Goal: Task Accomplishment & Management: Use online tool/utility

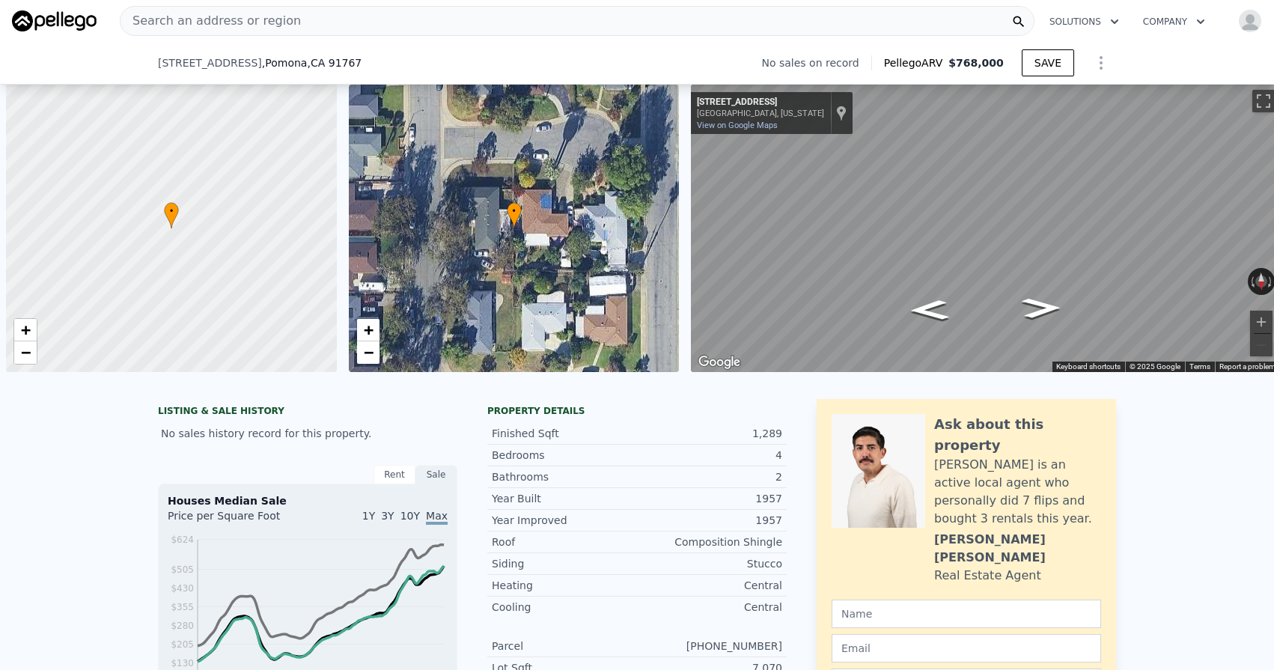
scroll to position [0, 6]
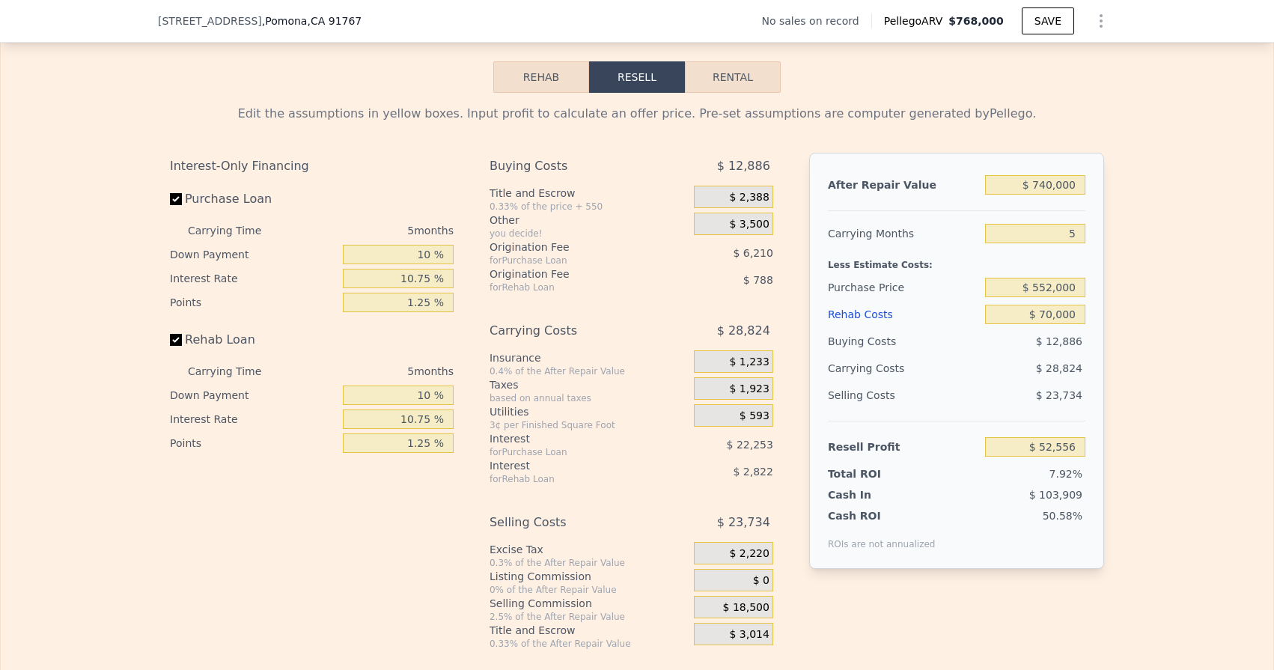
type input "$ 768,000"
type input "6"
type input "$ 0"
type input "$ 30,000"
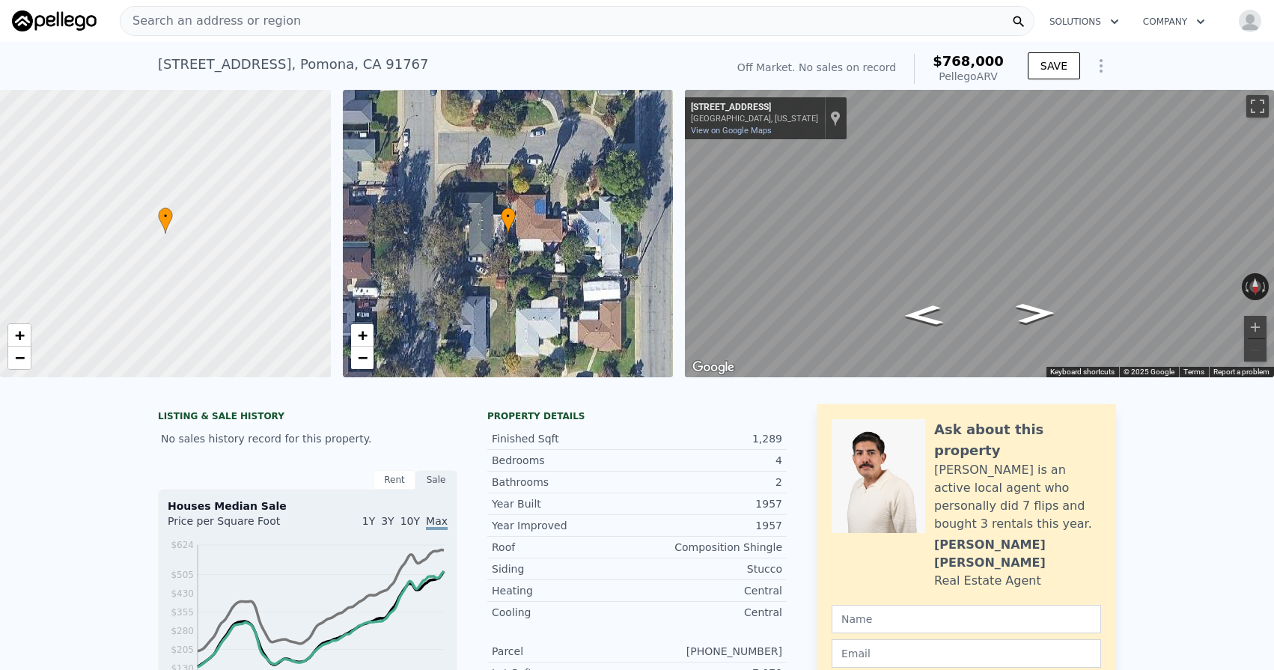
scroll to position [1, 0]
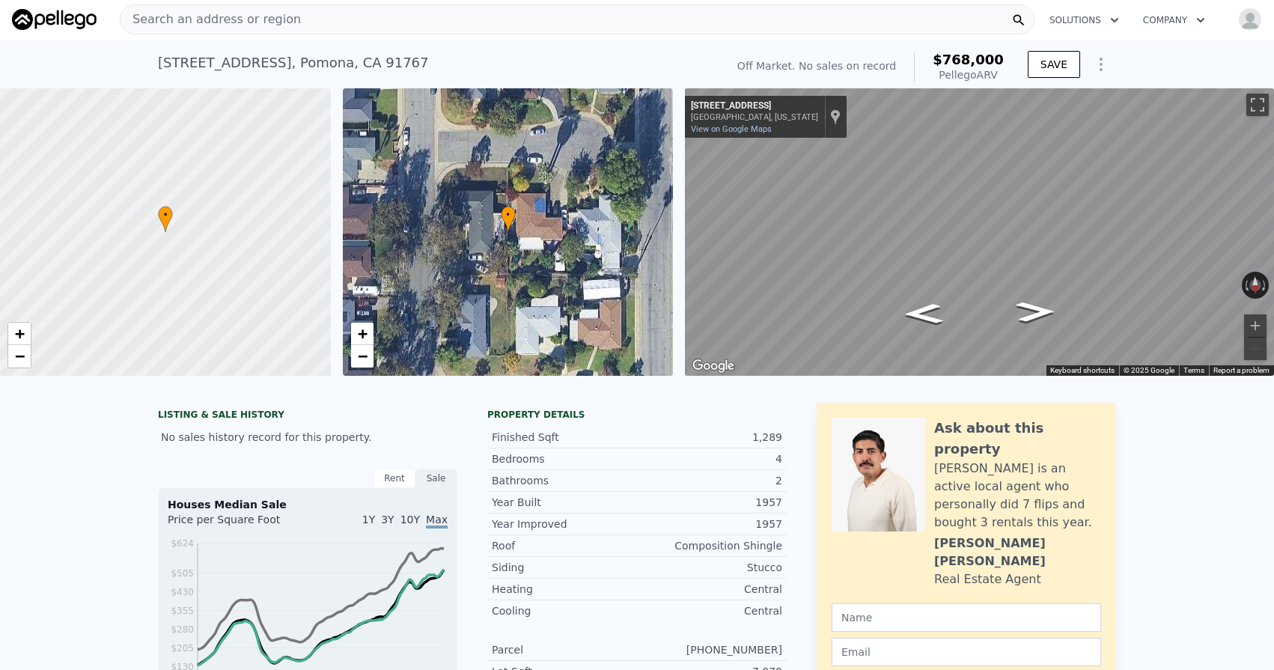
click at [317, 17] on div "Search an address or region" at bounding box center [577, 19] width 915 height 30
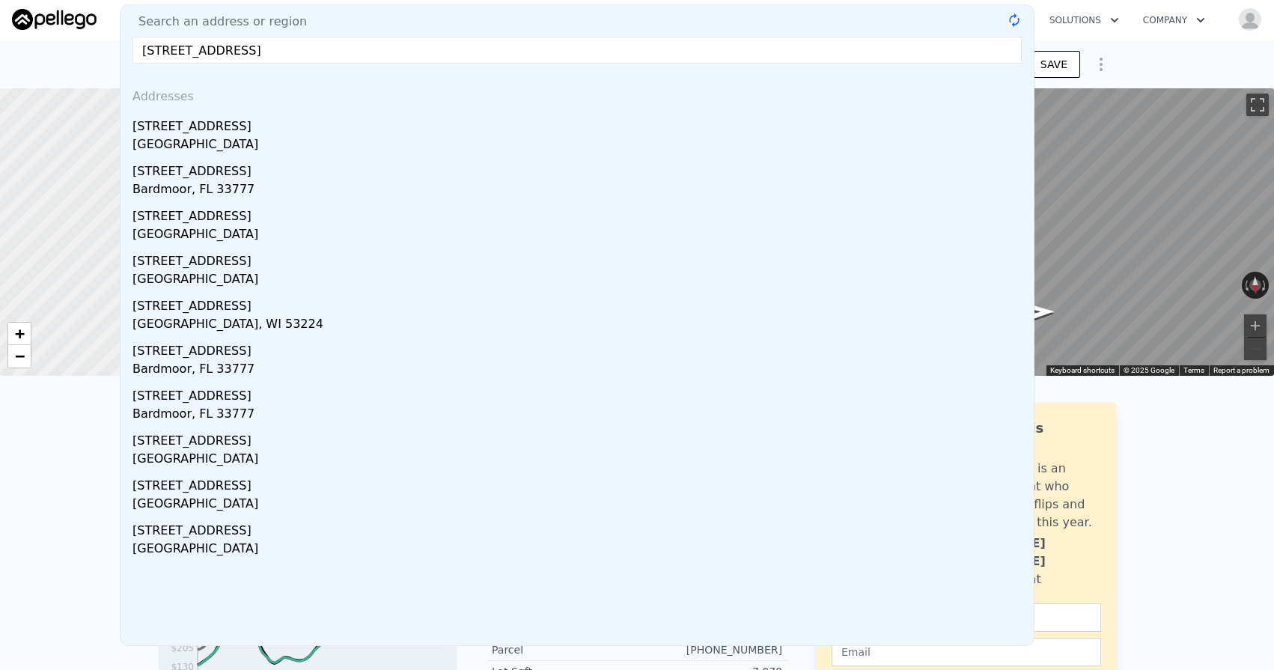
click at [192, 52] on input "834 west 95th st, los angeles" at bounding box center [576, 50] width 889 height 27
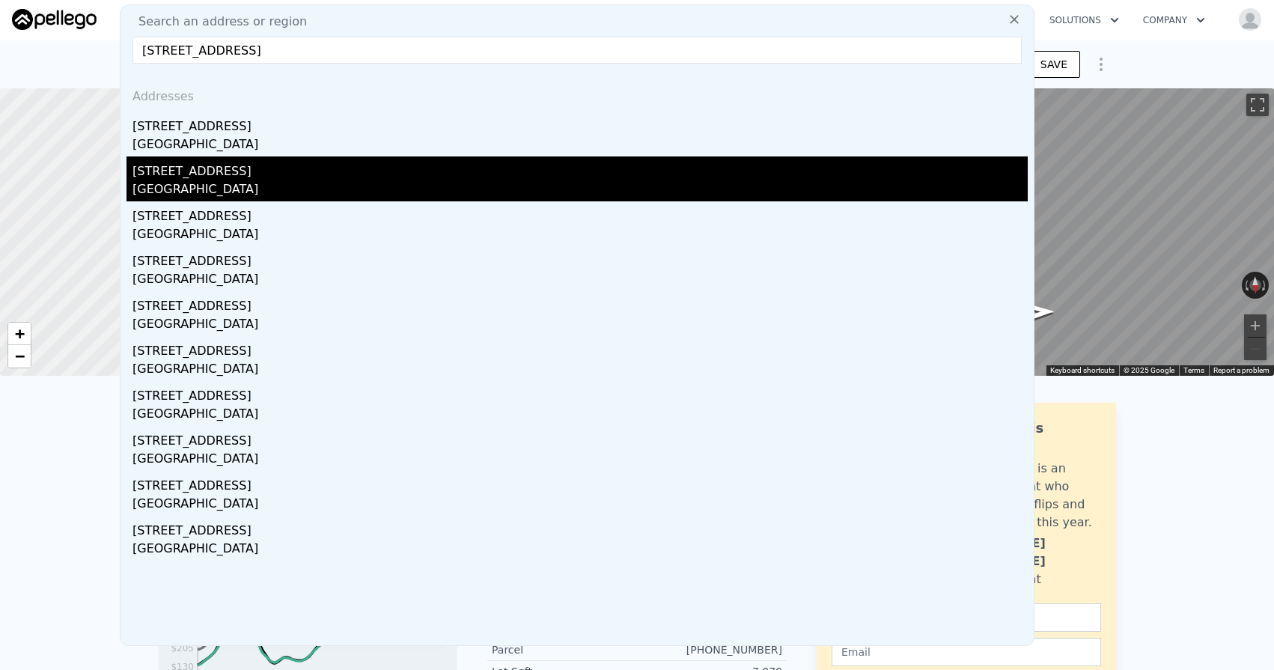
type input "834 w 95th st, los angeles"
click at [286, 183] on div "Los Angeles, CA 90044" at bounding box center [579, 190] width 895 height 21
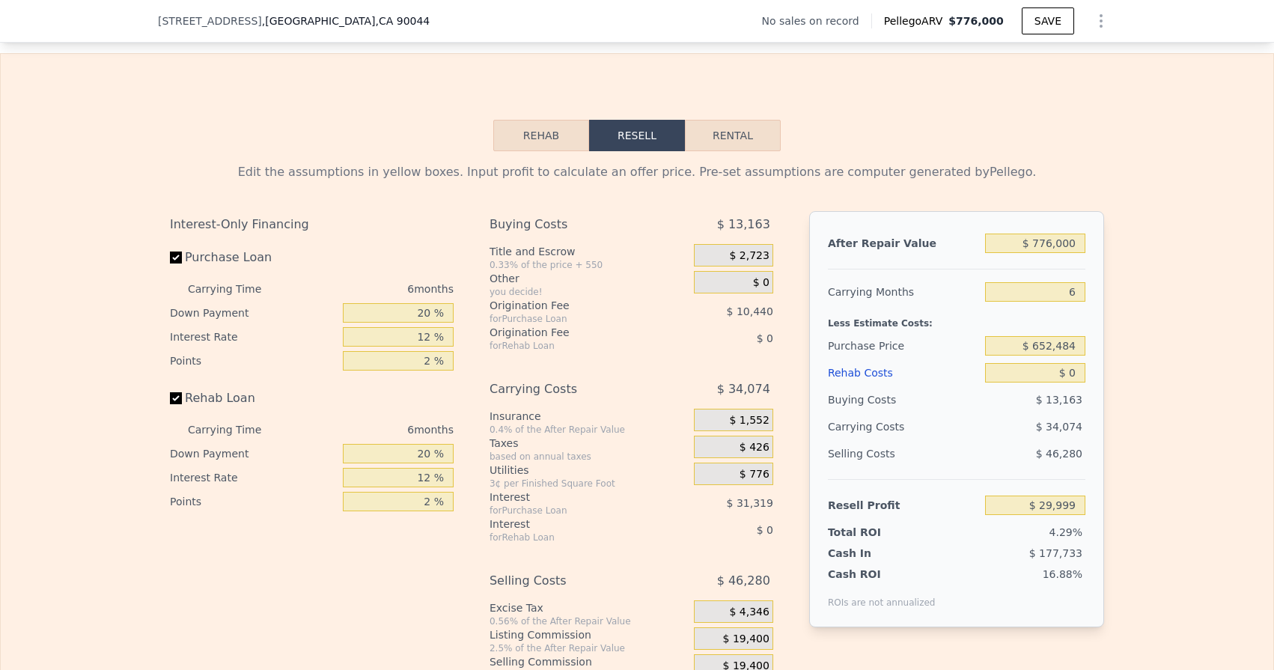
scroll to position [2078, 0]
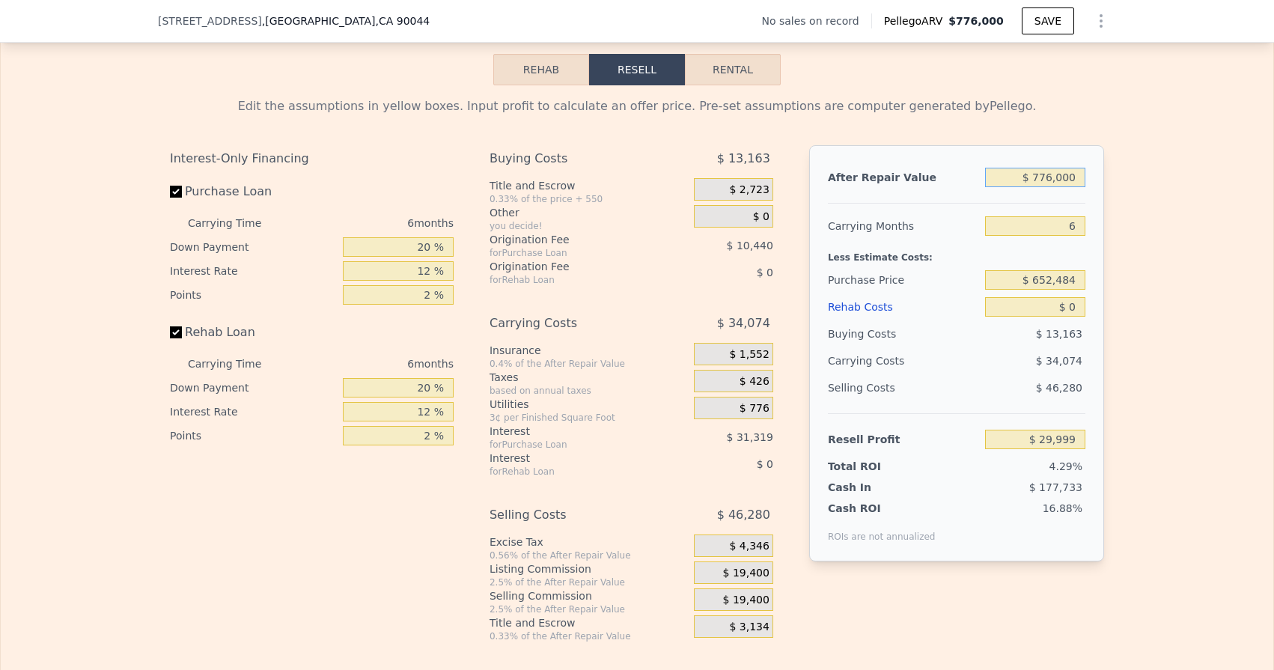
click at [1050, 176] on input "$ 776,000" at bounding box center [1035, 177] width 100 height 19
type input "$ 77,000"
type input "-$ 626,410"
type input "$ 7,000"
type input "-$ 692,145"
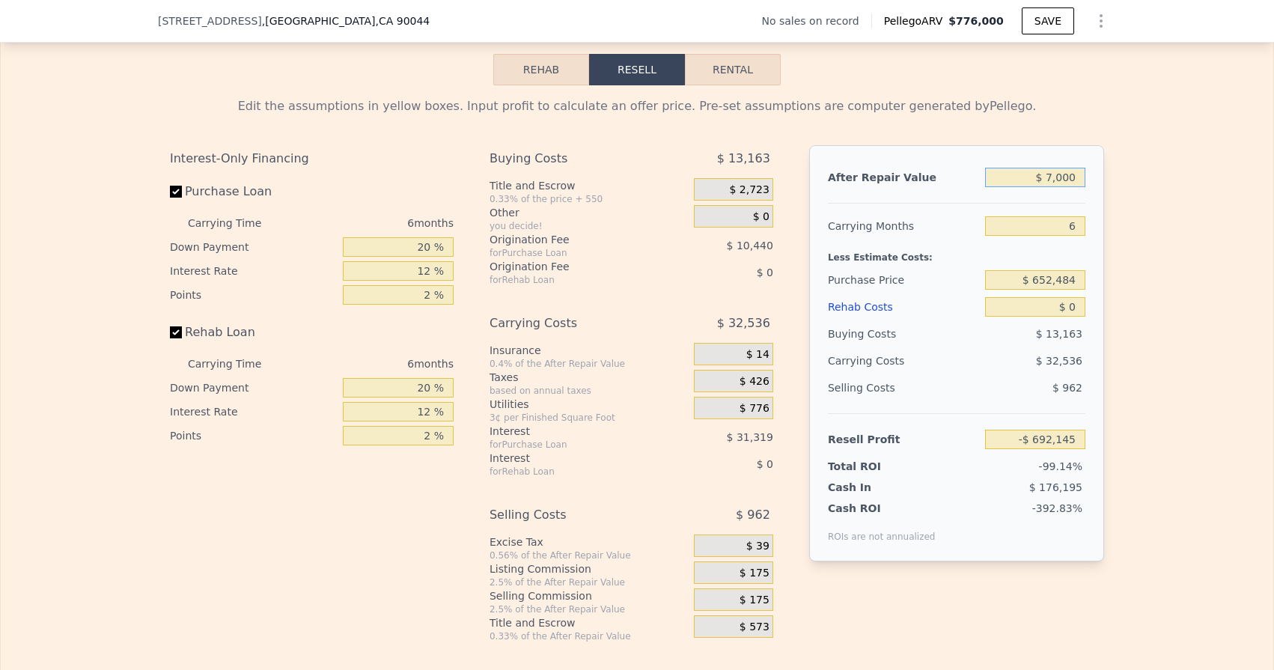
type input "$ 71,000"
type input "-$ 632,045"
type input "$ 715,000"
type input "-$ 27,284"
type input "$ 715,000"
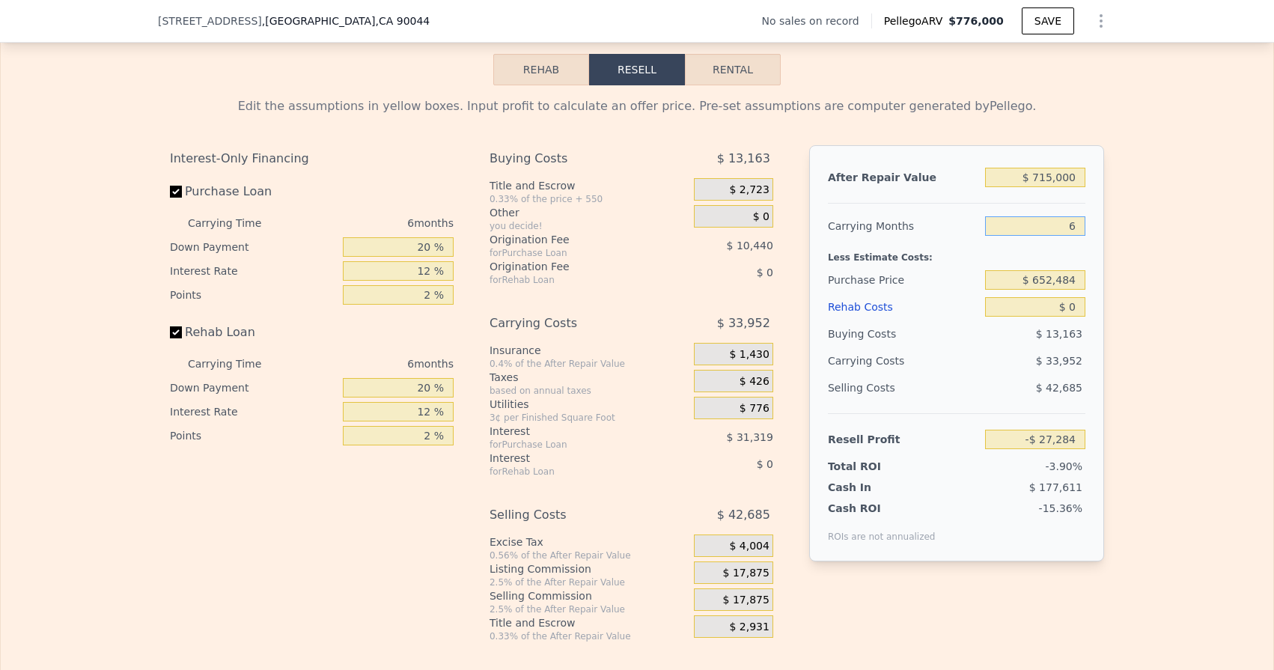
click at [1076, 231] on input "6" at bounding box center [1035, 225] width 100 height 19
type input "5"
type input "-$ 21,626"
type input "5"
click at [1040, 278] on input "$ 652,484" at bounding box center [1035, 279] width 100 height 19
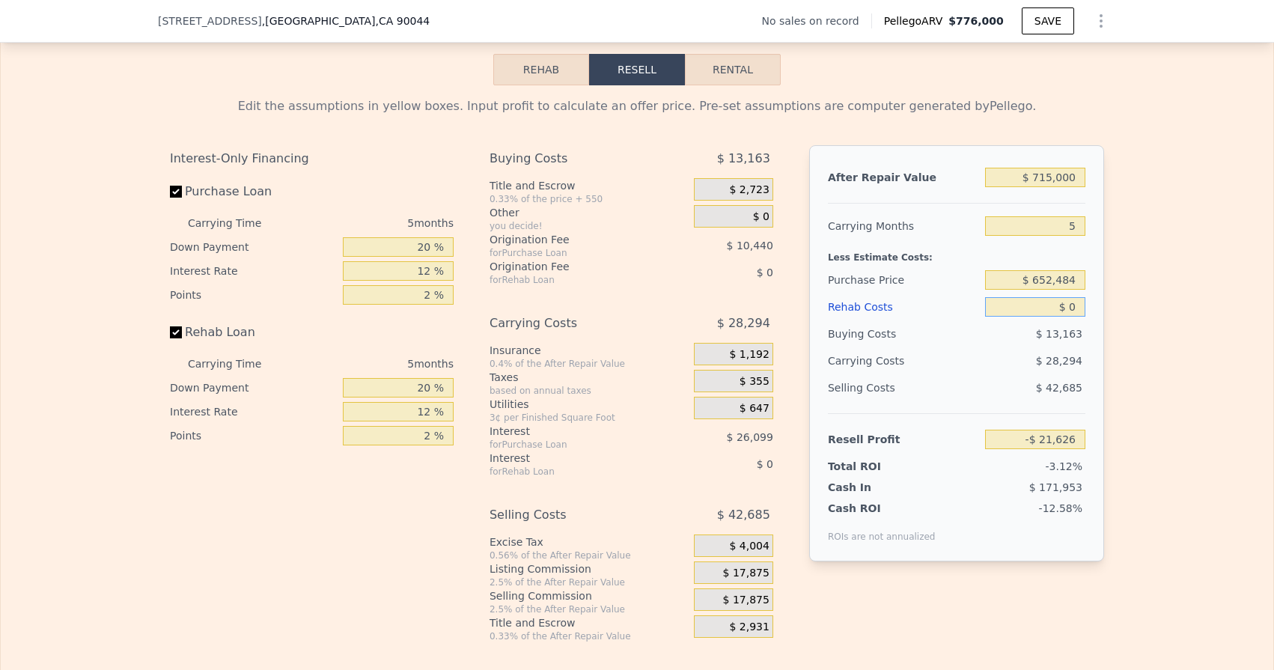
click at [1077, 305] on input "$ 0" at bounding box center [1035, 306] width 100 height 19
type input "$ 8"
type input "-$ 21,634"
type input "$ 85"
type input "-$ 21,717"
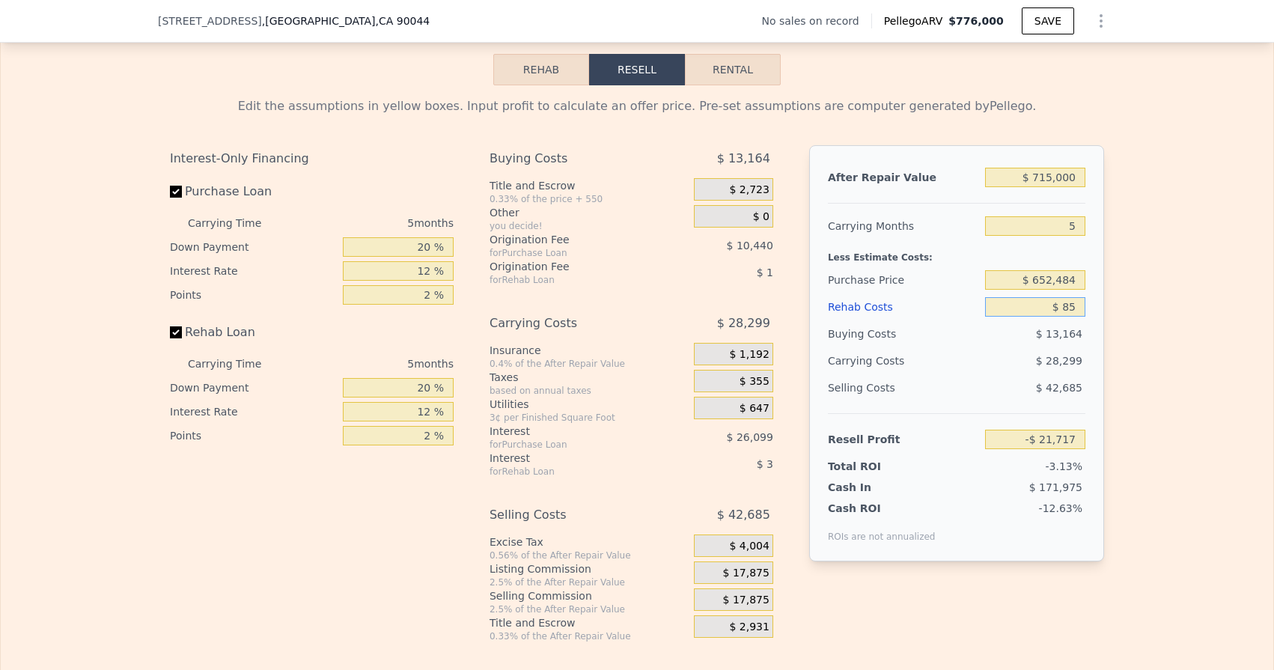
type input "$ 850"
type input "-$ 22,525"
type input "$ 8,500"
type input "-$ 30,602"
type input "$ 85,000"
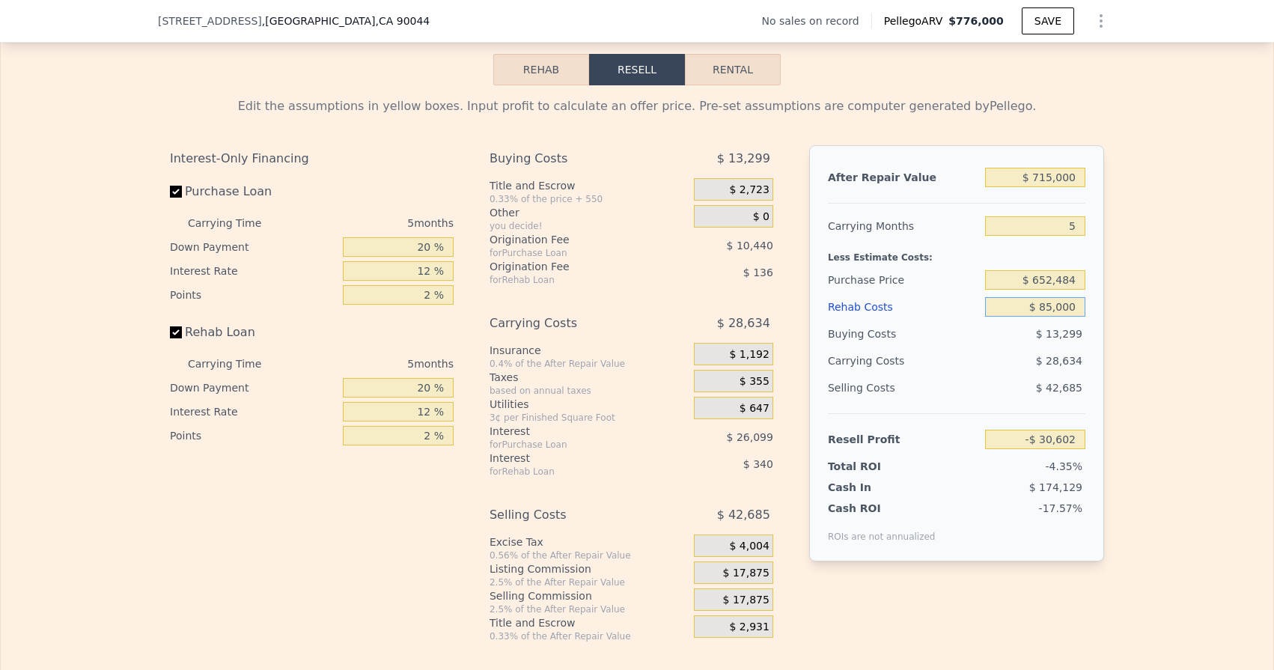
type input "-$ 111,386"
type input "$ 85,000"
drag, startPoint x: 1084, startPoint y: 279, endPoint x: 1024, endPoint y: 278, distance: 59.9
click at [1024, 278] on input "$ 652,484" at bounding box center [1035, 279] width 100 height 19
type input "$ 506,000"
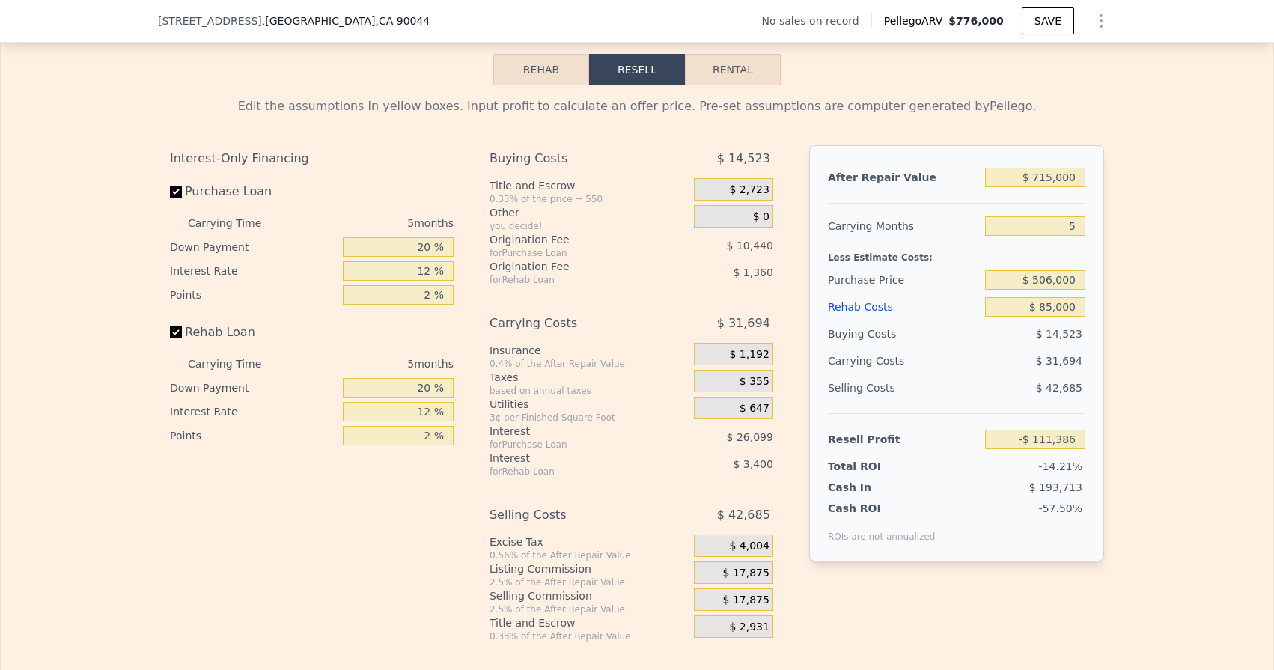
type input "$ 43,790"
click at [1092, 275] on div "After Repair Value $ 715,000 Carrying Months 5 Less Estimate Costs: Purchase Pr…" at bounding box center [956, 353] width 295 height 416
drag, startPoint x: 415, startPoint y: 267, endPoint x: 441, endPoint y: 272, distance: 26.7
click at [441, 272] on input "12 %" at bounding box center [398, 270] width 111 height 19
type input "10 %"
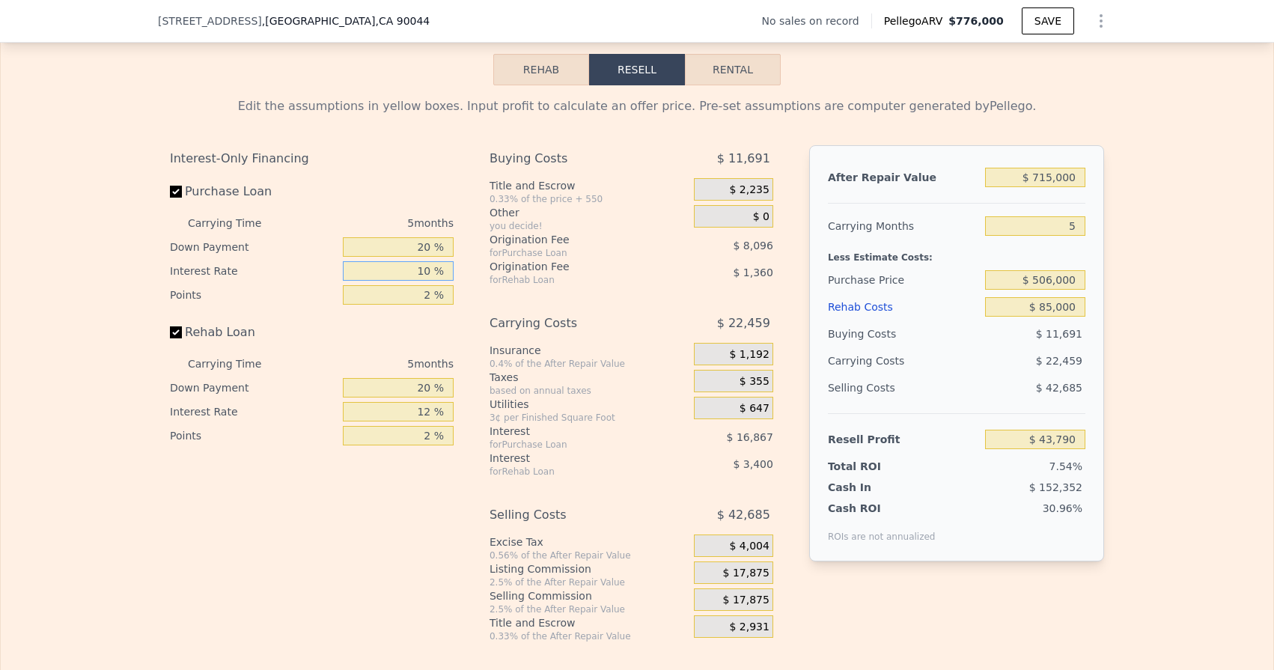
type input "$ 47,165"
type input "10.7 %"
type input "$ 45,985"
type input "10.75 %"
type input "$ 45,900"
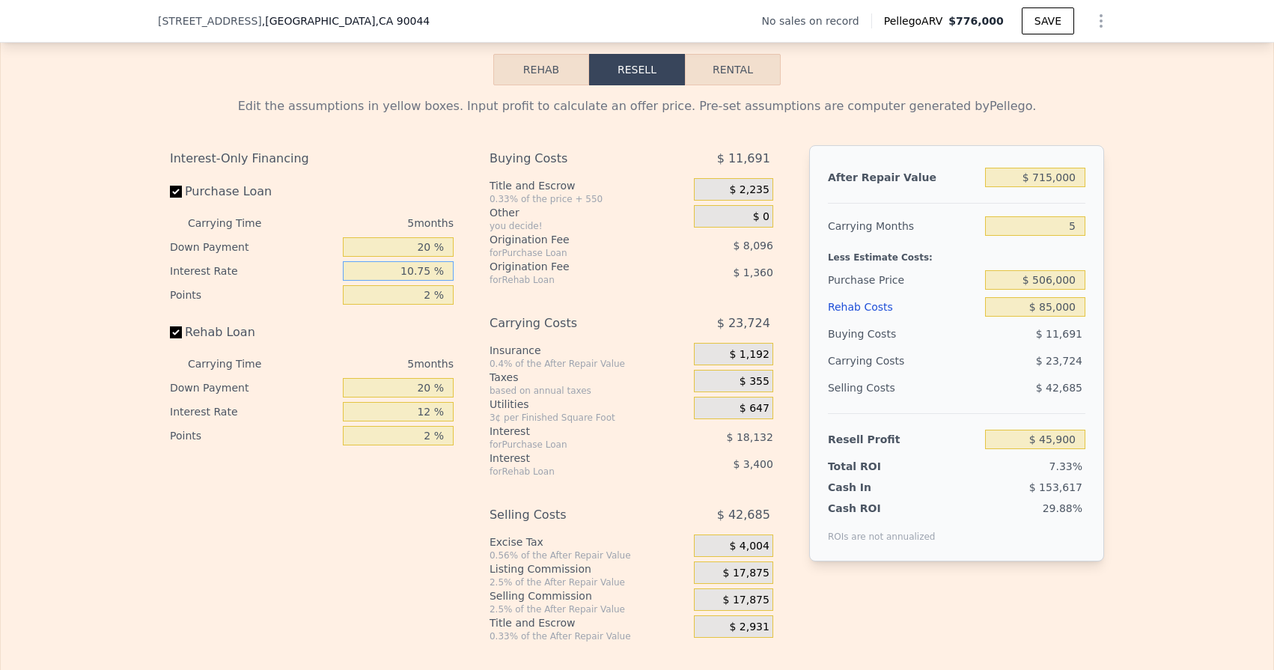
type input "10.75 %"
drag, startPoint x: 411, startPoint y: 285, endPoint x: 430, endPoint y: 296, distance: 21.8
click at [430, 296] on input "2 %" at bounding box center [398, 294] width 111 height 19
type input "1 %"
type input "$ 49,948"
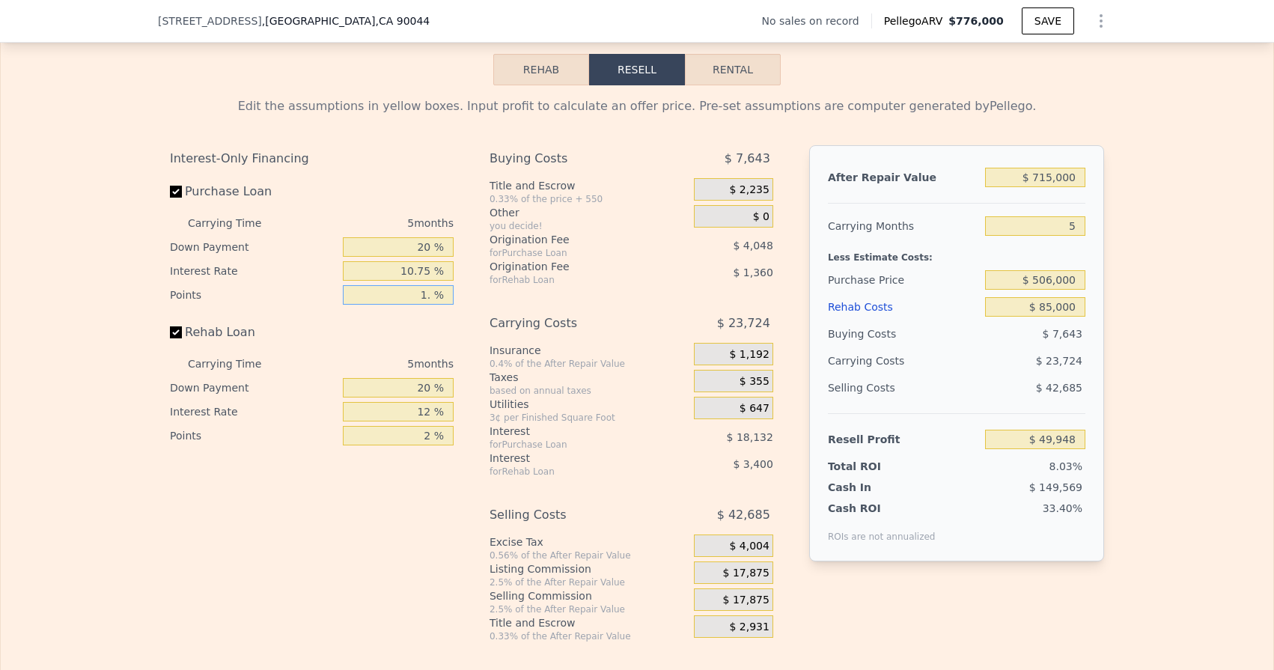
type input "1.2 %"
type input "$ 49,138"
type input "1.25 %"
type input "$ 48,936"
type input "1.25 %"
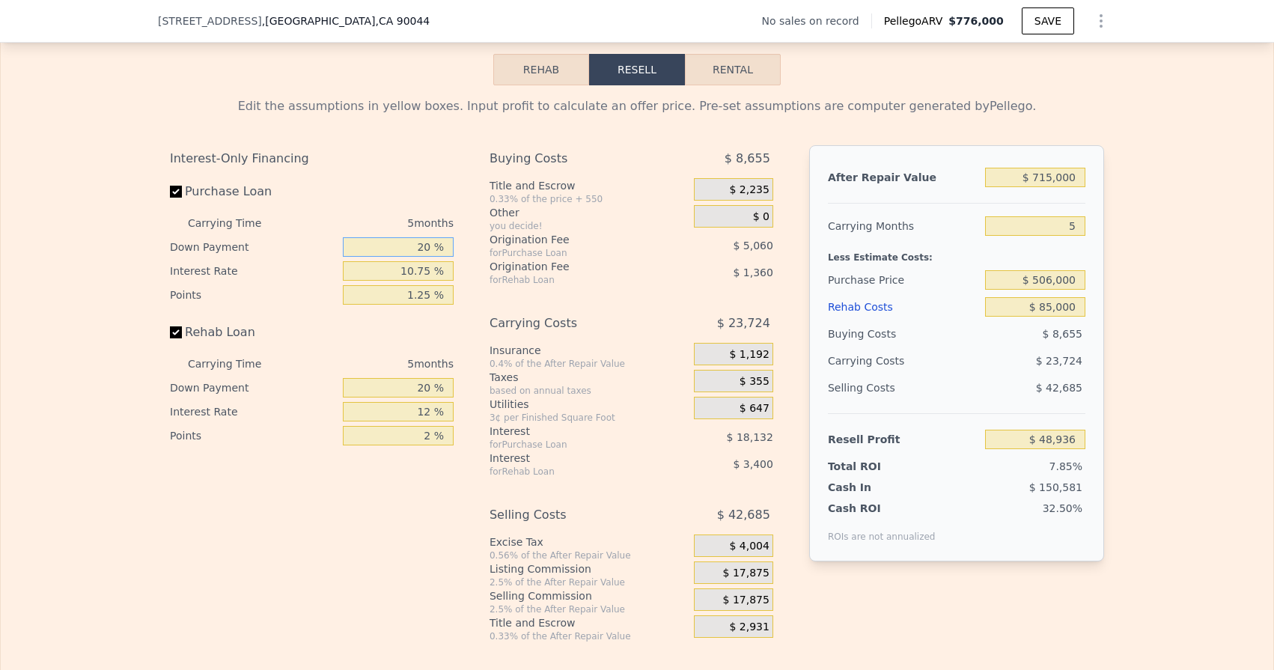
drag, startPoint x: 413, startPoint y: 246, endPoint x: 447, endPoint y: 247, distance: 33.7
click at [447, 247] on input "20 %" at bounding box center [398, 246] width 111 height 19
type input "1 %"
type input "$ 43,424"
type input "10 %"
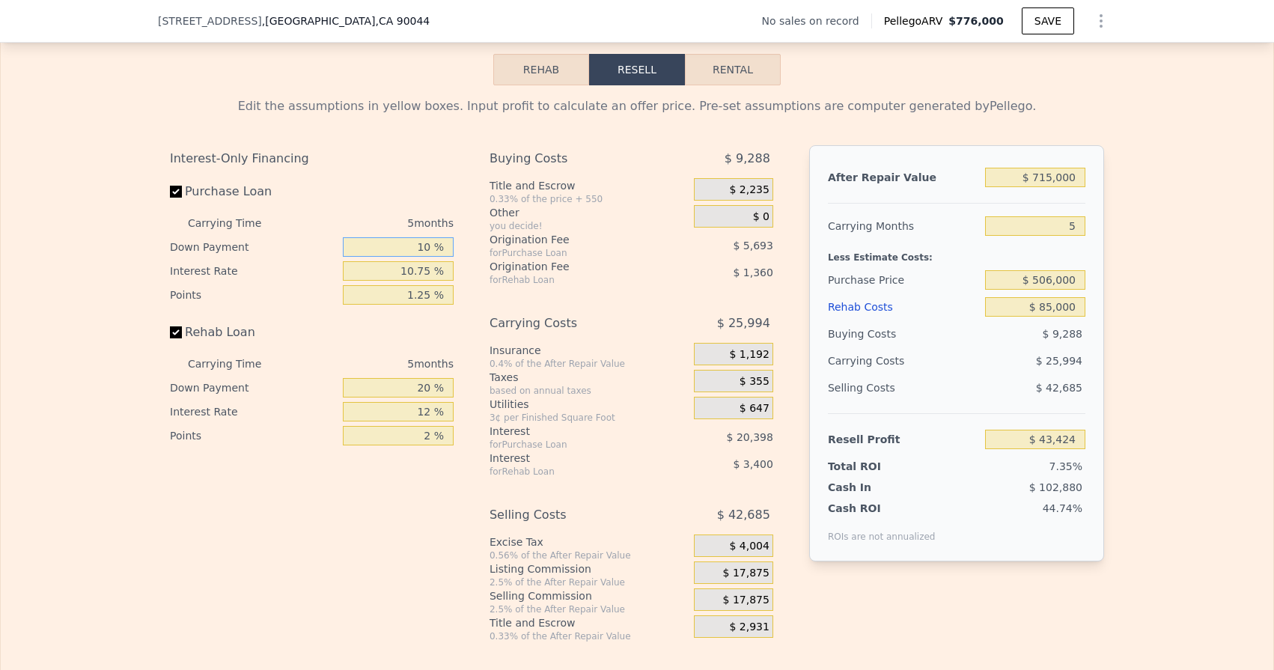
type input "$ 46,033"
type input "10 %"
drag, startPoint x: 417, startPoint y: 388, endPoint x: 442, endPoint y: 394, distance: 25.4
click at [442, 394] on input "20 %" at bounding box center [398, 387] width 111 height 19
type input "1 %"
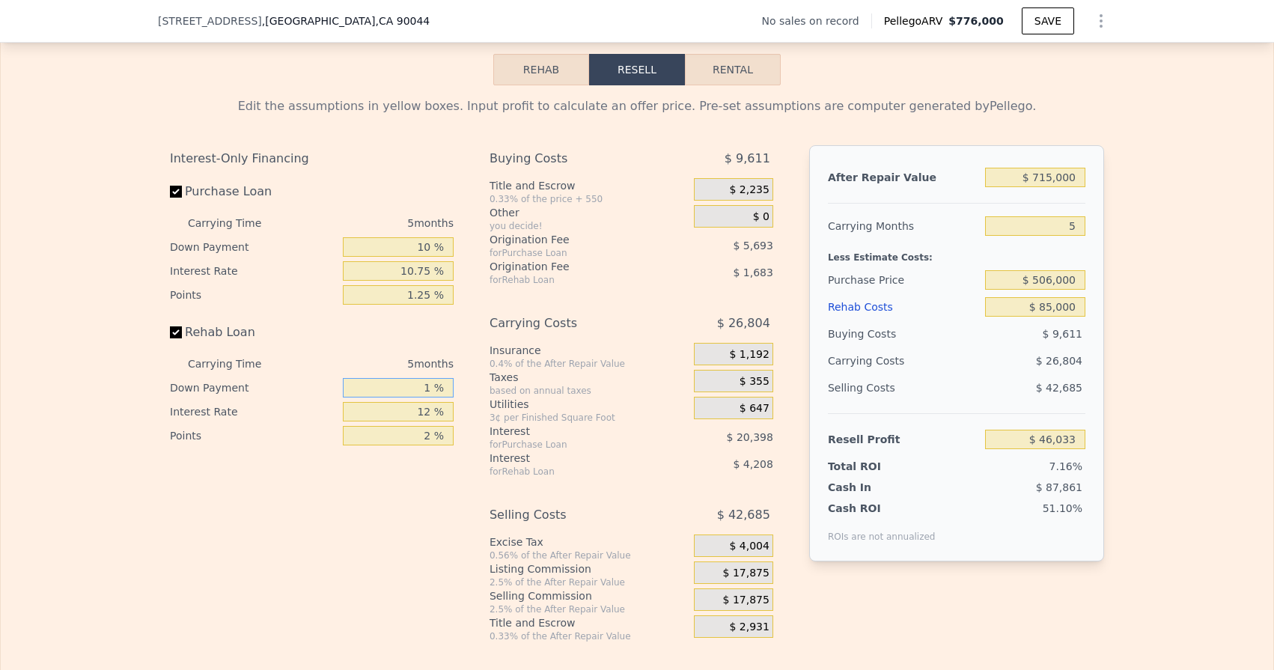
type input "$ 44,900"
type input "10 %"
type input "$ 45,438"
type input "10 %"
drag, startPoint x: 415, startPoint y: 410, endPoint x: 452, endPoint y: 414, distance: 37.6
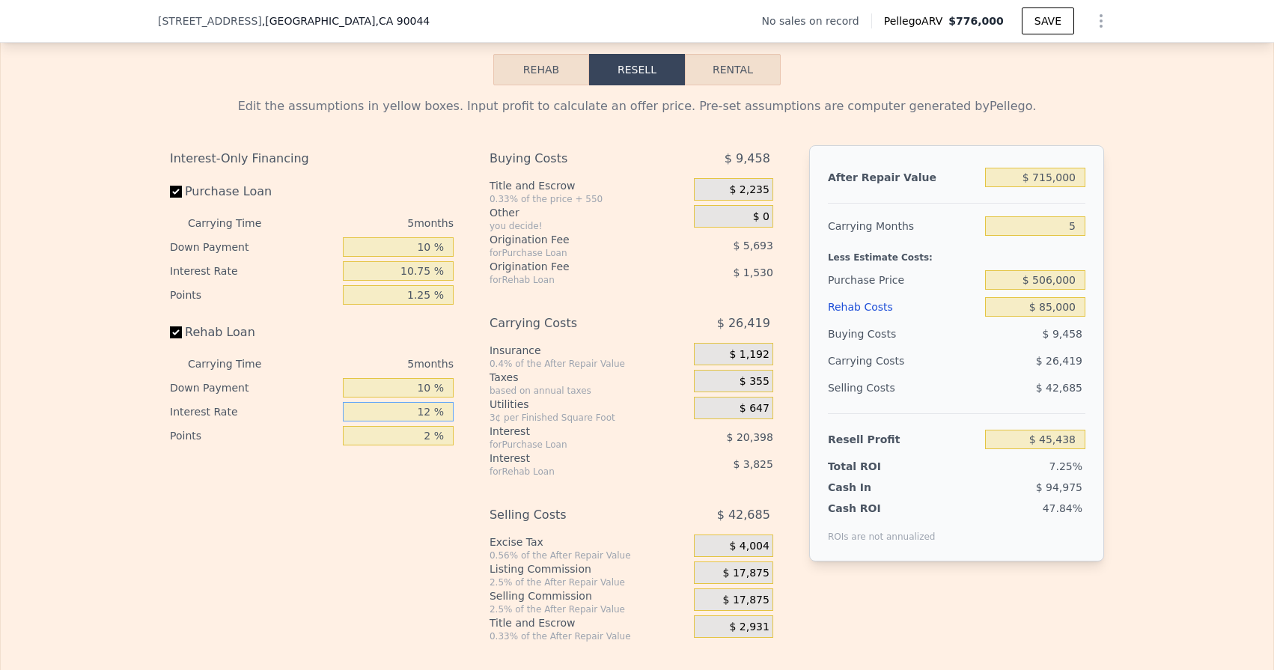
click at [452, 414] on input "12 %" at bounding box center [398, 411] width 111 height 19
type input "1 %"
type input "$ 48,943"
type input "10 %"
type input "$ 46,073"
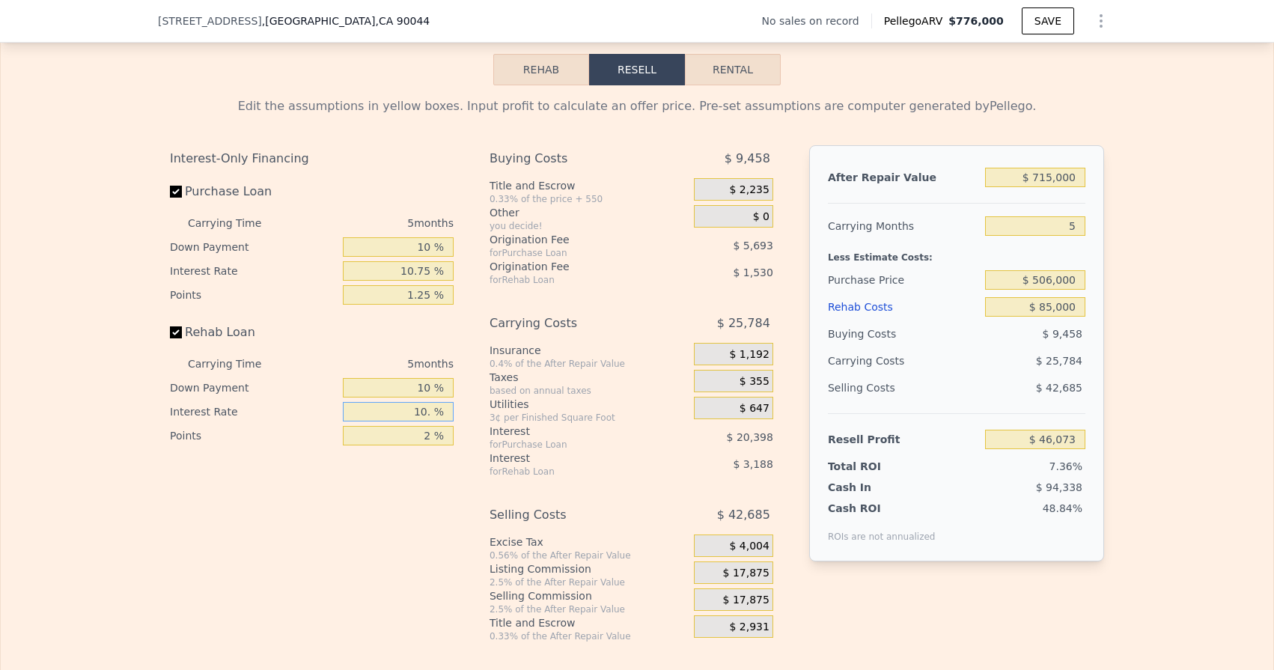
type input "10.7 %"
type input "$ 45,853"
type input "10.75 %"
type input "$ 45,838"
type input "10.75 %"
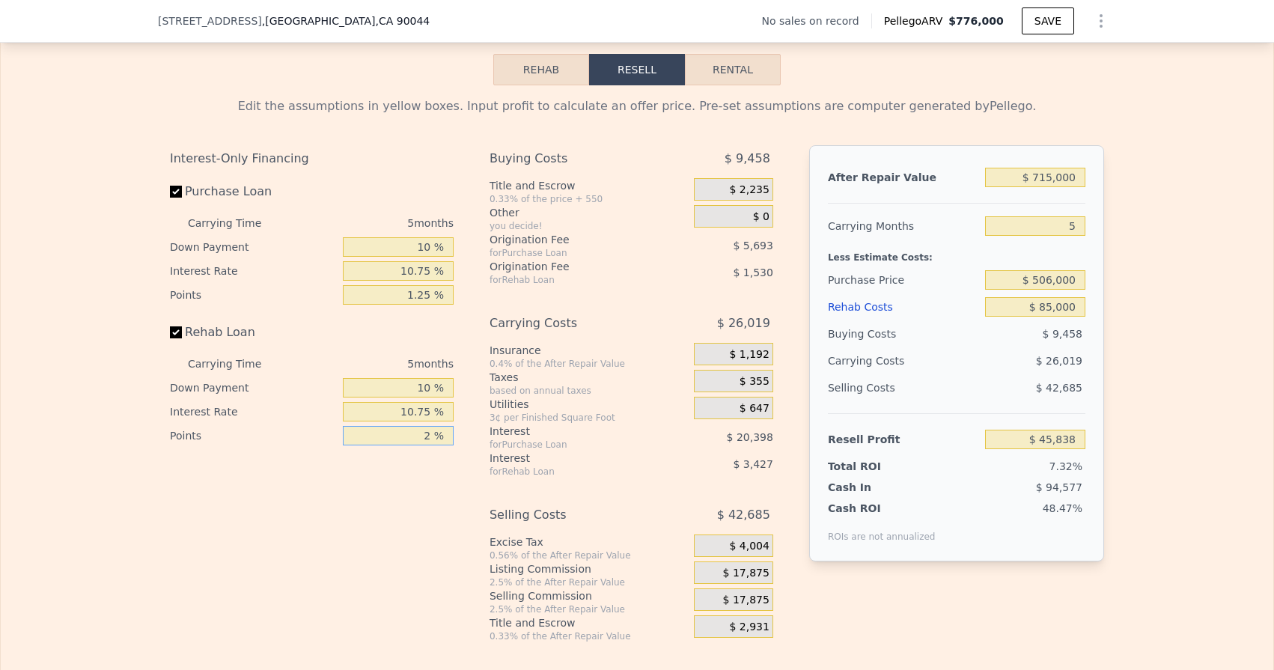
drag, startPoint x: 424, startPoint y: 439, endPoint x: 442, endPoint y: 439, distance: 18.0
click at [442, 439] on input "2 %" at bounding box center [398, 435] width 111 height 19
type input "1 %"
type input "$ 46,603"
type input "1.2 %"
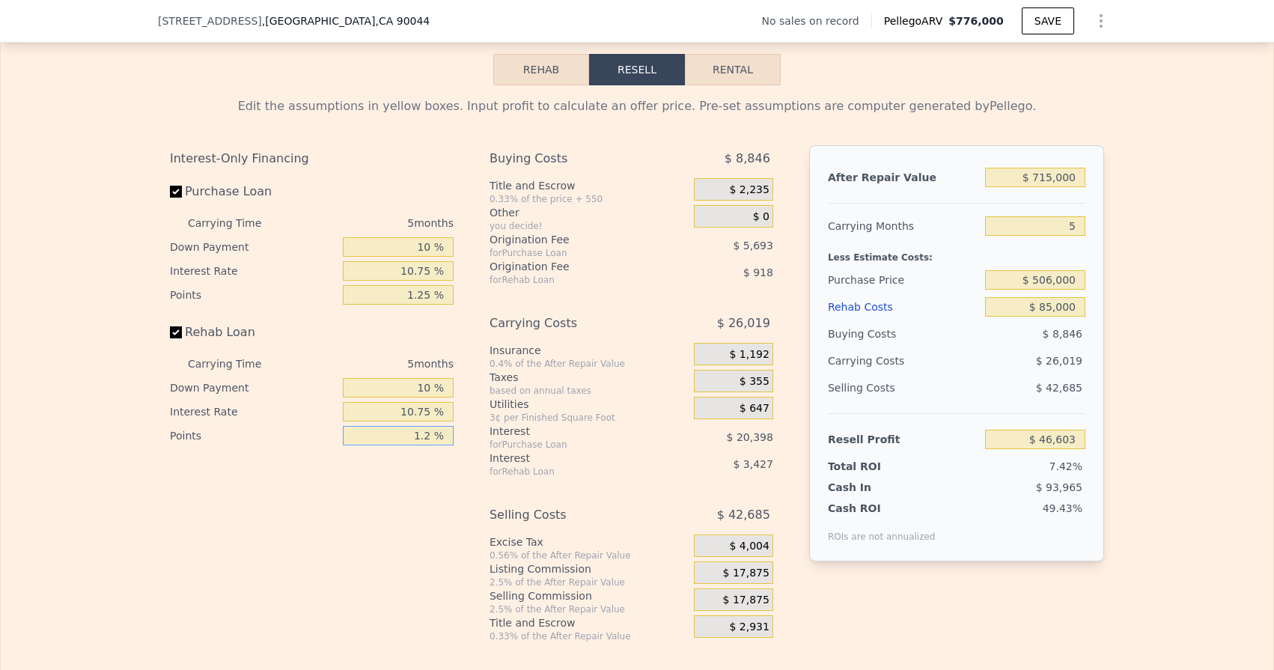
type input "$ 46,450"
type input "1.25 %"
type input "$ 46,412"
type input "1.25 %"
click at [473, 433] on div "Interest-Only Financing Purchase Loan Carrying Time 5 months Down Payment 10 % …" at bounding box center [637, 393] width 934 height 497
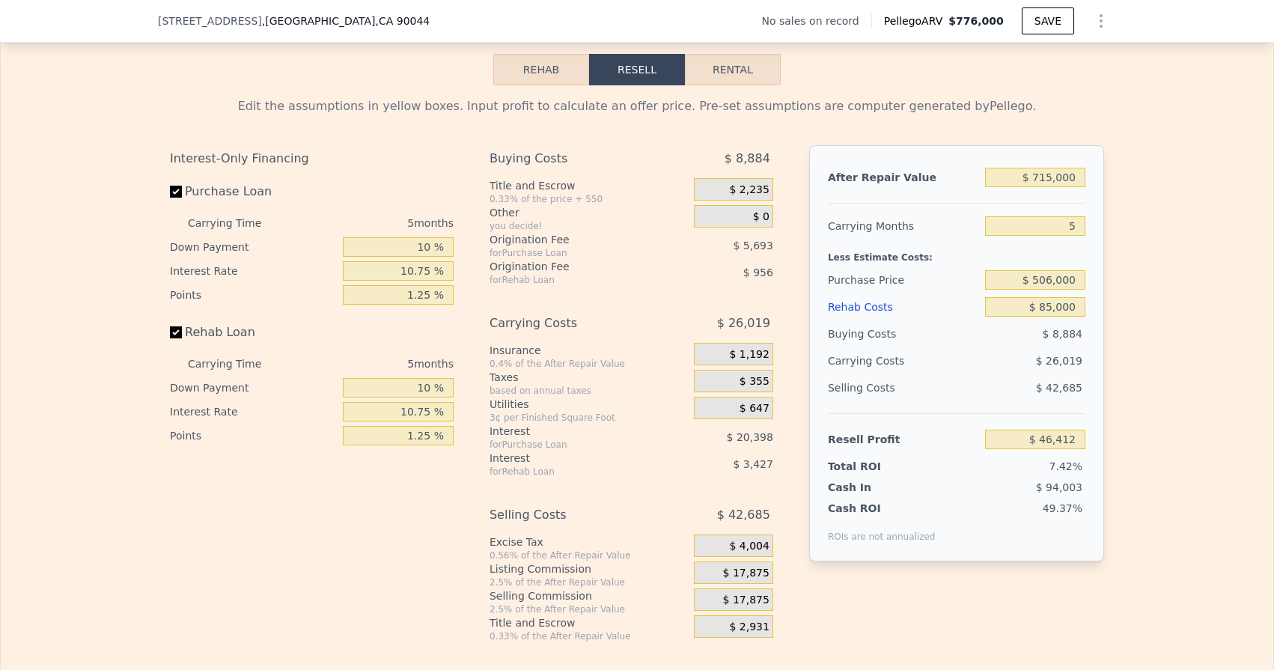
click at [720, 570] on div "$ 17,875" at bounding box center [733, 572] width 79 height 22
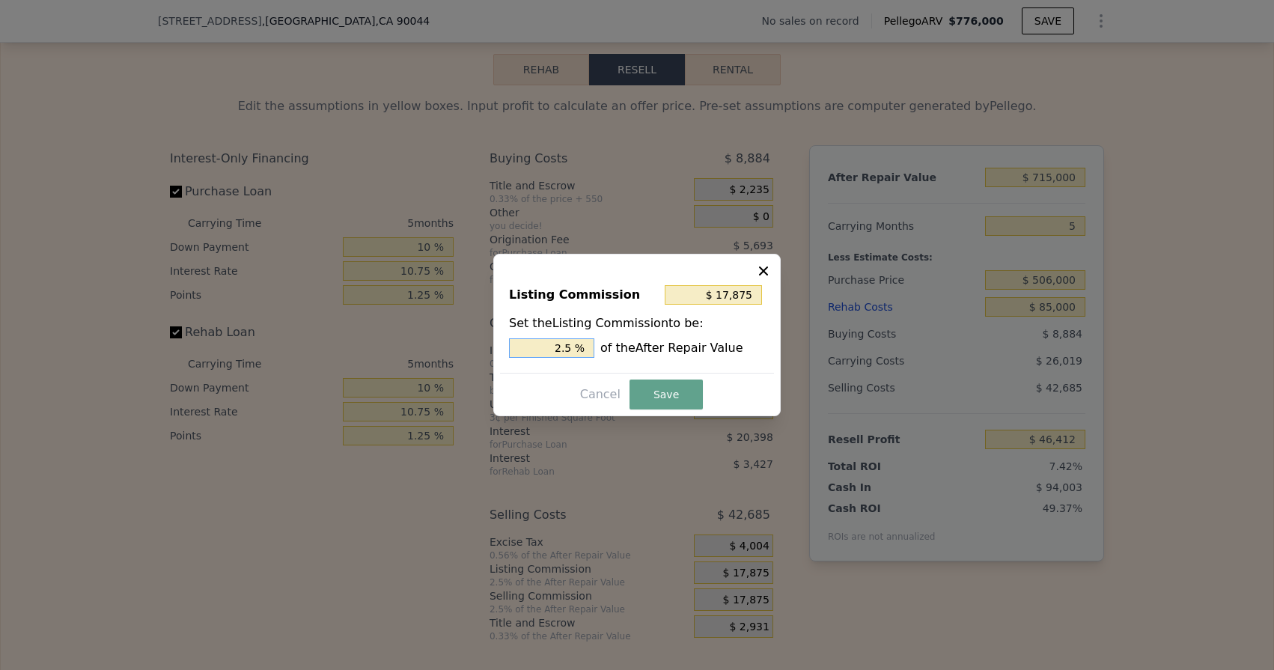
drag, startPoint x: 544, startPoint y: 343, endPoint x: 597, endPoint y: 353, distance: 54.2
click at [597, 353] on div "2.5 % of the After Repair Value" at bounding box center [637, 347] width 256 height 19
type input "$ 0"
type input "0 %"
click at [668, 403] on button "Save" at bounding box center [665, 394] width 73 height 30
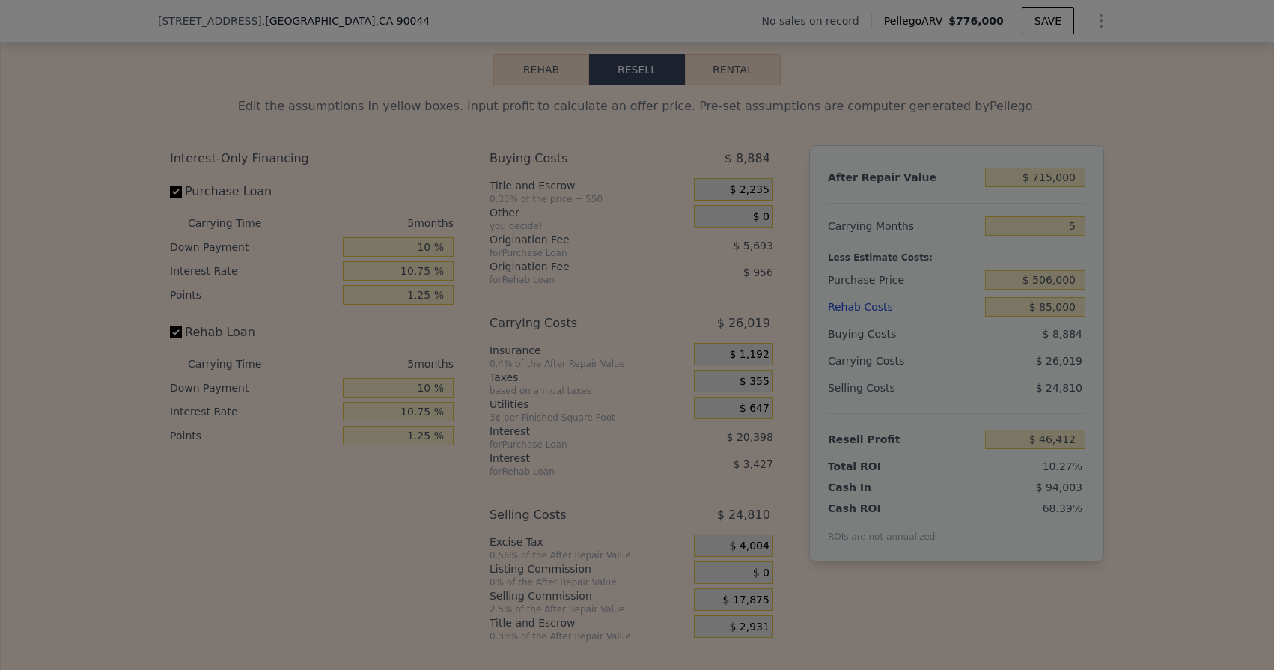
type input "$ 64,287"
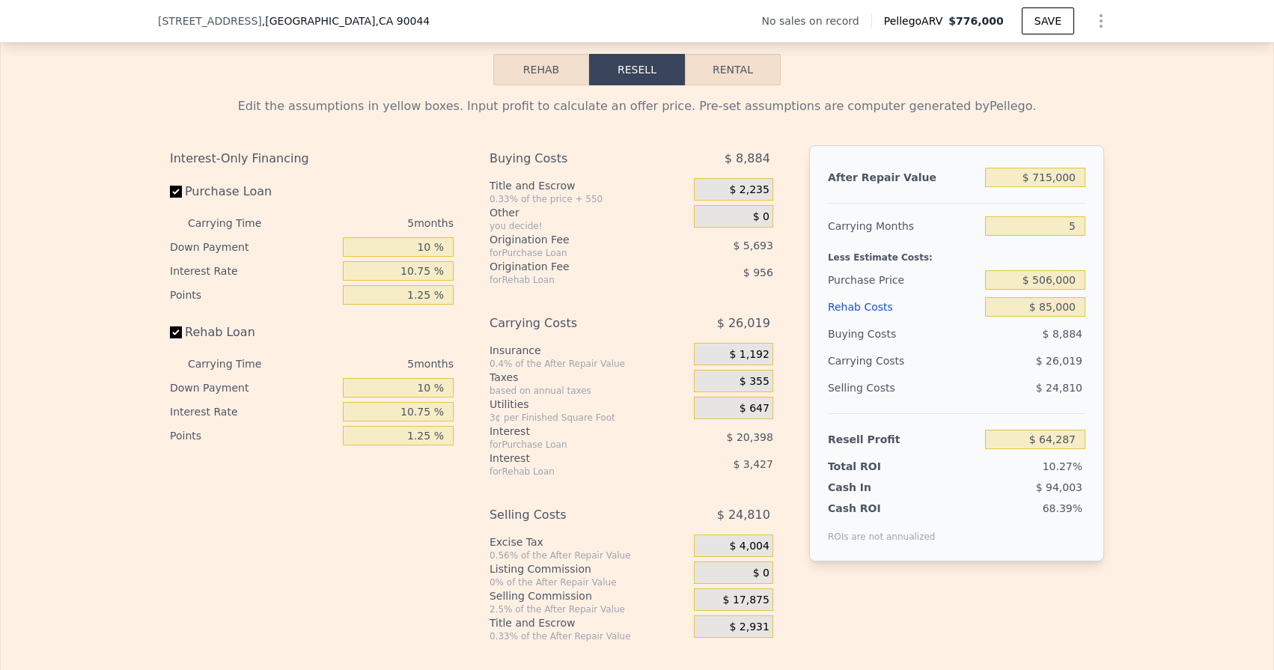
click at [760, 216] on span "$ 0" at bounding box center [761, 216] width 16 height 13
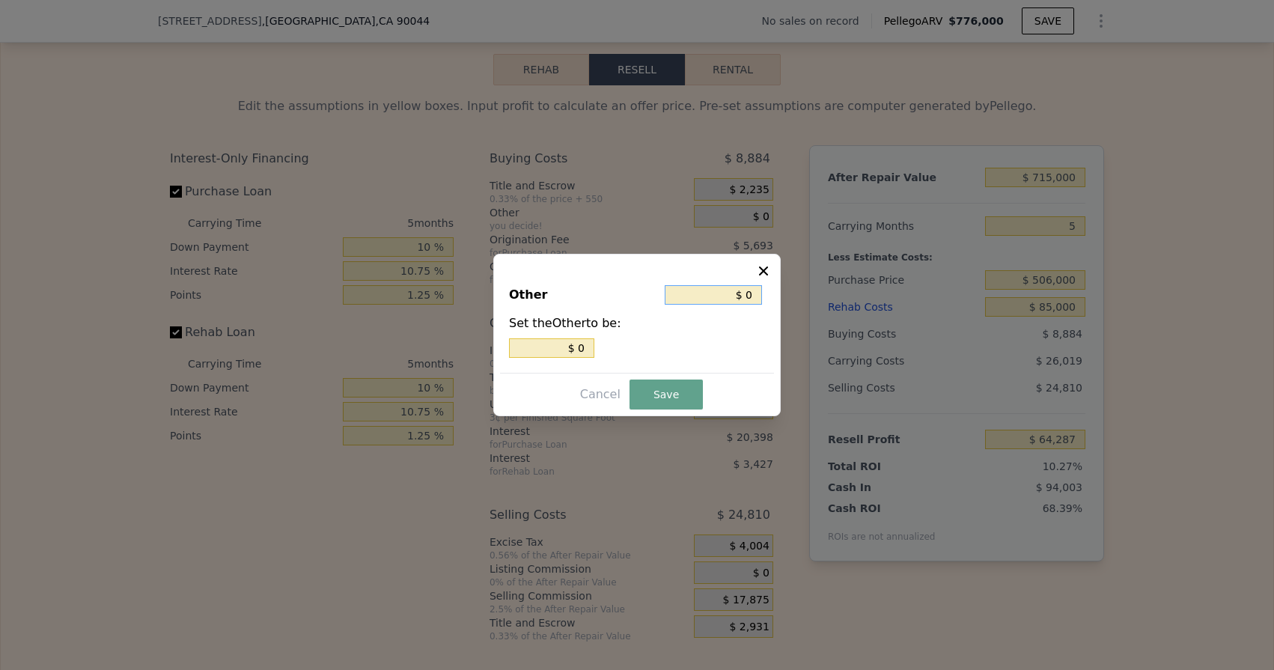
drag, startPoint x: 739, startPoint y: 296, endPoint x: 766, endPoint y: 296, distance: 27.7
click at [766, 296] on div "Other $ 0 Set the Other to be: $ 0" at bounding box center [637, 322] width 274 height 100
type input "$ 3"
type input "$ 35"
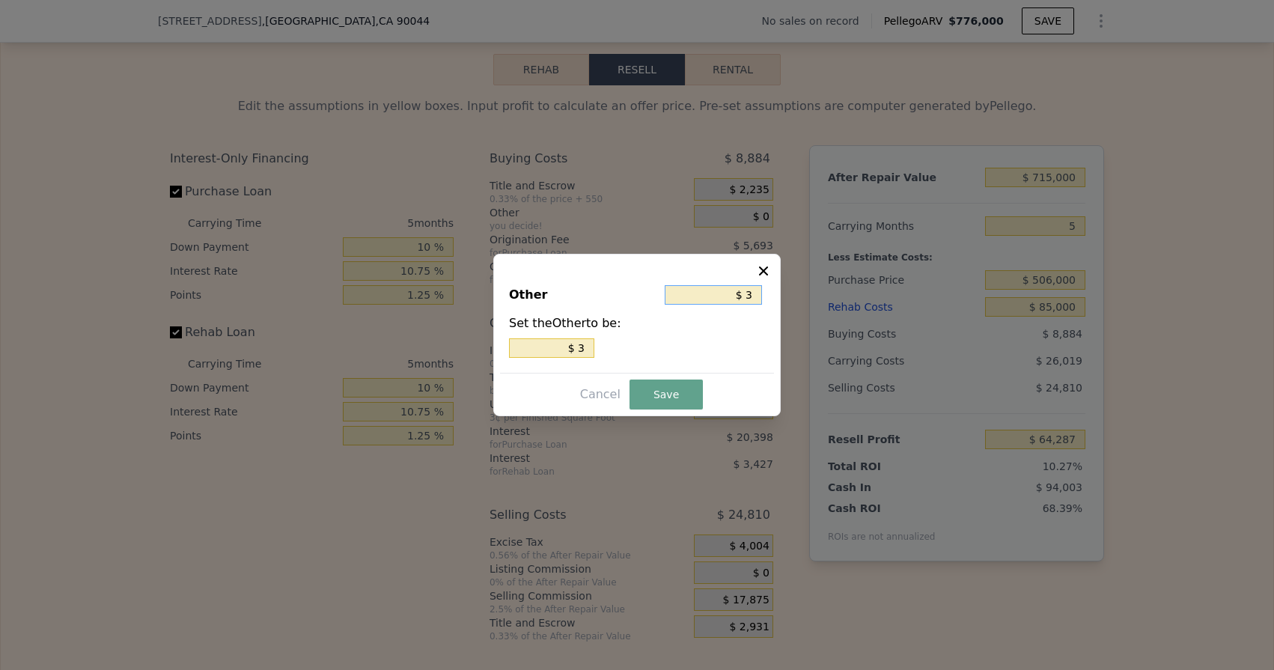
type input "$ 35"
type input "$ 350"
type input "$ 3,500"
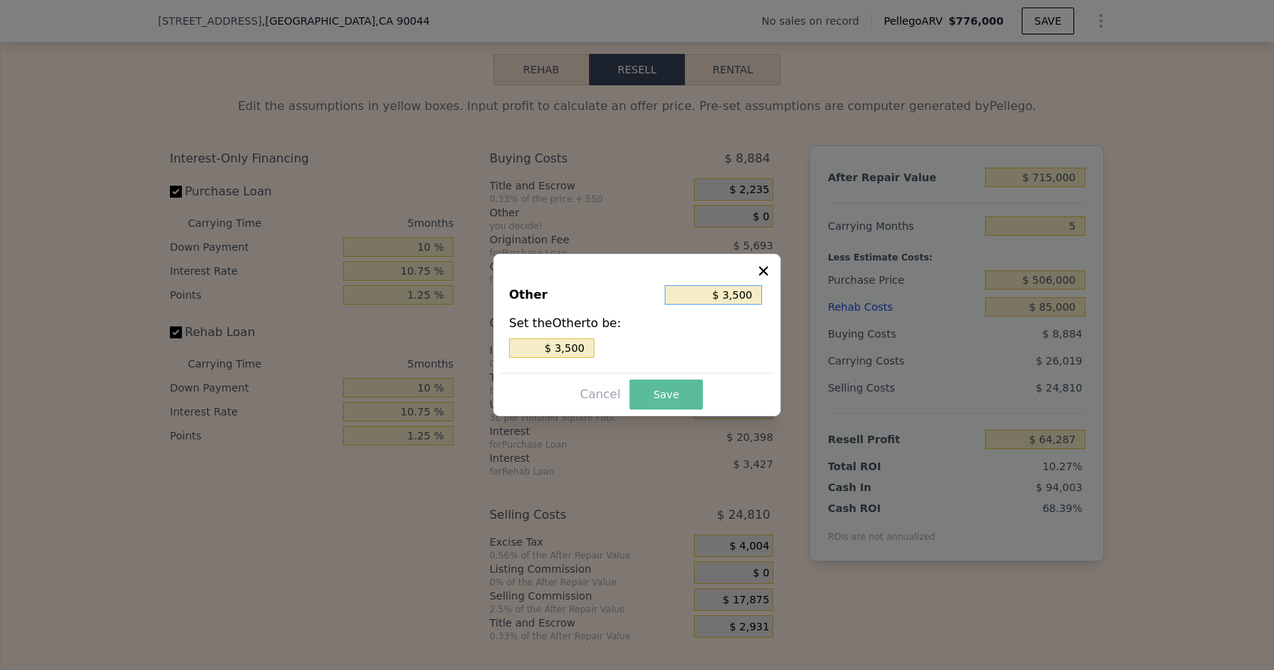
type input "$ 3,500"
click at [660, 385] on button "Save" at bounding box center [665, 394] width 73 height 30
type input "$ 60,787"
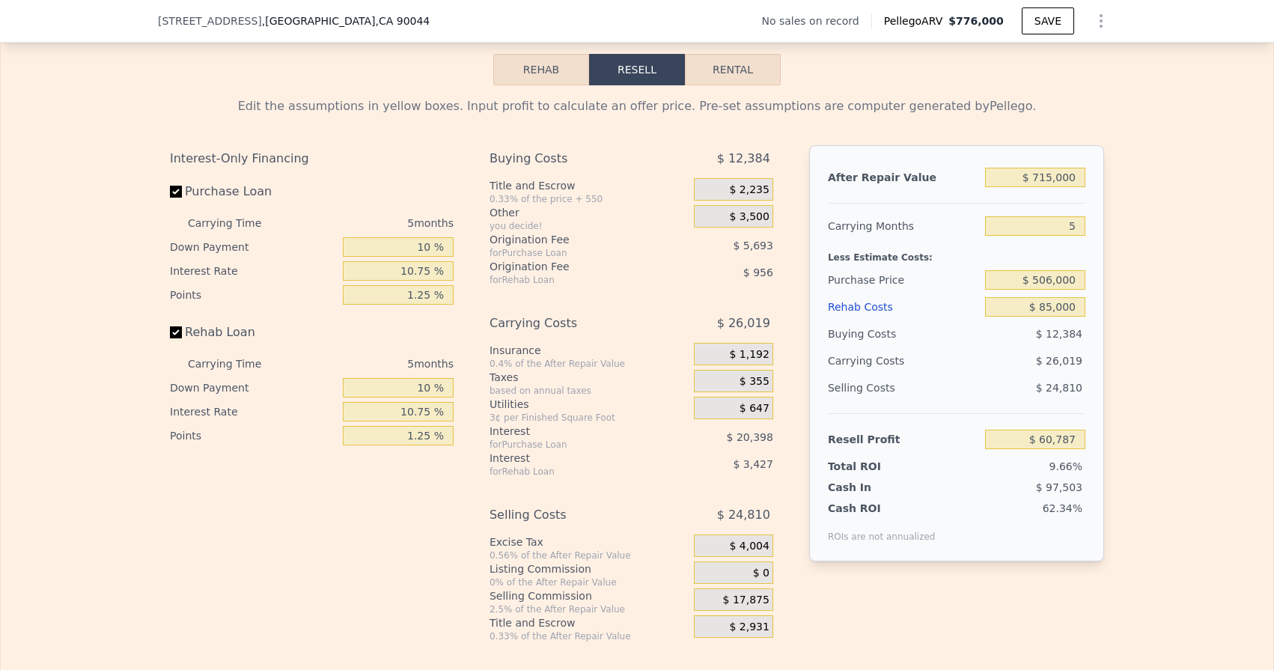
click at [751, 222] on span "$ 3,500" at bounding box center [749, 216] width 40 height 13
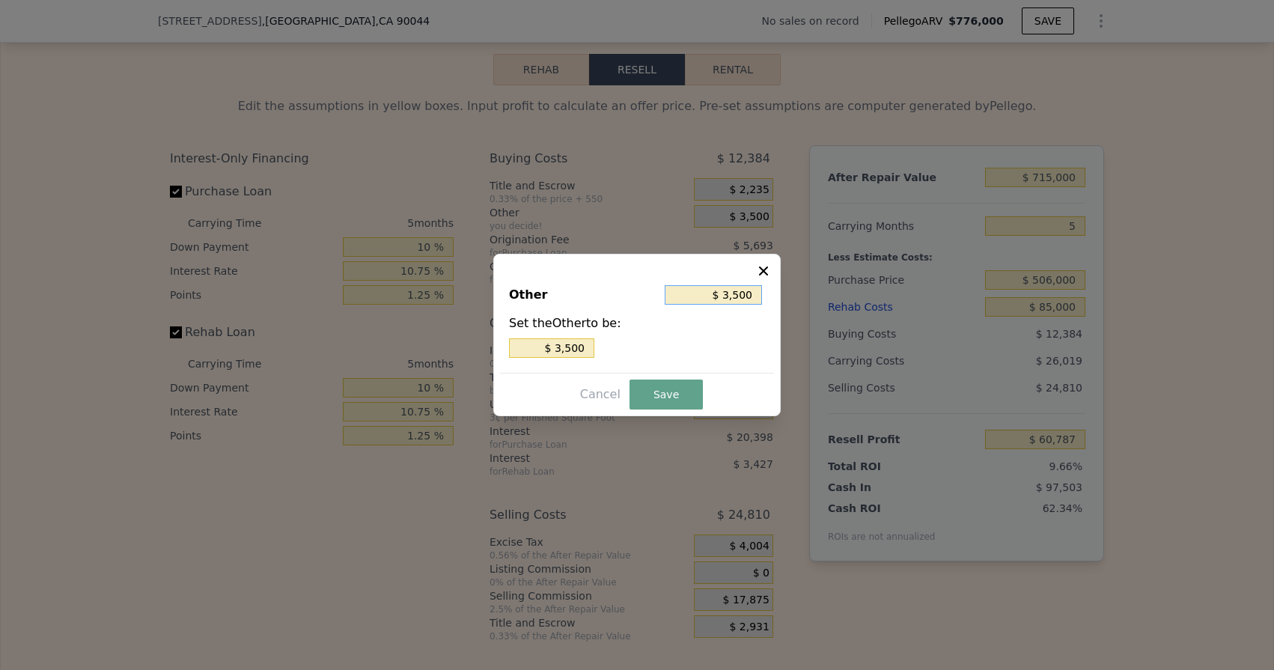
click at [730, 292] on input "$ 3,500" at bounding box center [713, 294] width 97 height 19
type input "$ 500"
type input "$ 4,500"
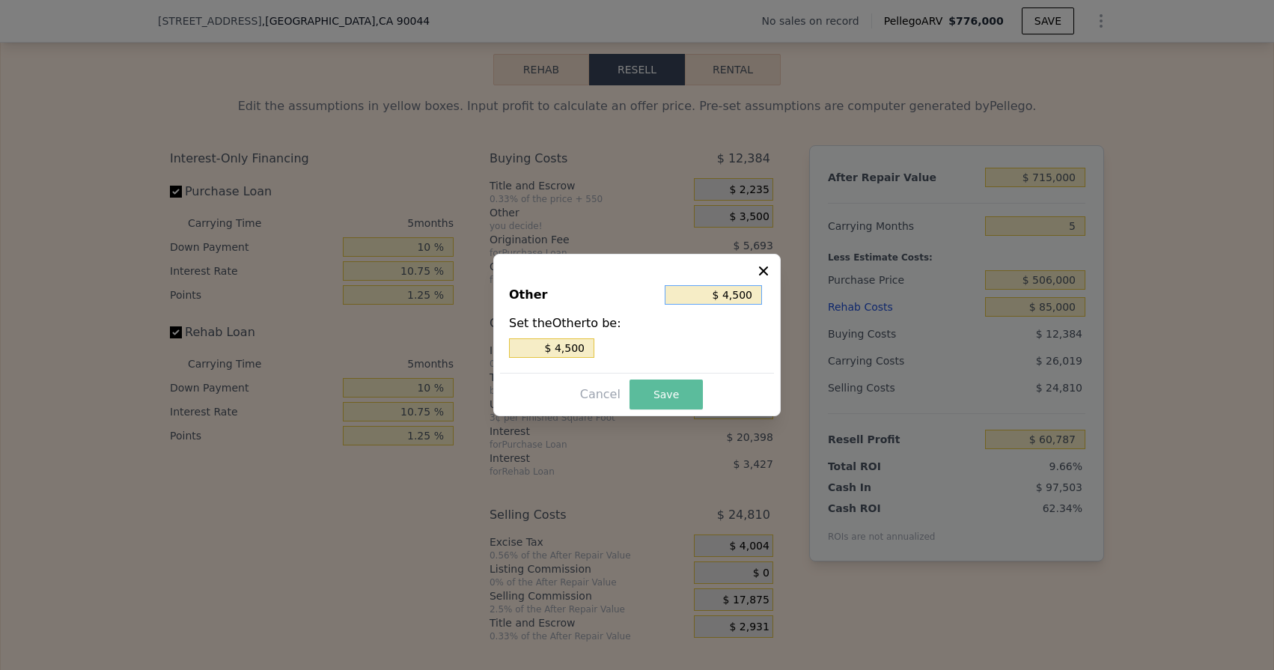
type input "$ 4,500"
click at [665, 392] on button "Save" at bounding box center [665, 394] width 73 height 30
type input "$ 59,787"
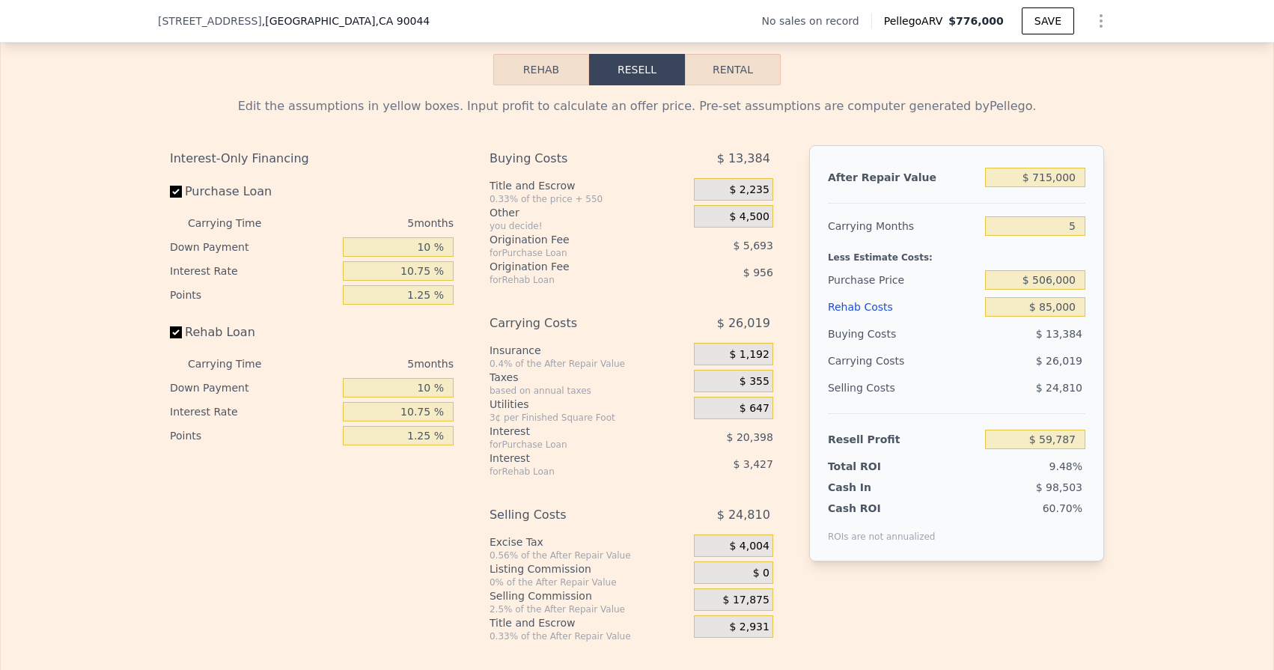
click at [782, 331] on div "Buying Costs $ 13,384 Title and Escrow 0.33% of the price + 550 $ 2,235 Other y…" at bounding box center [638, 393] width 296 height 497
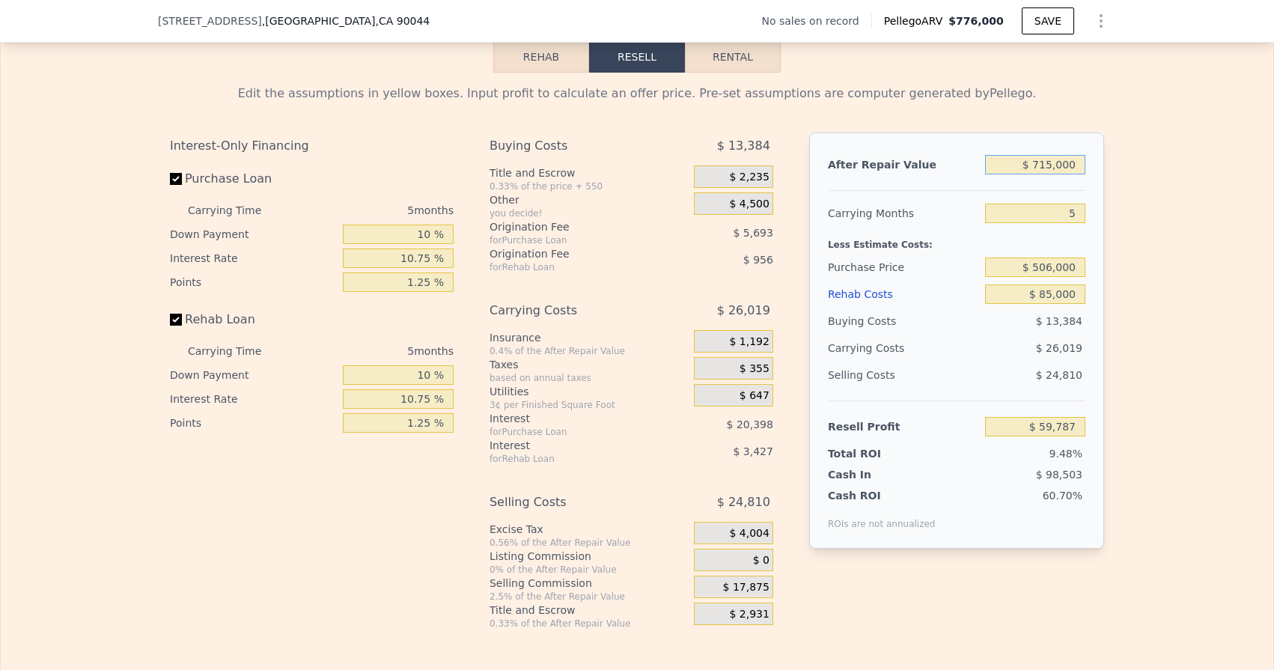
click at [1052, 162] on input "$ 715,000" at bounding box center [1035, 164] width 100 height 19
type input "$ 71,000"
type input "-$ 561,288"
type input "$ 710,000"
type input "$ 54,966"
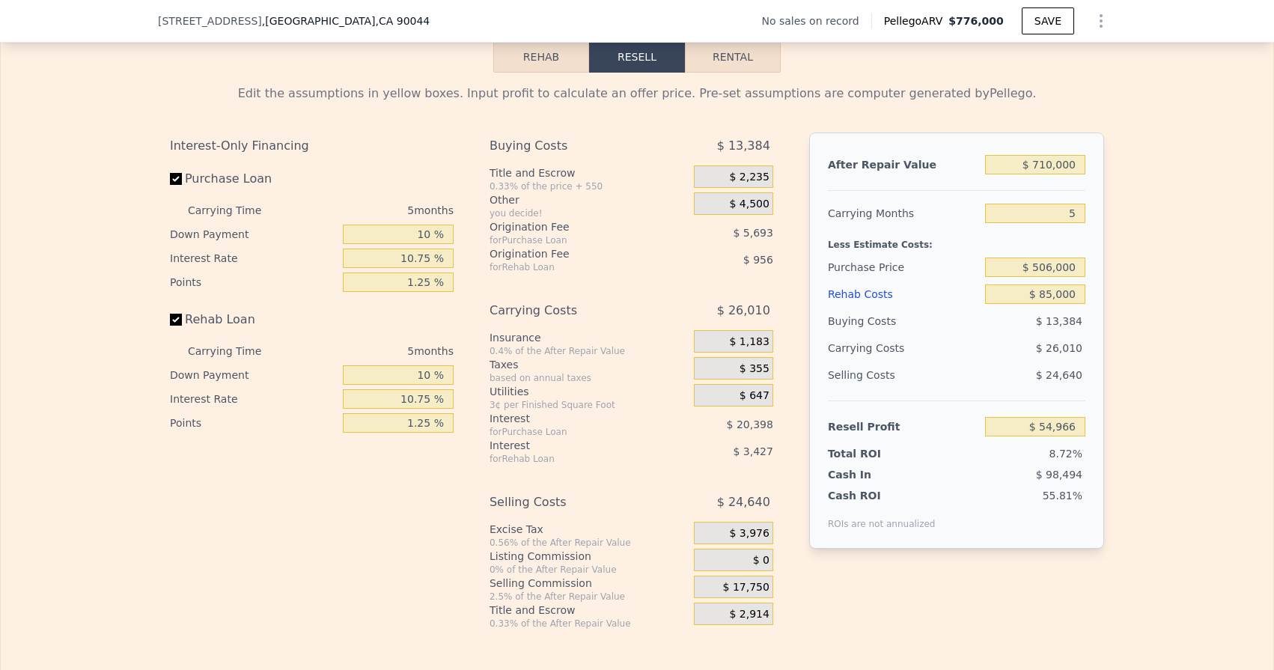
click at [1090, 189] on div "After Repair Value $ 710,000 Carrying Months 5 Less Estimate Costs: Purchase Pr…" at bounding box center [956, 340] width 295 height 416
click at [156, 21] on div "834 W 95th St , Los Angeles , CA 90044 No sales on record Pellego ARV $776,000 …" at bounding box center [637, 21] width 1274 height 43
drag, startPoint x: 159, startPoint y: 21, endPoint x: 294, endPoint y: 22, distance: 134.7
click at [294, 22] on div "834 W 95th St , Los Angeles , CA 90044" at bounding box center [294, 20] width 272 height 15
copy div "834 W 95th St , Los Angeles"
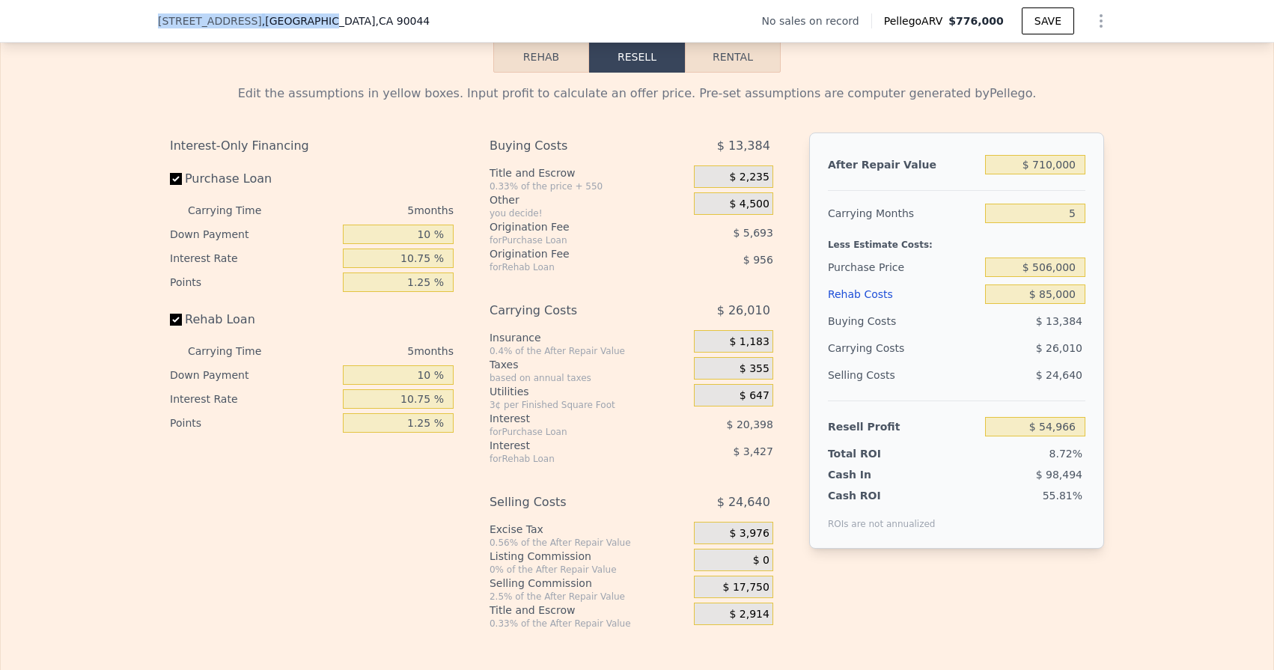
type input "$ 776,000"
type input "6"
type input "$ 0"
type input "$ 29,999"
click at [1050, 165] on input "$ 776,000" at bounding box center [1035, 164] width 100 height 19
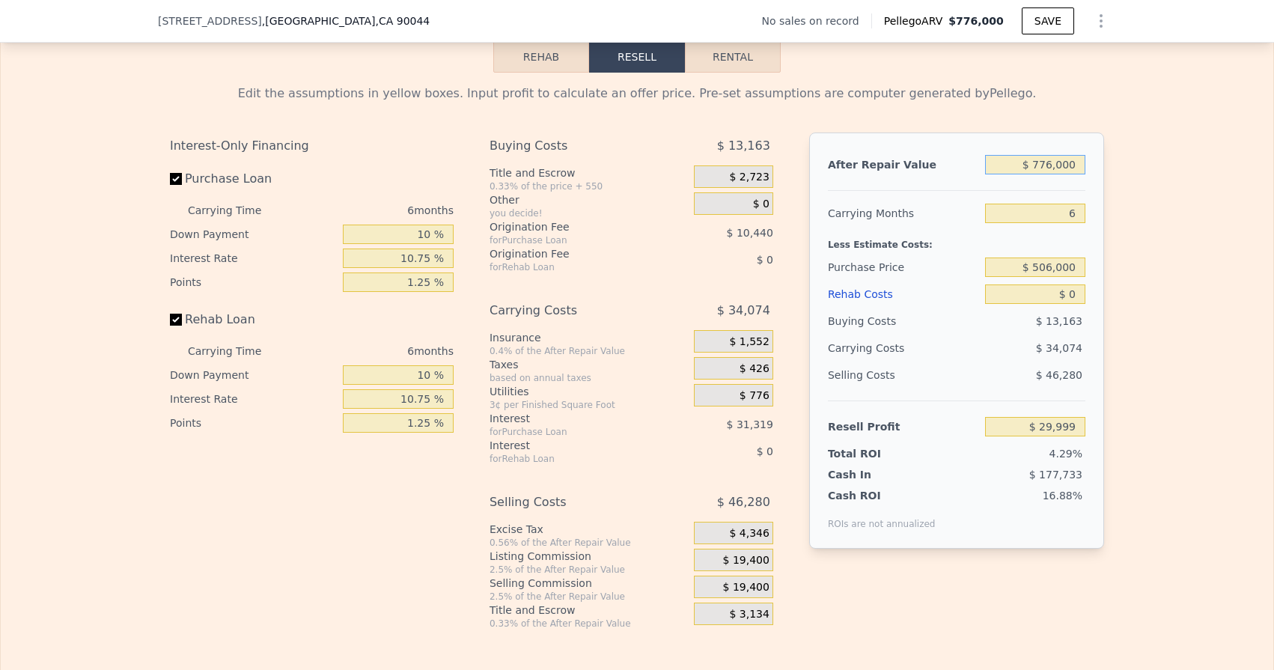
click at [1052, 159] on input "$ 776,000" at bounding box center [1035, 164] width 100 height 19
type input "$ 77,000"
type input "-$ 626,410"
type input "$ 7,000"
type input "-$ 692,145"
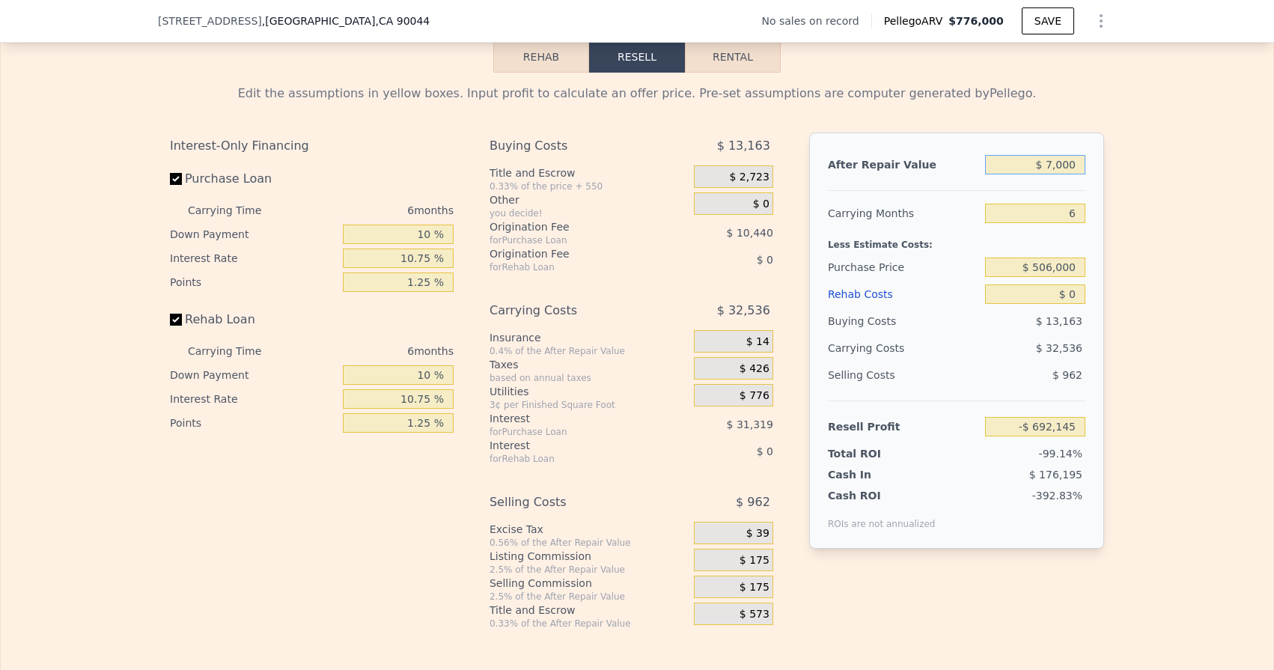
type input "$ 71,000"
type input "-$ 632,045"
type input "$ 710,000"
type input "-$ 31,979"
type input "$ 710,000"
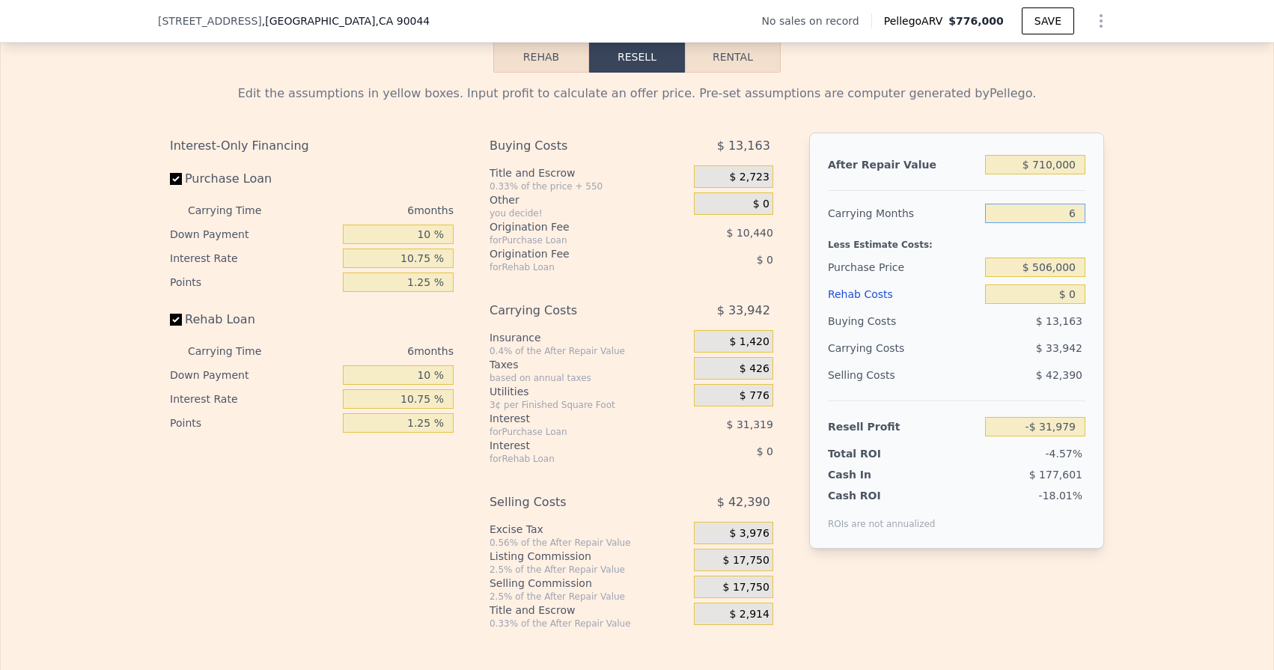
click at [1079, 212] on input "6" at bounding box center [1035, 213] width 100 height 19
type input "5"
type input "-$ 26,322"
type input "5"
click at [1079, 295] on input "$ 0" at bounding box center [1035, 293] width 100 height 19
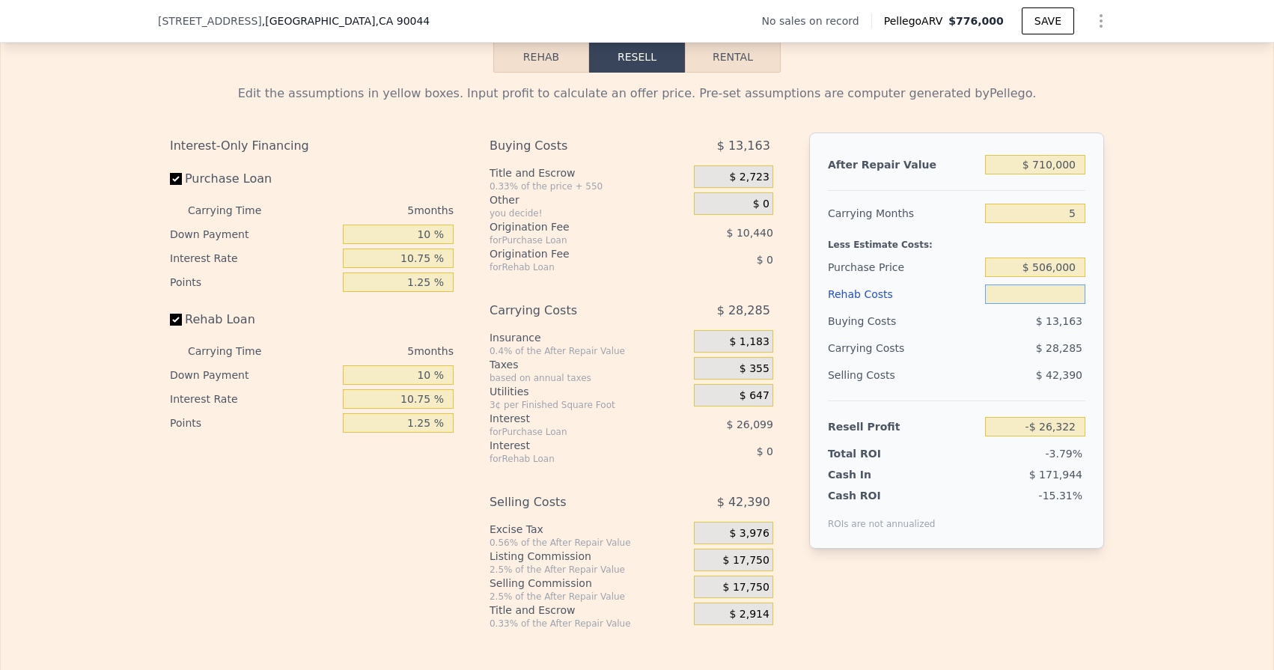
type input "$ 8"
type input "-$ 26,330"
type input "$ 85"
type input "-$ 26,413"
type input "$ 850"
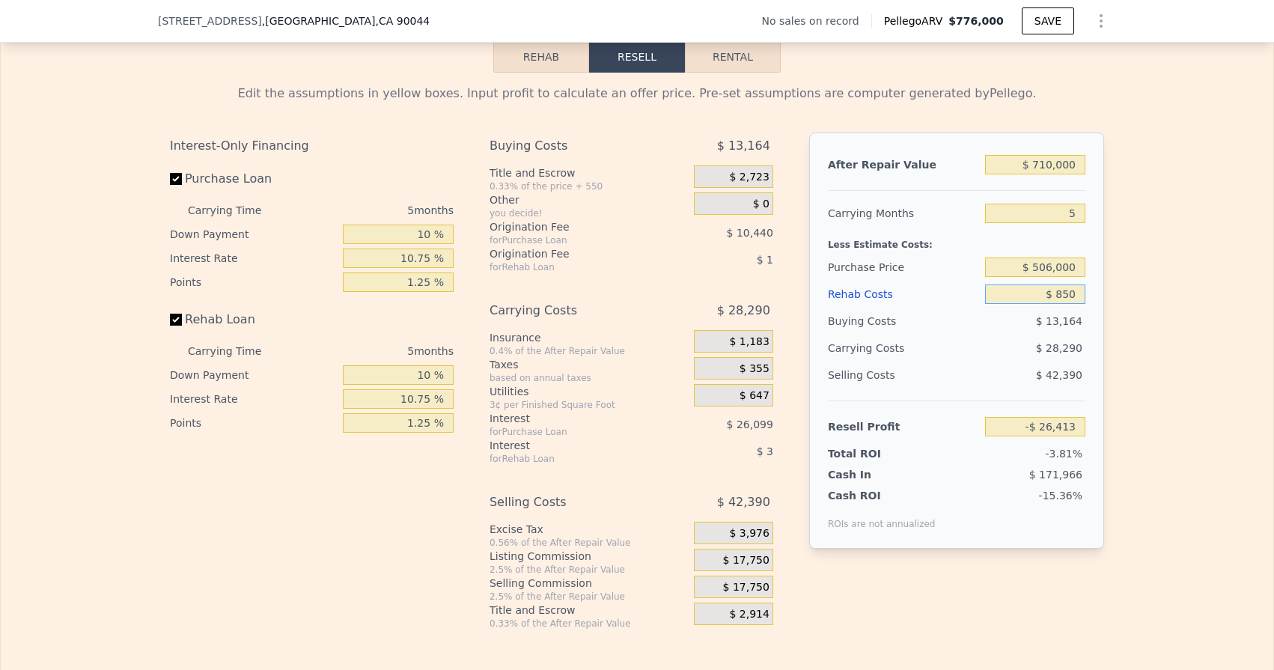
type input "-$ 27,221"
type input "$ 85,000"
type input "-$ 116,082"
type input "$ 85,000"
click at [1093, 366] on div "After Repair Value $ 710,000 Carrying Months 5 Less Estimate Costs: Purchase Pr…" at bounding box center [956, 340] width 295 height 416
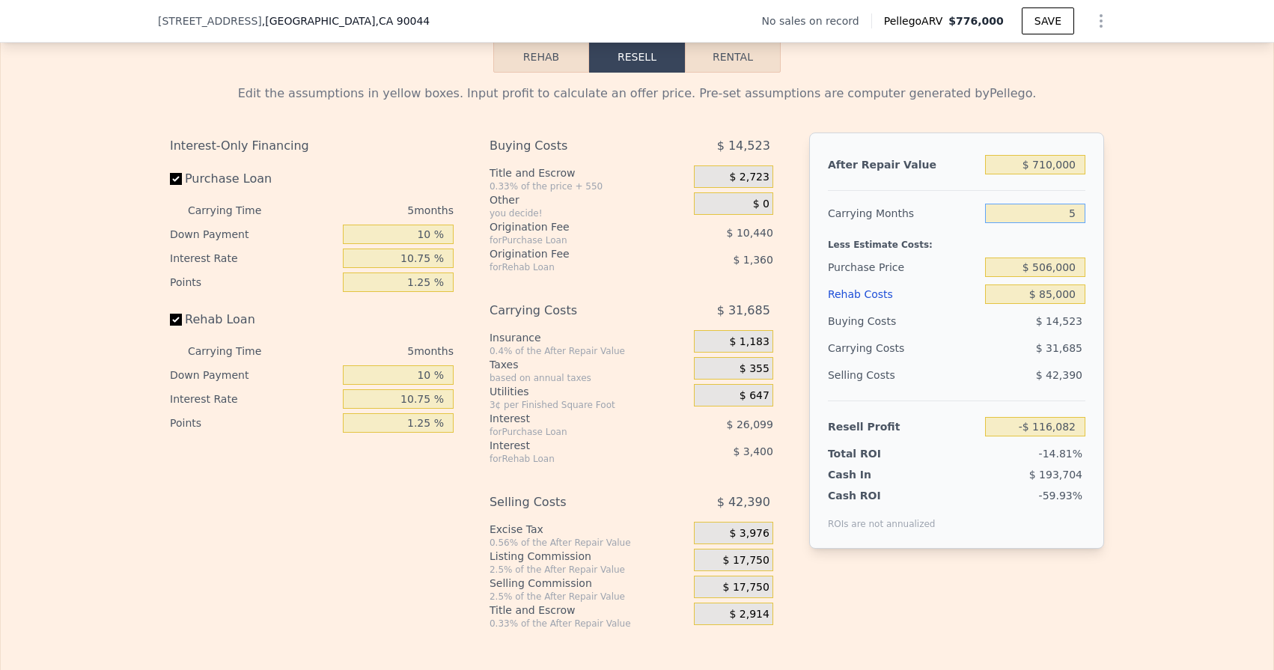
click at [1058, 204] on input "5" at bounding box center [1035, 213] width 100 height 19
click at [1052, 299] on input "$ 85,000" at bounding box center [1035, 293] width 100 height 19
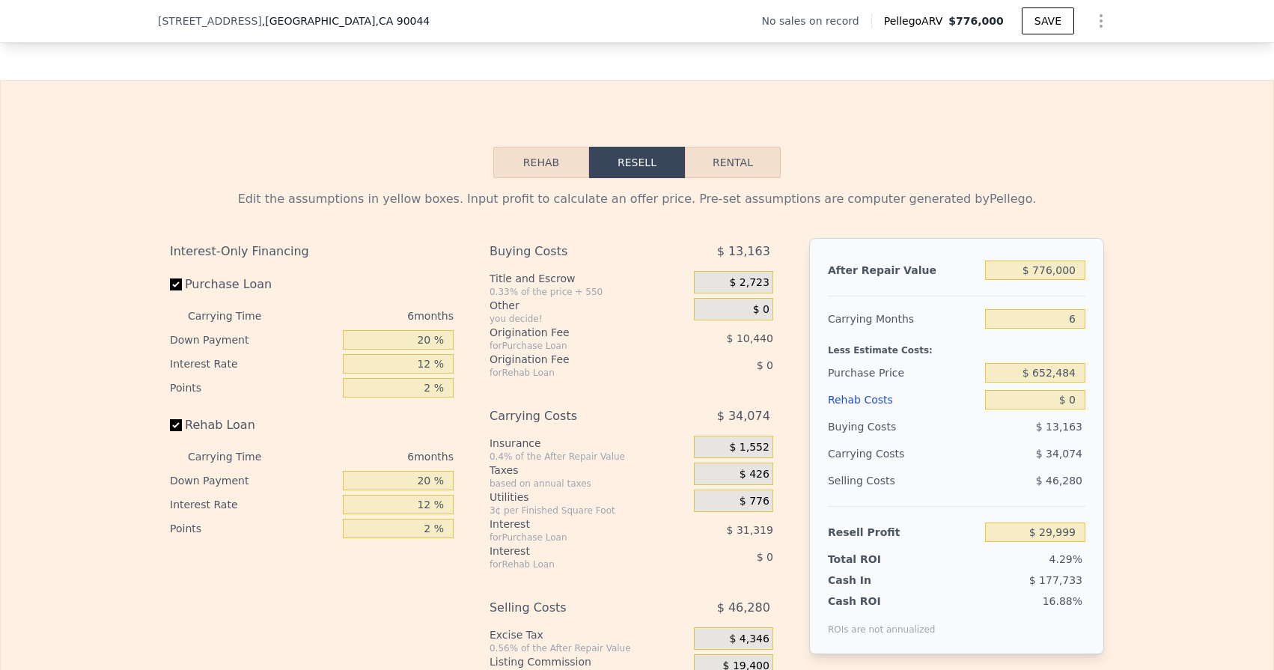
scroll to position [2011, 0]
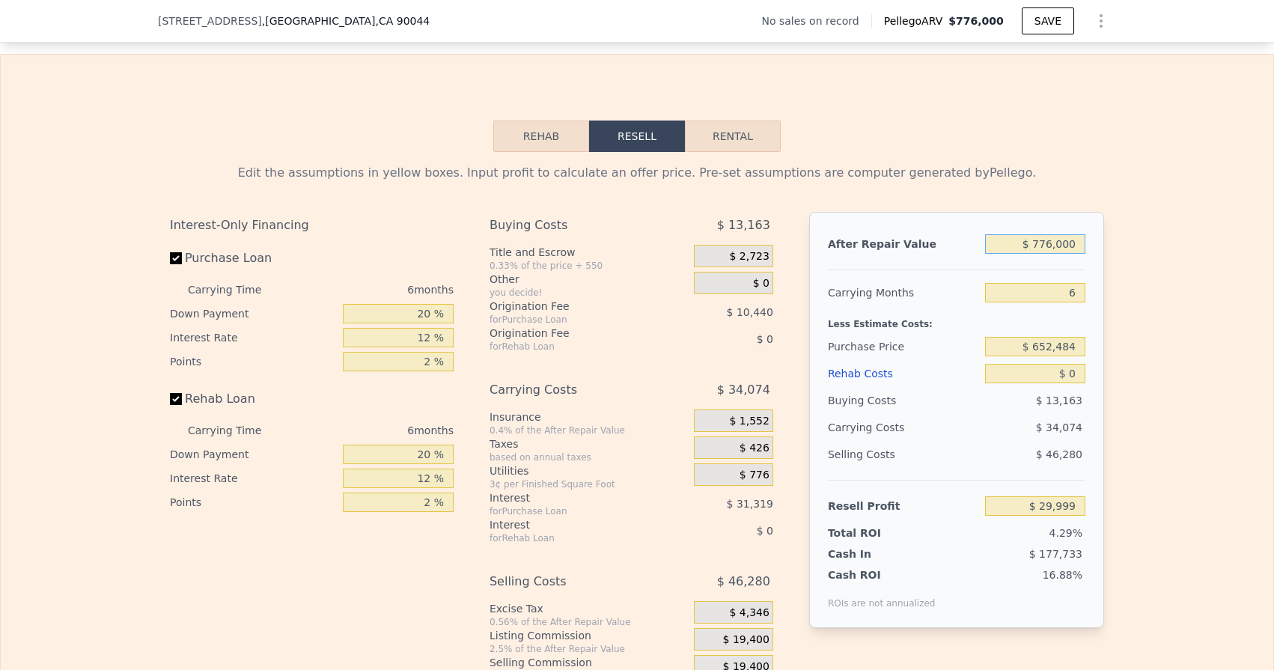
click at [1051, 244] on input "$ 776,000" at bounding box center [1035, 243] width 100 height 19
type input "$ 7,000"
type input "-$ 692,145"
type input "$ 71,000"
type input "-$ 632,045"
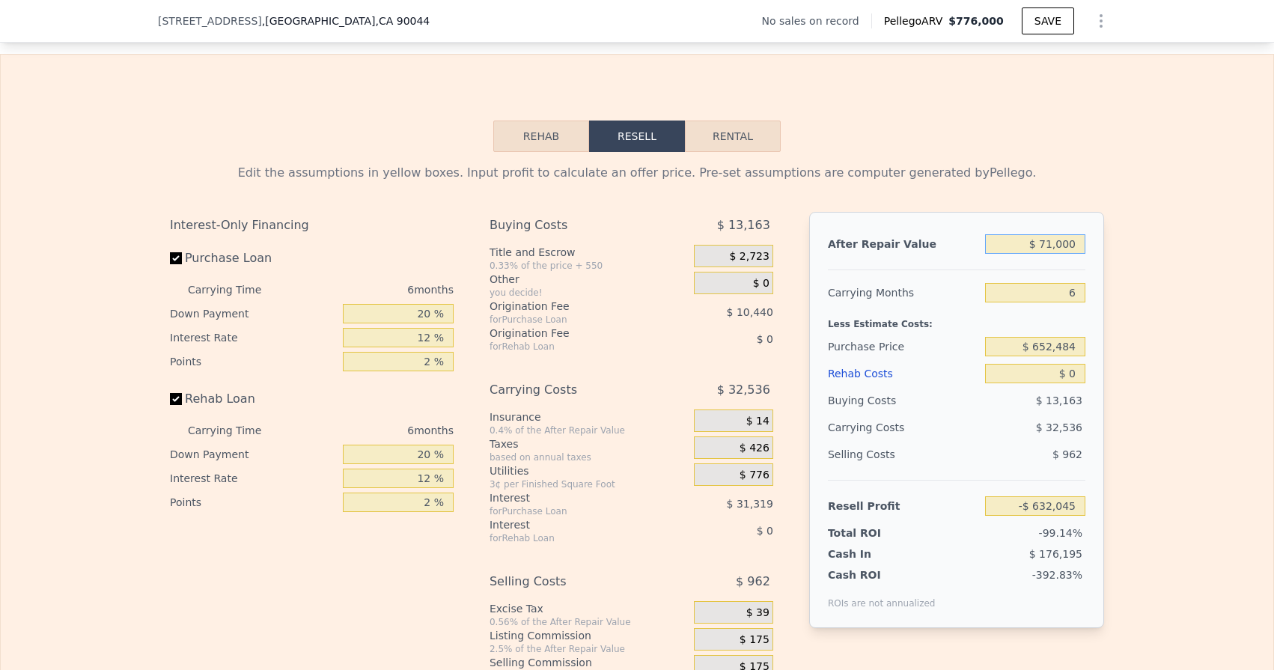
type input "$ 710,000"
type input "-$ 31,979"
click at [1078, 243] on input "$ 710,000" at bounding box center [1035, 243] width 100 height 19
type input "$ 710,000"
click at [1076, 288] on input "6" at bounding box center [1035, 292] width 100 height 19
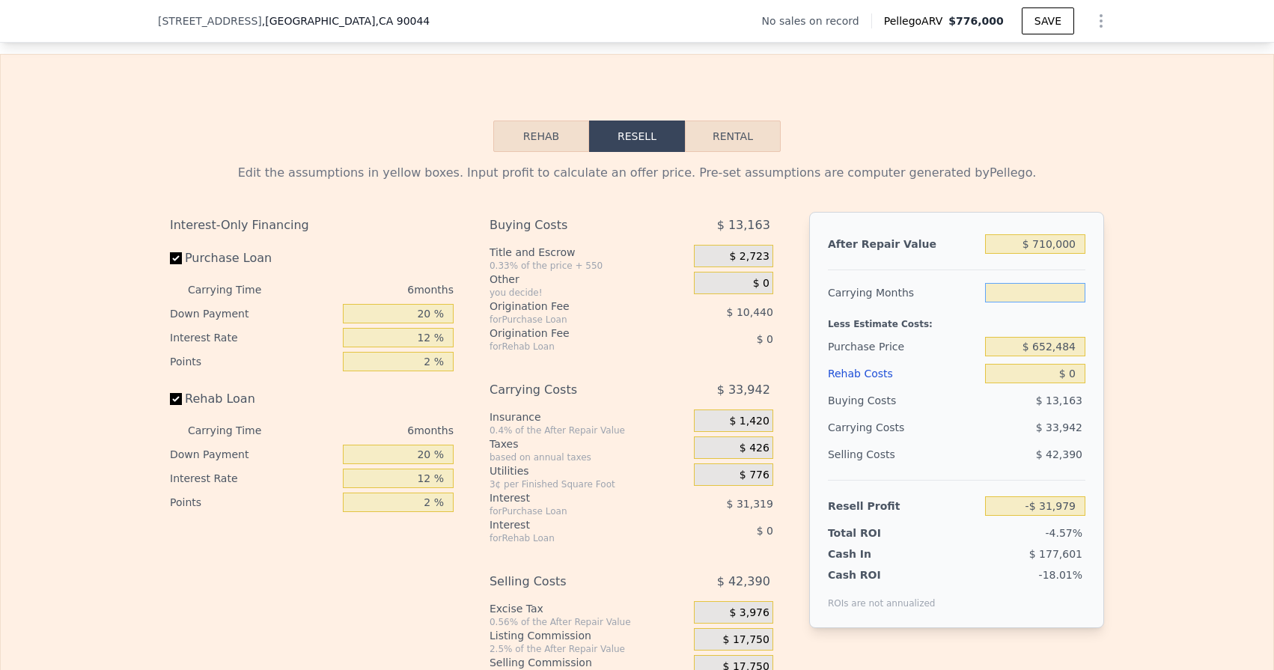
type input "5"
type input "-$ 26,322"
type input "5"
click at [1074, 341] on input "$ 652,484" at bounding box center [1035, 346] width 100 height 19
click at [1078, 347] on input "$ 652,484" at bounding box center [1035, 346] width 100 height 19
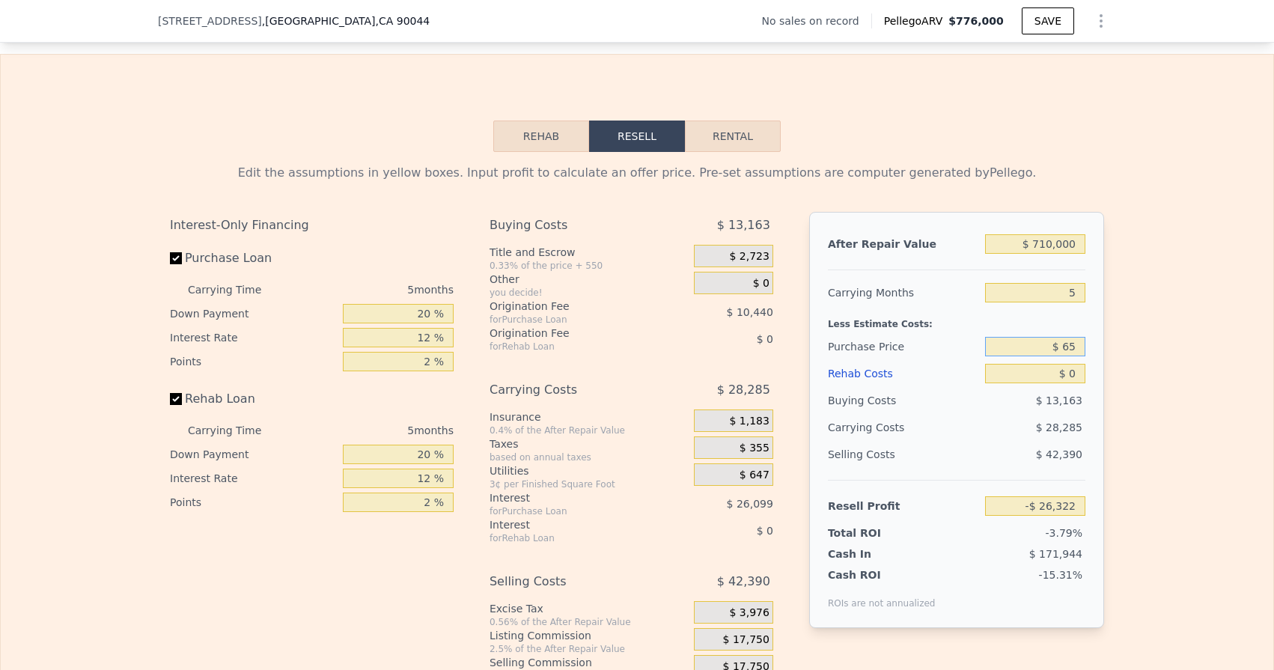
type input "$ 6"
type input "$ 506,000"
type input "$ 128,854"
click at [1077, 373] on input "$ 0" at bounding box center [1035, 373] width 100 height 19
type input "$ 08"
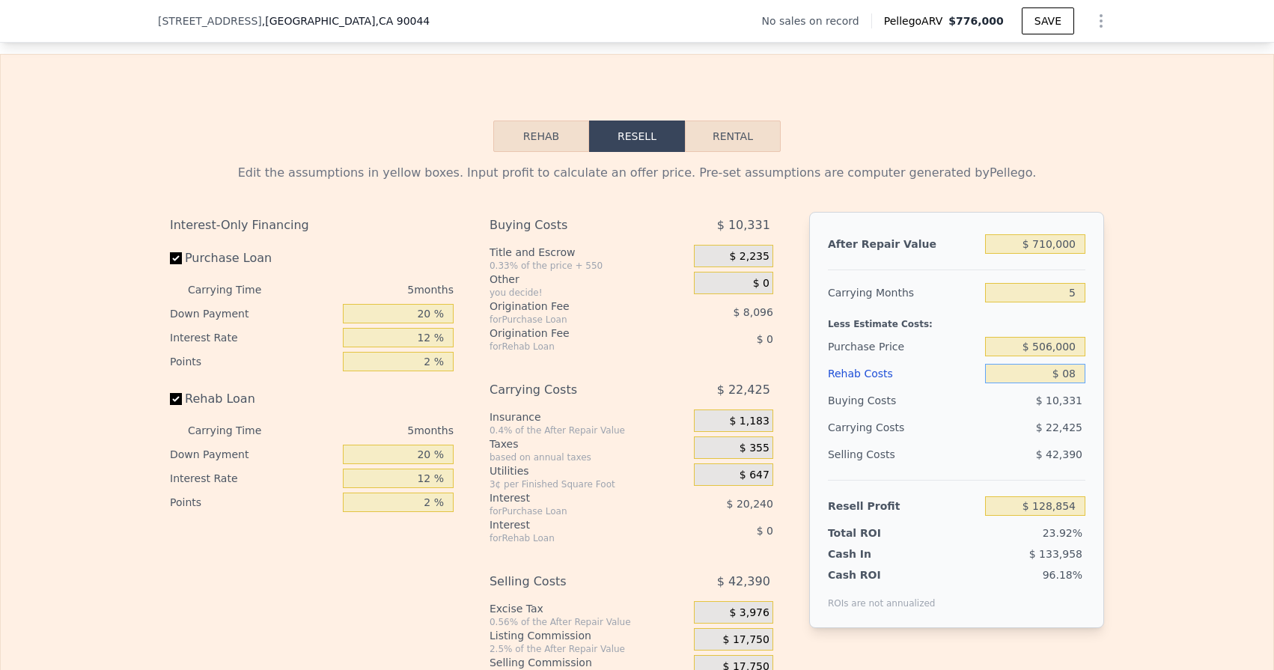
type input "$ 128,846"
type input "$ 085"
type input "$ 128,763"
type input "$ 0850"
type input "$ 127,955"
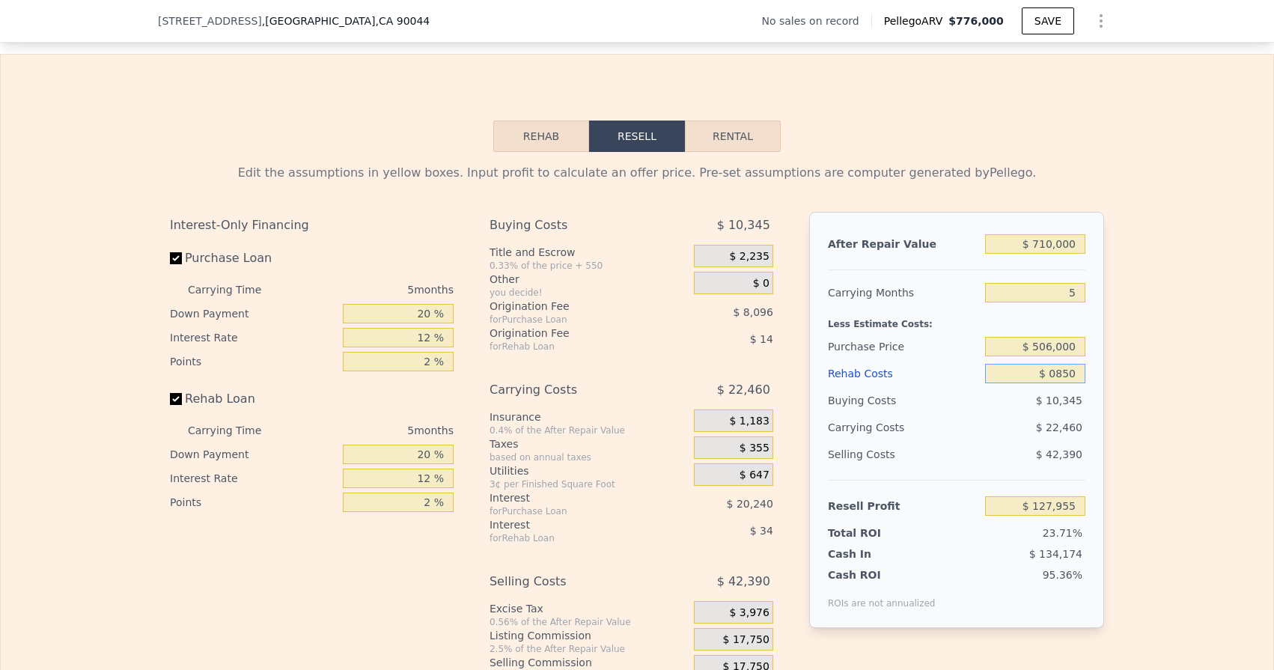
type input "$ 08,500"
type input "$ 119,878"
type input "$ 085,000"
type input "$ 39,094"
click at [1043, 373] on input "$ 085,000" at bounding box center [1035, 373] width 100 height 19
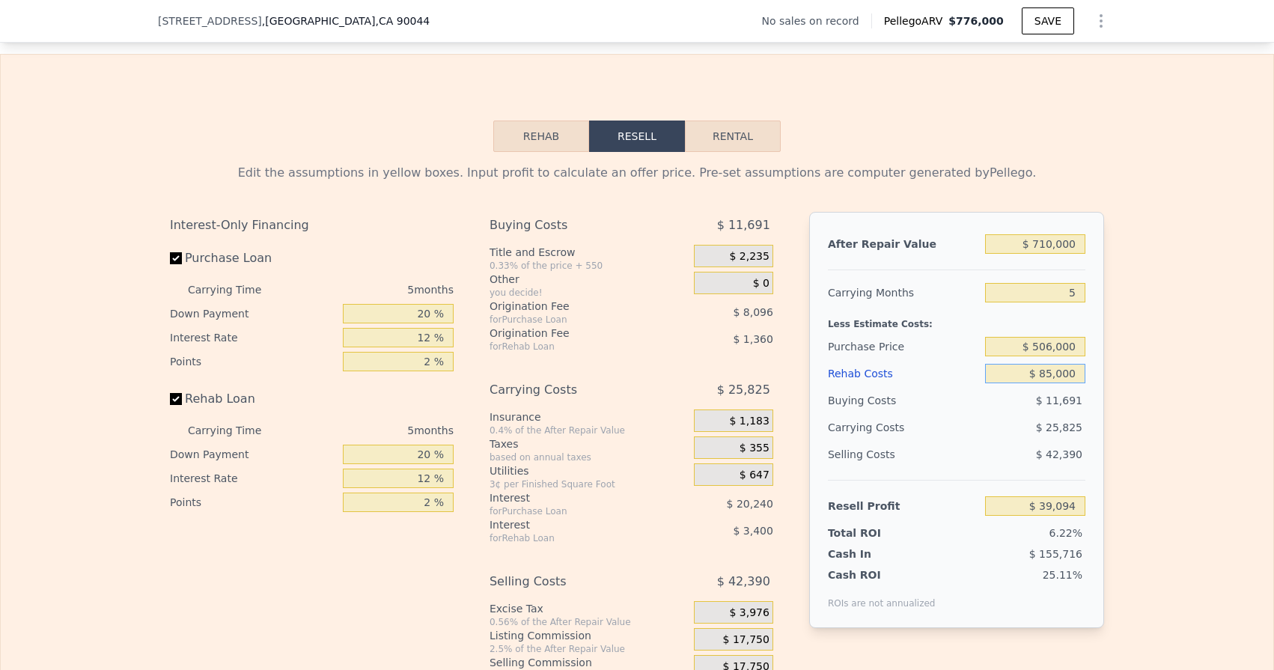
click at [1079, 372] on input "$ 85,000" at bounding box center [1035, 373] width 100 height 19
type input "$ 85,000"
click at [750, 281] on div "$ 0" at bounding box center [733, 283] width 79 height 22
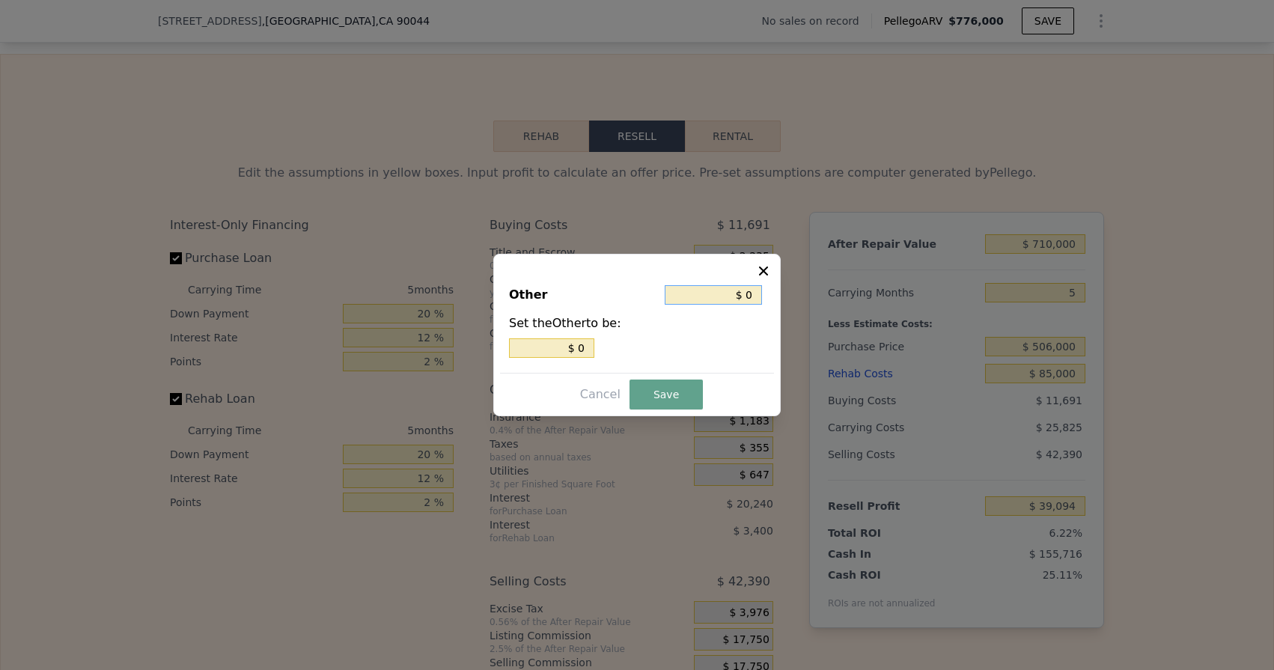
click at [748, 298] on input "$ 0" at bounding box center [713, 294] width 97 height 19
click at [750, 289] on input "$ 0" at bounding box center [713, 294] width 97 height 19
type input "$ 4"
type input "$ 45"
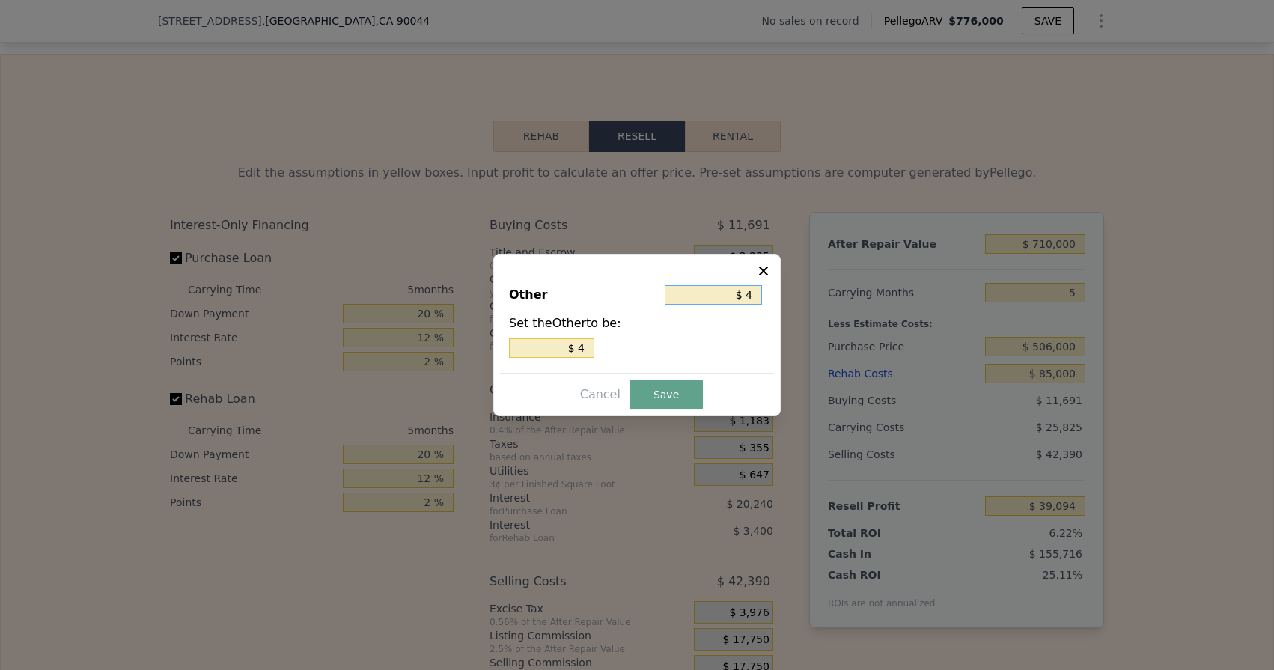
type input "$ 45"
type input "$ 450"
type input "$ 4,500"
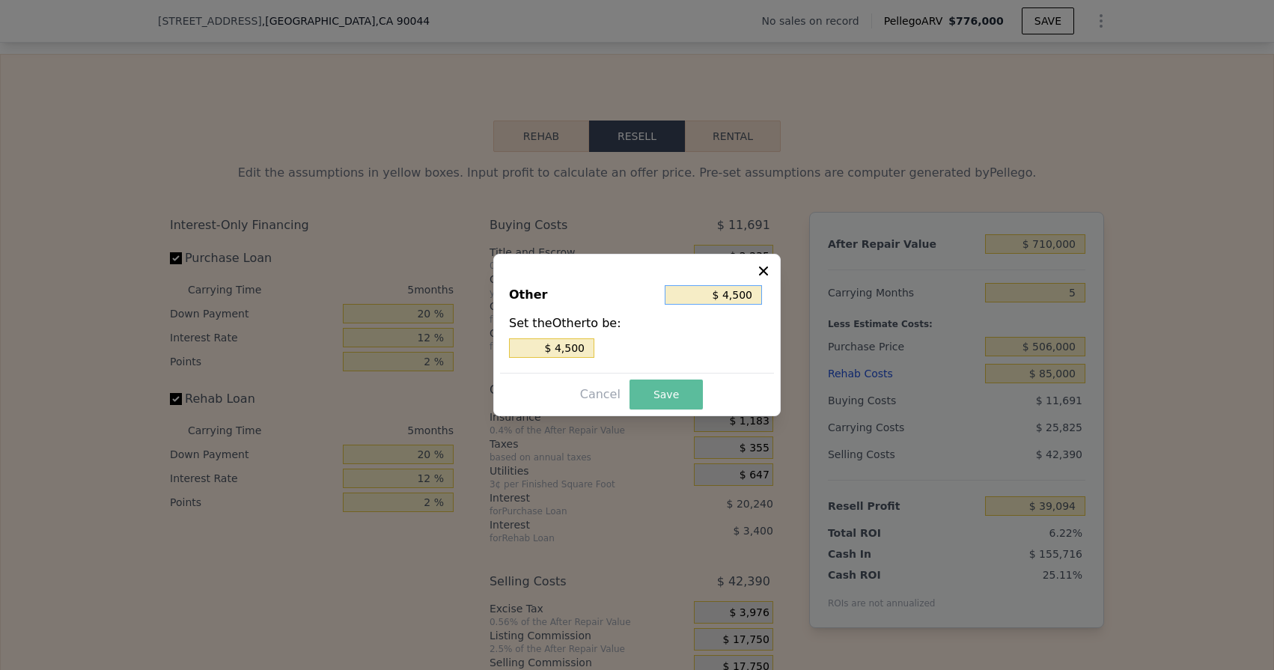
type input "$ 4,500"
click at [666, 391] on button "Save" at bounding box center [665, 394] width 73 height 30
type input "$ 34,594"
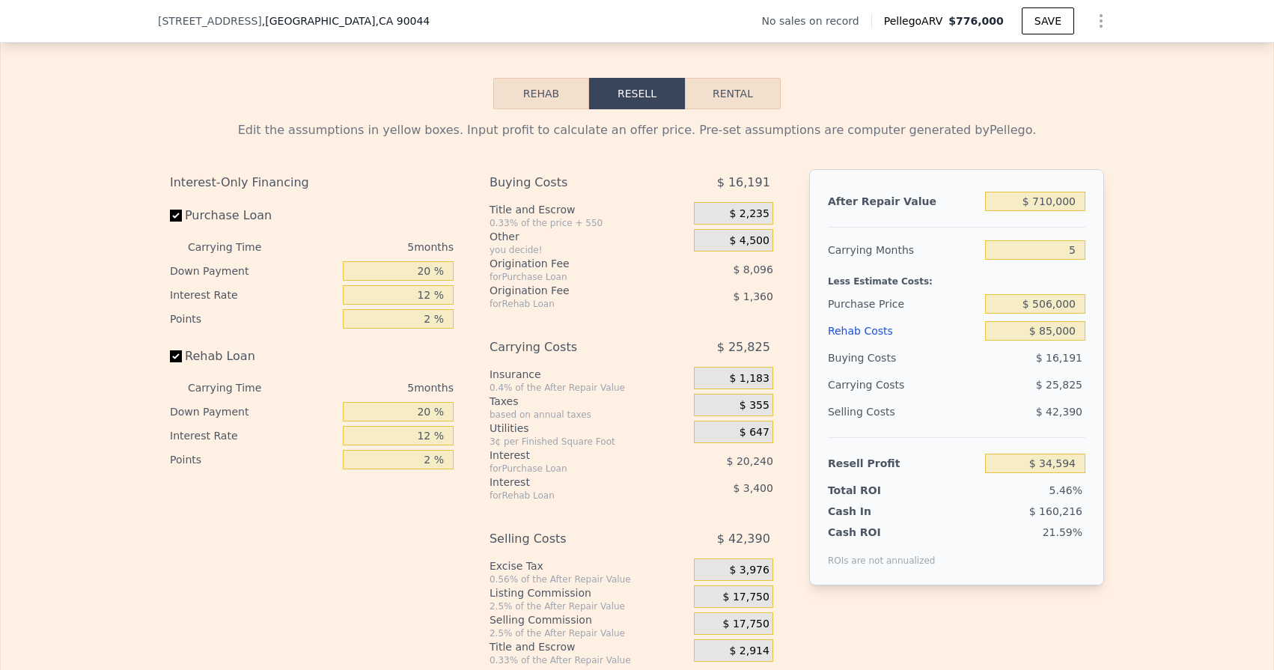
scroll to position [2114, 0]
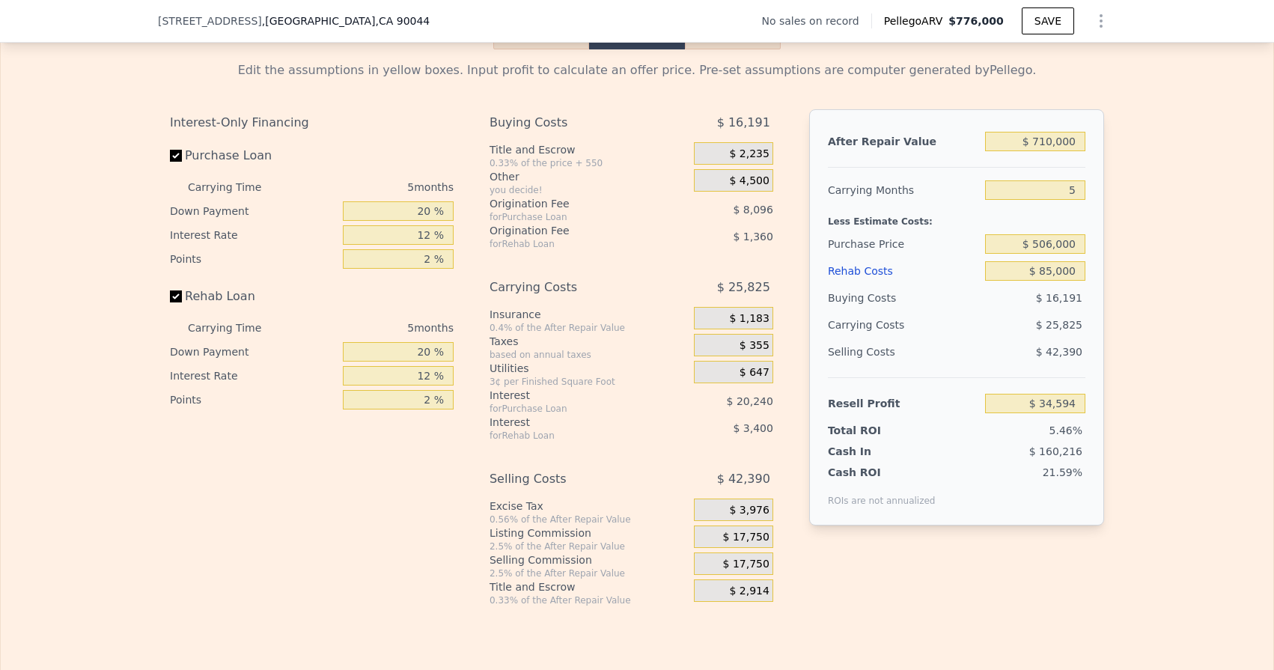
click at [721, 537] on div "$ 17,750" at bounding box center [733, 536] width 79 height 22
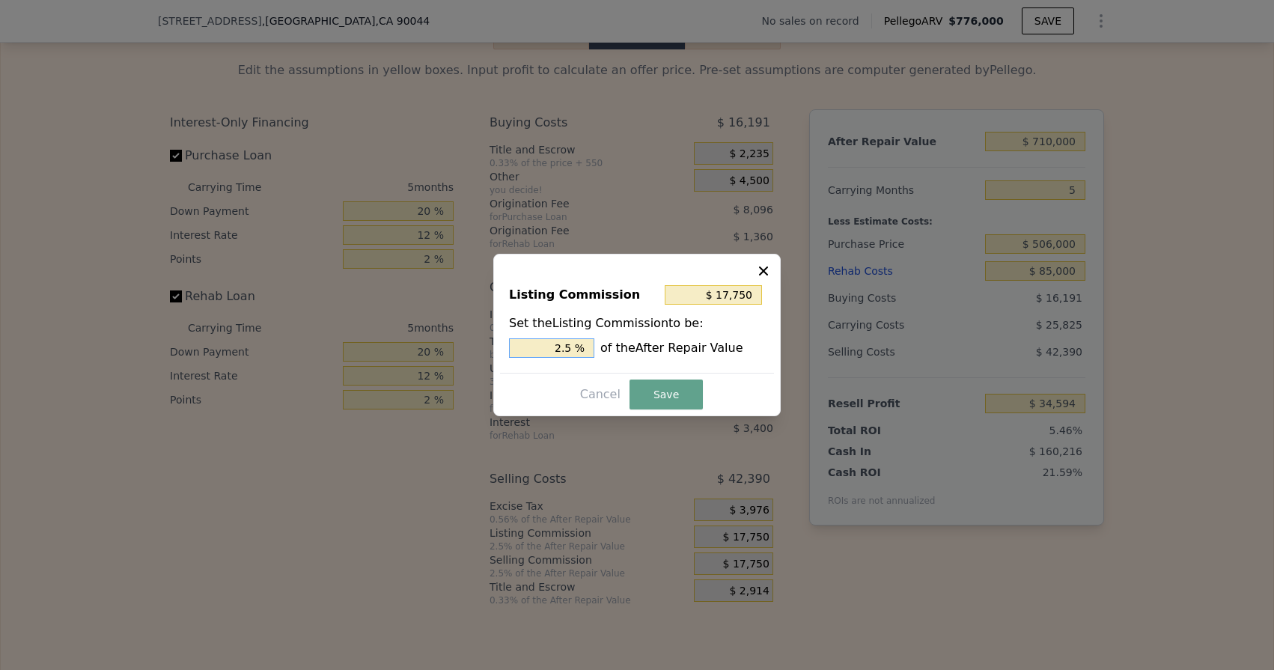
drag, startPoint x: 552, startPoint y: 345, endPoint x: 595, endPoint y: 347, distance: 43.5
click at [595, 347] on div "2.5 % of the After Repair Value" at bounding box center [637, 347] width 256 height 19
type input "$ 0"
type input "0 %"
click at [658, 395] on button "Save" at bounding box center [665, 394] width 73 height 30
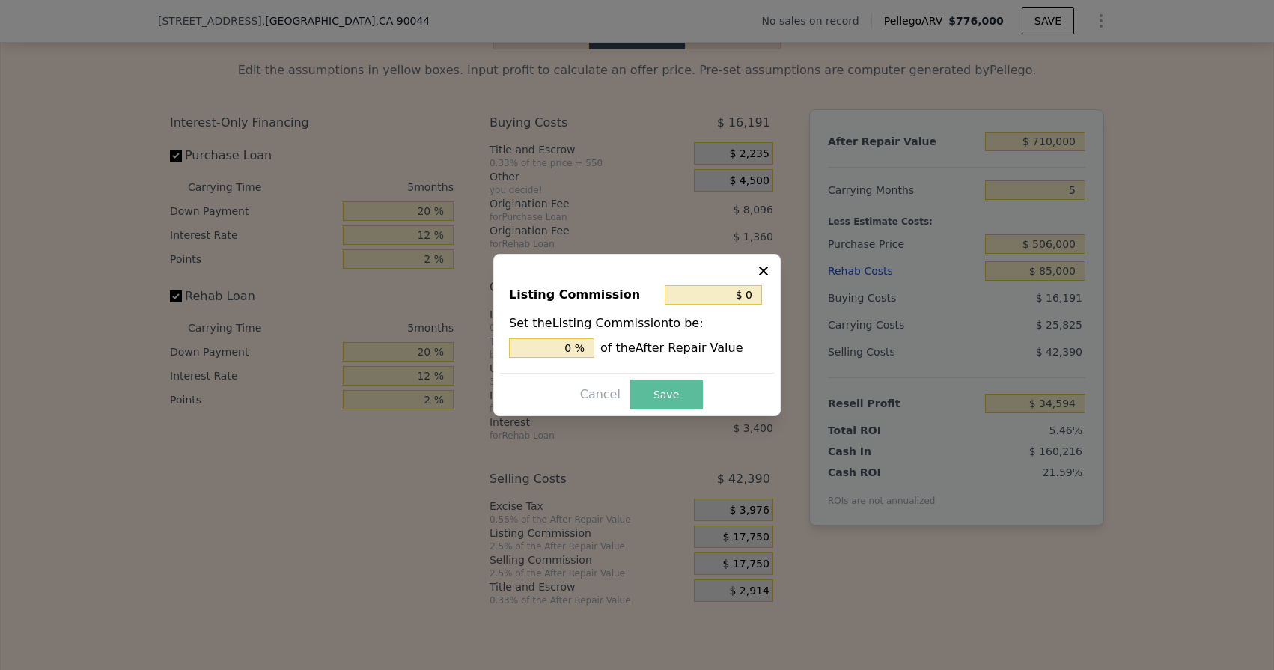
type input "$ 52,344"
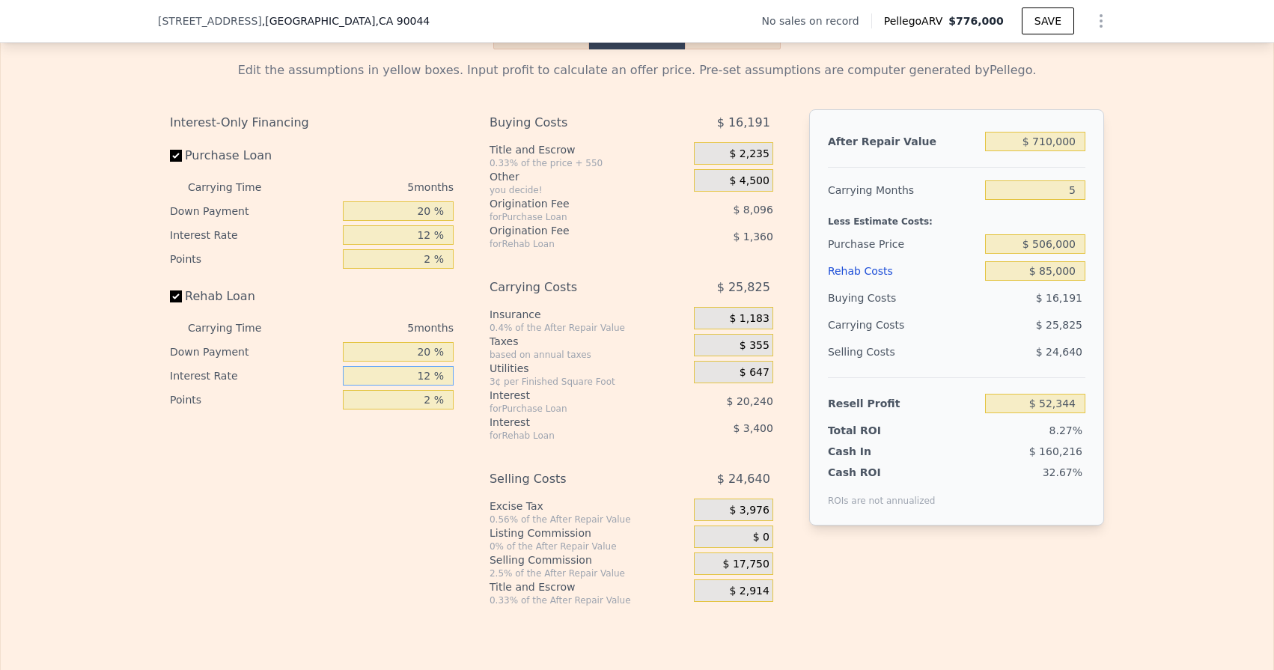
drag, startPoint x: 414, startPoint y: 372, endPoint x: 456, endPoint y: 376, distance: 42.2
click at [456, 376] on div "Interest-Only Financing Purchase Loan Carrying Time 5 months Down Payment 20 % …" at bounding box center [318, 357] width 296 height 497
type input "10 %"
type input "$ 52,909"
type input "10.7 %"
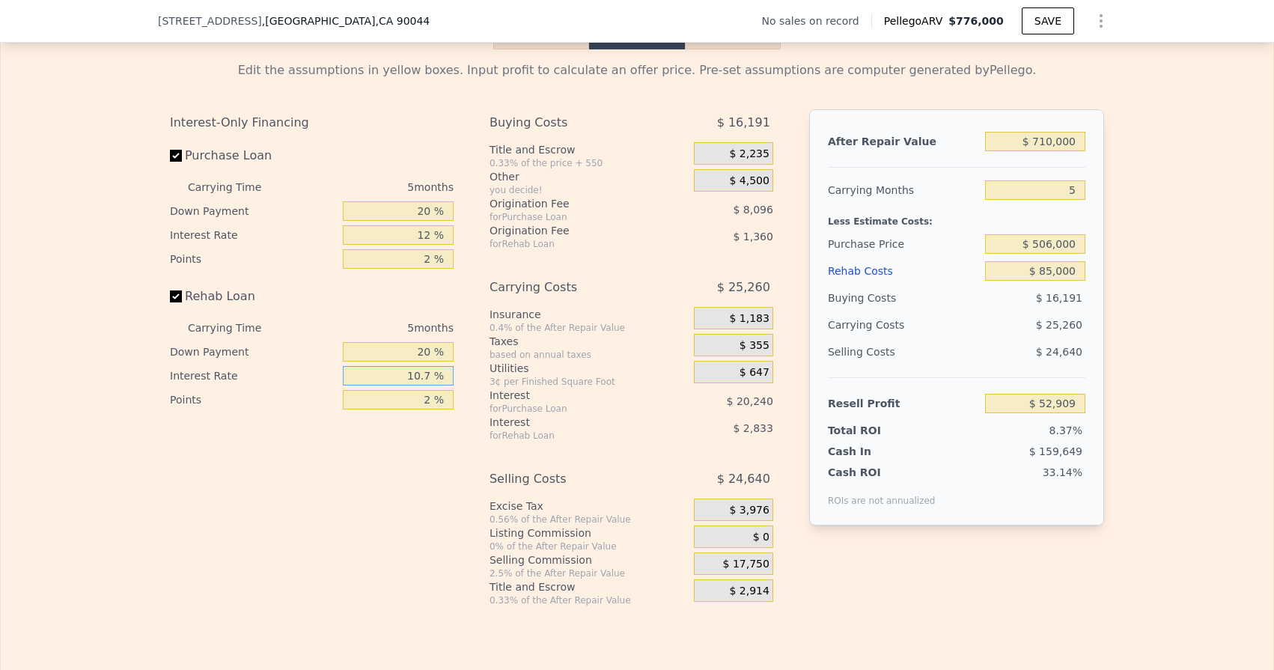
type input "$ 52,714"
type input "10.75 %"
type input "$ 52,699"
type input "10.75 %"
click at [437, 245] on div "12 %" at bounding box center [398, 235] width 111 height 24
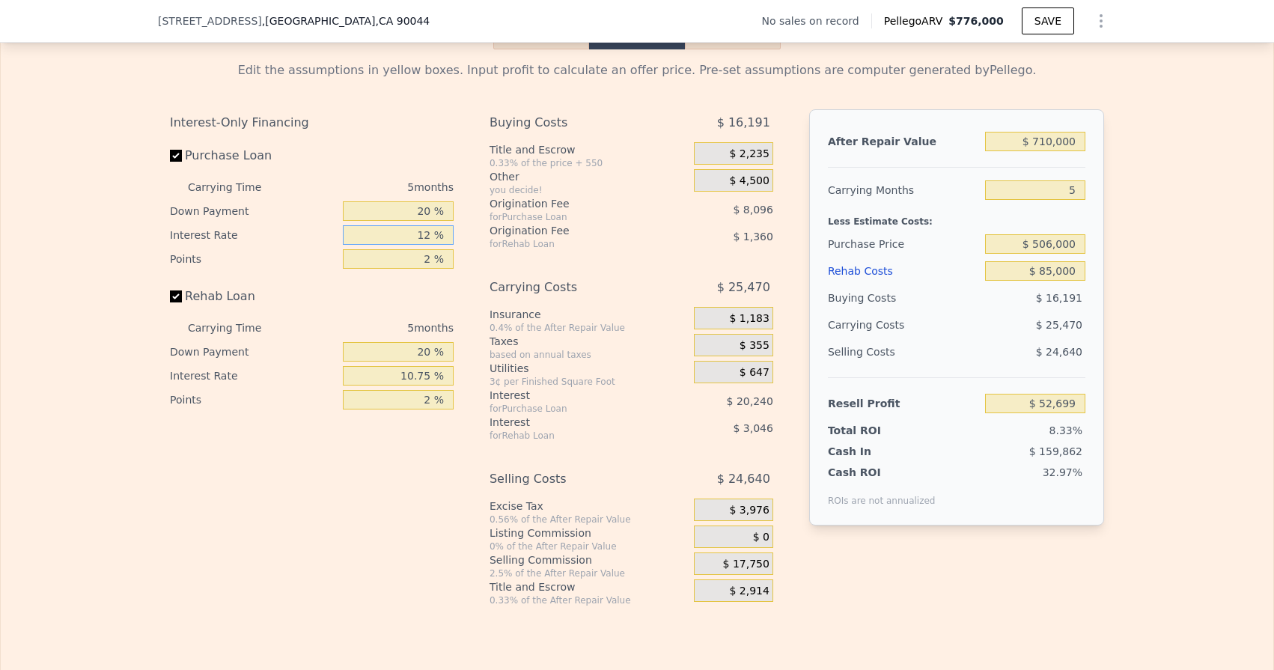
click at [433, 237] on input "12 %" at bounding box center [398, 234] width 111 height 19
type input "1 %"
type input "$ 71,254"
type input "10 %"
type input "$ 56,074"
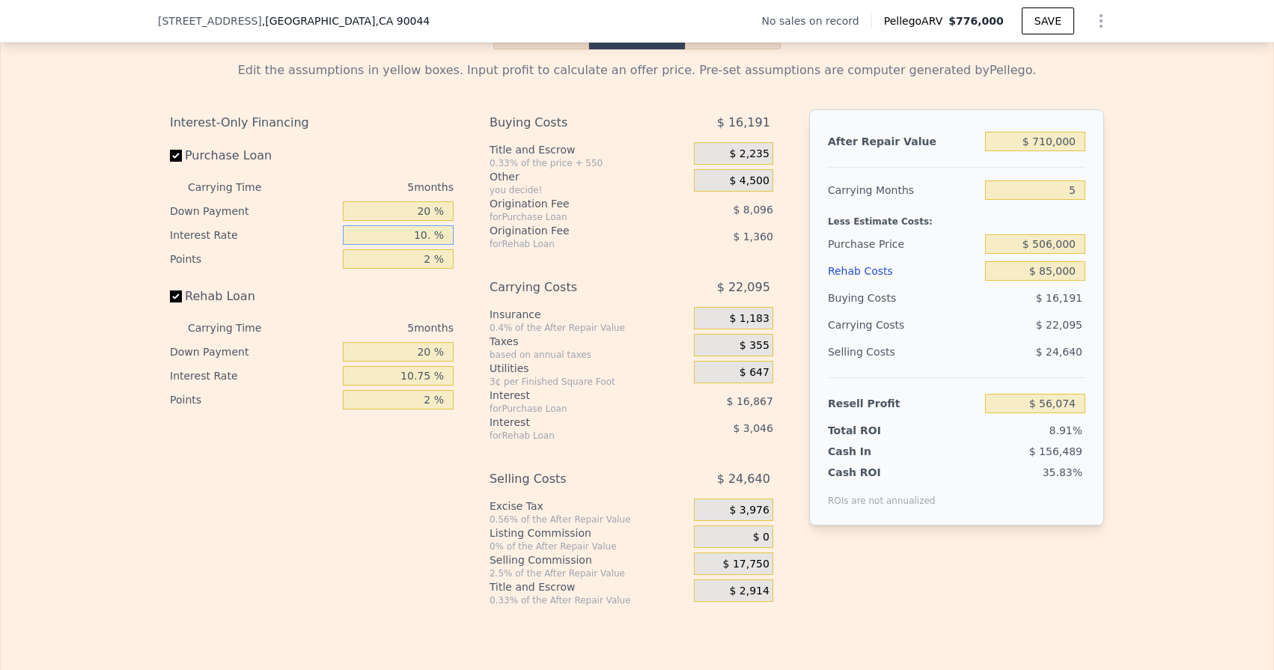
type input "10.7 %"
type input "$ 54,894"
type input "10.75 %"
type input "$ 54,809"
type input "10.75 %"
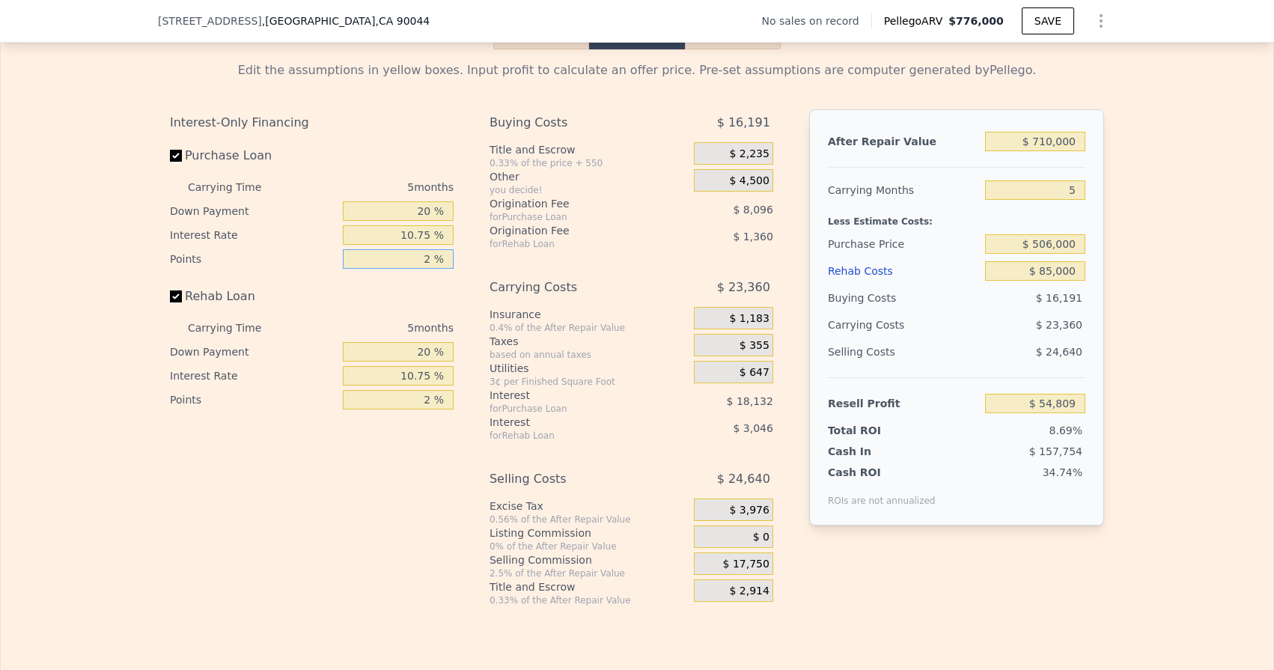
drag, startPoint x: 414, startPoint y: 257, endPoint x: 442, endPoint y: 261, distance: 28.7
click at [442, 261] on input "2 %" at bounding box center [398, 258] width 111 height 19
type input "1 %"
type input "$ 58,857"
type input "1.2 %"
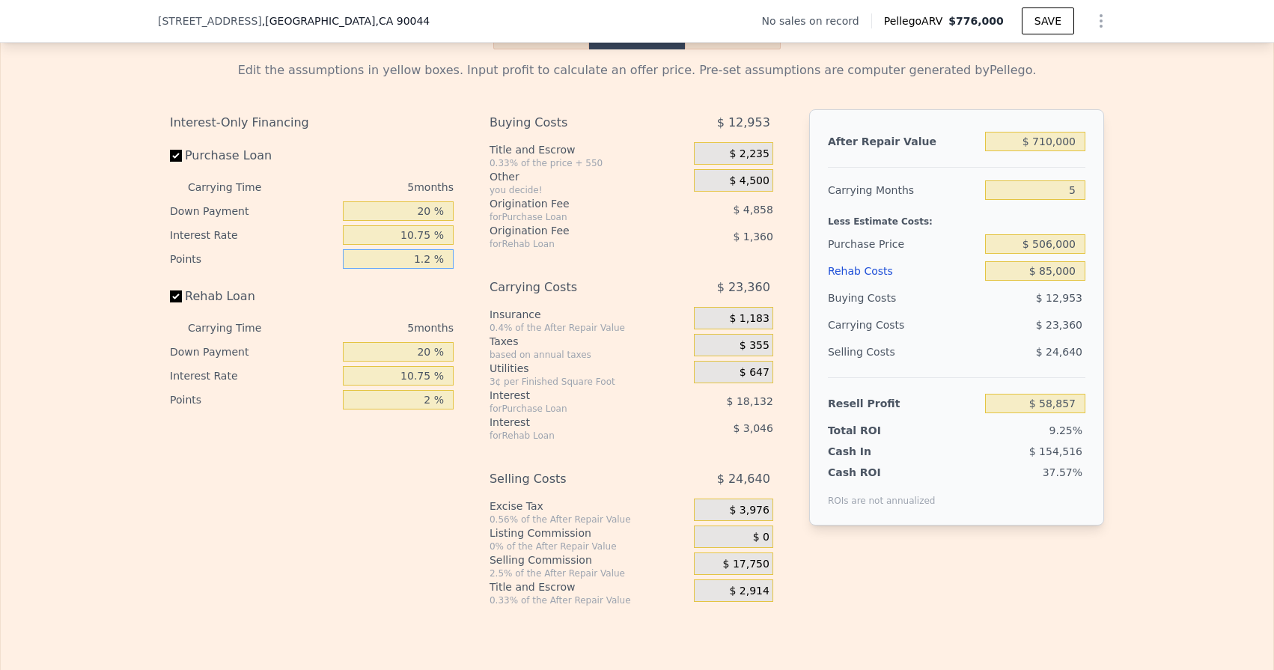
type input "$ 58,047"
type input "1.25 %"
type input "$ 57,845"
type input "1.25 %"
drag, startPoint x: 423, startPoint y: 399, endPoint x: 444, endPoint y: 403, distance: 21.4
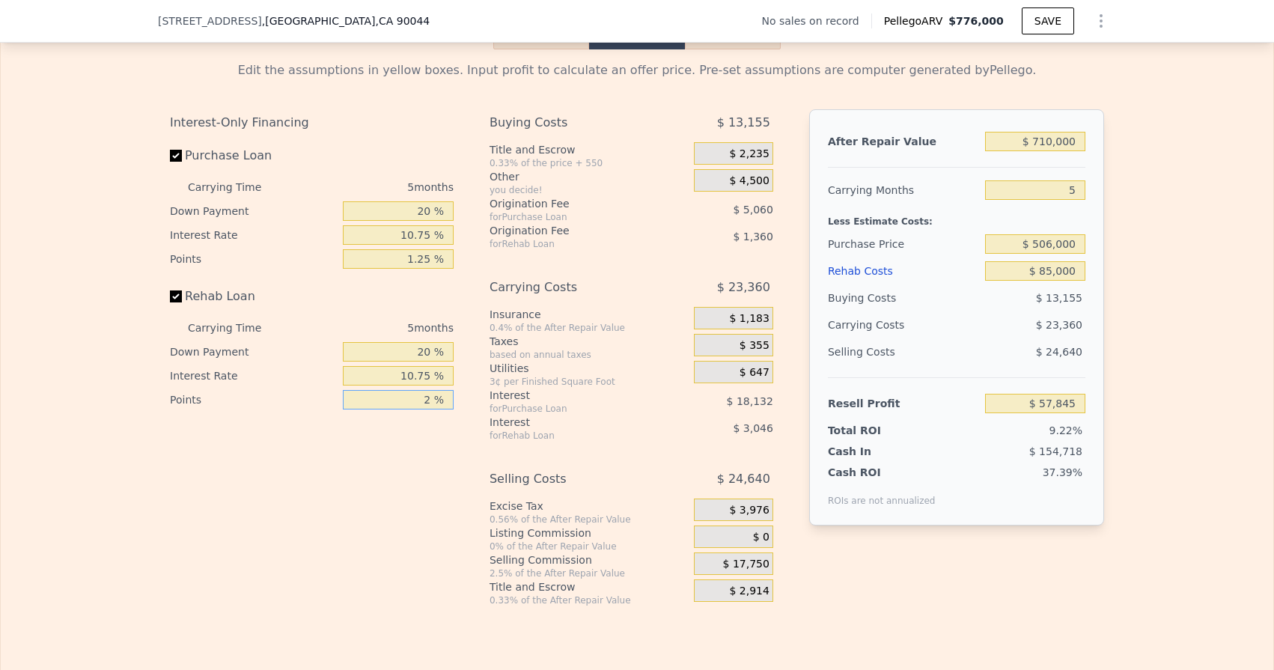
click at [449, 403] on input "2 %" at bounding box center [398, 399] width 111 height 19
type input "1 %"
type input "$ 58,525"
type input "1.2 %"
type input "$ 58,389"
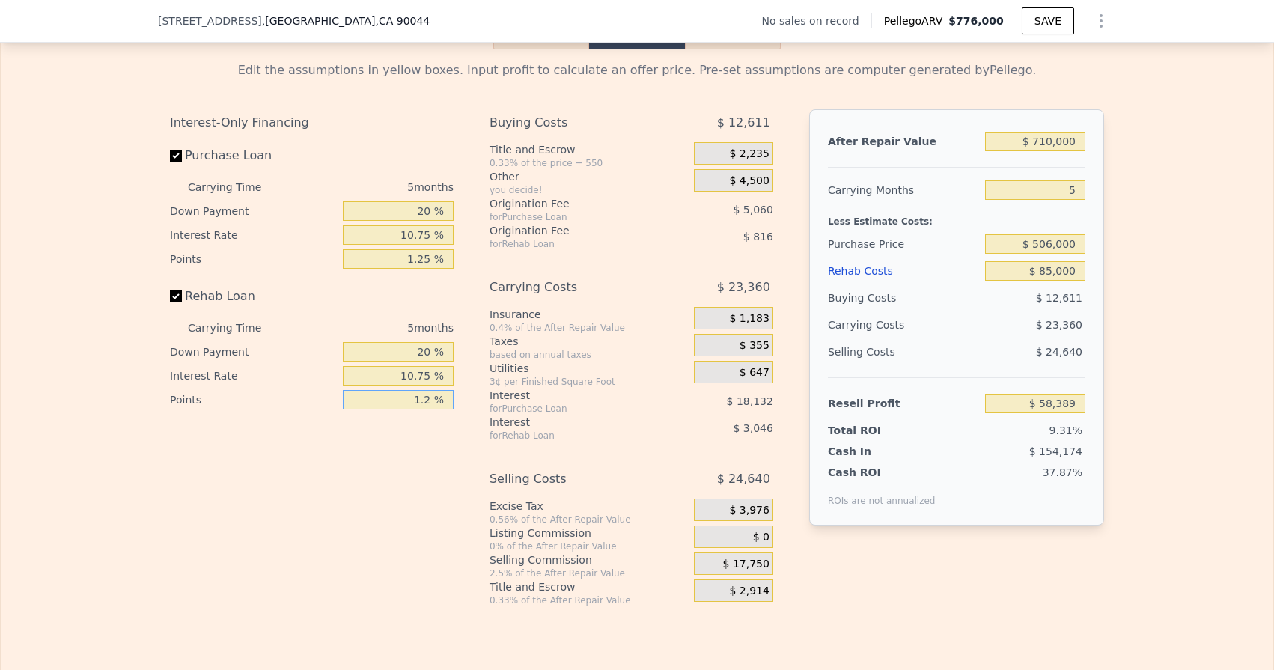
type input "1.25 %"
type input "$ 58,355"
type input "1.25 %"
click at [490, 388] on div "Interest" at bounding box center [573, 395] width 167 height 15
drag, startPoint x: 415, startPoint y: 221, endPoint x: 410, endPoint y: 212, distance: 10.0
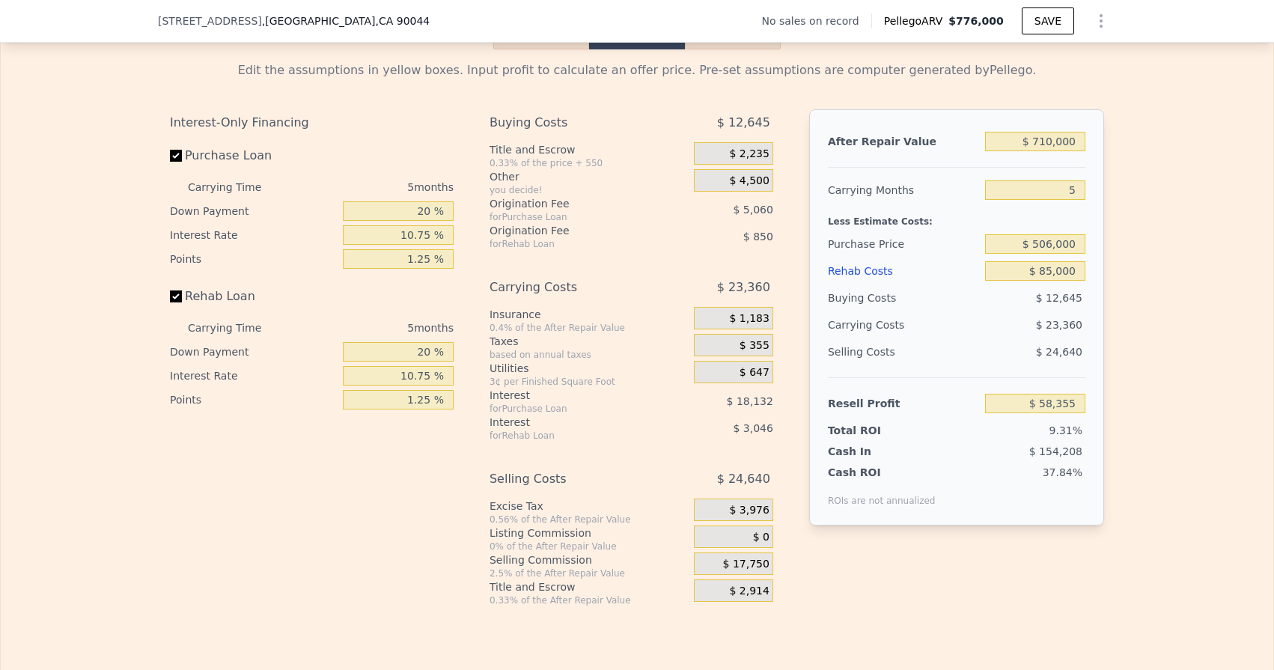
click at [418, 221] on div "20 %" at bounding box center [398, 211] width 111 height 24
drag, startPoint x: 410, startPoint y: 210, endPoint x: 466, endPoint y: 215, distance: 55.6
click at [466, 215] on div "Interest-Only Financing Purchase Loan Carrying Time 5 months Down Payment 20 % …" at bounding box center [637, 357] width 934 height 497
type input "1 %"
type input "$ 52,843"
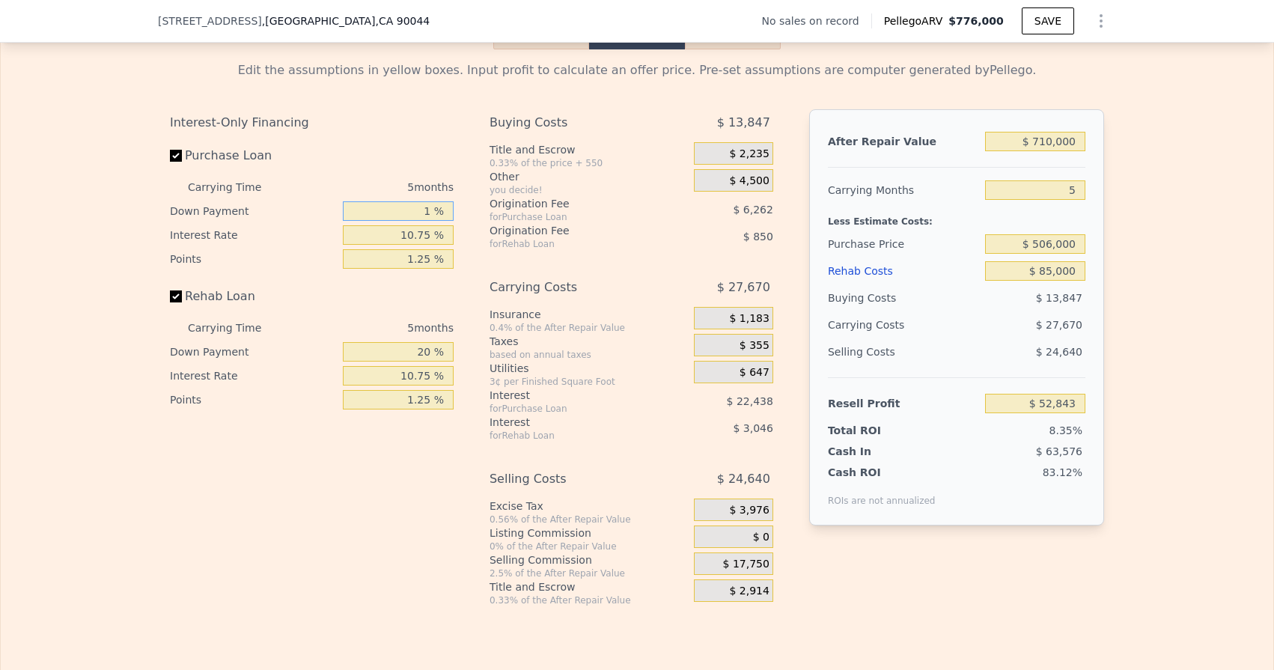
type input "10 %"
type input "$ 55,452"
type input "10 %"
drag, startPoint x: 408, startPoint y: 352, endPoint x: 448, endPoint y: 352, distance: 40.4
click at [448, 352] on input "20 %" at bounding box center [398, 351] width 111 height 19
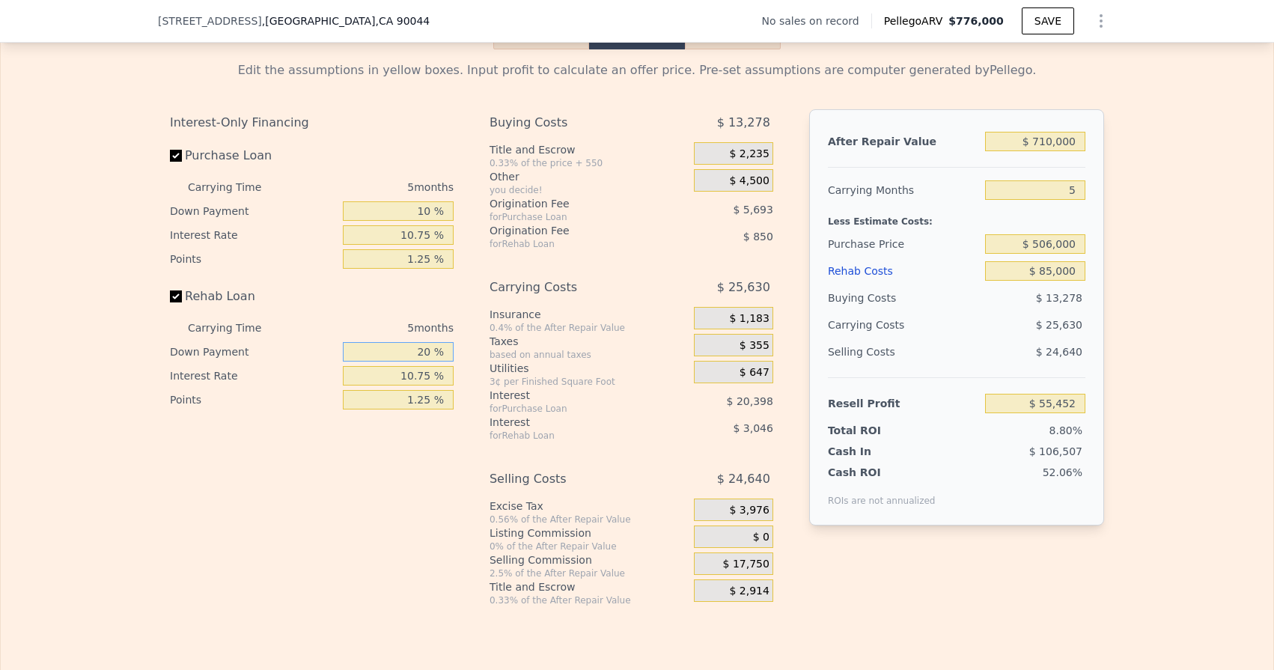
type input "1 %"
type input "$ 54,525"
type input "10 %"
type input "$ 54,966"
type input "10 %"
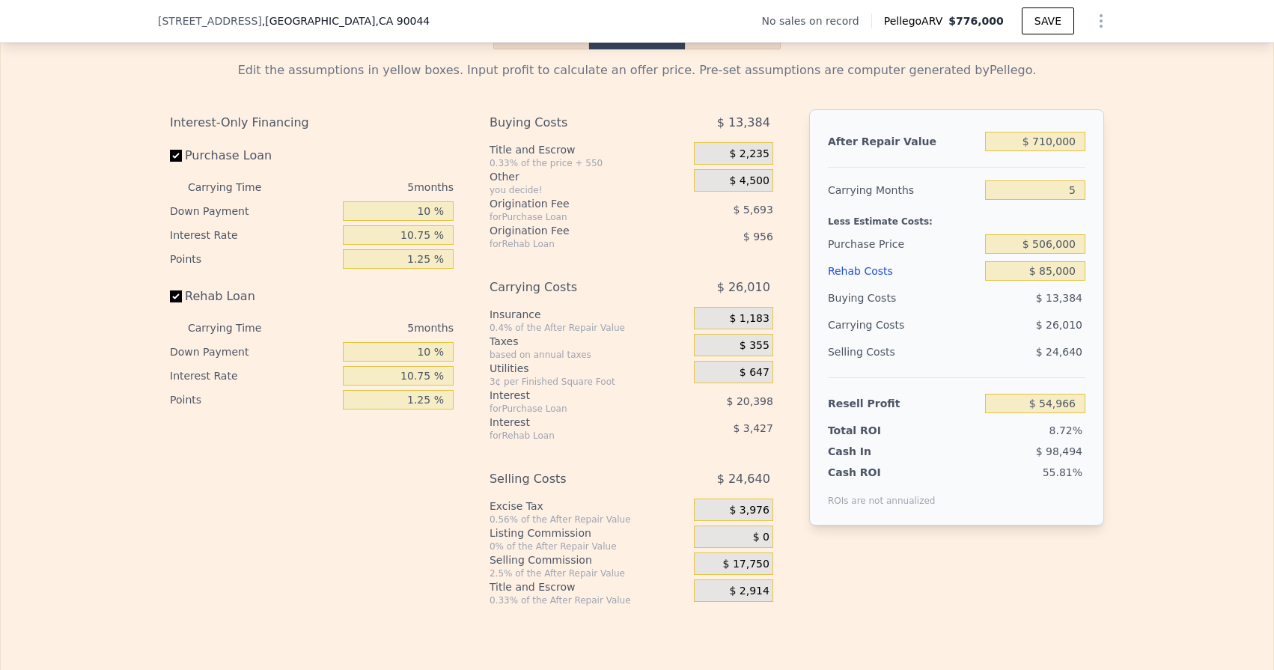
click at [486, 354] on div "Interest-Only Financing Purchase Loan Carrying Time 5 months Down Payment 10 % …" at bounding box center [637, 357] width 934 height 497
click at [470, 330] on div "Interest-Only Financing Purchase Loan Carrying Time 5 months Down Payment 10 % …" at bounding box center [637, 357] width 934 height 497
click at [714, 507] on div "$ 3,976" at bounding box center [733, 509] width 79 height 22
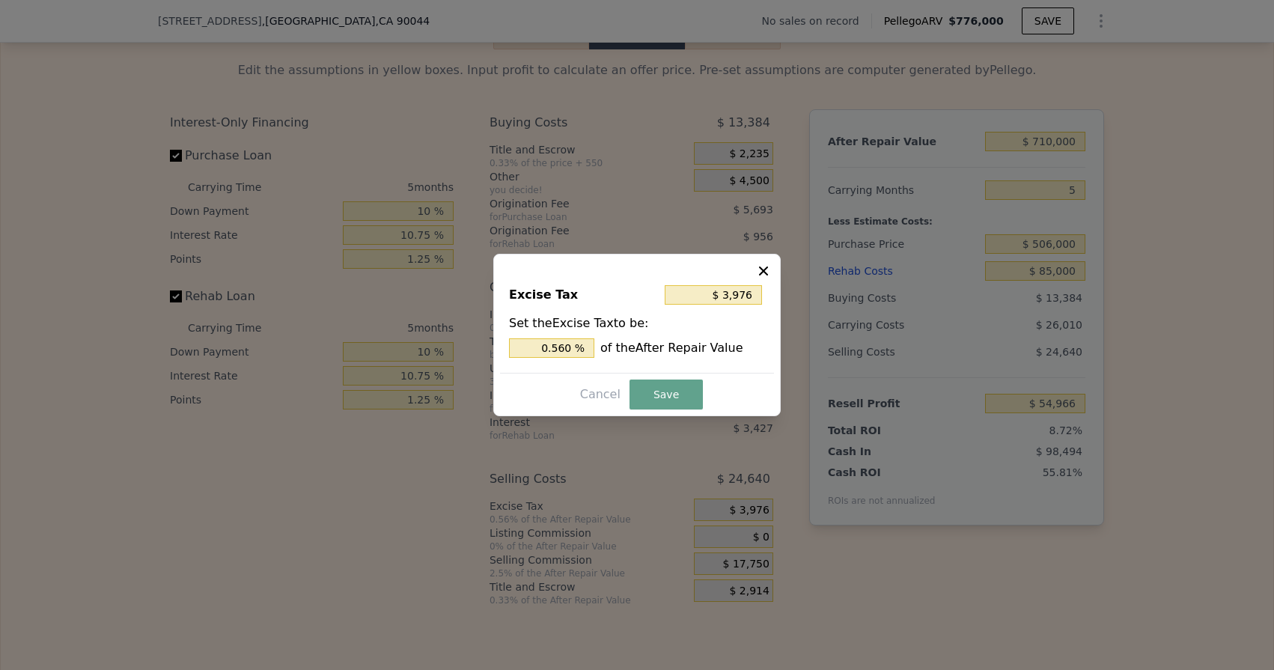
click at [766, 269] on icon at bounding box center [763, 270] width 15 height 15
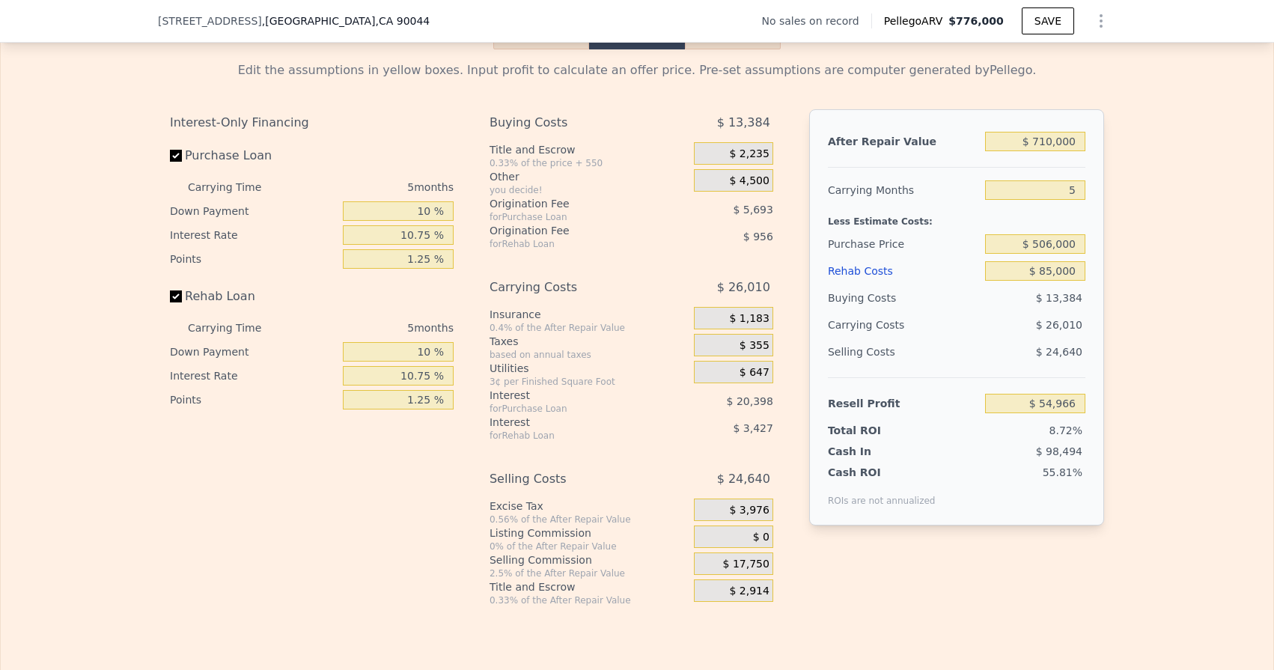
click at [713, 559] on div "$ 17,750" at bounding box center [733, 563] width 79 height 22
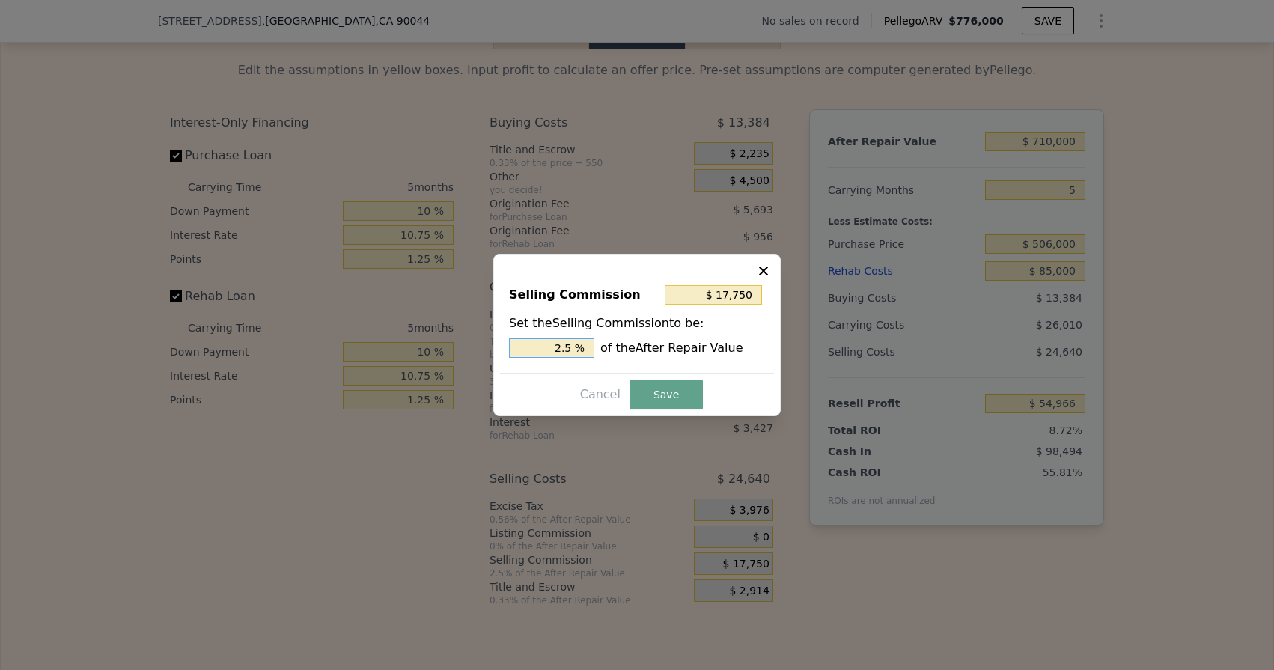
click at [570, 349] on input "2.5 %" at bounding box center [551, 347] width 85 height 19
type input "$ 14,200"
type input "2 %"
click at [671, 388] on button "Save" at bounding box center [665, 394] width 73 height 30
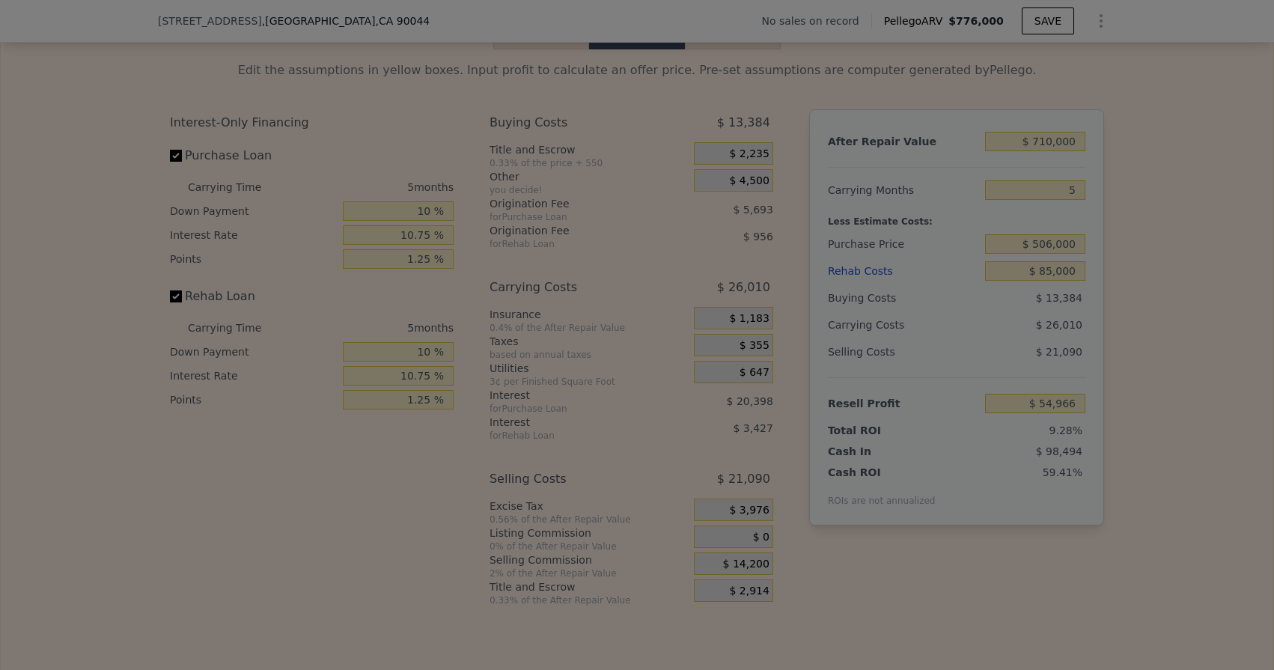
type input "$ 58,516"
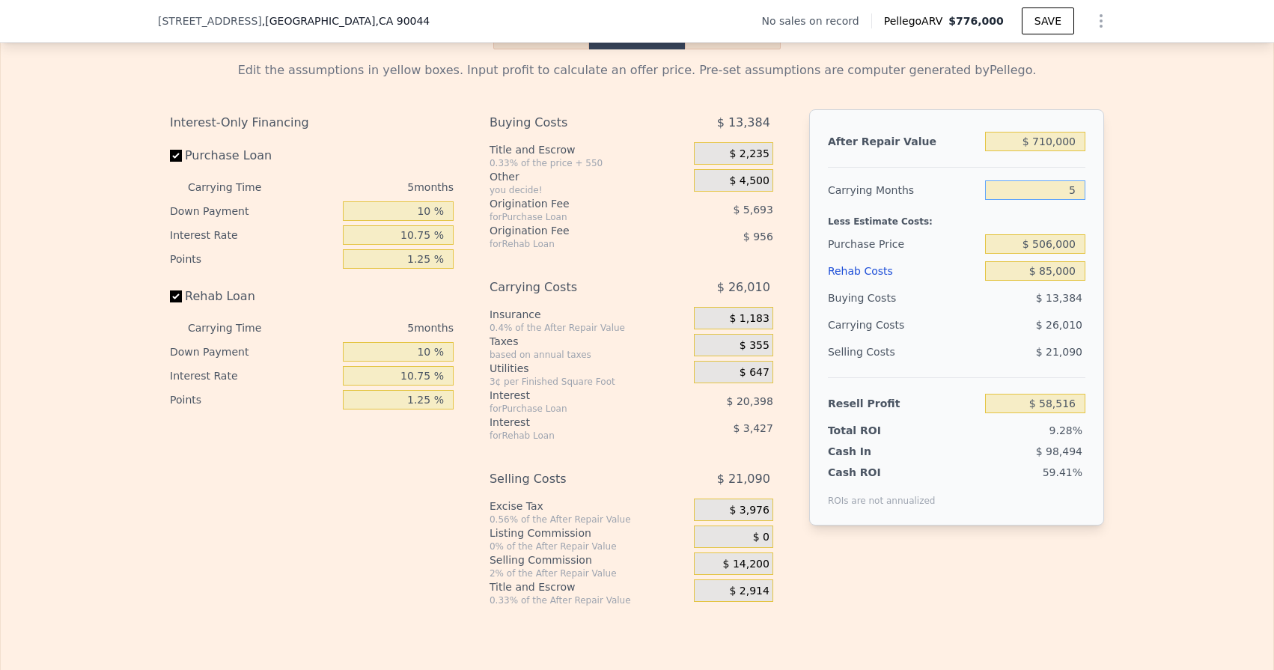
drag, startPoint x: 1055, startPoint y: 193, endPoint x: 1092, endPoint y: 195, distance: 37.5
click at [1092, 195] on div "After Repair Value $ 710,000 Carrying Months 5 Less Estimate Costs: Purchase Pr…" at bounding box center [956, 317] width 295 height 416
type input "6"
type input "$ 53,314"
click at [1092, 194] on div "After Repair Value $ 710,000 Carrying Months 6 Less Estimate Costs: Purchase Pr…" at bounding box center [956, 317] width 295 height 416
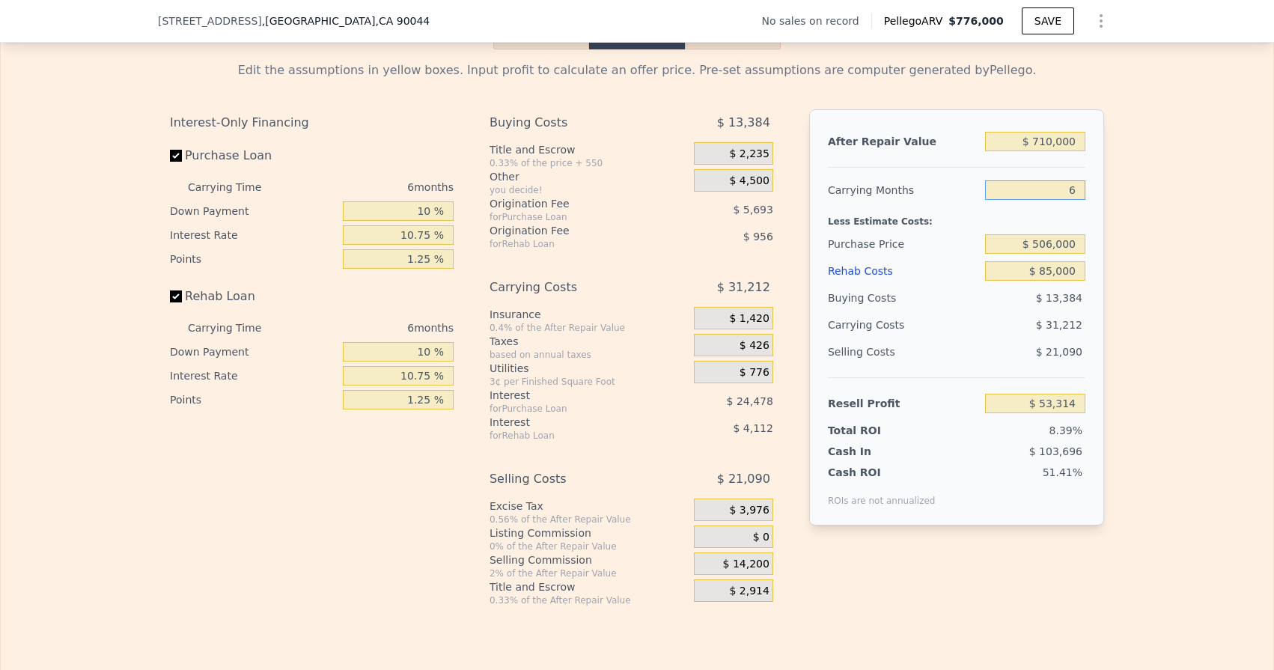
drag, startPoint x: 1062, startPoint y: 186, endPoint x: 1084, endPoint y: 187, distance: 21.7
click at [1084, 187] on input "6" at bounding box center [1035, 189] width 100 height 19
type input "5"
type input "$ 58,516"
type input "5"
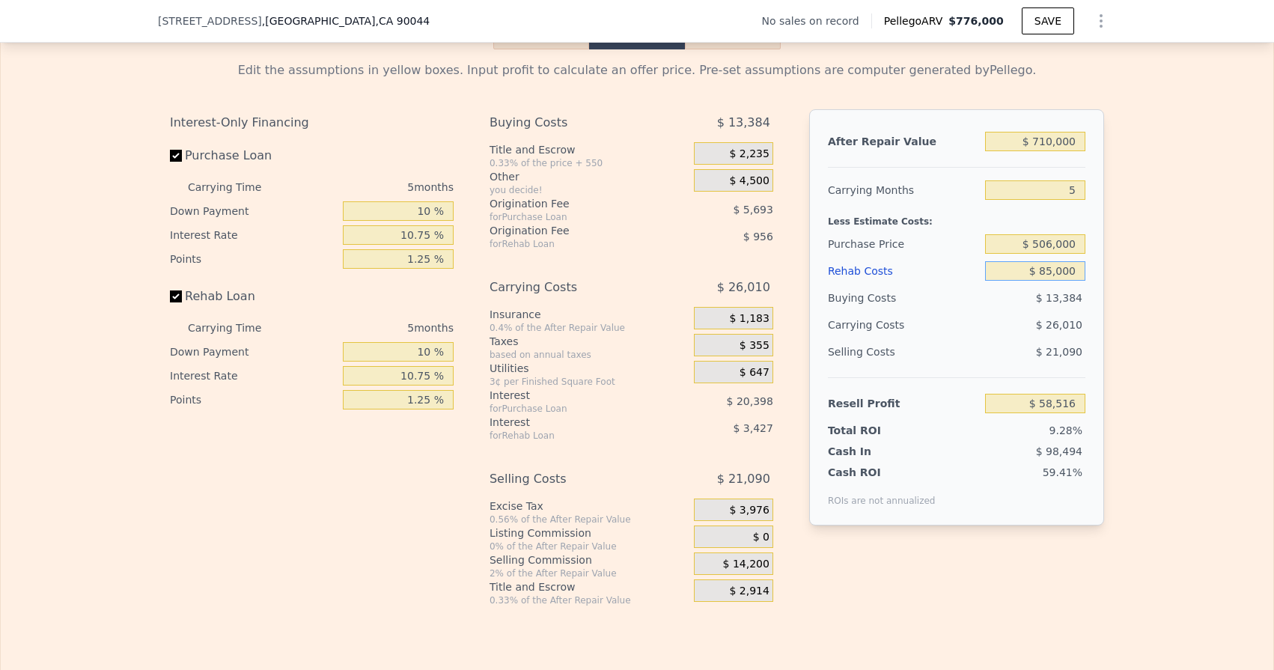
click at [1050, 271] on input "$ 85,000" at bounding box center [1035, 270] width 100 height 19
click at [1047, 142] on input "$ 710,000" at bounding box center [1035, 141] width 100 height 19
type input "$ 776,000"
type input "6"
type input "$ 0"
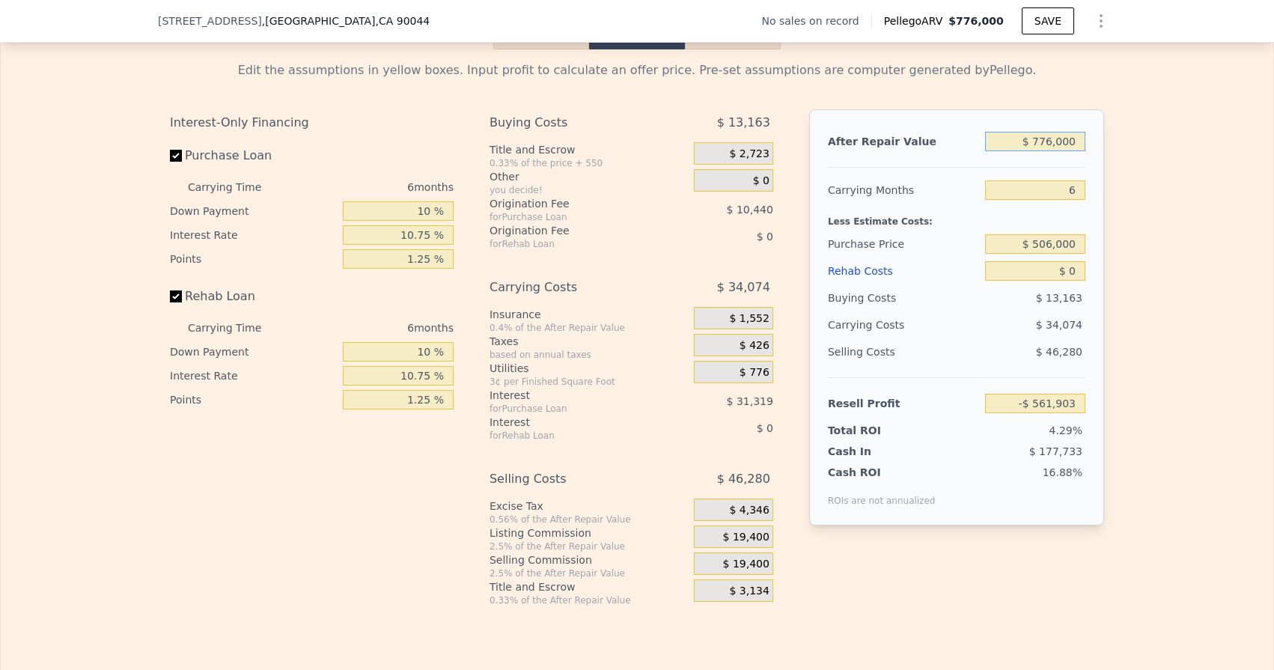
type input "$ 29,999"
type input "$ 7,076,000"
type input "$ 5,946,140"
type input "$ 706,000"
type input "-$ 35,736"
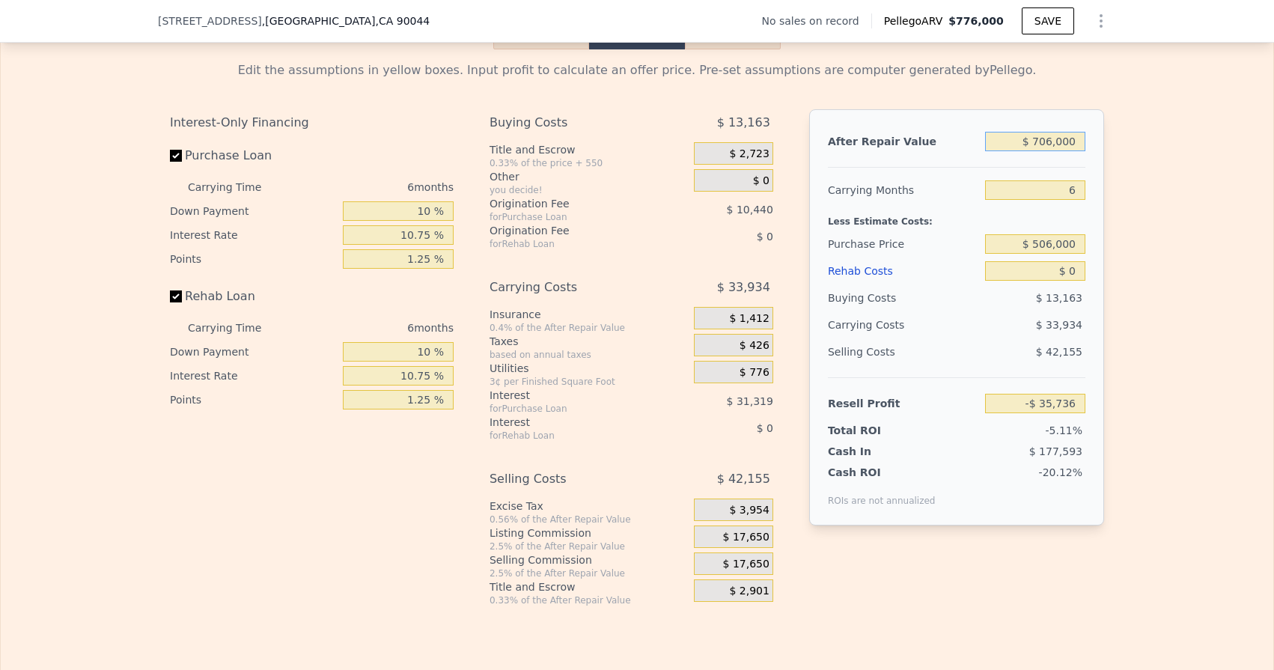
type input "$ 70,000"
type input "-$ 632,984"
type input "$ 700,000"
type input "-$ 41,370"
type input "$ 700,000"
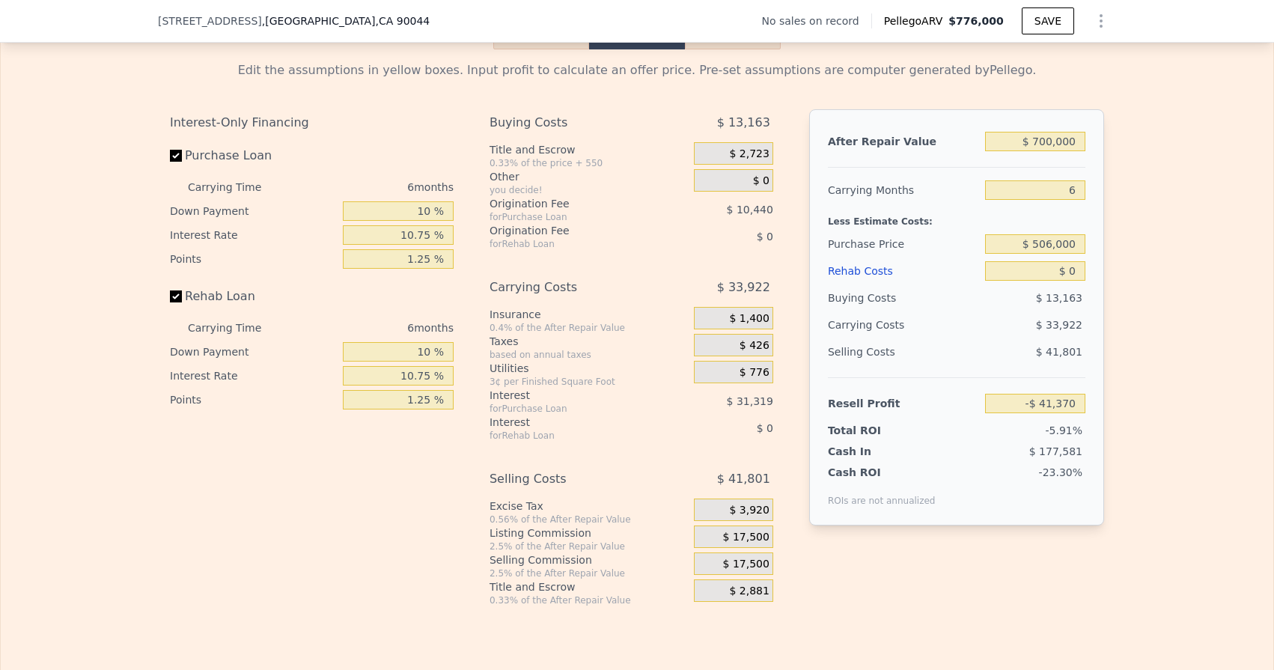
click at [1036, 162] on div at bounding box center [956, 161] width 257 height 13
click at [1047, 165] on div at bounding box center [956, 161] width 257 height 13
click at [1077, 265] on input "$ 0" at bounding box center [1035, 270] width 100 height 19
type input "$ 8"
type input "-$ 41,378"
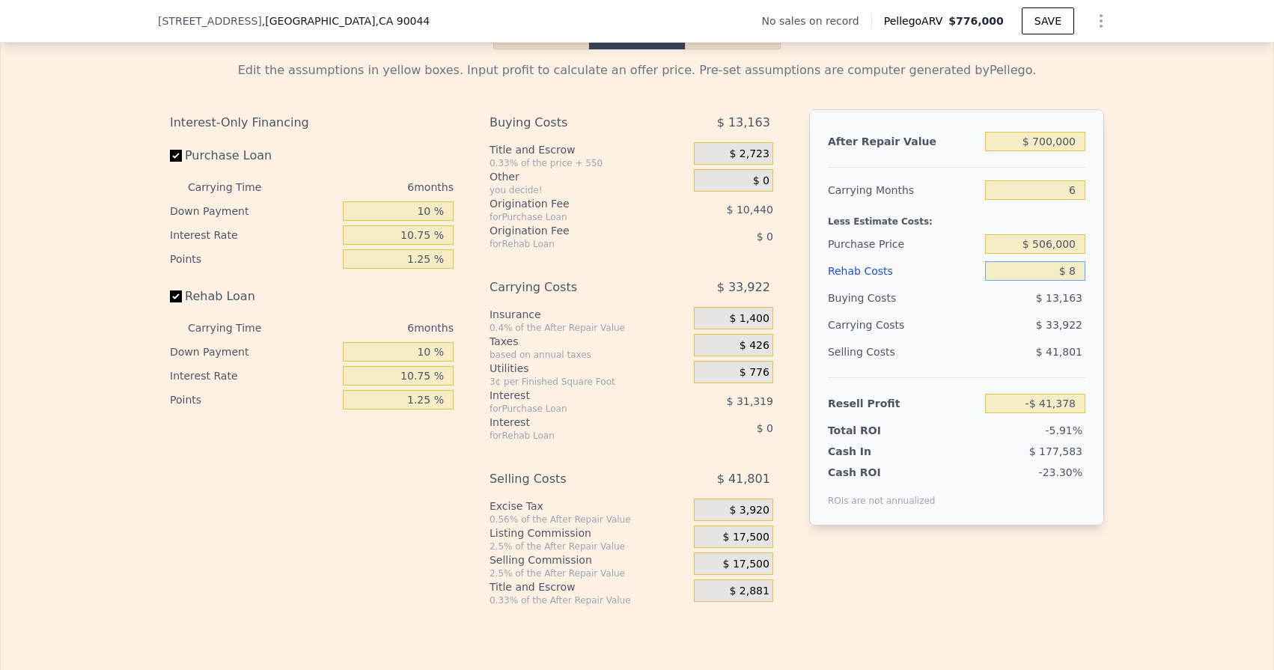
type input "$ 85"
type input "-$ 41,462"
type input "$ 850"
type input "-$ 42,276"
type input "$ 8,500"
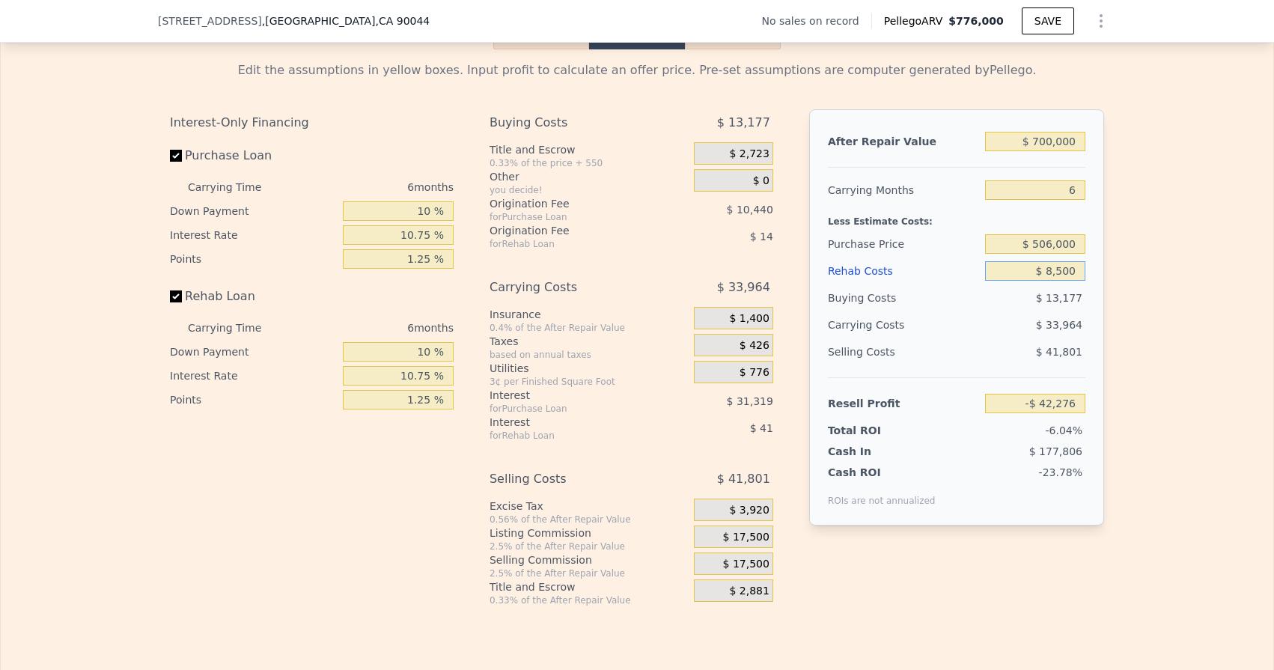
type input "-$ 50,414"
type input "$ 85,000"
type input "-$ 131,810"
type input "$ 85,000"
click at [1094, 256] on div "After Repair Value $ 700,000 Carrying Months 6 Less Estimate Costs: Purchase Pr…" at bounding box center [956, 317] width 295 height 416
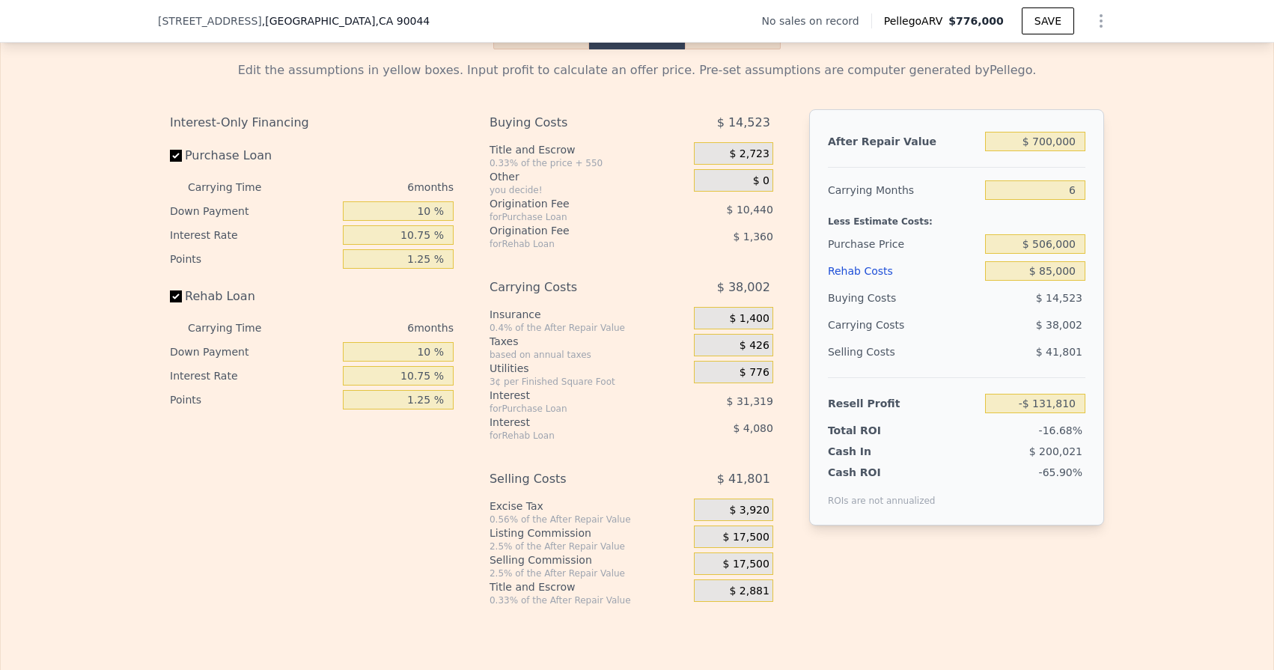
click at [1096, 256] on div "After Repair Value $ 700,000 Carrying Months 6 Less Estimate Costs: Purchase Pr…" at bounding box center [956, 317] width 295 height 416
click at [1074, 246] on input "$ 506,000" at bounding box center [1035, 243] width 100 height 19
click at [1041, 282] on div "$ 85,000" at bounding box center [1035, 270] width 100 height 27
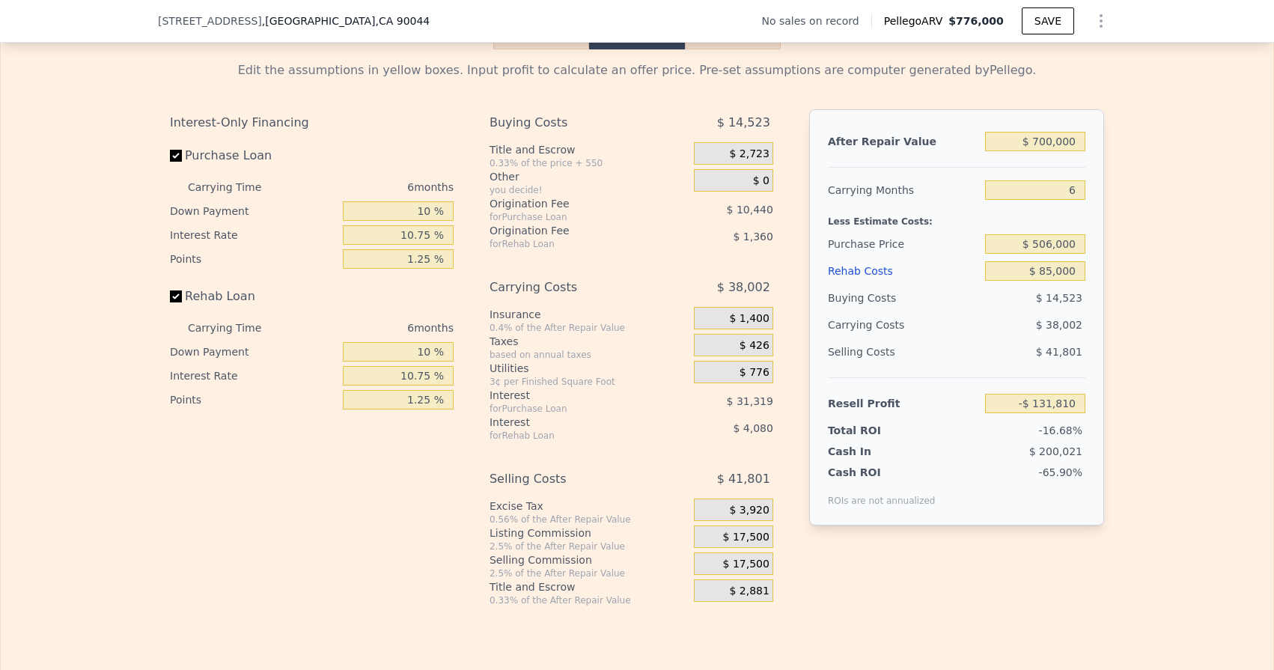
type input "$ 24,538"
click at [1046, 275] on input "$ 85,000" at bounding box center [1035, 270] width 100 height 19
click at [715, 529] on div "$ 17,500" at bounding box center [733, 536] width 79 height 22
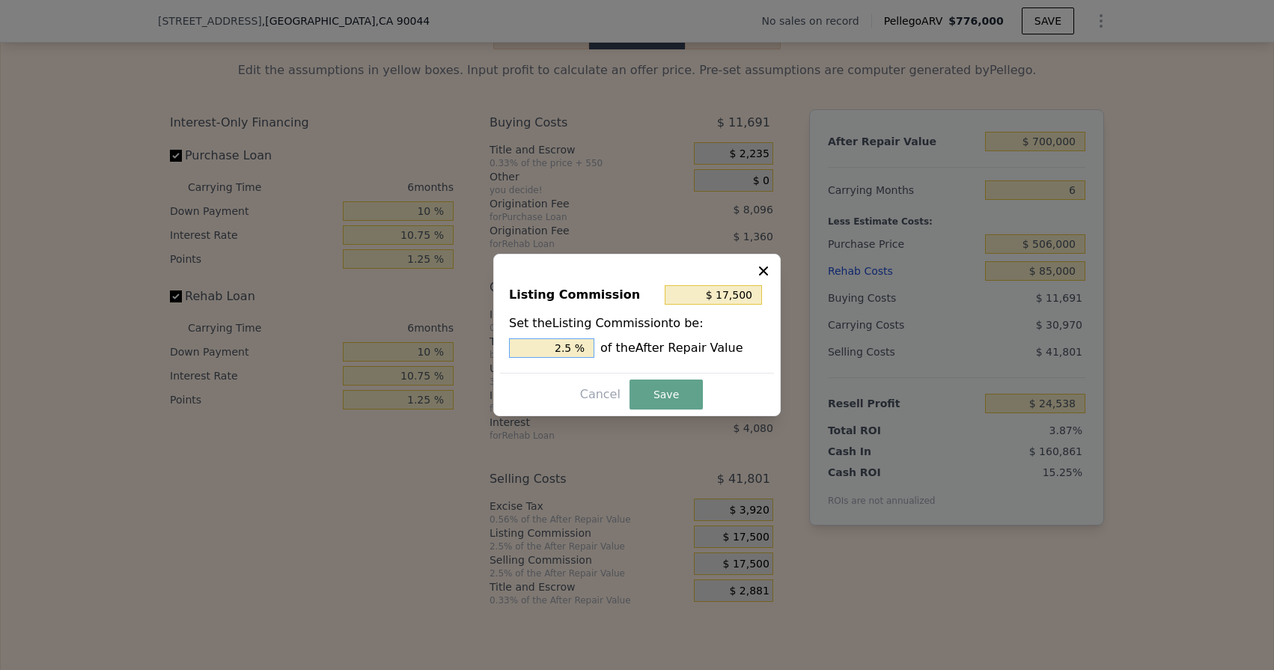
drag, startPoint x: 541, startPoint y: 348, endPoint x: 689, endPoint y: 373, distance: 150.4
click at [689, 373] on div "Listing Commission $ 17,500 Set the Listing Commission to be: 2.5 % of the Afte…" at bounding box center [636, 335] width 287 height 162
type input "$ 0"
type input "0 %"
click at [665, 391] on button "Save" at bounding box center [665, 394] width 73 height 30
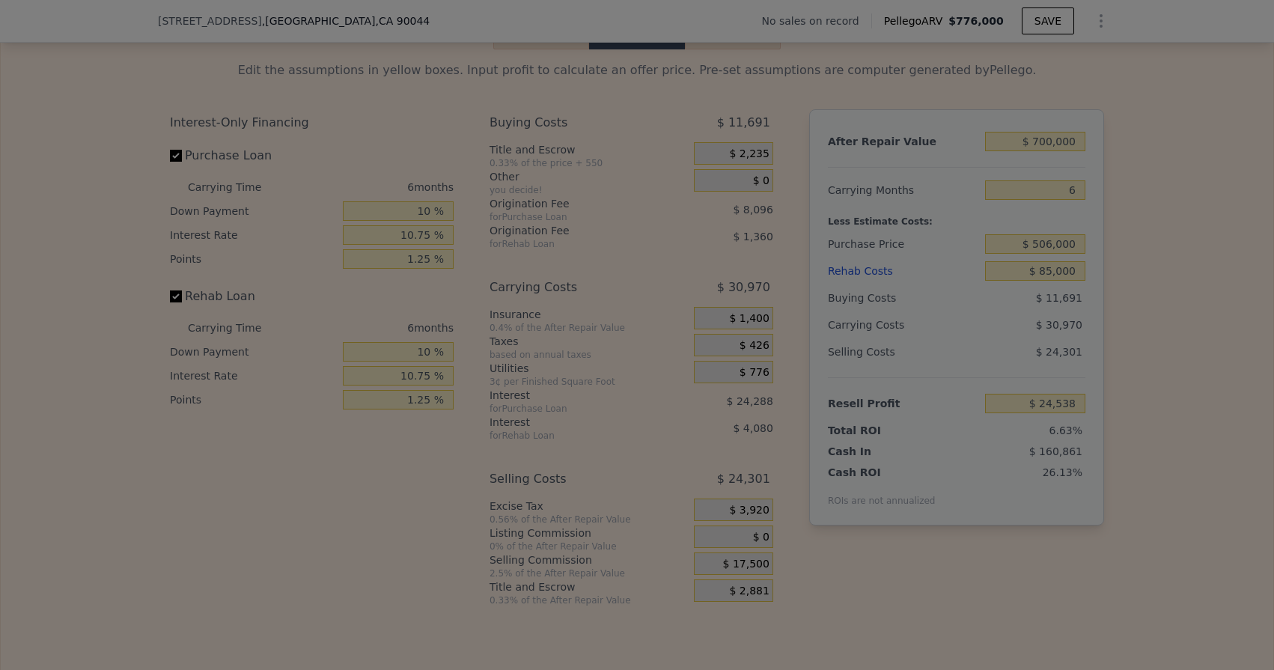
type input "$ 42,038"
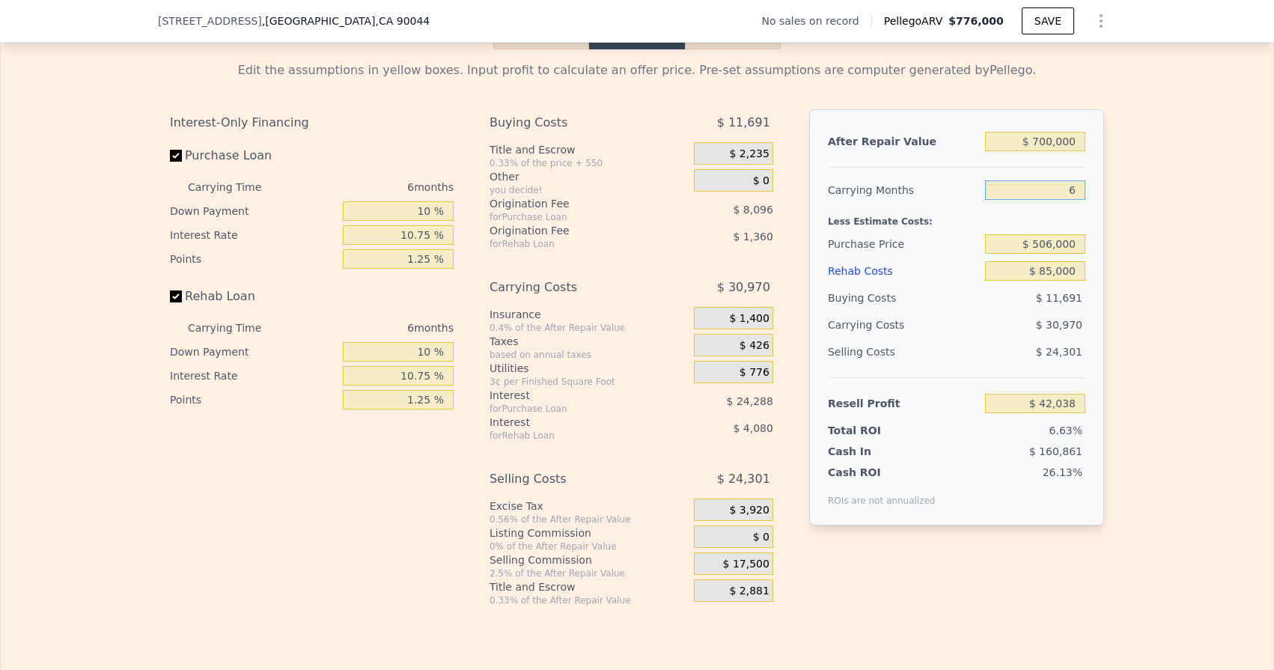
drag, startPoint x: 1063, startPoint y: 189, endPoint x: 1104, endPoint y: 192, distance: 41.3
click at [1103, 192] on div "After Repair Value $ 700,000 Carrying Months 6 Less Estimate Costs: Purchase Pr…" at bounding box center [956, 317] width 295 height 416
type input "5"
type input "$ 47,199"
type input "5"
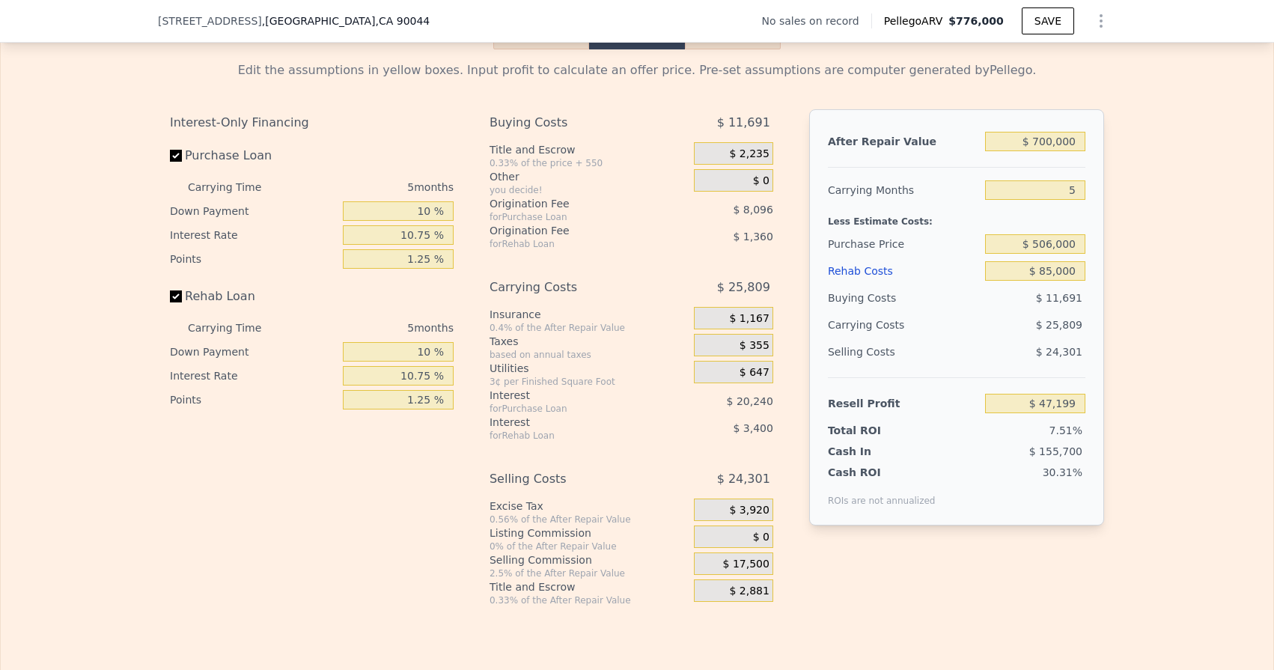
click at [1084, 209] on div "Less Estimate Costs:" at bounding box center [956, 217] width 257 height 27
click at [719, 564] on div "$ 17,500" at bounding box center [733, 563] width 79 height 22
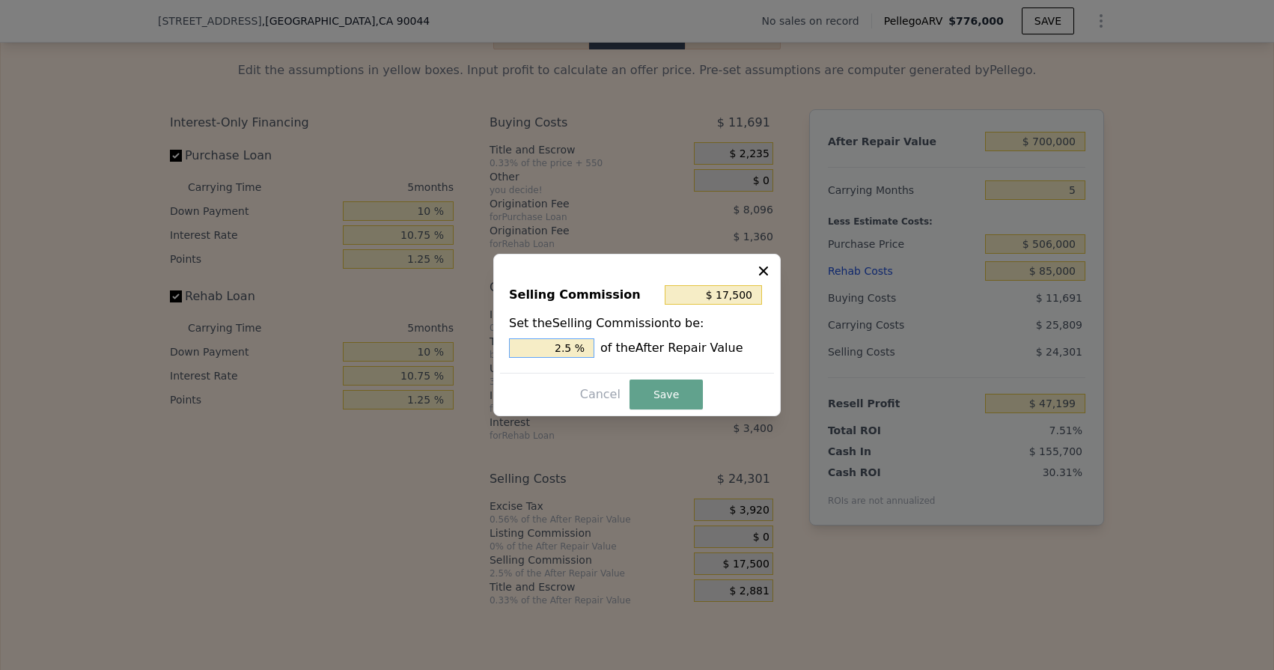
click at [574, 350] on input "2.5 %" at bounding box center [551, 347] width 85 height 19
type input "$ 14,000"
type input "2 %"
click at [665, 391] on button "Save" at bounding box center [665, 394] width 73 height 30
type input "$ 50,699"
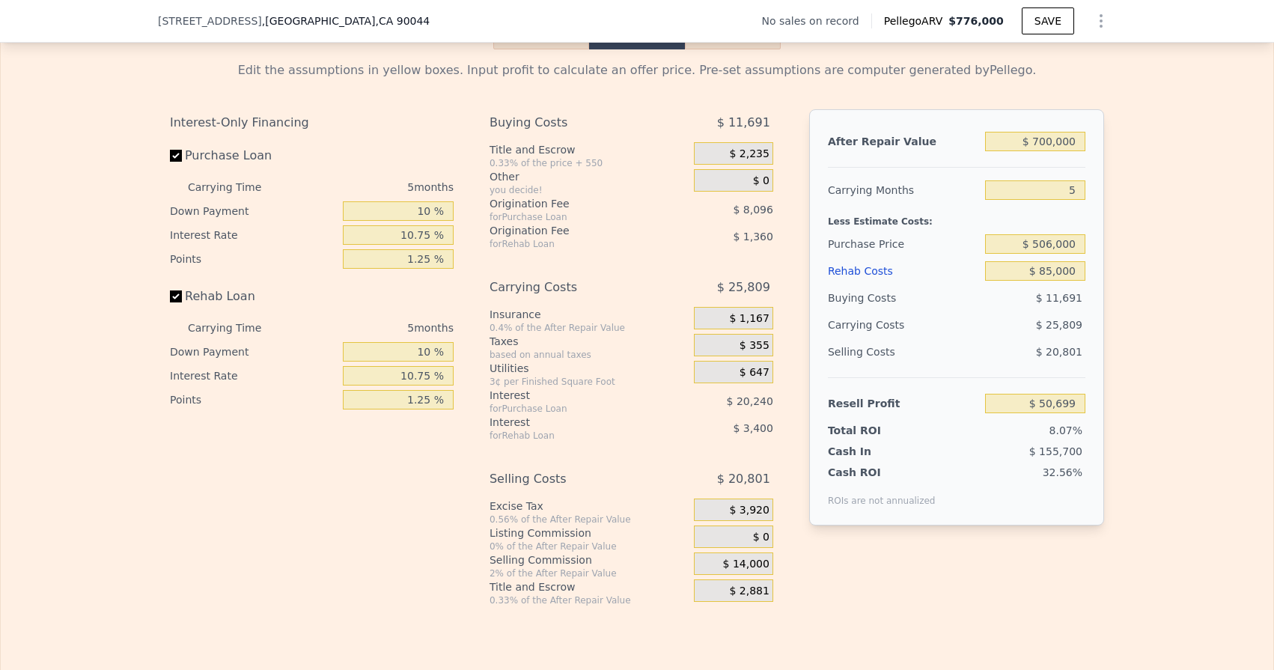
click at [748, 194] on div "$ 0" at bounding box center [733, 182] width 79 height 27
drag, startPoint x: 753, startPoint y: 183, endPoint x: 769, endPoint y: 183, distance: 16.5
click at [769, 183] on div "$ 0" at bounding box center [733, 180] width 79 height 22
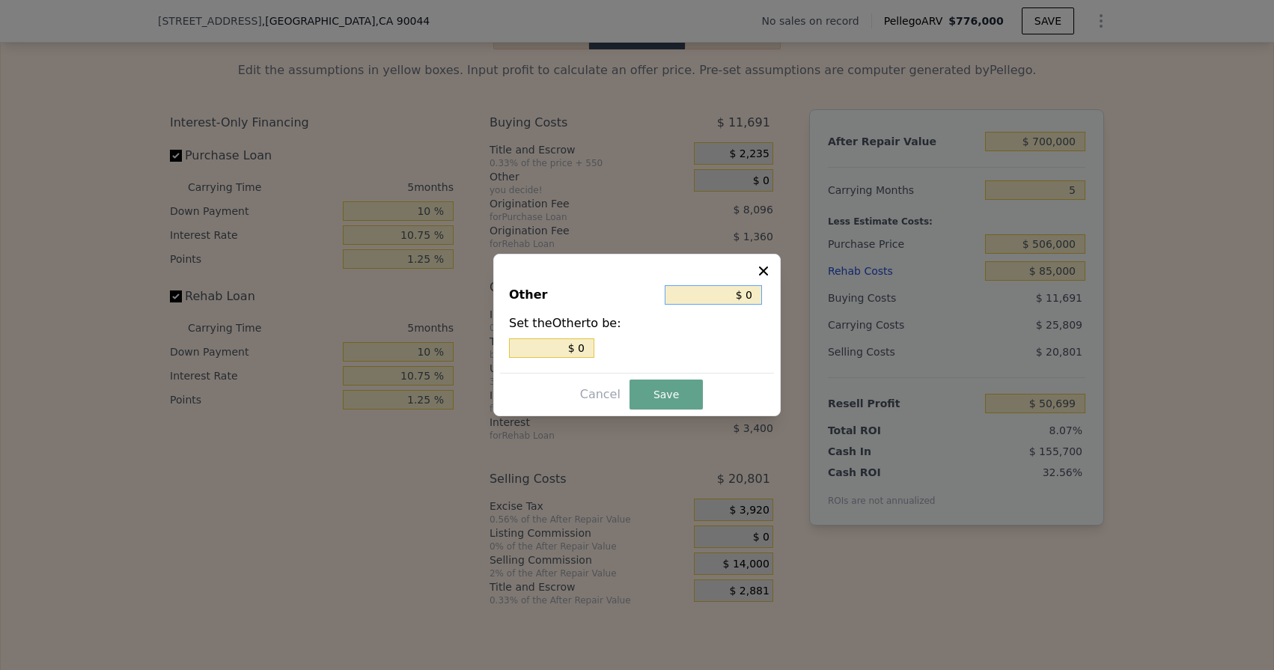
click at [756, 299] on input "$ 0" at bounding box center [713, 294] width 97 height 19
type input "$ 4"
type input "$ 45"
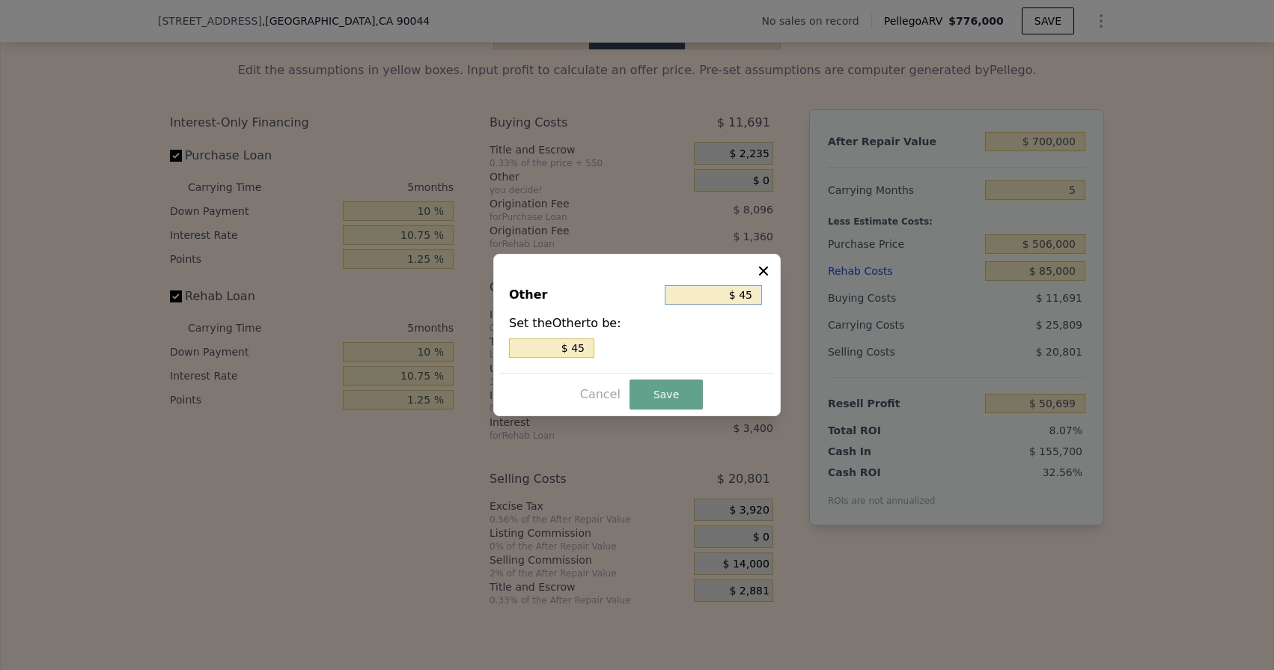
type input "$ 450"
type input "$ 4,500"
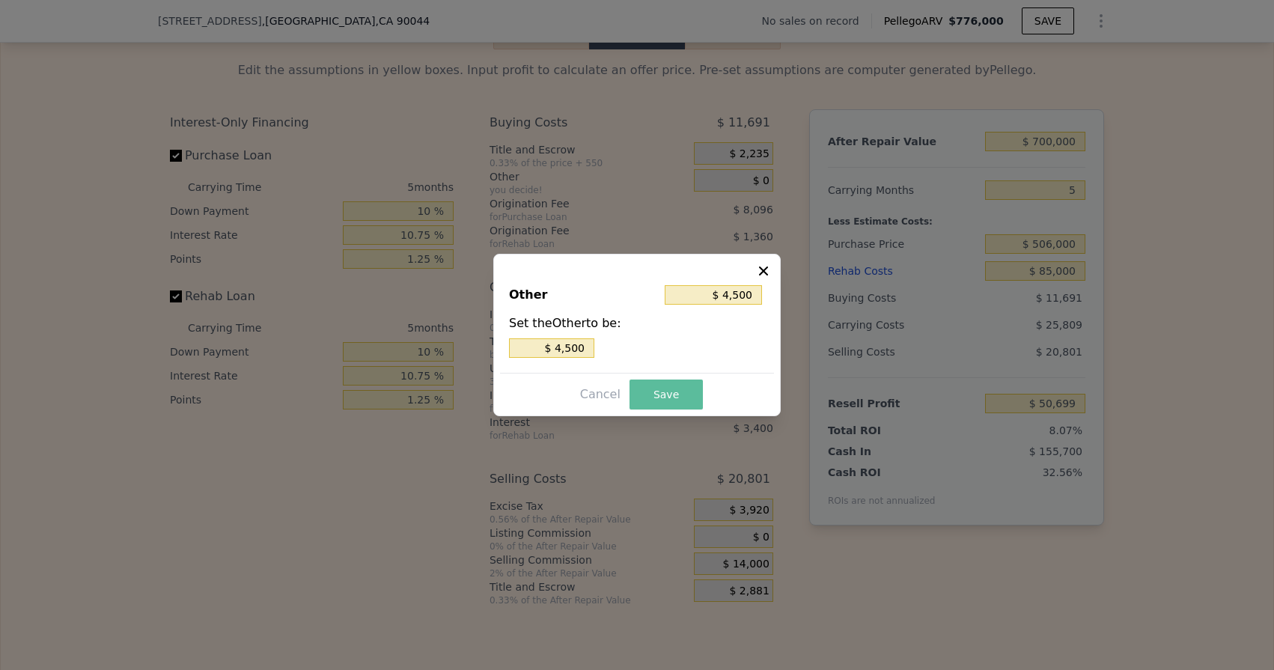
click at [659, 395] on button "Save" at bounding box center [665, 394] width 73 height 30
type input "$ 46,199"
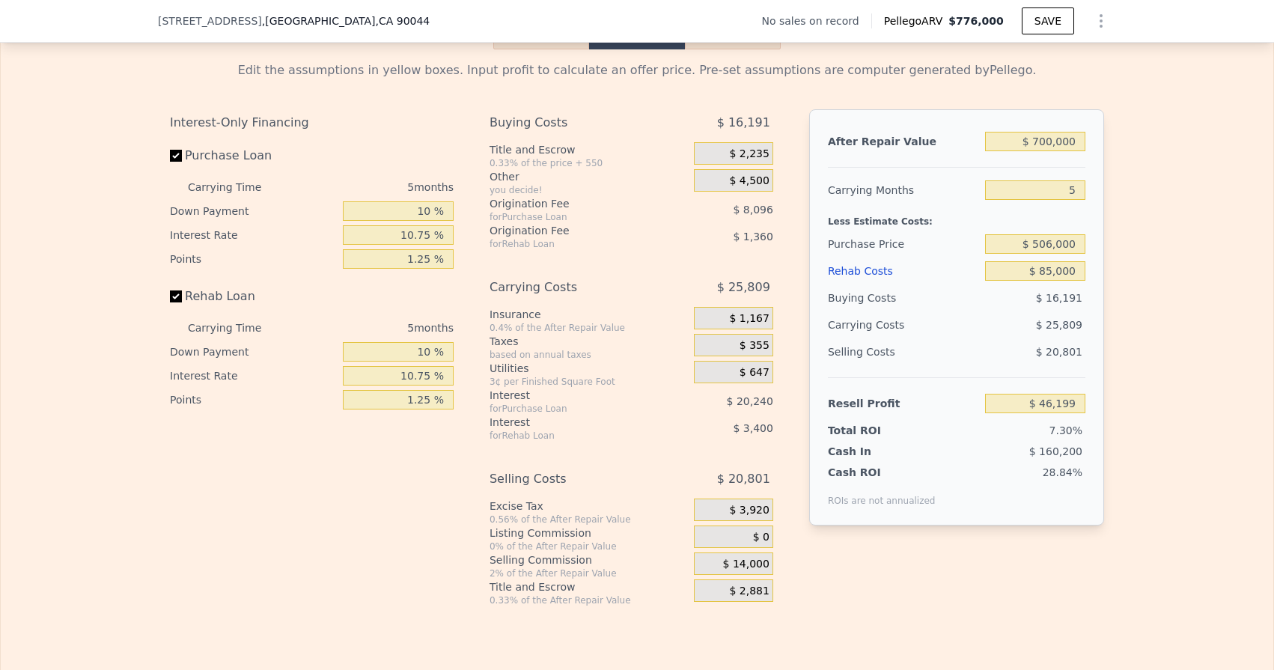
click at [802, 290] on div "Interest-Only Financing Purchase Loan Carrying Time 5 months Down Payment 10 % …" at bounding box center [637, 357] width 934 height 497
drag, startPoint x: 1062, startPoint y: 186, endPoint x: 1086, endPoint y: 192, distance: 24.7
click at [1079, 192] on input "5" at bounding box center [1035, 189] width 100 height 19
type input "4"
type input "$ 51,362"
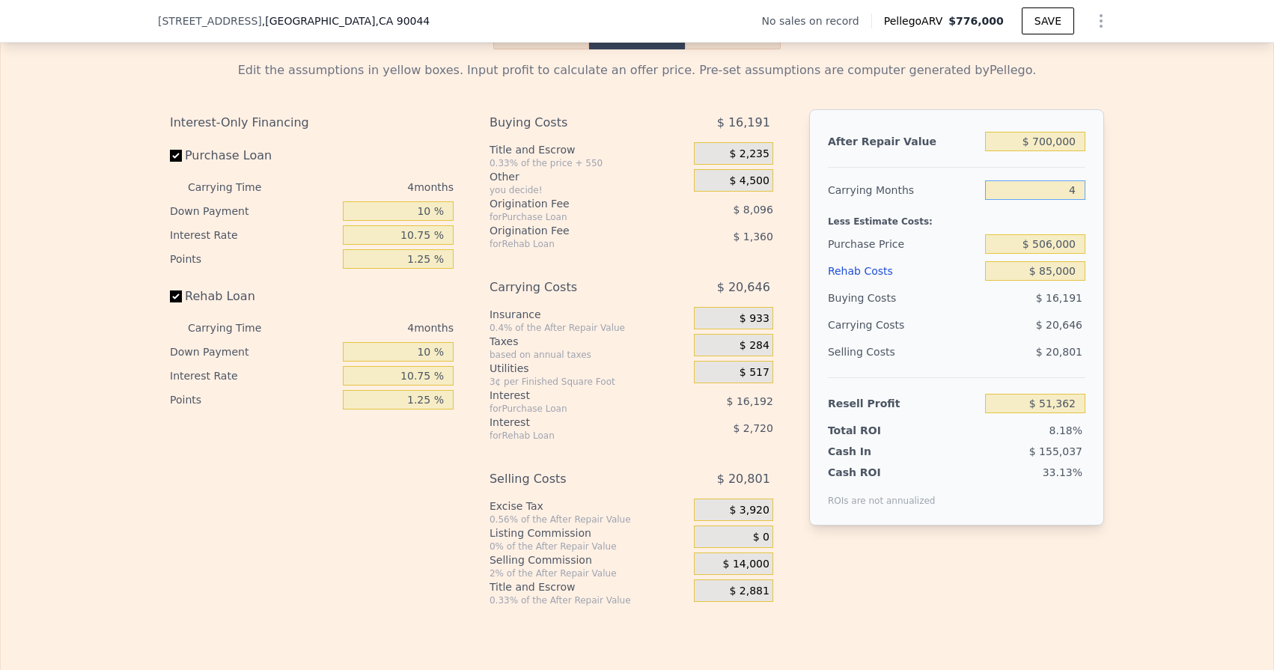
type input "4"
click at [1092, 172] on div "After Repair Value $ 700,000 Carrying Months 4 Less Estimate Costs: Purchase Pr…" at bounding box center [956, 317] width 295 height 416
click at [1095, 202] on div "After Repair Value $ 700,000 Carrying Months 4 Less Estimate Costs: Purchase Pr…" at bounding box center [956, 317] width 295 height 416
click at [719, 505] on div "$ 3,920" at bounding box center [733, 509] width 79 height 22
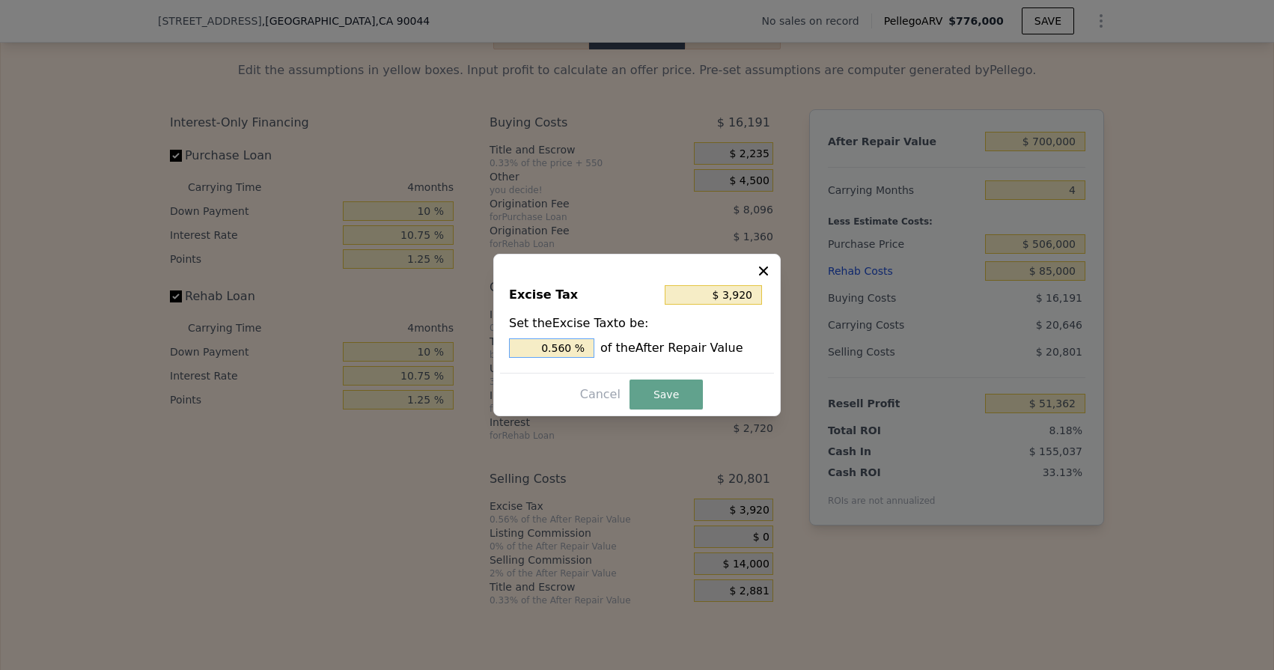
click at [568, 347] on input "0.560 %" at bounding box center [551, 347] width 85 height 19
click at [741, 330] on div "Set the Excise Tax to be: 0.560 % of the After Repair Value" at bounding box center [637, 335] width 256 height 43
click at [760, 273] on icon at bounding box center [763, 270] width 15 height 15
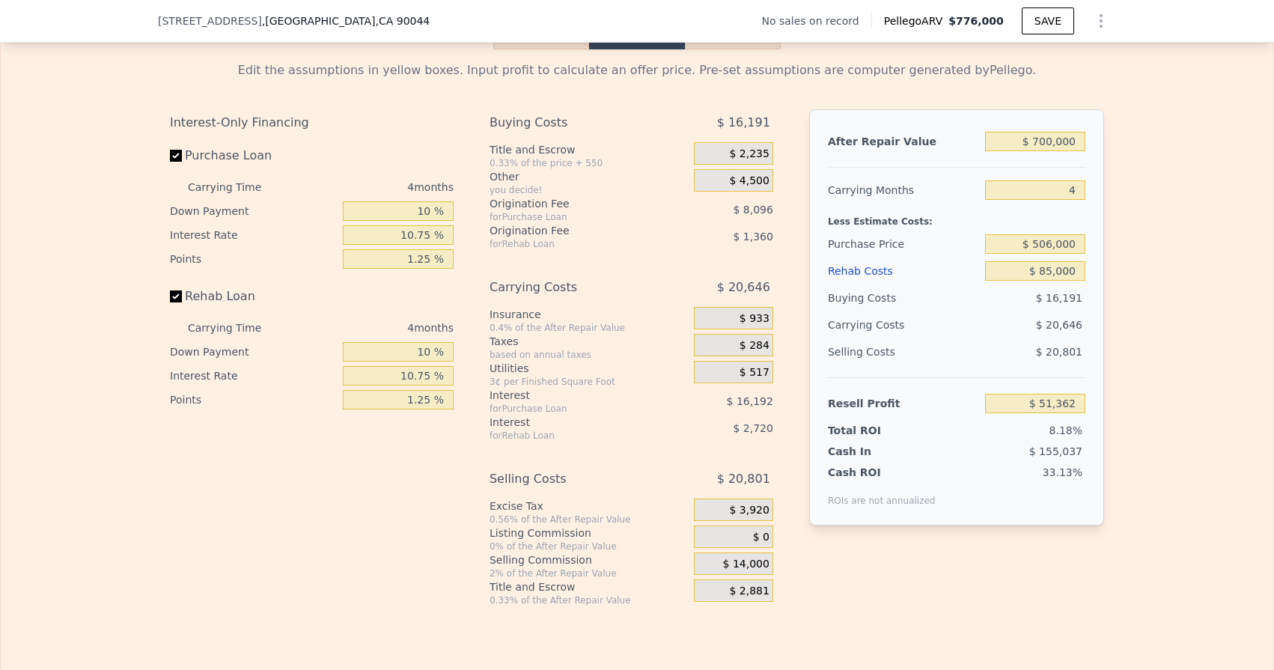
click at [761, 314] on span "$ 933" at bounding box center [755, 318] width 30 height 13
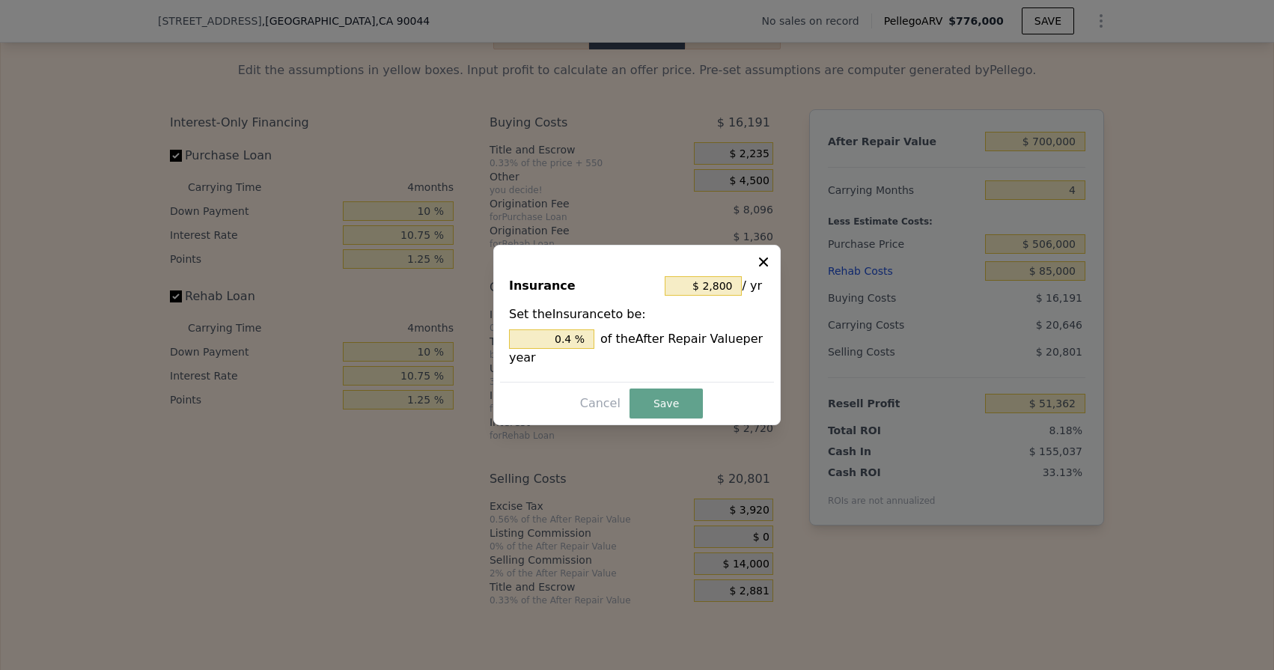
click at [760, 264] on icon at bounding box center [763, 261] width 9 height 9
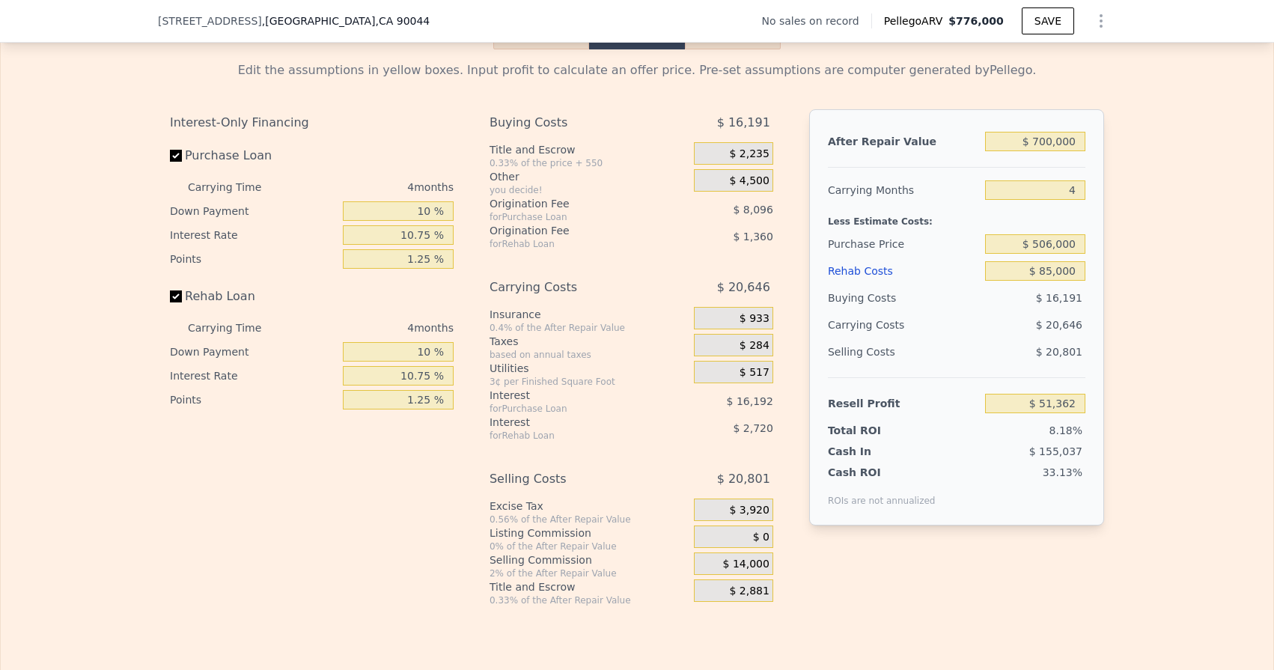
click at [725, 373] on div "$ 517" at bounding box center [733, 372] width 79 height 22
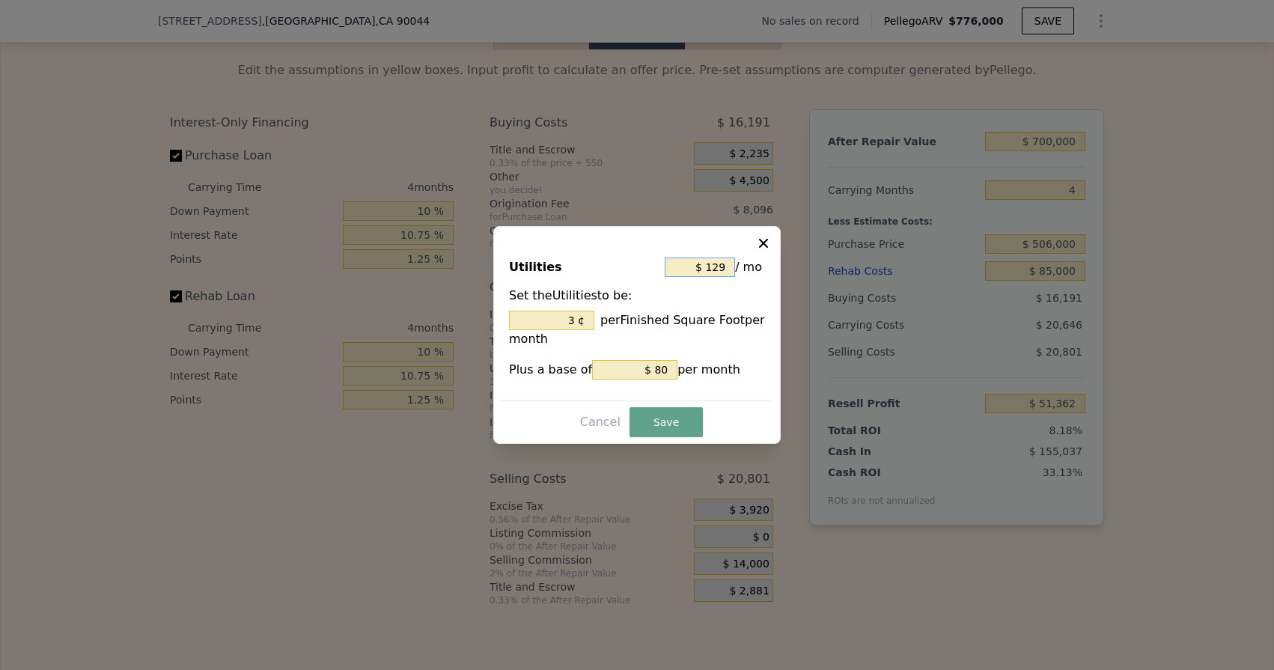
click at [724, 266] on input "$ 129" at bounding box center [700, 266] width 70 height 19
type input "$ 12"
type input "0.729 ¢"
type input "$ 1"
type input "0.061 ¢"
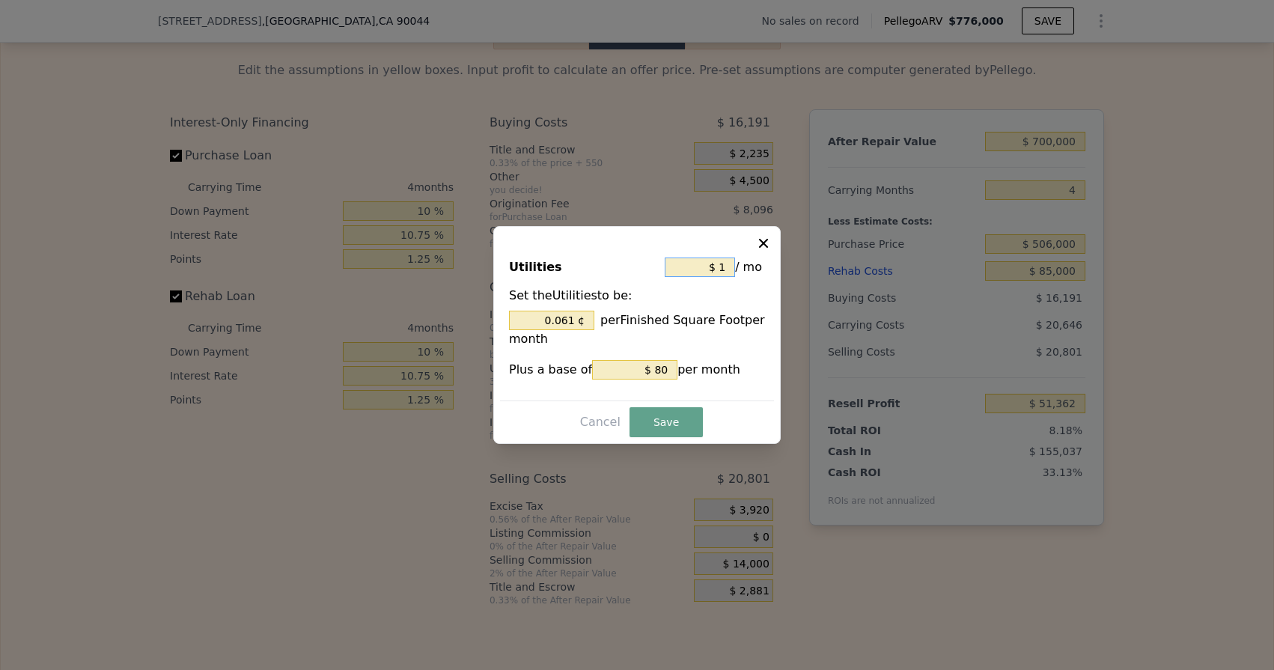
type input "$ 17"
type input "1.033 ¢"
type input "$ 175"
type input "10.638 ¢"
type input "$ 175"
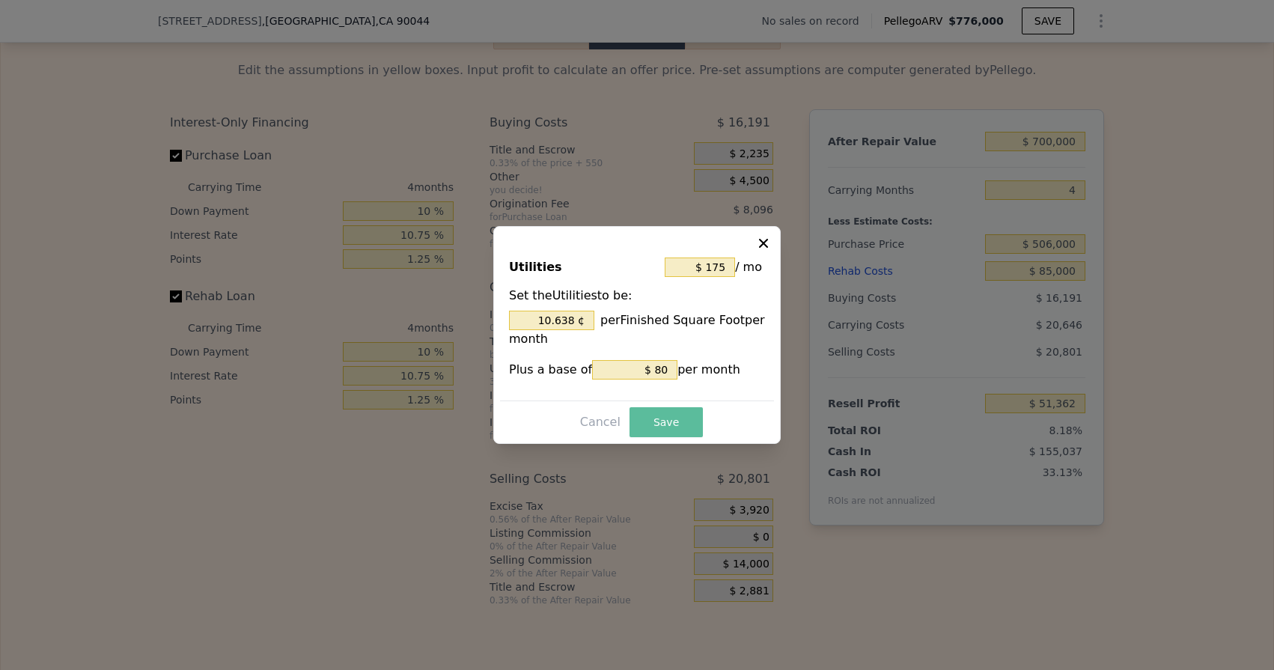
click at [671, 427] on button "Save" at bounding box center [665, 422] width 73 height 30
type input "$ 50,859"
type input "10.638 %"
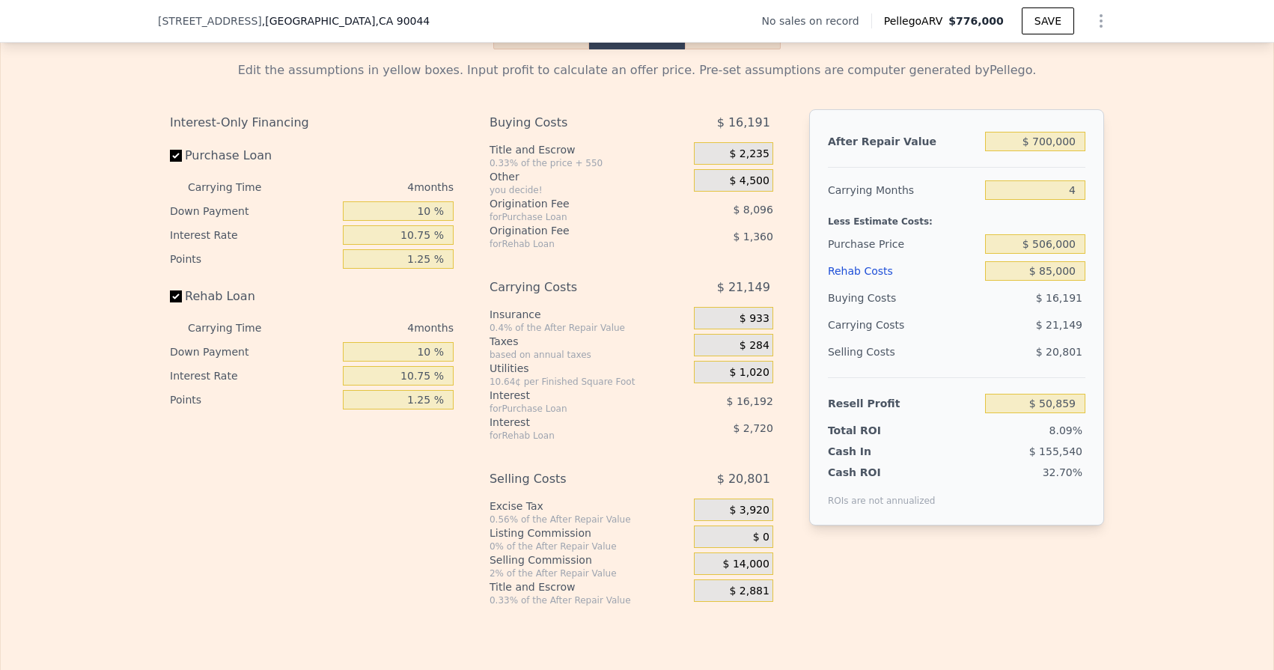
type input "$ 776,000"
type input "6"
type input "$ 0"
type input "$ 29,999"
click at [531, 216] on div "for Purchase Loan" at bounding box center [573, 217] width 167 height 12
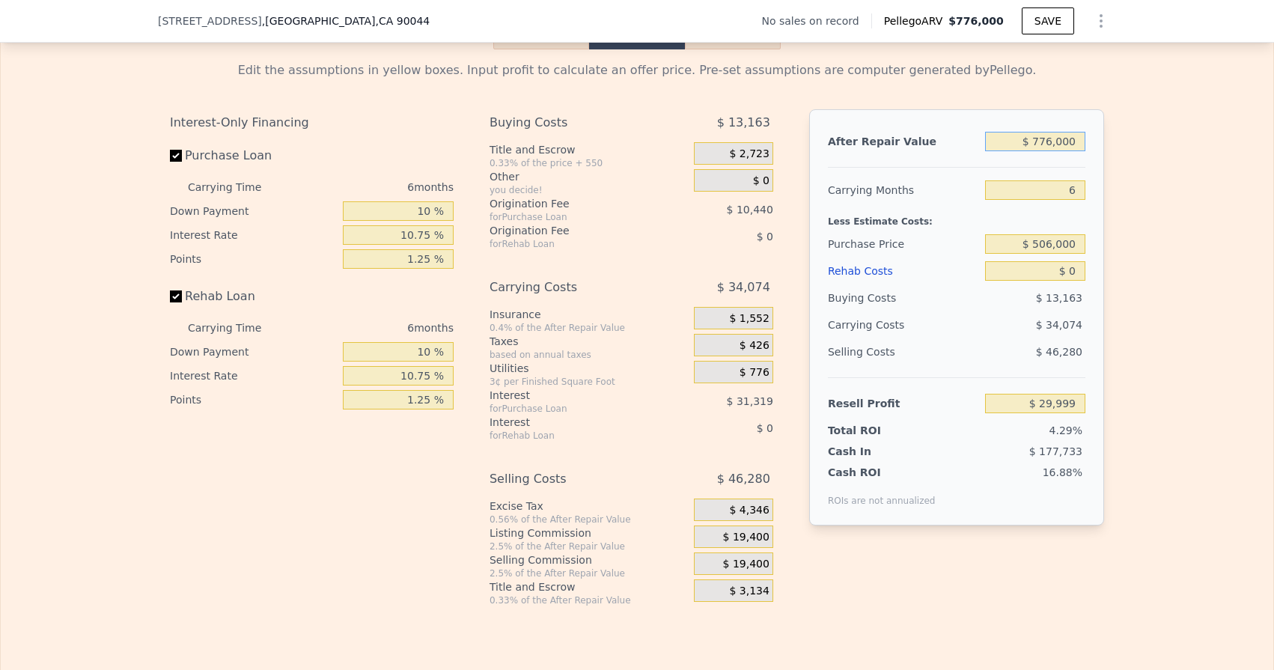
drag, startPoint x: 1039, startPoint y: 139, endPoint x: 1079, endPoint y: 150, distance: 41.9
click at [1079, 150] on div "$ 776,000" at bounding box center [1035, 141] width 100 height 27
type input "$ 70"
type input "-$ 698,653"
type input "$ 700"
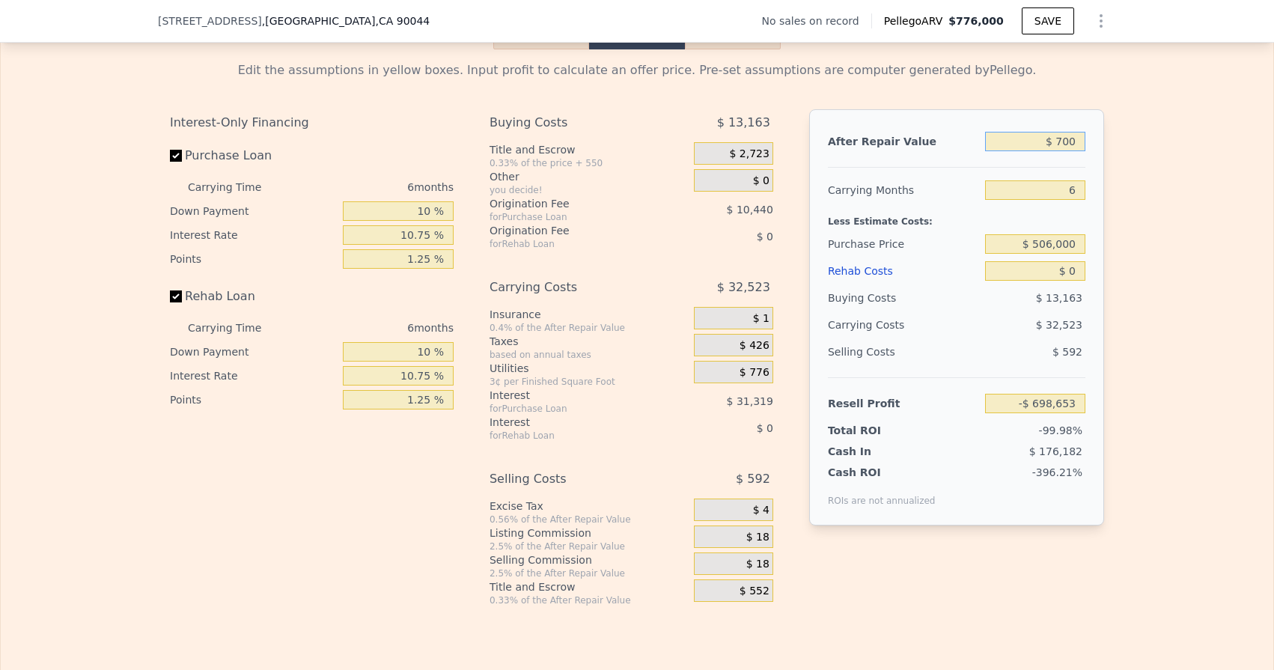
type input "-$ 698,062"
type input "$ 7,000"
type input "-$ 692,145"
type input "$ 70,000"
type input "-$ 632,984"
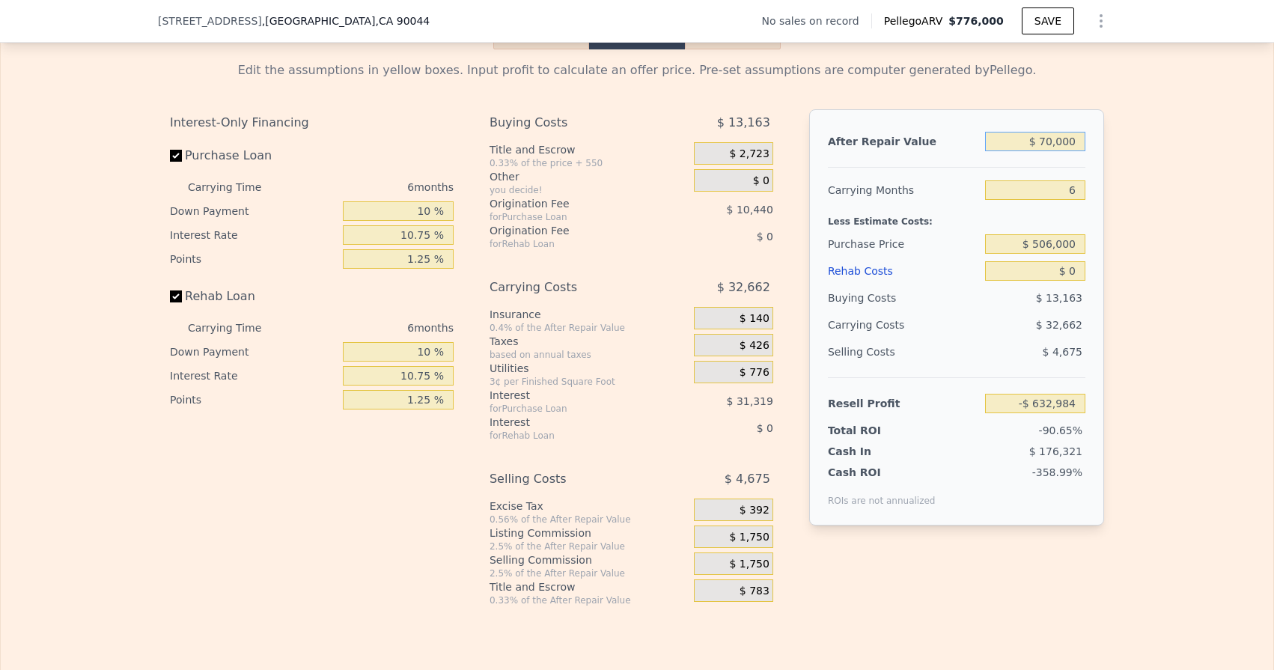
type input "$ 700,000"
type input "-$ 41,370"
type input "$ 700,000"
drag, startPoint x: 1066, startPoint y: 195, endPoint x: 1092, endPoint y: 195, distance: 26.2
click at [1092, 195] on div "After Repair Value $ 700,000 Carrying Months 6 Less Estimate Costs: Purchase Pr…" at bounding box center [956, 317] width 295 height 416
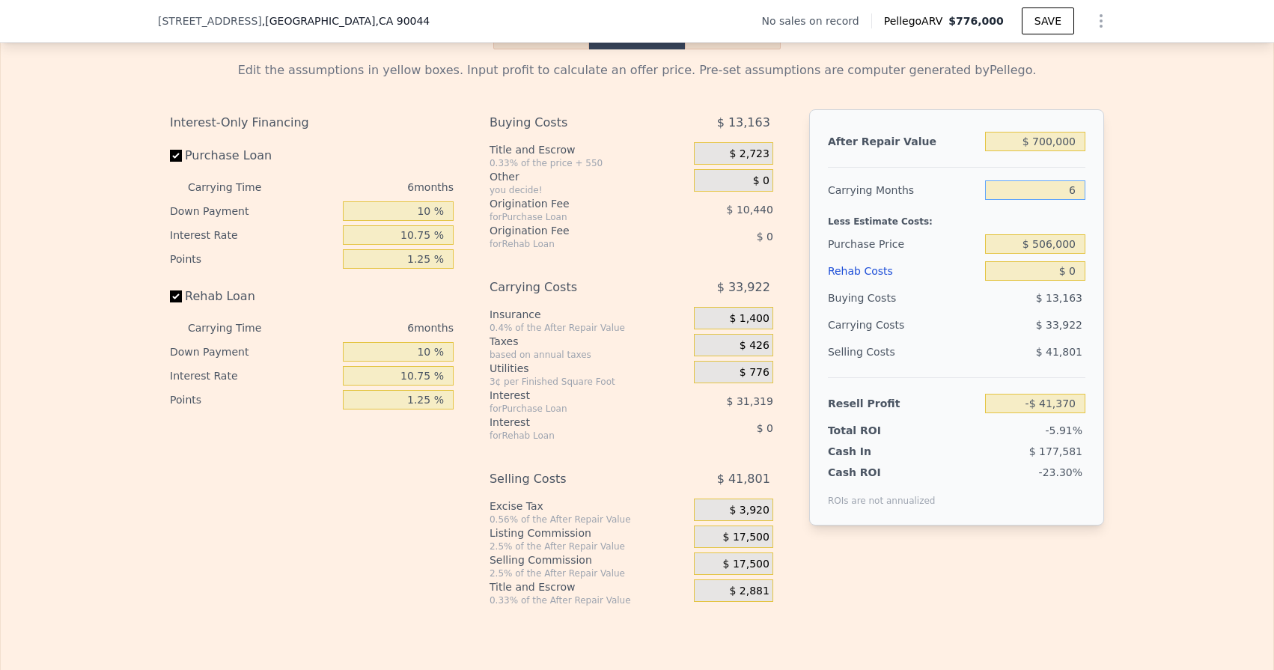
type input "4"
type input "-$ 30,062"
type input "5"
type input "-$ 35,717"
type input "5"
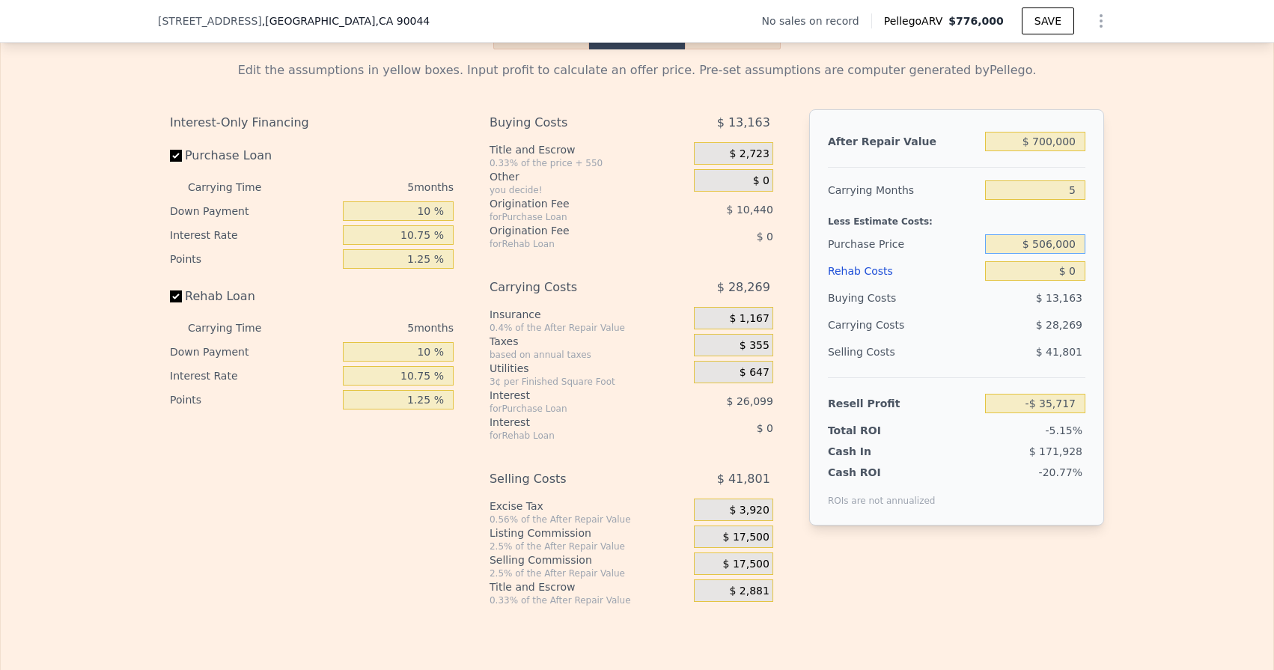
click at [1060, 236] on input "$ 506,000" at bounding box center [1035, 243] width 100 height 19
type input "$ 119,459"
drag, startPoint x: 1070, startPoint y: 269, endPoint x: 1080, endPoint y: 271, distance: 10.7
click at [1080, 271] on input "$ 0" at bounding box center [1035, 270] width 100 height 19
type input "$ 8"
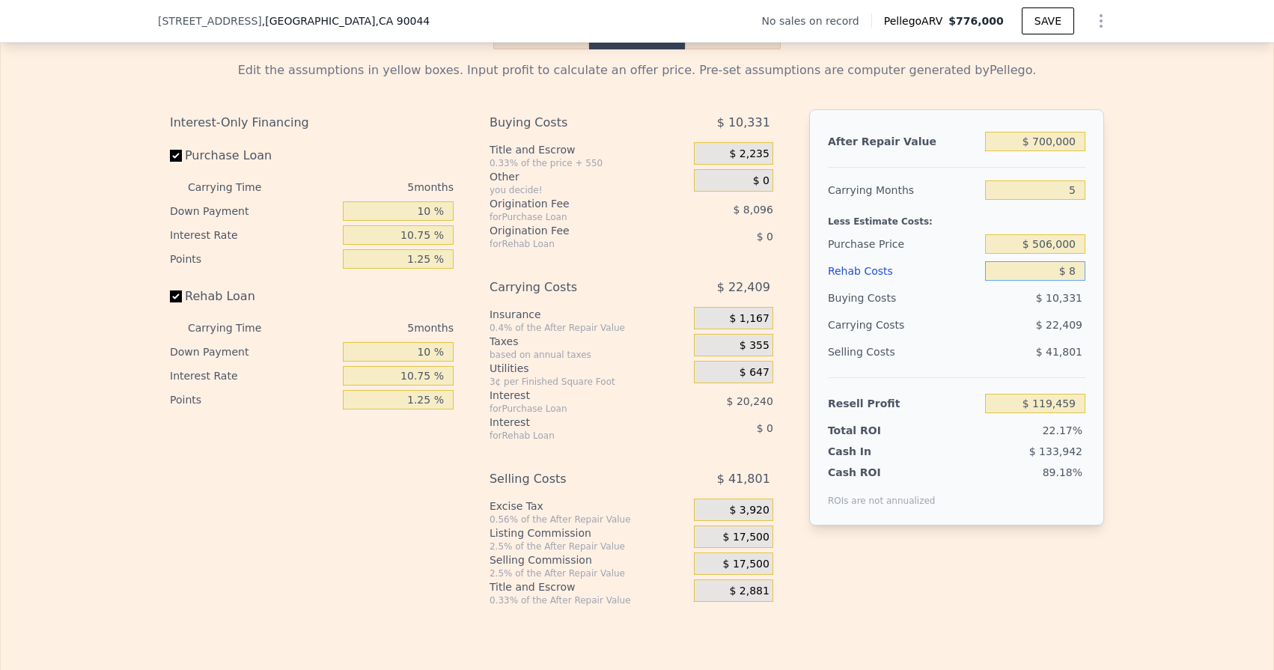
type input "$ 119,451"
type input "$ 85"
type input "$ 119,368"
type input "$ 850"
type input "$ 118,560"
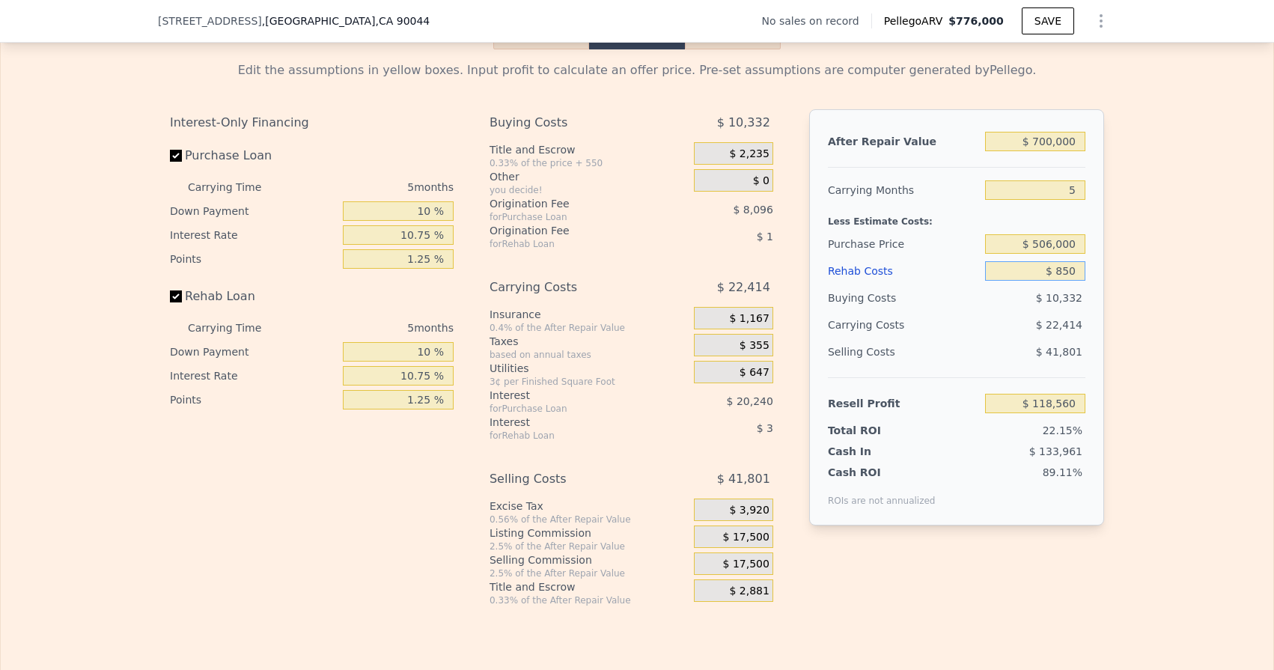
type input "$ 8,500"
type input "$ 110,483"
type input "$ 85,000"
type input "$ 29,699"
type input "$ 85,000"
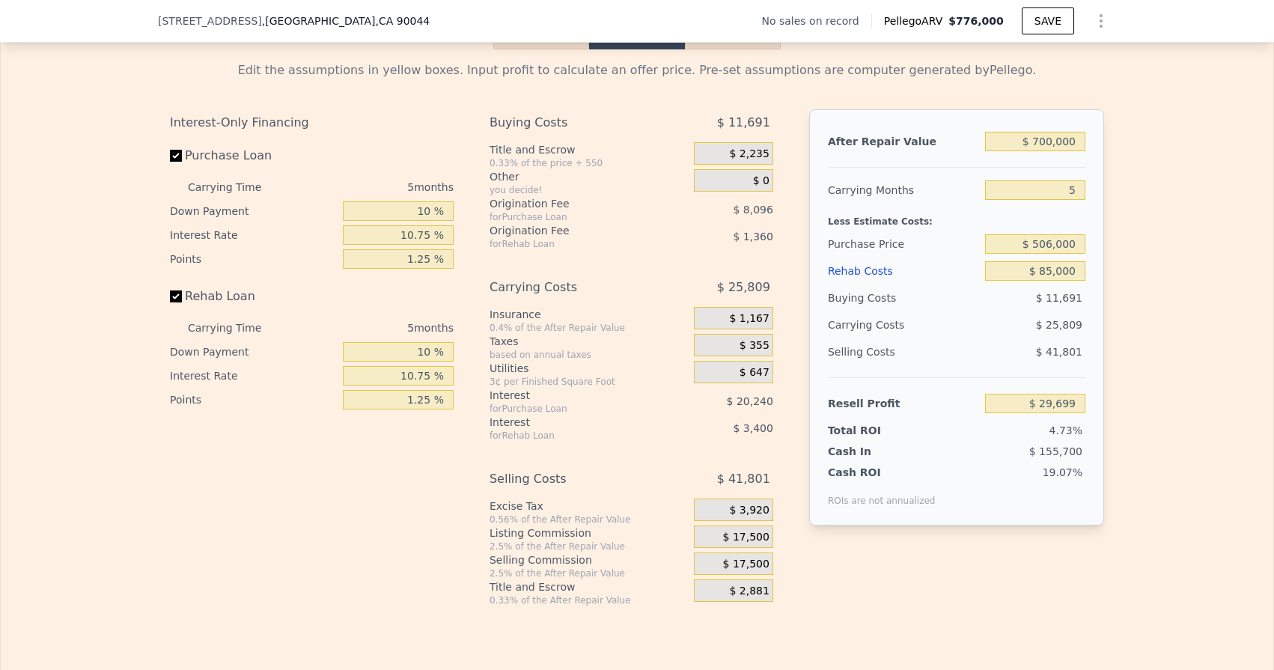
click at [1089, 262] on div "After Repair Value $ 700,000 Carrying Months 5 Less Estimate Costs: Purchase Pr…" at bounding box center [956, 317] width 295 height 416
click at [714, 537] on div "$ 17,500" at bounding box center [733, 536] width 79 height 22
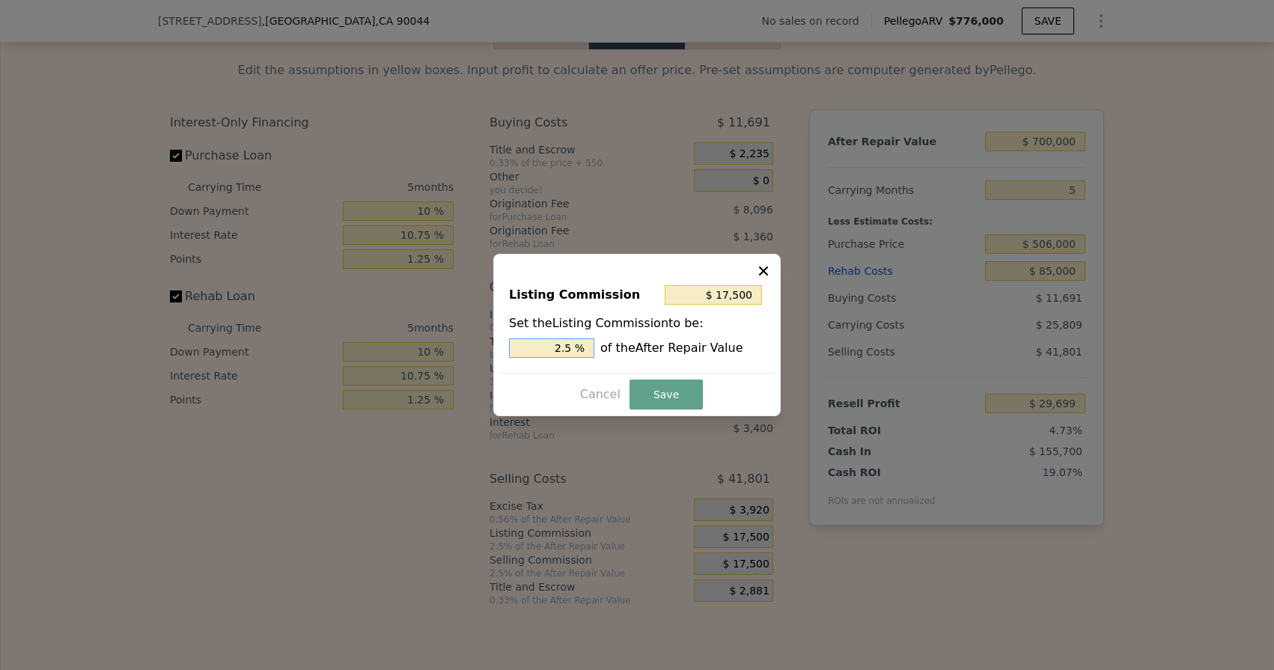
drag, startPoint x: 553, startPoint y: 348, endPoint x: 587, endPoint y: 360, distance: 35.7
click at [591, 360] on div "Listing Commission $ 17,500 Set the Listing Commission to be: 2.5 % of the Afte…" at bounding box center [637, 322] width 274 height 100
type input "$ 0"
type input "0 %"
click at [661, 392] on button "Save" at bounding box center [665, 394] width 73 height 30
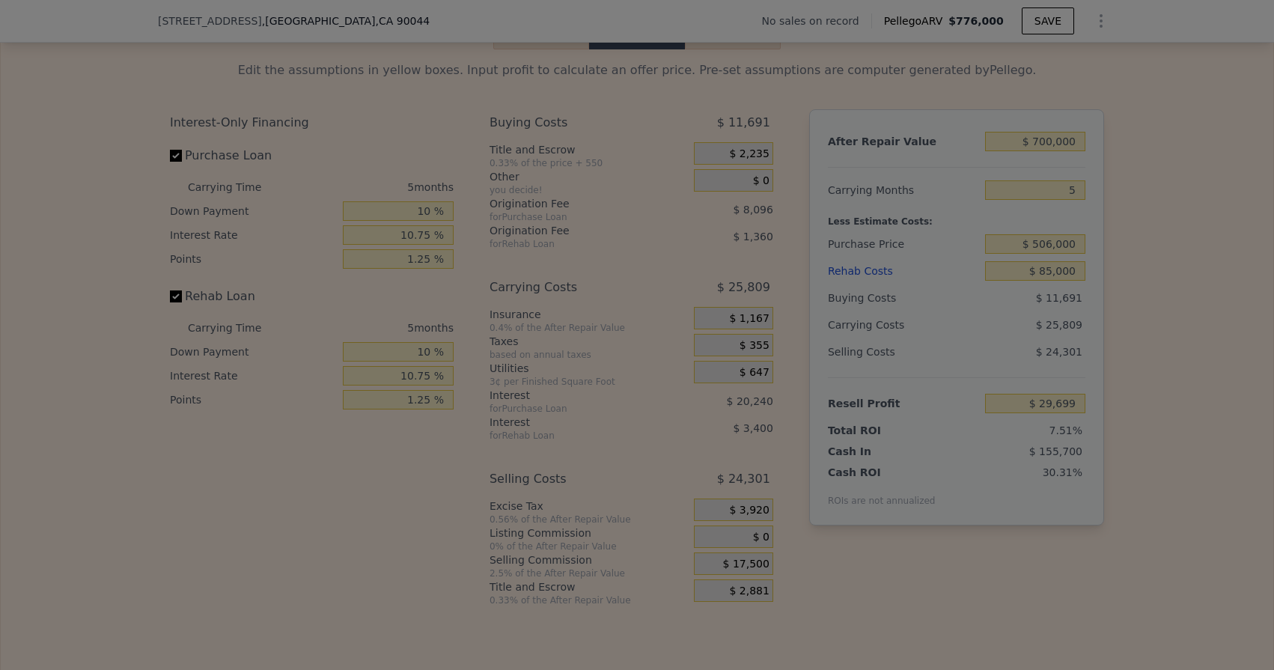
type input "$ 47,199"
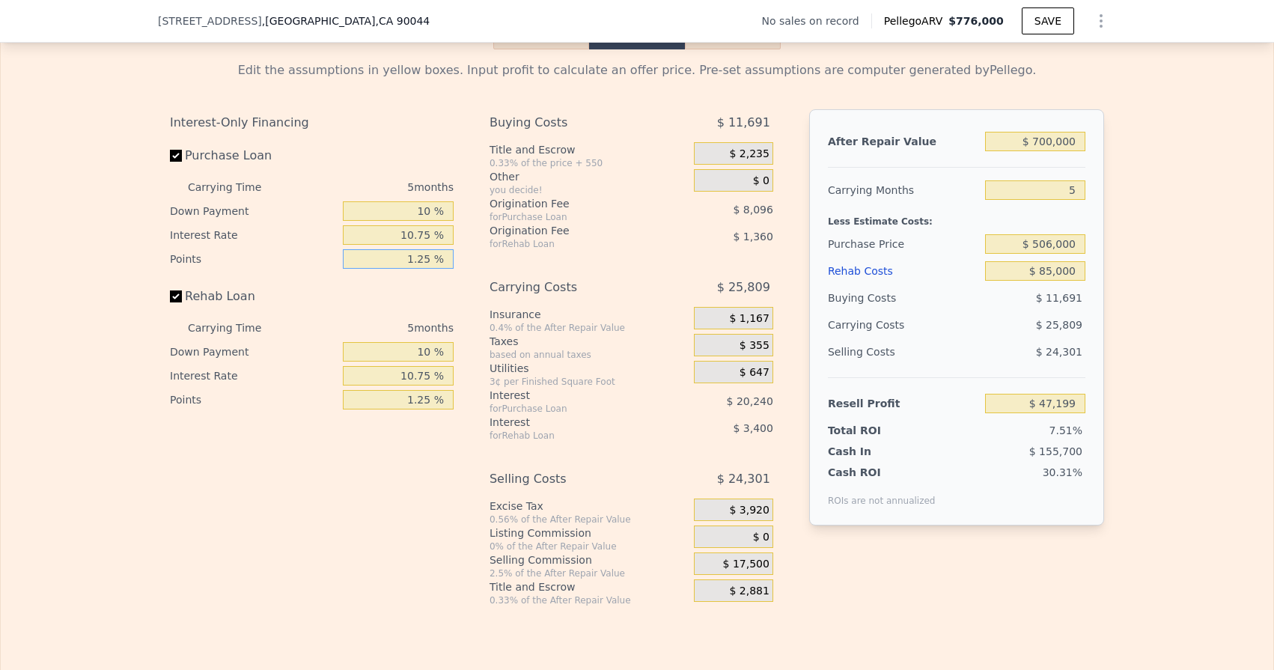
drag, startPoint x: 419, startPoint y: 259, endPoint x: 429, endPoint y: 262, distance: 10.2
click at [429, 262] on input "1.25 %" at bounding box center [398, 258] width 111 height 19
type input "1.0 %"
type input "$ 51,247"
type input "1.00 %"
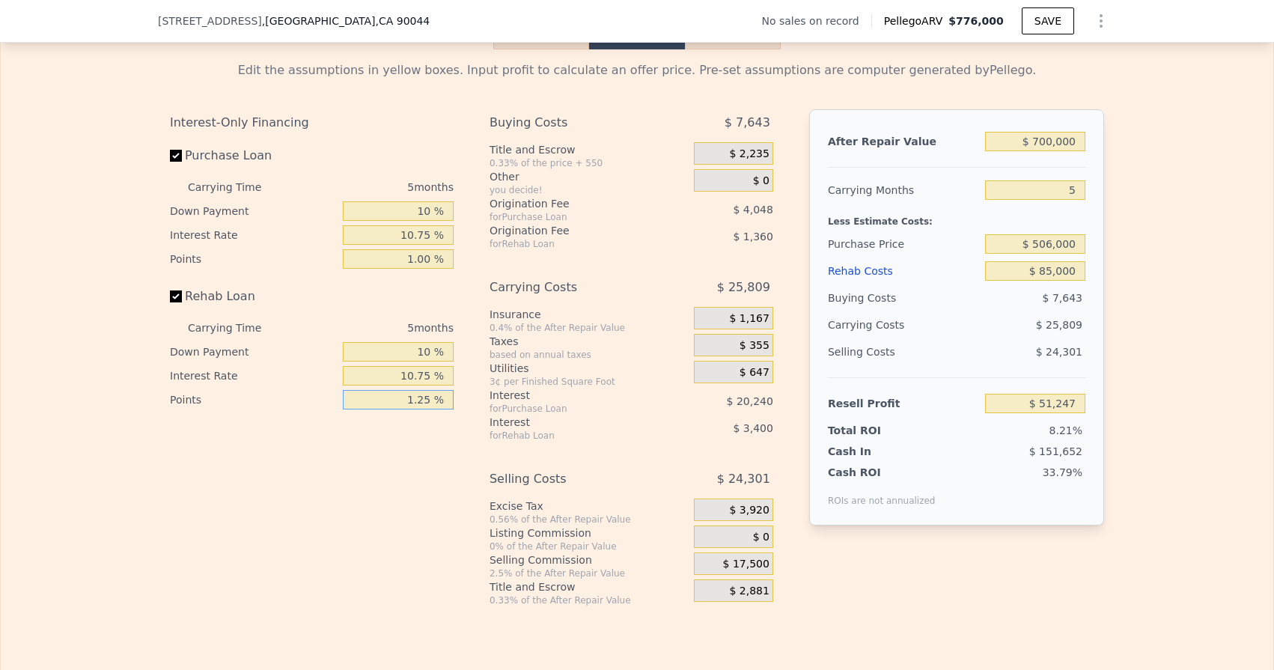
drag, startPoint x: 420, startPoint y: 404, endPoint x: 428, endPoint y: 404, distance: 8.2
click at [428, 404] on input "1.25 %" at bounding box center [398, 399] width 111 height 19
type input "1.00 %"
type input "$ 51,927"
type input "1.00 %"
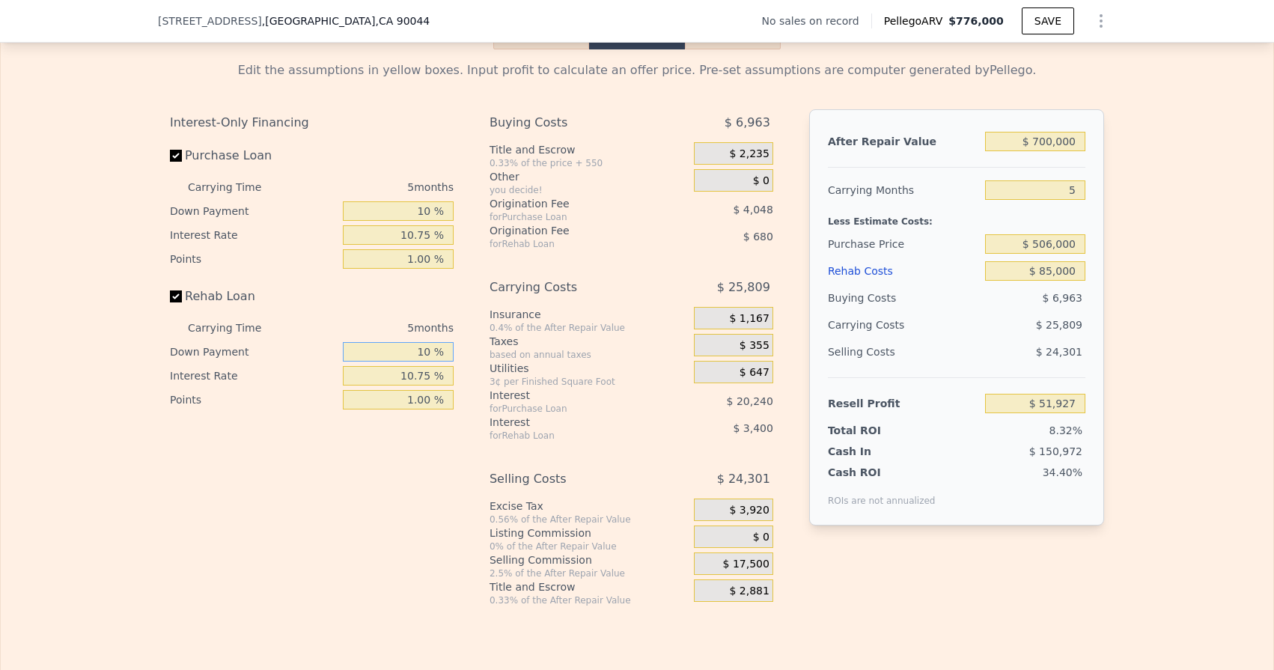
drag, startPoint x: 406, startPoint y: 355, endPoint x: 445, endPoint y: 356, distance: 39.0
click at [445, 356] on input "10 %" at bounding box center [398, 351] width 111 height 19
type input "0 %"
type input "$ 50,907"
type input "0 %"
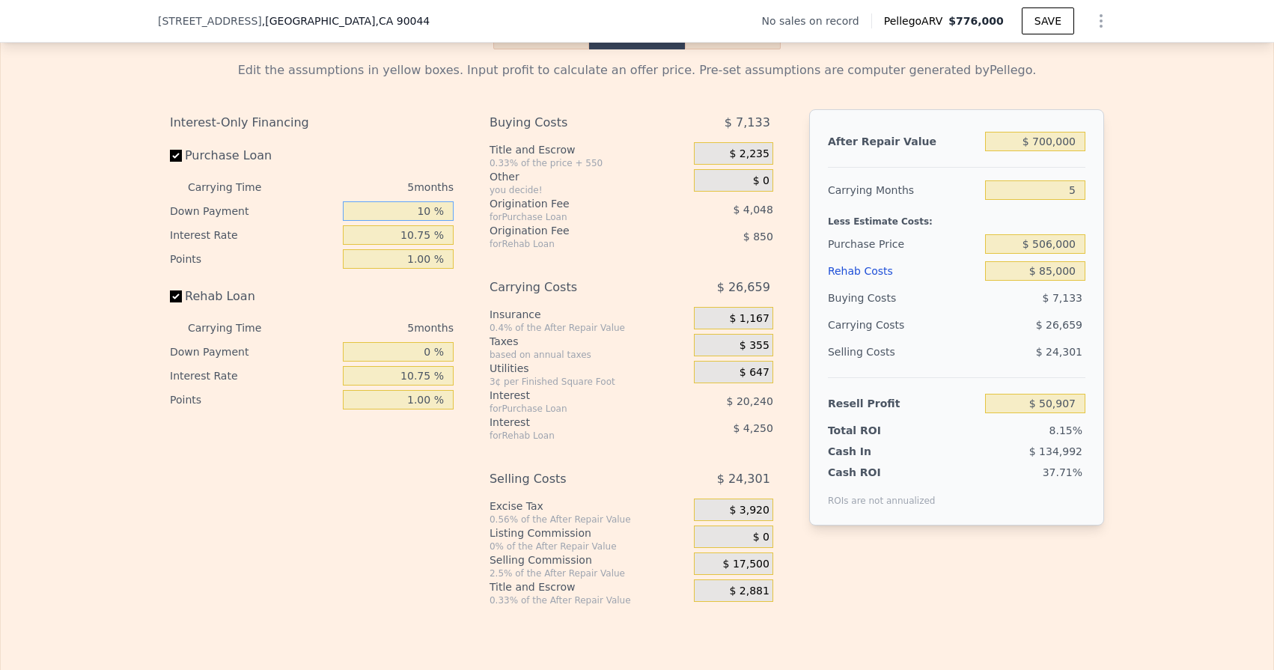
drag, startPoint x: 422, startPoint y: 218, endPoint x: 439, endPoint y: 216, distance: 16.5
click at [439, 216] on input "10 %" at bounding box center [398, 210] width 111 height 19
drag, startPoint x: 410, startPoint y: 212, endPoint x: 433, endPoint y: 217, distance: 23.1
click at [433, 217] on input "10 %" at bounding box center [398, 210] width 111 height 19
type input "0 %"
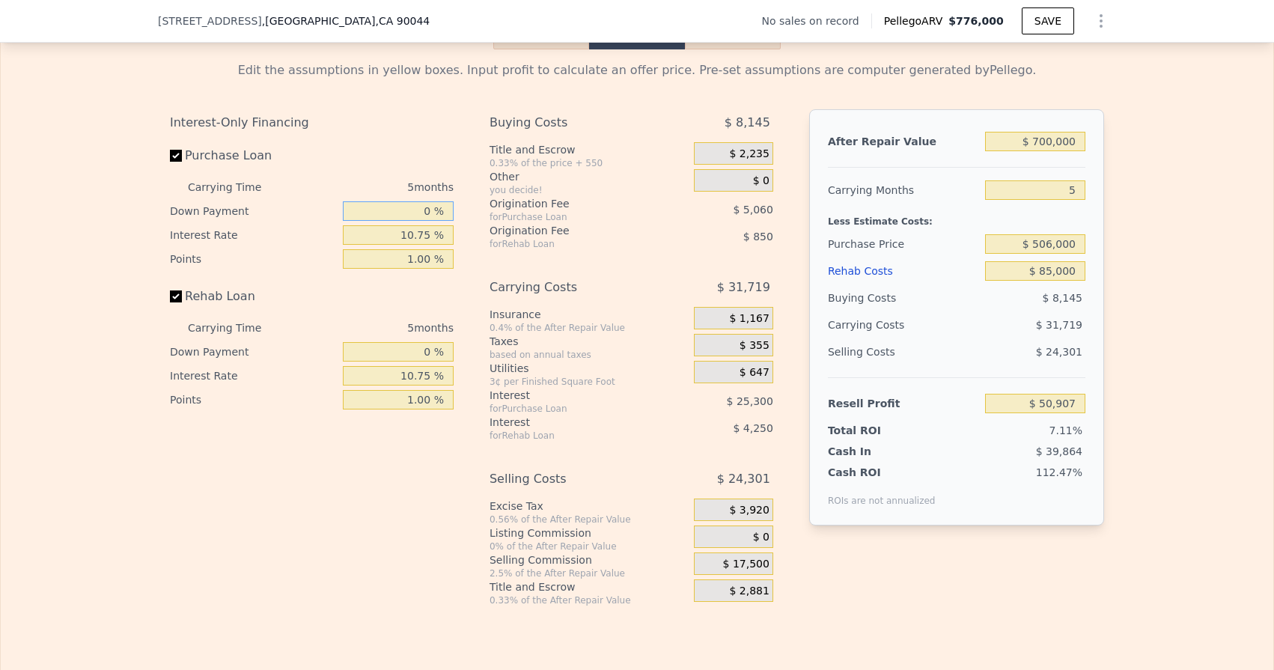
type input "$ 44,835"
type input "0 %"
click at [466, 216] on div "Interest-Only Financing Purchase Loan Carrying Time 5 months Down Payment 0 % I…" at bounding box center [637, 357] width 934 height 497
click at [427, 234] on input "10.75 %" at bounding box center [398, 234] width 111 height 19
click at [436, 261] on input "1.00 %" at bounding box center [398, 258] width 111 height 19
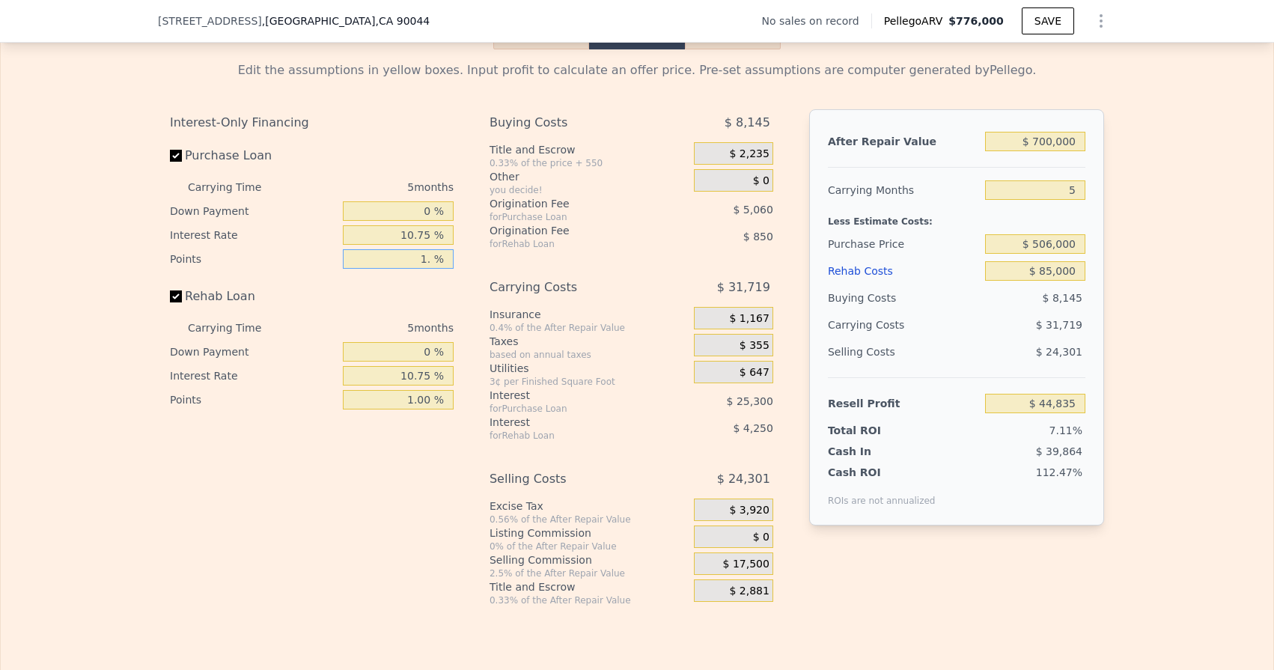
type input "1 %"
type input ".5 %"
type input "$ 47,365"
type input "0.50 %"
click at [442, 400] on input "1.00 %" at bounding box center [398, 399] width 111 height 19
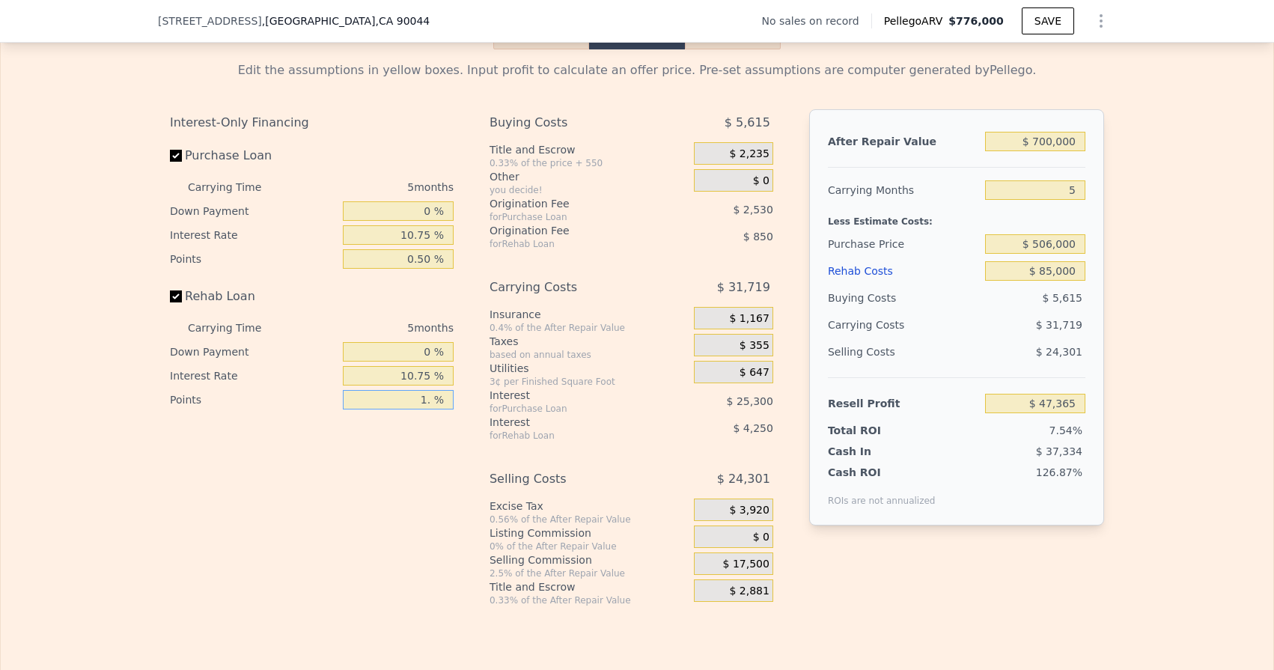
type input "1 %"
type input ".5 %"
type input "$ 47,790"
type input "0.50 %"
click at [460, 381] on div "Interest-Only Financing Purchase Loan Carrying Time 5 months Down Payment 0 % I…" at bounding box center [318, 357] width 296 height 497
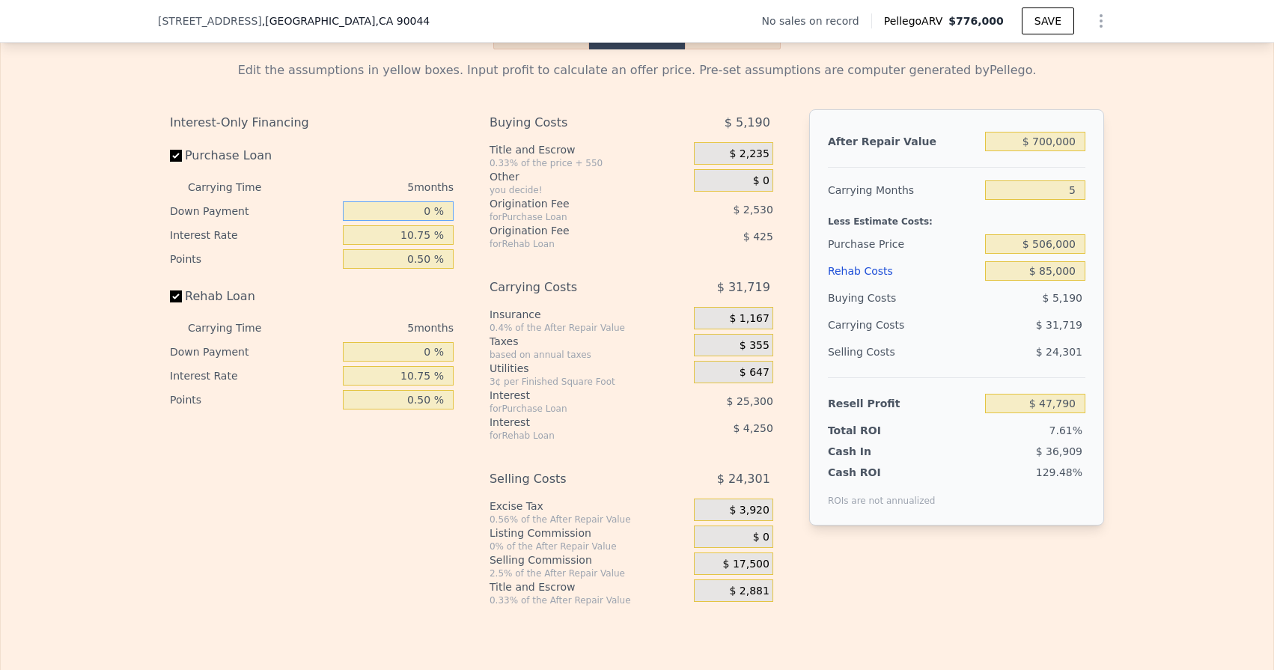
drag, startPoint x: 419, startPoint y: 210, endPoint x: 434, endPoint y: 212, distance: 15.1
click at [434, 212] on input "0 %" at bounding box center [398, 210] width 111 height 19
type input "1 %"
type input "$ 48,070"
drag, startPoint x: 418, startPoint y: 354, endPoint x: 434, endPoint y: 354, distance: 16.5
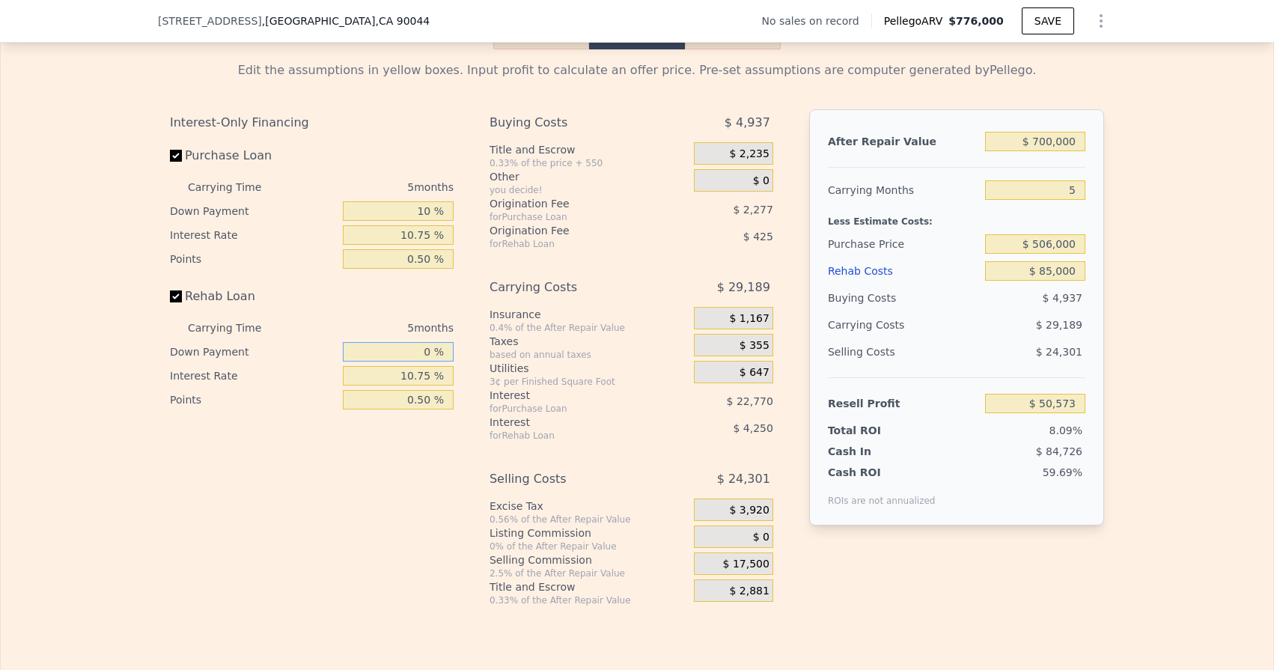
click at [434, 354] on input "0 %" at bounding box center [398, 351] width 111 height 19
drag, startPoint x: 416, startPoint y: 209, endPoint x: 438, endPoint y: 214, distance: 22.3
click at [438, 214] on input "10 %" at bounding box center [398, 210] width 111 height 19
drag, startPoint x: 412, startPoint y: 354, endPoint x: 431, endPoint y: 354, distance: 18.7
click at [431, 354] on input "10 %" at bounding box center [398, 351] width 111 height 19
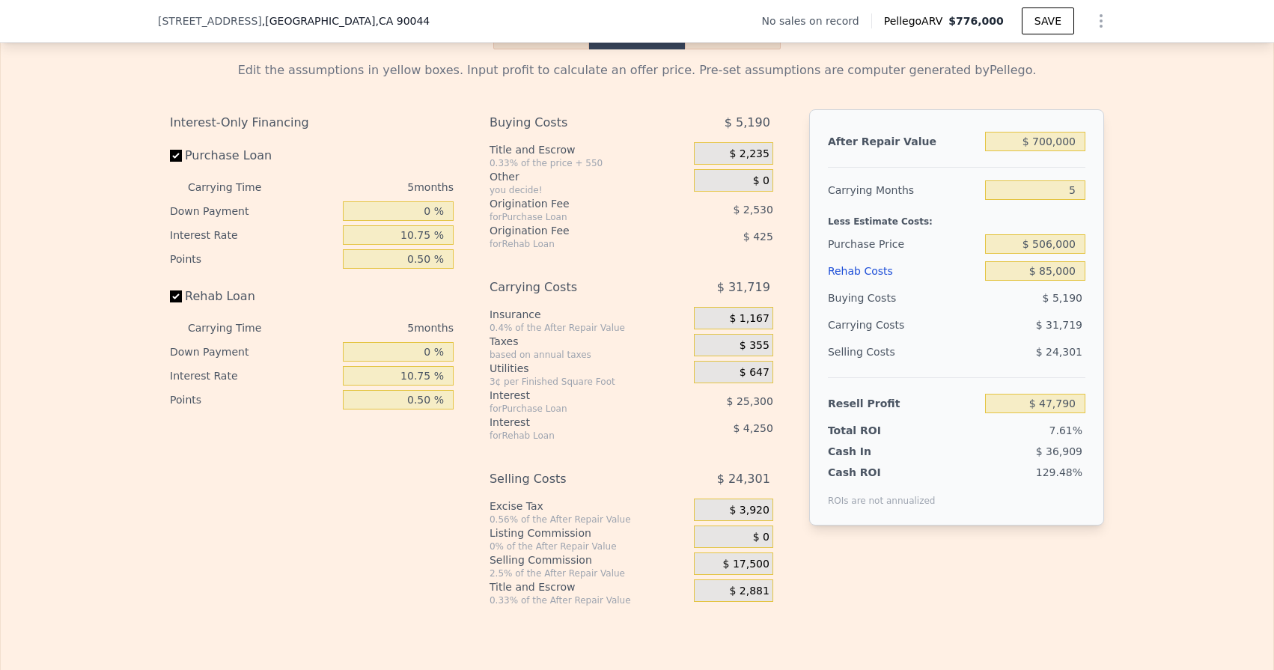
click at [472, 350] on div "Interest-Only Financing Purchase Loan Carrying Time 5 months Down Payment 0 % I…" at bounding box center [637, 357] width 934 height 497
click at [431, 214] on input "0 %" at bounding box center [398, 210] width 111 height 19
click at [434, 342] on input "0 %" at bounding box center [398, 351] width 111 height 19
click at [432, 205] on input "0 %" at bounding box center [398, 210] width 111 height 19
click at [1093, 217] on div "After Repair Value $ 700,000 Carrying Months 5 Less Estimate Costs: Purchase Pr…" at bounding box center [956, 317] width 295 height 416
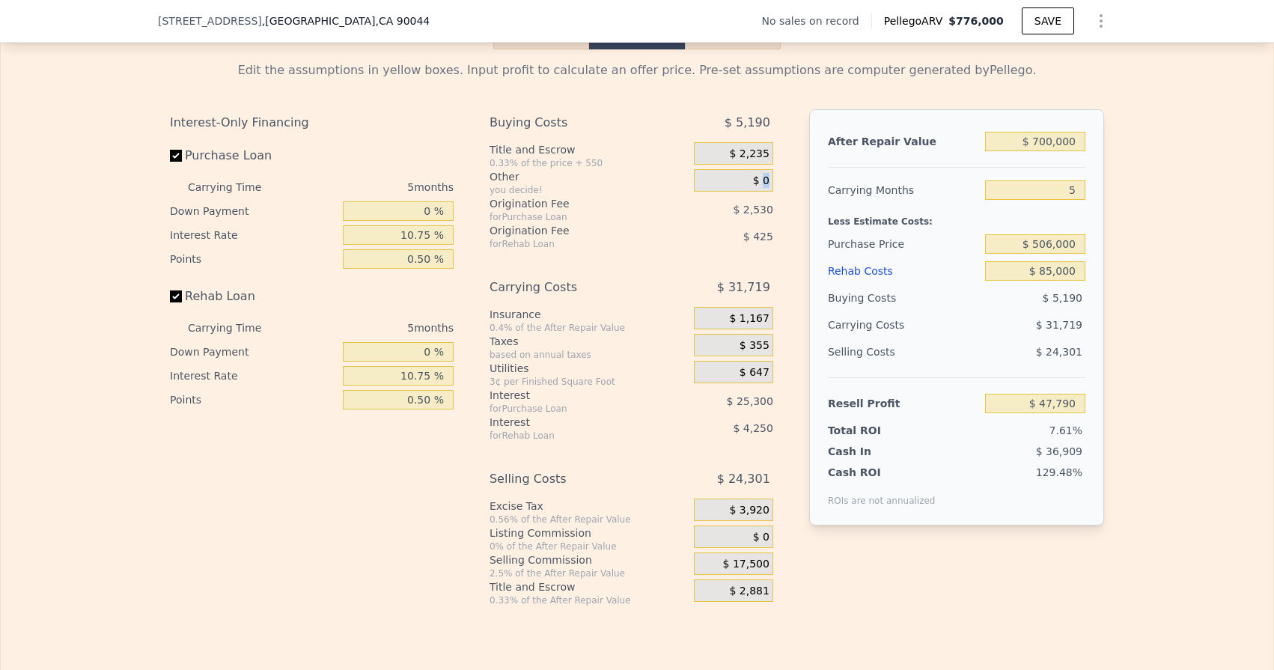
drag, startPoint x: 763, startPoint y: 176, endPoint x: 787, endPoint y: 188, distance: 27.5
click at [787, 188] on div "Interest-Only Financing Purchase Loan Carrying Time 5 months Down Payment 0 % I…" at bounding box center [637, 357] width 934 height 497
click at [785, 189] on div "Interest-Only Financing Purchase Loan Carrying Time 5 months Down Payment 0 % I…" at bounding box center [637, 357] width 934 height 497
click at [763, 174] on span "$ 0" at bounding box center [761, 180] width 16 height 13
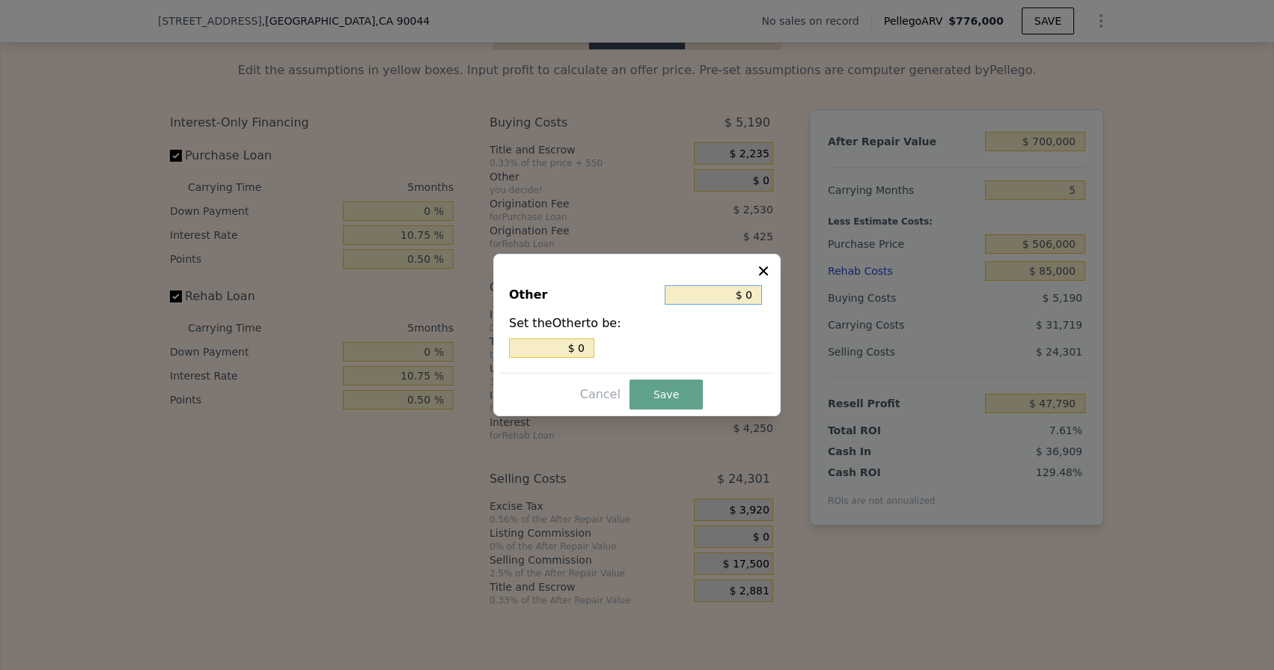
click at [755, 298] on input "$ 0" at bounding box center [713, 294] width 97 height 19
click at [668, 391] on button "Save" at bounding box center [665, 394] width 73 height 30
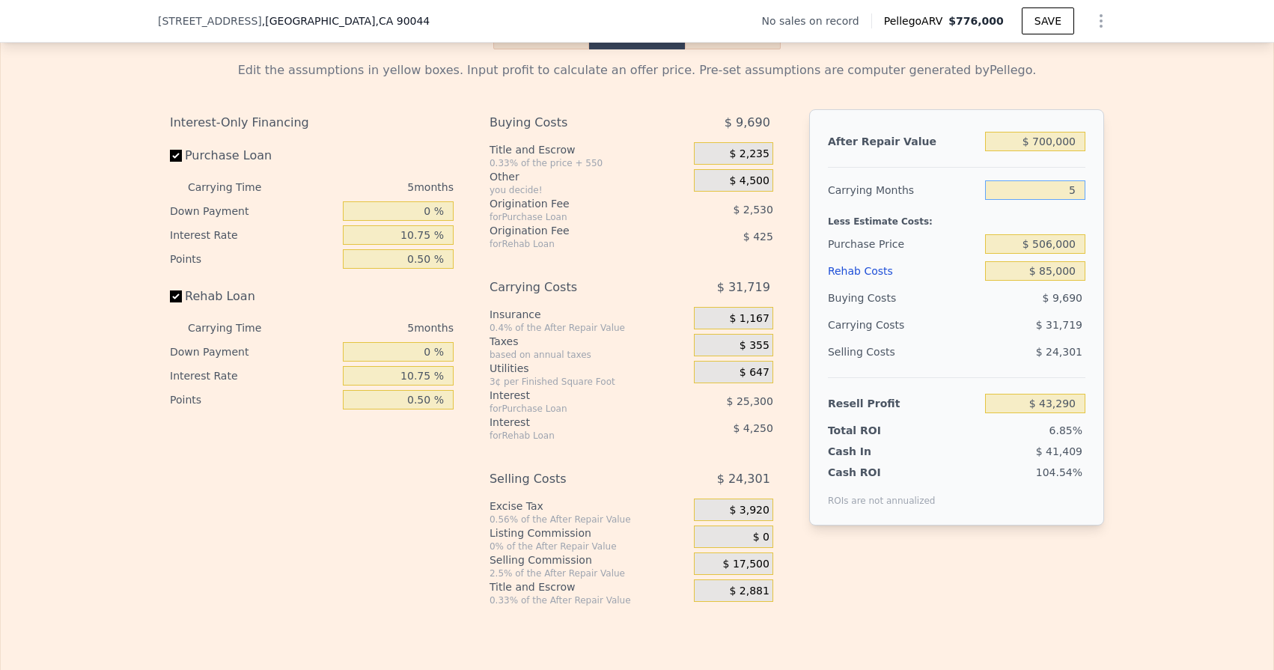
drag, startPoint x: 1067, startPoint y: 189, endPoint x: 1085, endPoint y: 189, distance: 18.7
click at [1085, 189] on div "After Repair Value $ 700,000 Carrying Months 5 Less Estimate Costs: Purchase Pr…" at bounding box center [956, 317] width 295 height 416
click at [1096, 189] on div "After Repair Value $ 700,000 Carrying Months 4 Less Estimate Costs: Purchase Pr…" at bounding box center [956, 317] width 295 height 416
click at [724, 530] on div "$ 19,400" at bounding box center [733, 536] width 79 height 22
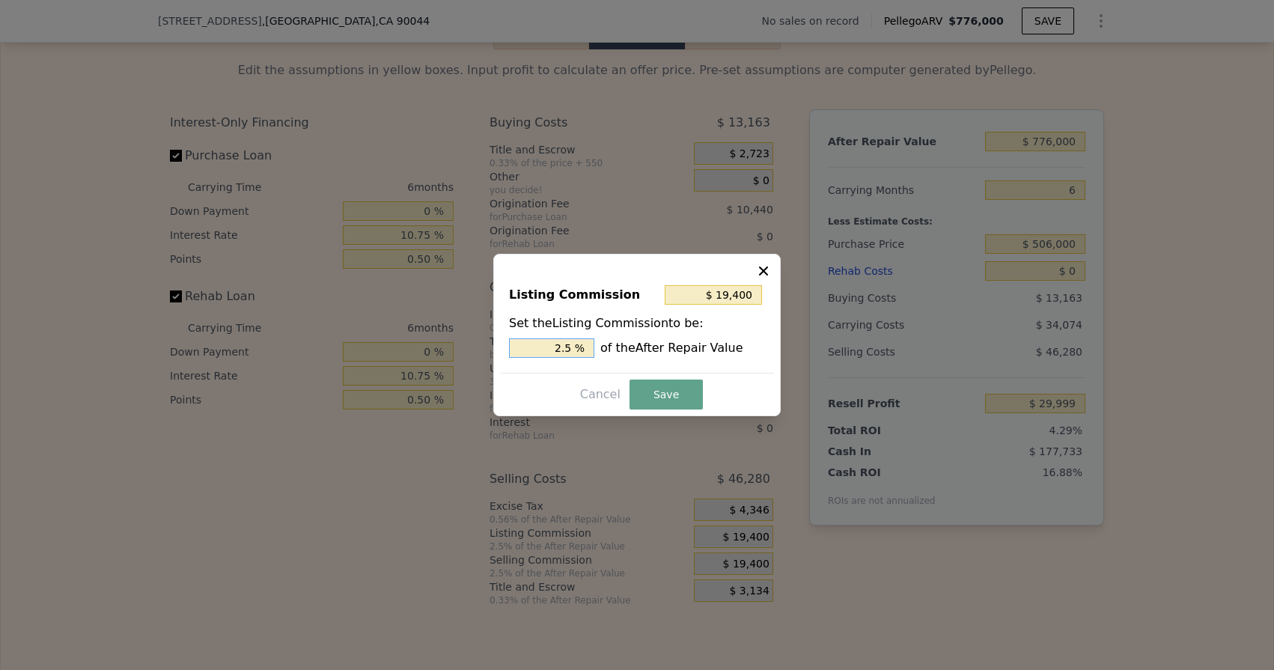
drag, startPoint x: 558, startPoint y: 344, endPoint x: 595, endPoint y: 345, distance: 37.4
click at [595, 345] on div "2.5 % of the After Repair Value" at bounding box center [637, 347] width 256 height 19
click at [664, 398] on button "Save" at bounding box center [665, 394] width 73 height 30
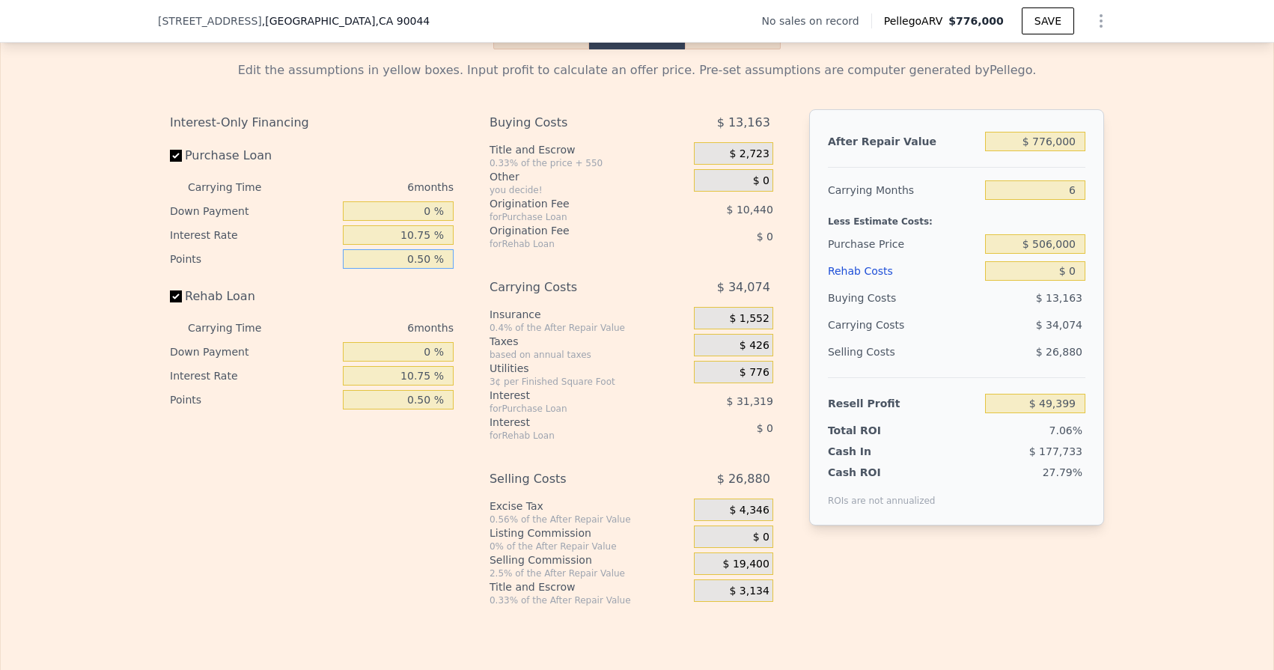
drag, startPoint x: 421, startPoint y: 262, endPoint x: 430, endPoint y: 262, distance: 8.2
click at [430, 262] on input "0.50 %" at bounding box center [398, 258] width 111 height 19
drag, startPoint x: 409, startPoint y: 262, endPoint x: 452, endPoint y: 262, distance: 42.7
click at [452, 262] on input "0.50 %" at bounding box center [398, 258] width 111 height 19
drag, startPoint x: 413, startPoint y: 400, endPoint x: 457, endPoint y: 402, distance: 44.2
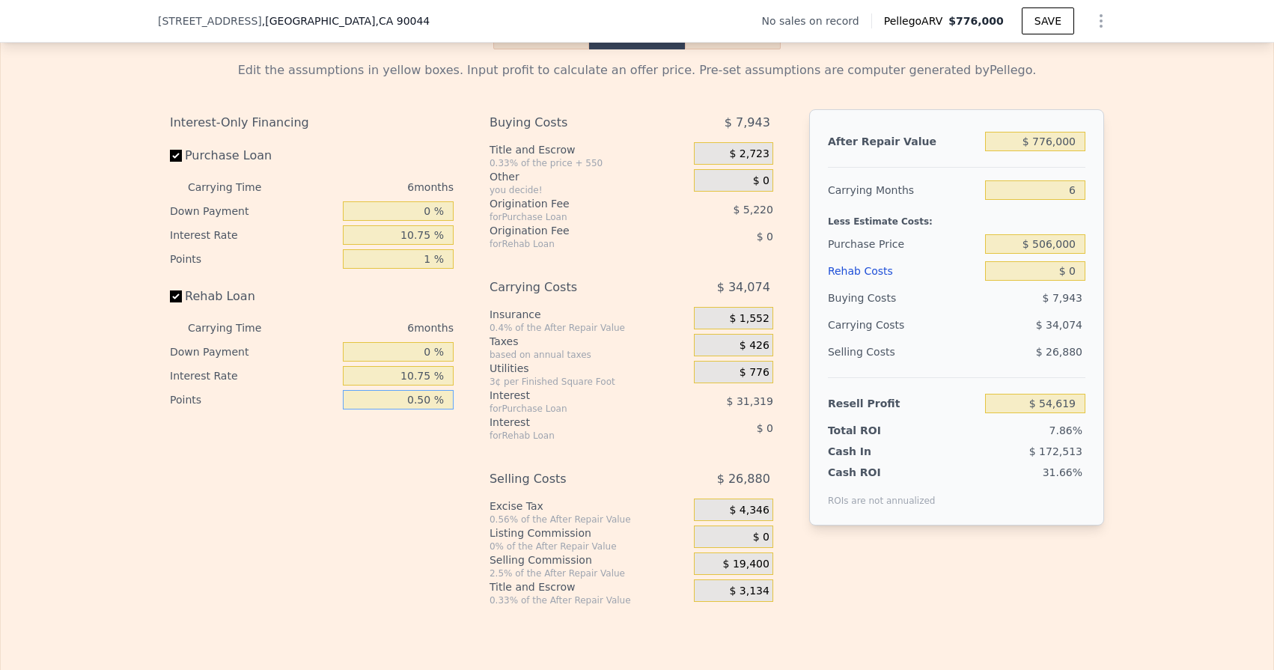
click at [457, 402] on div "Interest-Only Financing Purchase Loan Carrying Time 6 months Down Payment 0 % I…" at bounding box center [318, 357] width 296 height 497
drag, startPoint x: 424, startPoint y: 397, endPoint x: 439, endPoint y: 401, distance: 15.4
click at [439, 401] on input "0 %" at bounding box center [398, 399] width 111 height 19
click at [723, 433] on div "$ 0" at bounding box center [717, 428] width 111 height 27
click at [748, 180] on div "$ 0" at bounding box center [733, 180] width 79 height 22
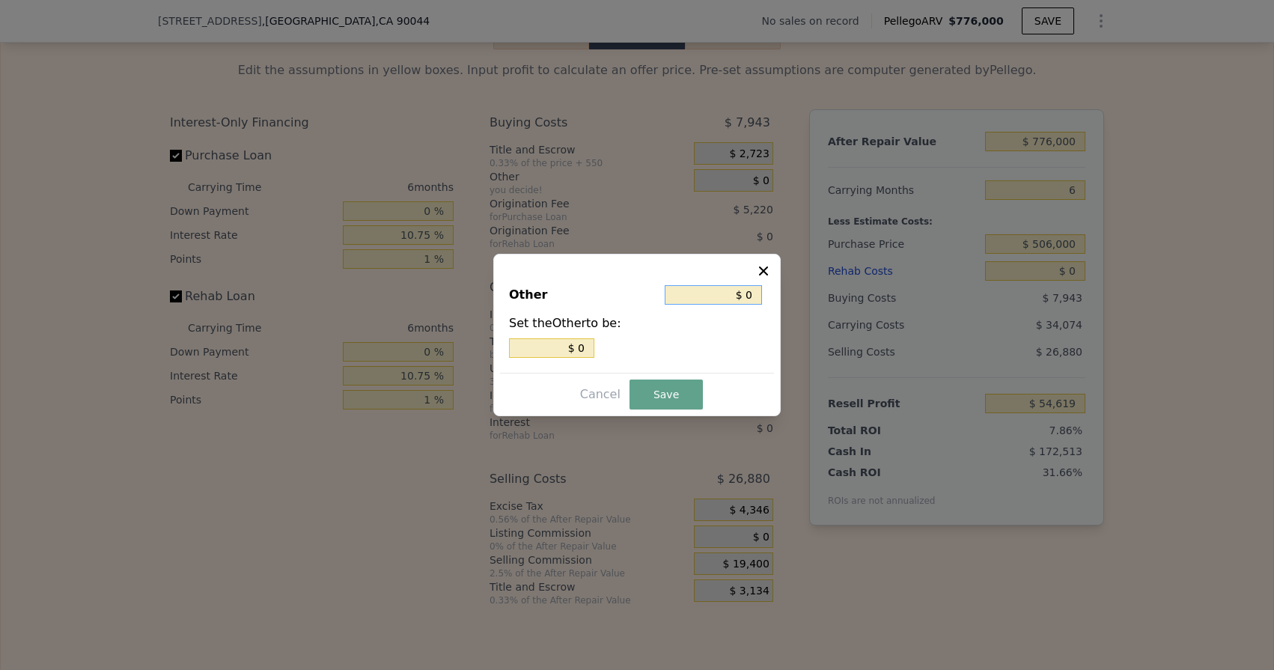
drag, startPoint x: 741, startPoint y: 296, endPoint x: 752, endPoint y: 296, distance: 11.2
click at [752, 296] on input "$ 0" at bounding box center [713, 294] width 97 height 19
click at [665, 393] on button "Save" at bounding box center [665, 394] width 73 height 30
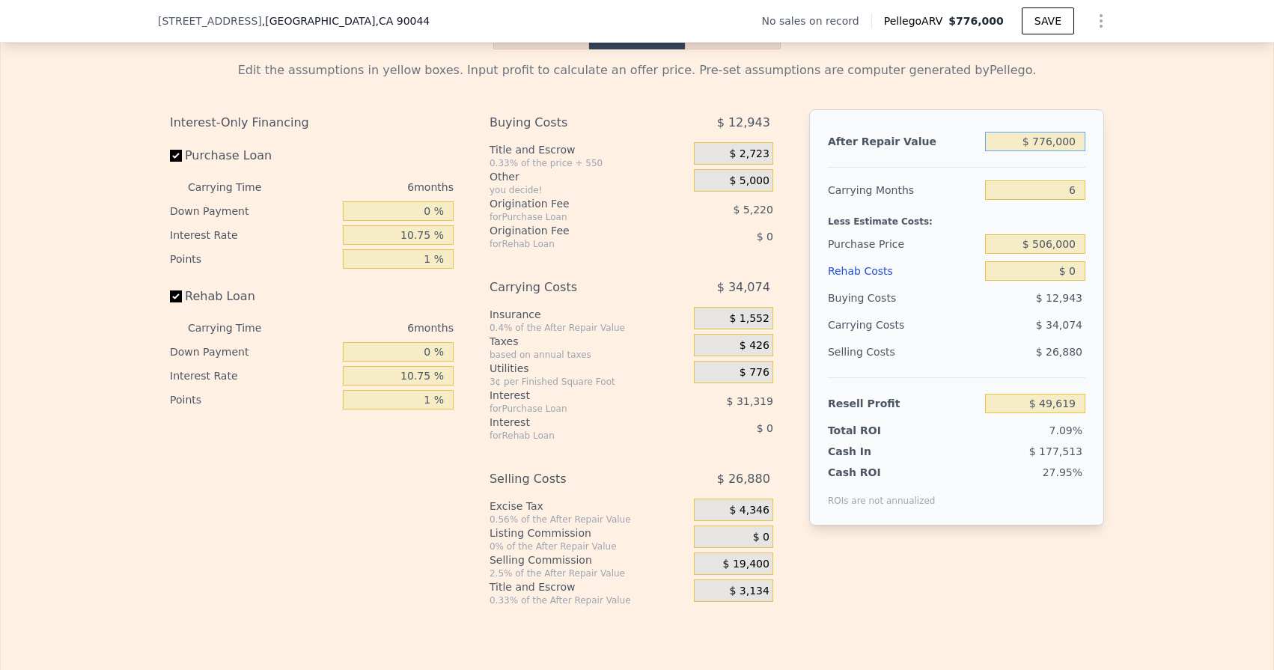
click at [1050, 142] on input "$ 776,000" at bounding box center [1035, 141] width 100 height 19
click at [1076, 191] on input "6" at bounding box center [1035, 189] width 100 height 19
click at [1058, 243] on input "$ 506,000" at bounding box center [1035, 243] width 100 height 19
click at [1082, 275] on input "$ 0" at bounding box center [1035, 270] width 100 height 19
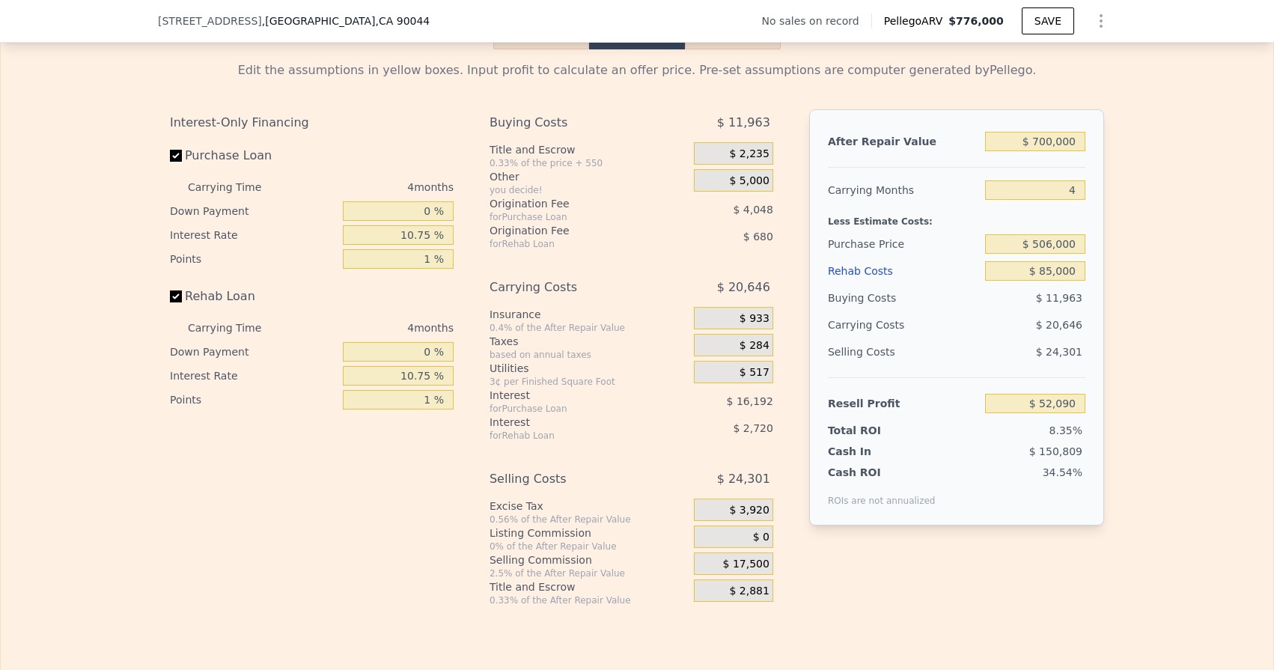
click at [1099, 264] on div "After Repair Value $ 700,000 Carrying Months 4 Less Estimate Costs: Purchase Pr…" at bounding box center [956, 317] width 295 height 416
click at [1076, 216] on div "Less Estimate Costs:" at bounding box center [956, 217] width 257 height 27
click at [1069, 192] on input "4" at bounding box center [1035, 189] width 100 height 19
click at [1077, 191] on input "4" at bounding box center [1035, 189] width 100 height 19
click at [1091, 222] on div "After Repair Value $ 700,000 Carrying Months 5 Less Estimate Costs: Purchase Pr…" at bounding box center [956, 317] width 295 height 416
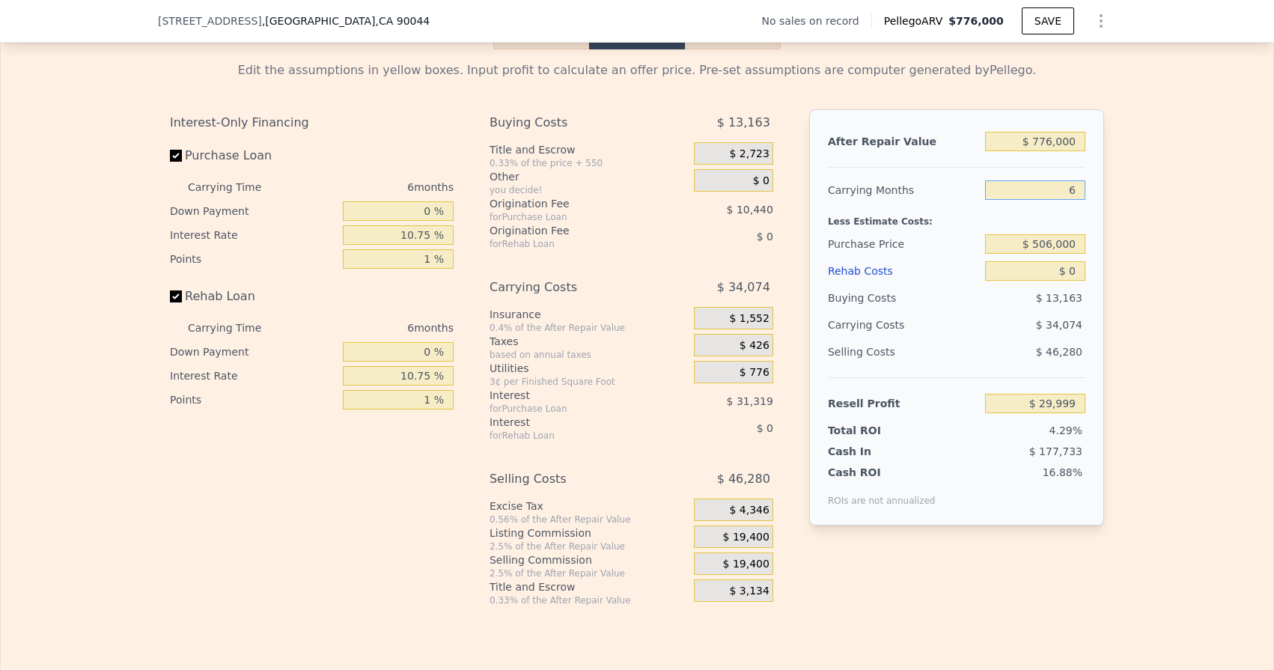
click at [1074, 184] on input "6" at bounding box center [1035, 189] width 100 height 19
click at [1072, 268] on input "$ 0" at bounding box center [1035, 270] width 100 height 19
click at [1081, 272] on input "$ 0" at bounding box center [1035, 270] width 100 height 19
click at [1049, 136] on input "$ 776,000" at bounding box center [1035, 141] width 100 height 19
click at [1052, 140] on input "$ 776,000" at bounding box center [1035, 141] width 100 height 19
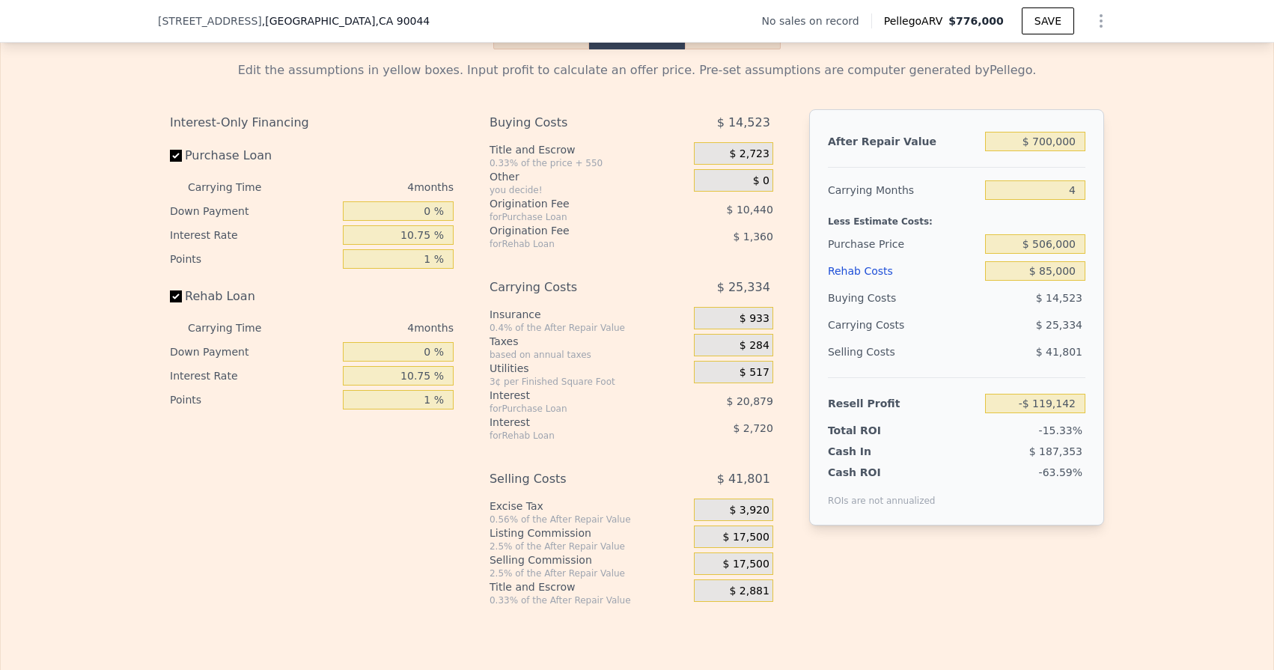
click at [744, 531] on span "$ 17,500" at bounding box center [746, 537] width 46 height 13
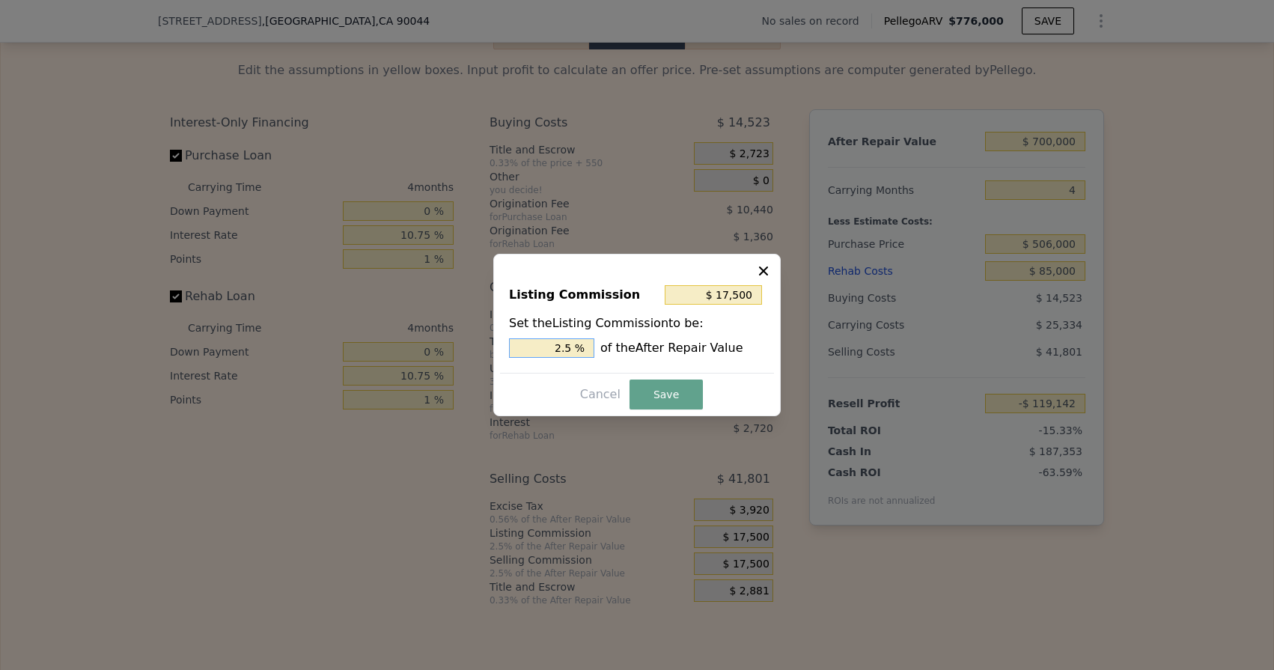
drag, startPoint x: 552, startPoint y: 346, endPoint x: 570, endPoint y: 347, distance: 18.7
click at [570, 347] on input "2.5 %" at bounding box center [551, 347] width 85 height 19
click at [647, 388] on button "Save" at bounding box center [665, 394] width 73 height 30
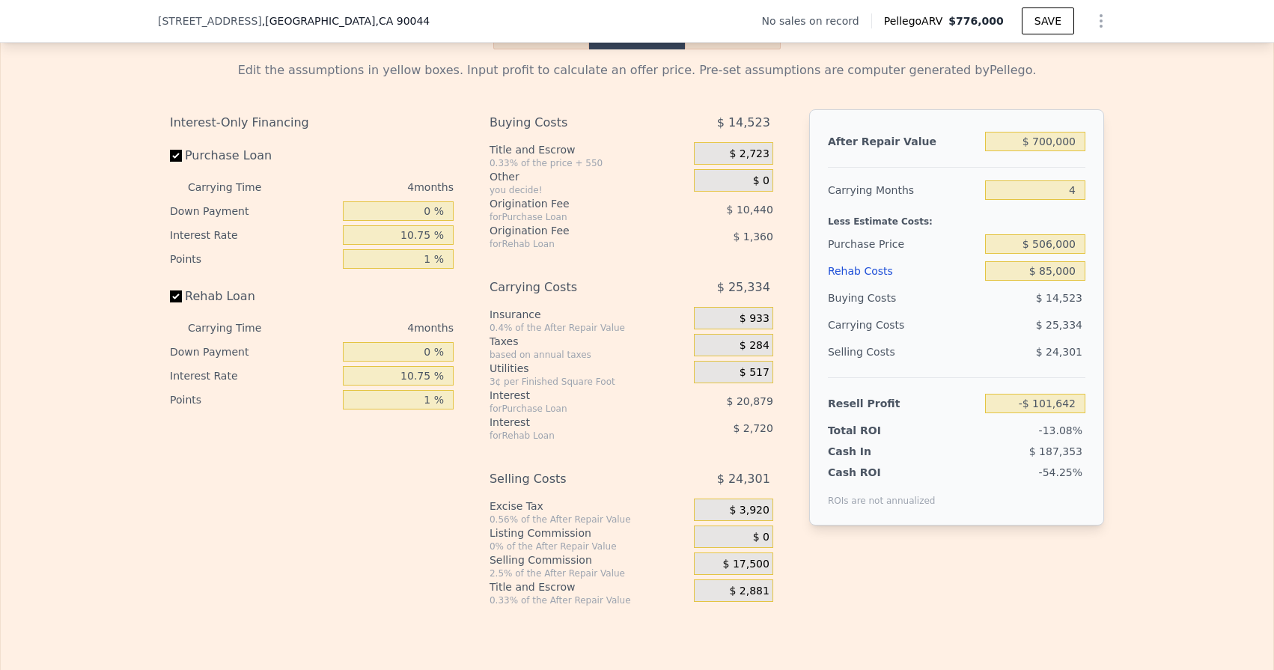
click at [772, 406] on span "$ 20,879" at bounding box center [750, 401] width 46 height 12
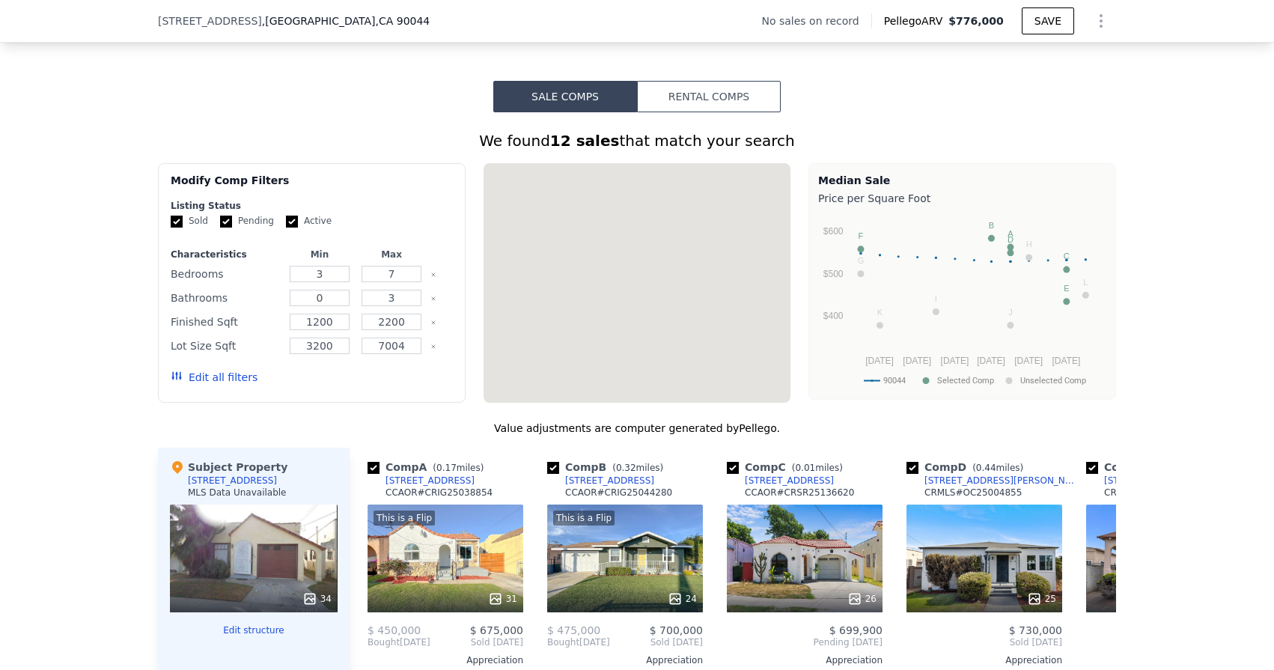
scroll to position [0, 0]
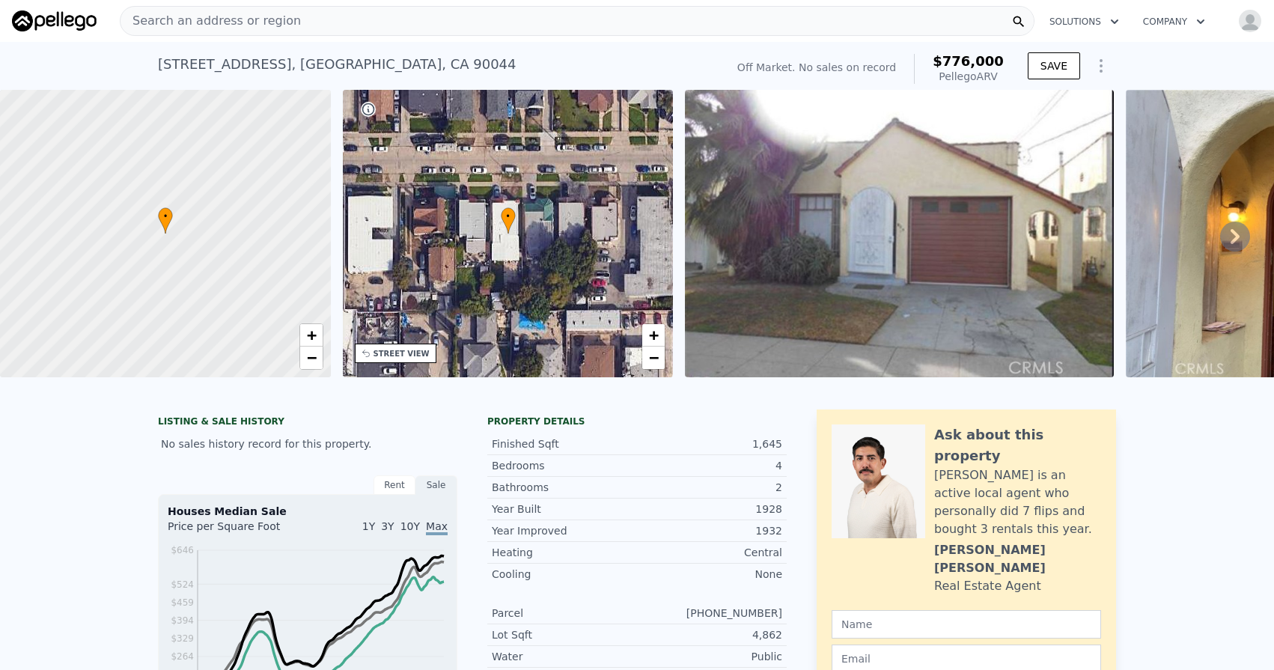
click at [289, 19] on div "Search an address or region" at bounding box center [577, 21] width 915 height 30
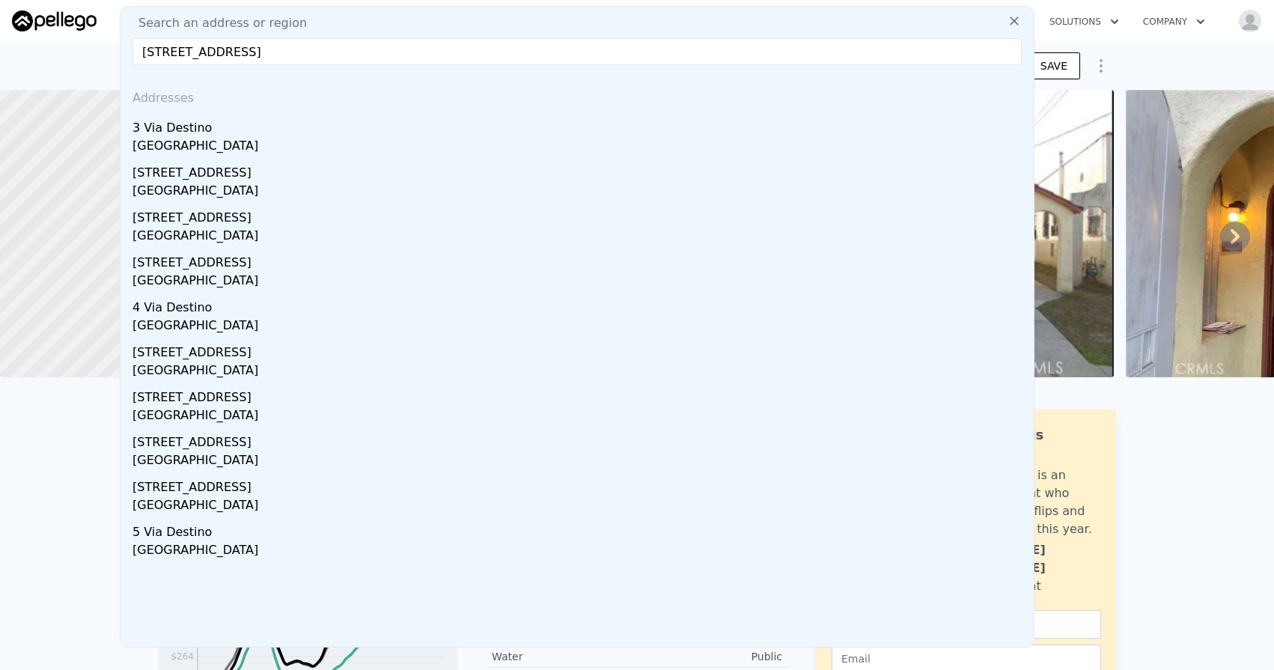
click at [323, 57] on input "[STREET_ADDRESS]" at bounding box center [576, 51] width 889 height 27
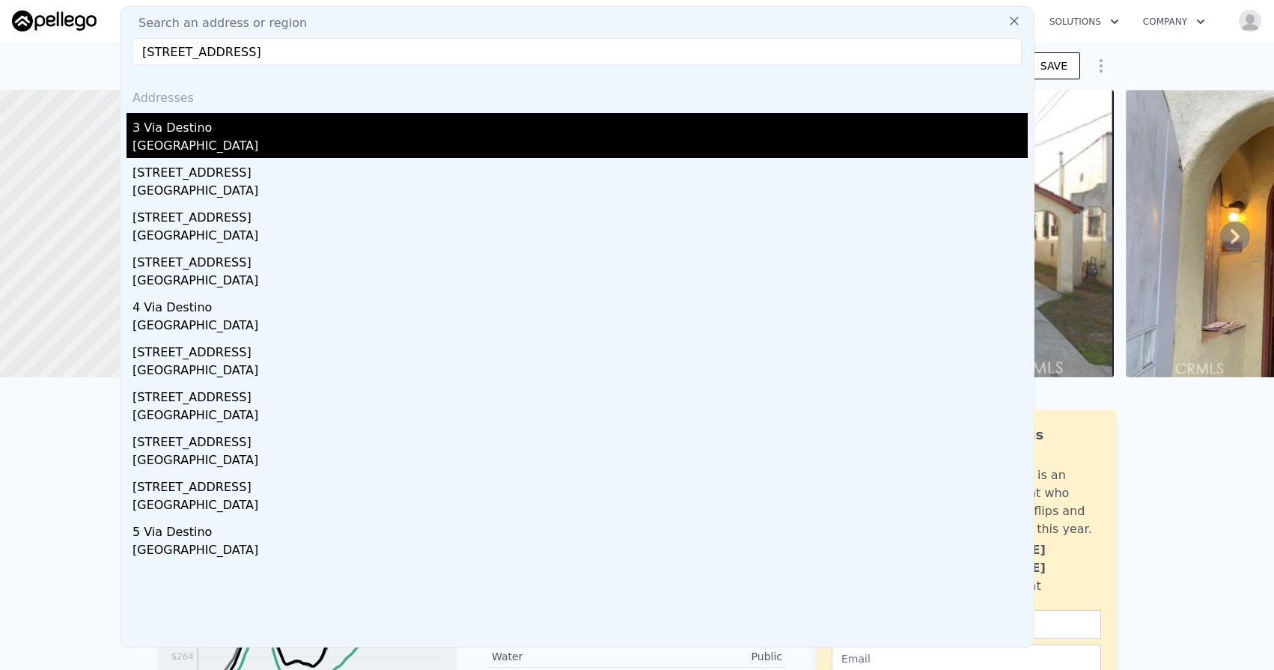
click at [249, 128] on div "3 Via Destino" at bounding box center [579, 125] width 895 height 24
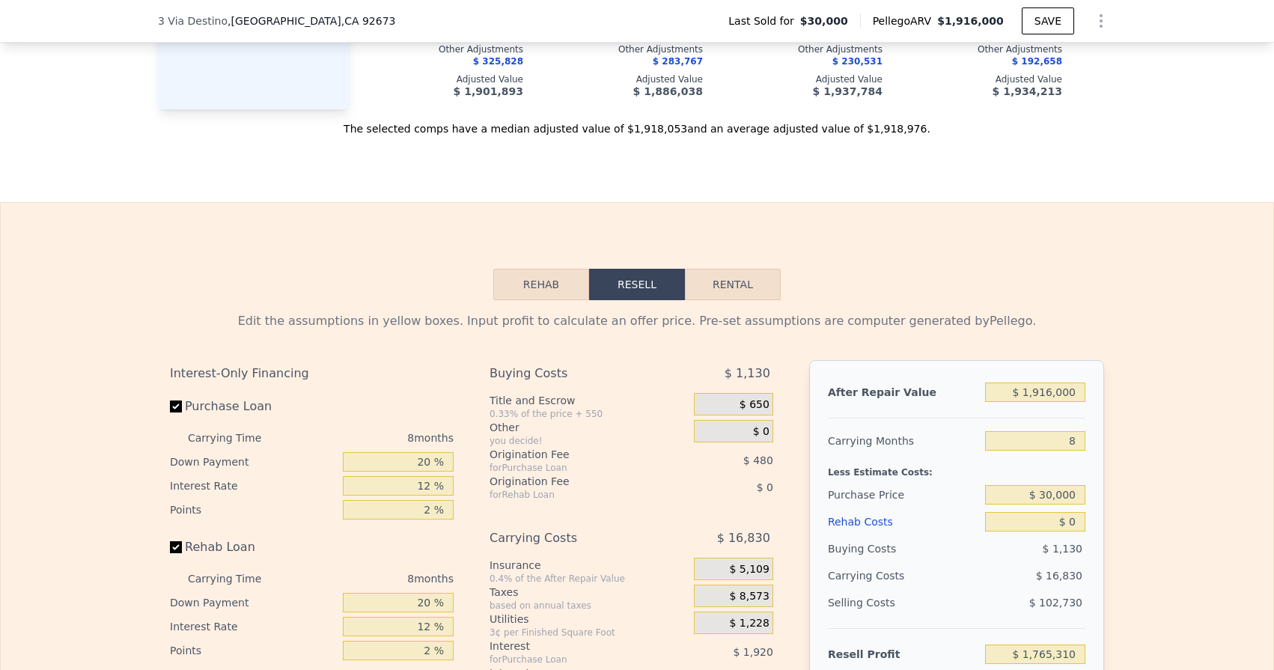
scroll to position [1917, 0]
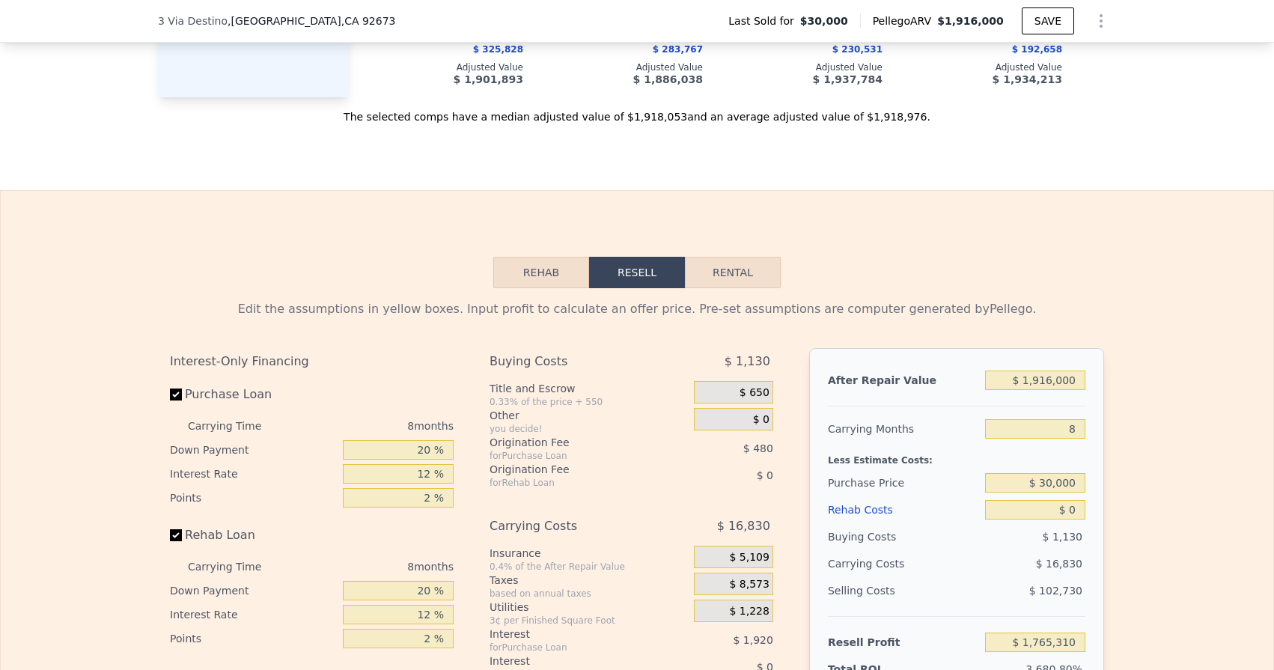
click at [1088, 379] on div "After Repair Value $ 1,916,000 Carrying Months 8 Less Estimate Costs: Purchase …" at bounding box center [956, 556] width 295 height 416
click at [1085, 381] on input "$ 1,916,000" at bounding box center [1035, 380] width 100 height 19
drag, startPoint x: 1084, startPoint y: 381, endPoint x: 1038, endPoint y: 381, distance: 45.7
click at [1038, 381] on input "$ 1,916,000" at bounding box center [1035, 380] width 100 height 19
drag, startPoint x: 1068, startPoint y: 420, endPoint x: 1080, endPoint y: 430, distance: 15.4
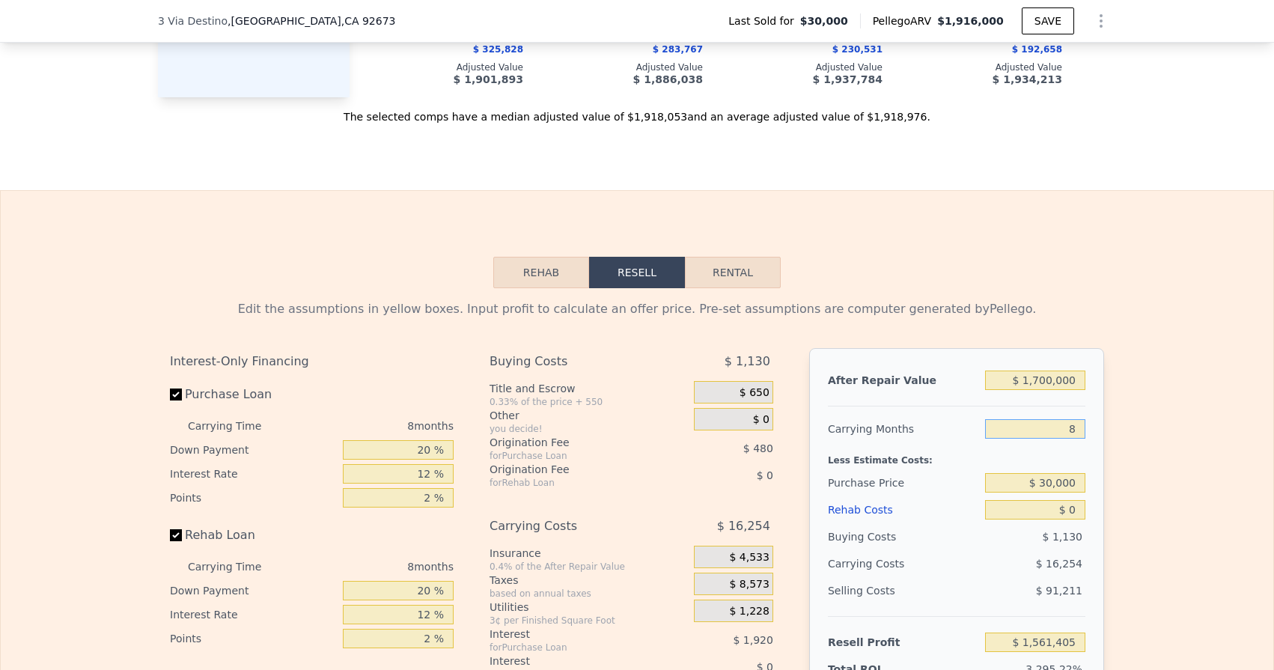
click at [1080, 430] on input "8" at bounding box center [1035, 428] width 100 height 19
drag, startPoint x: 1079, startPoint y: 481, endPoint x: 1043, endPoint y: 478, distance: 36.0
click at [1043, 478] on input "$ 30,000" at bounding box center [1035, 482] width 100 height 19
click at [1076, 507] on input "$ 0" at bounding box center [1035, 509] width 100 height 19
click at [1089, 506] on div "After Repair Value $ 1,700,000 Carrying Months 4 Less Estimate Costs: Purchase …" at bounding box center [956, 556] width 295 height 416
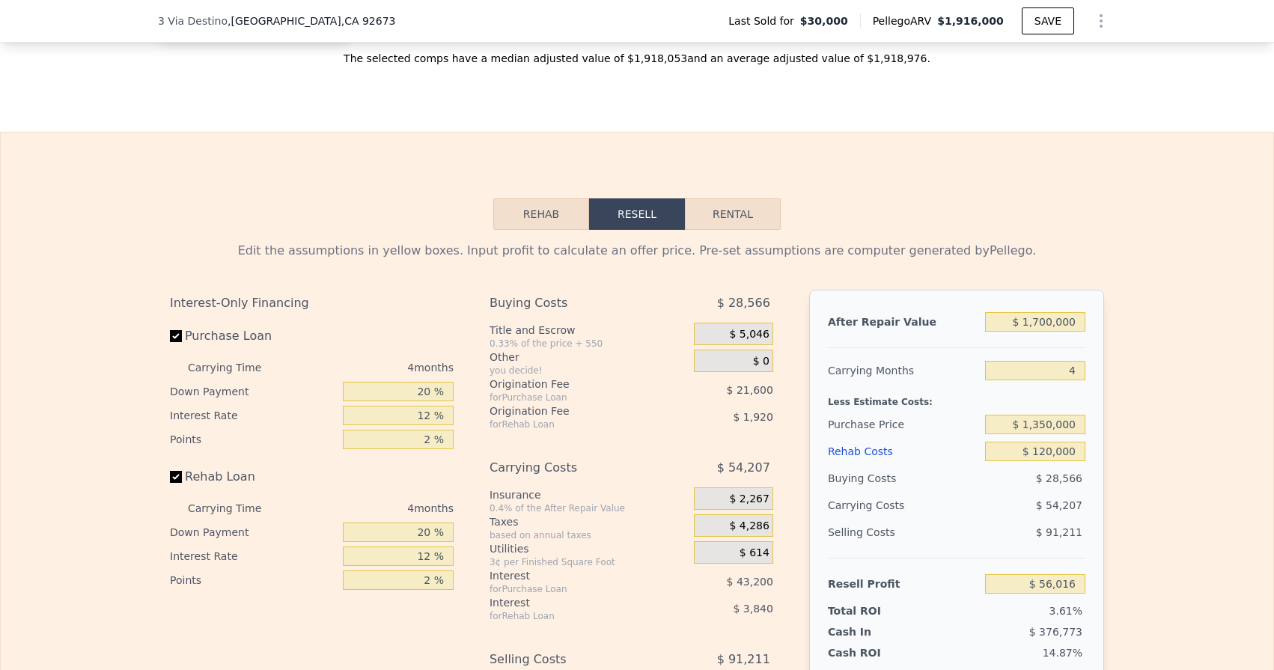
scroll to position [2007, 0]
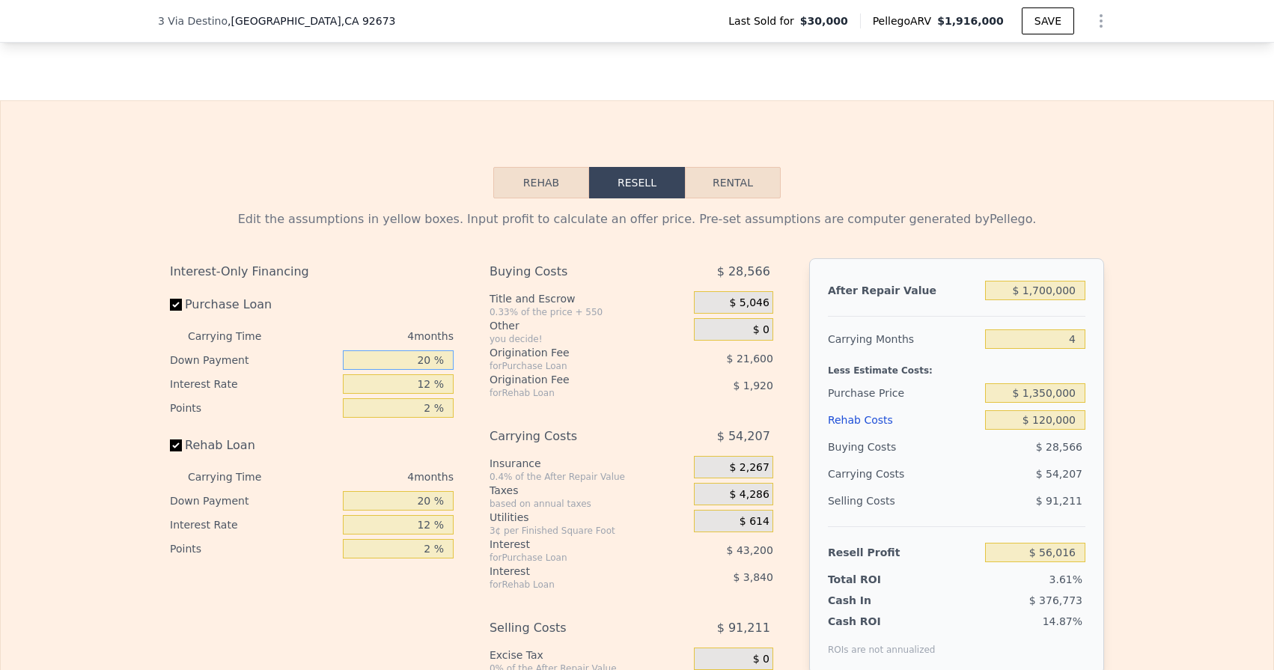
drag, startPoint x: 410, startPoint y: 353, endPoint x: 451, endPoint y: 357, distance: 41.3
click at [451, 357] on input "20 %" at bounding box center [398, 359] width 111 height 19
drag, startPoint x: 415, startPoint y: 499, endPoint x: 433, endPoint y: 502, distance: 19.0
click at [433, 502] on input "20 %" at bounding box center [398, 500] width 111 height 19
drag, startPoint x: 415, startPoint y: 524, endPoint x: 433, endPoint y: 525, distance: 17.2
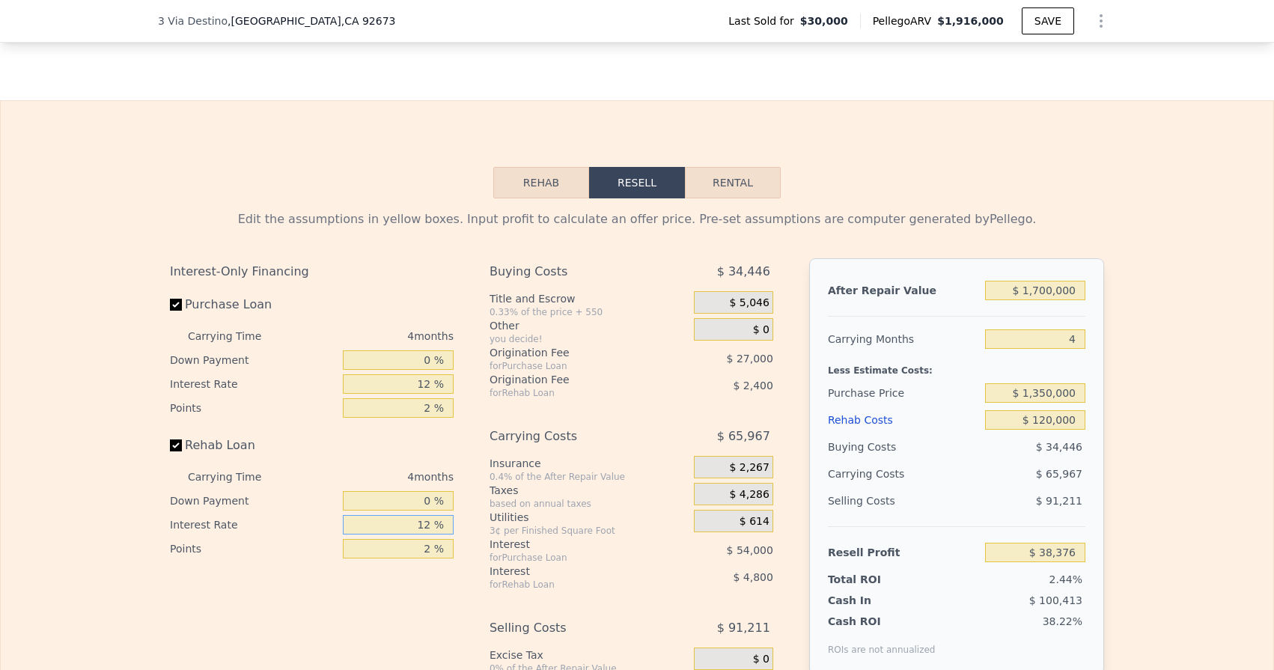
click at [433, 525] on input "12 %" at bounding box center [398, 524] width 111 height 19
drag, startPoint x: 412, startPoint y: 380, endPoint x: 433, endPoint y: 383, distance: 21.2
click at [433, 383] on input "12 %" at bounding box center [398, 383] width 111 height 19
drag, startPoint x: 418, startPoint y: 409, endPoint x: 446, endPoint y: 414, distance: 28.2
click at [446, 414] on input "2 %" at bounding box center [398, 407] width 111 height 19
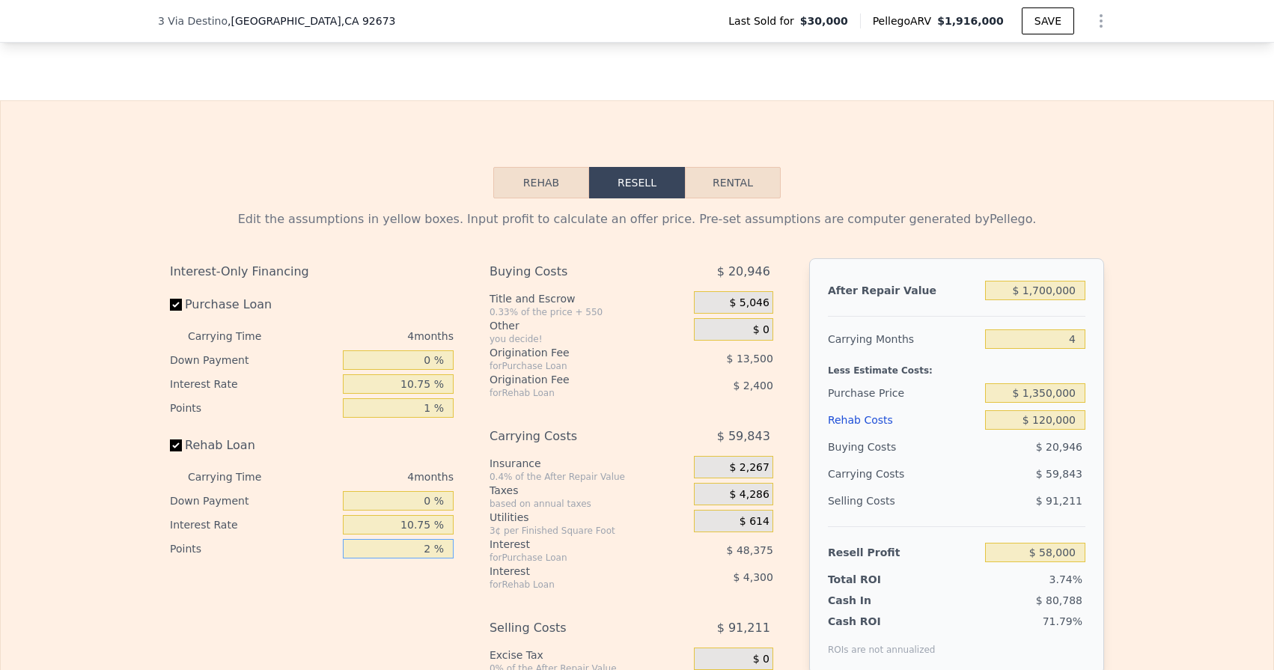
drag, startPoint x: 421, startPoint y: 551, endPoint x: 446, endPoint y: 551, distance: 24.7
click at [445, 551] on input "2 %" at bounding box center [398, 548] width 111 height 19
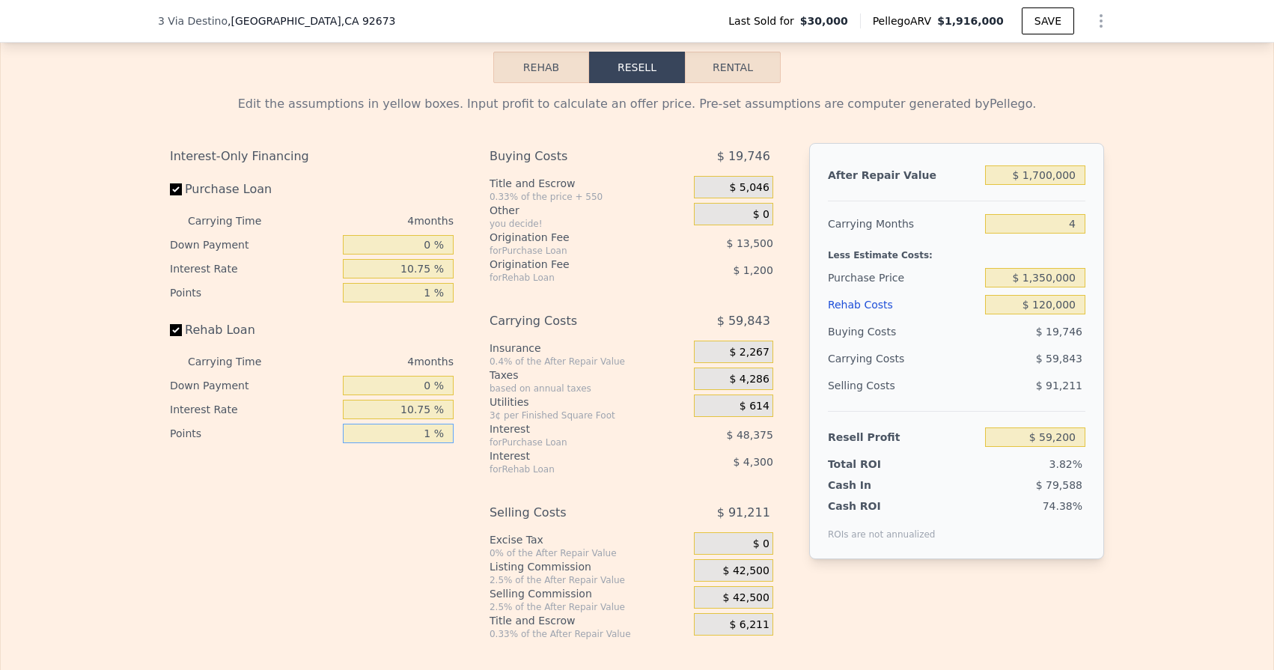
scroll to position [2198, 0]
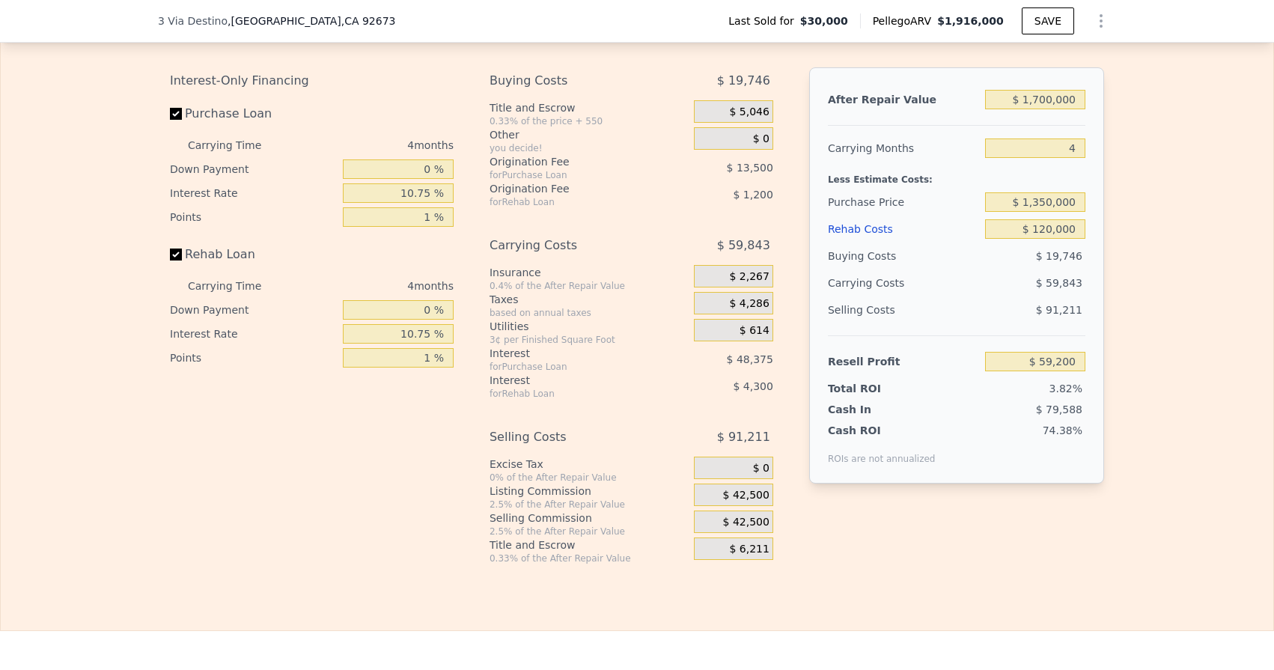
click at [717, 493] on div "$ 42,500" at bounding box center [733, 495] width 79 height 22
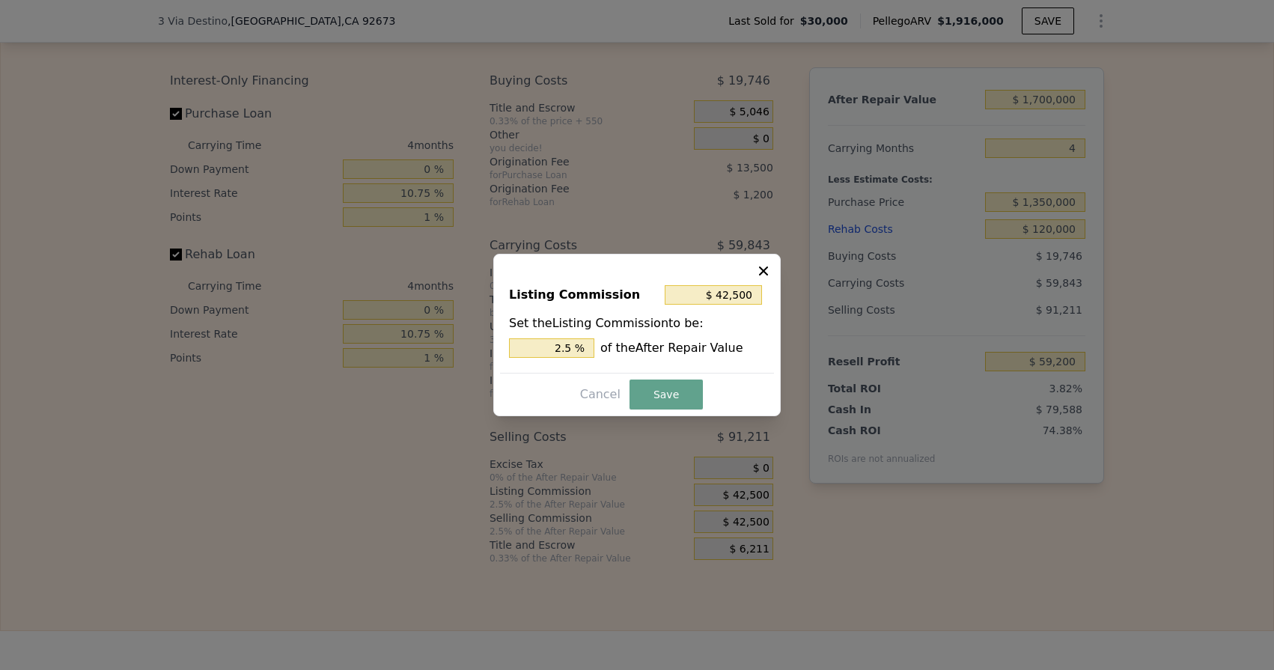
click at [626, 371] on div "Listing Commission $ 42,500 Set the Listing Commission to be: 2.5 % of the Afte…" at bounding box center [637, 322] width 274 height 100
drag, startPoint x: 555, startPoint y: 346, endPoint x: 600, endPoint y: 346, distance: 45.7
click at [600, 346] on div "2.5 % of the After Repair Value" at bounding box center [637, 347] width 256 height 19
click at [668, 393] on button "Save" at bounding box center [665, 394] width 73 height 30
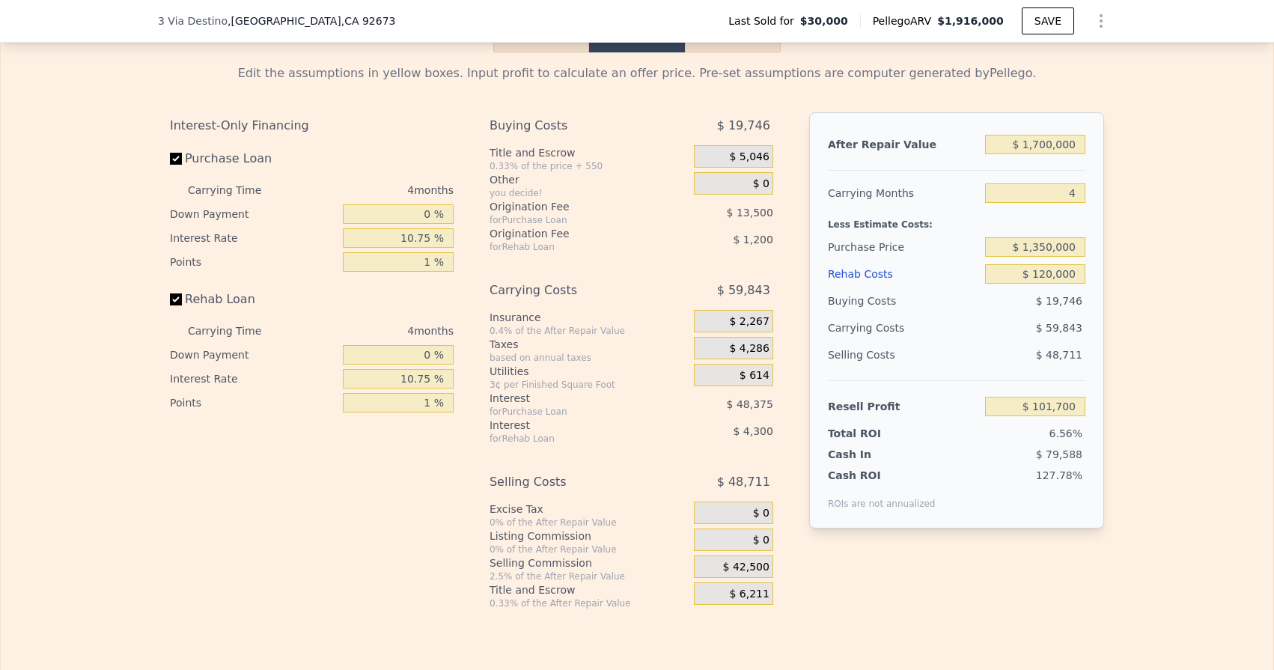
scroll to position [2156, 0]
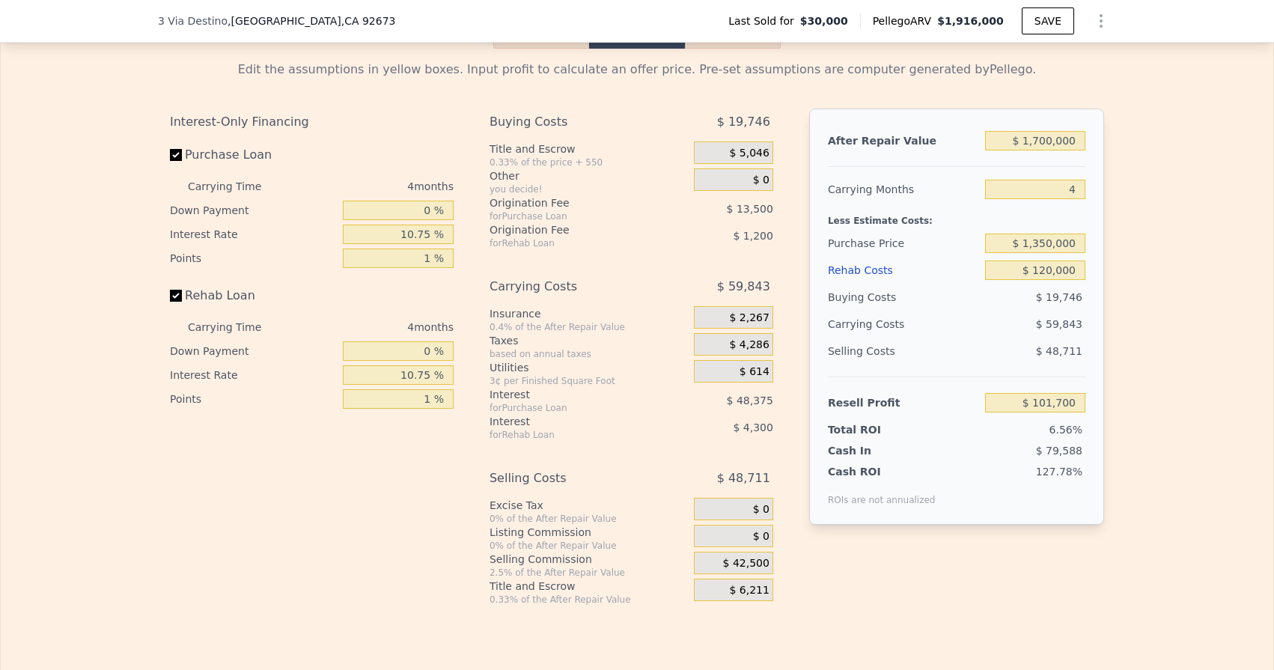
click at [755, 182] on span "$ 0" at bounding box center [761, 180] width 16 height 13
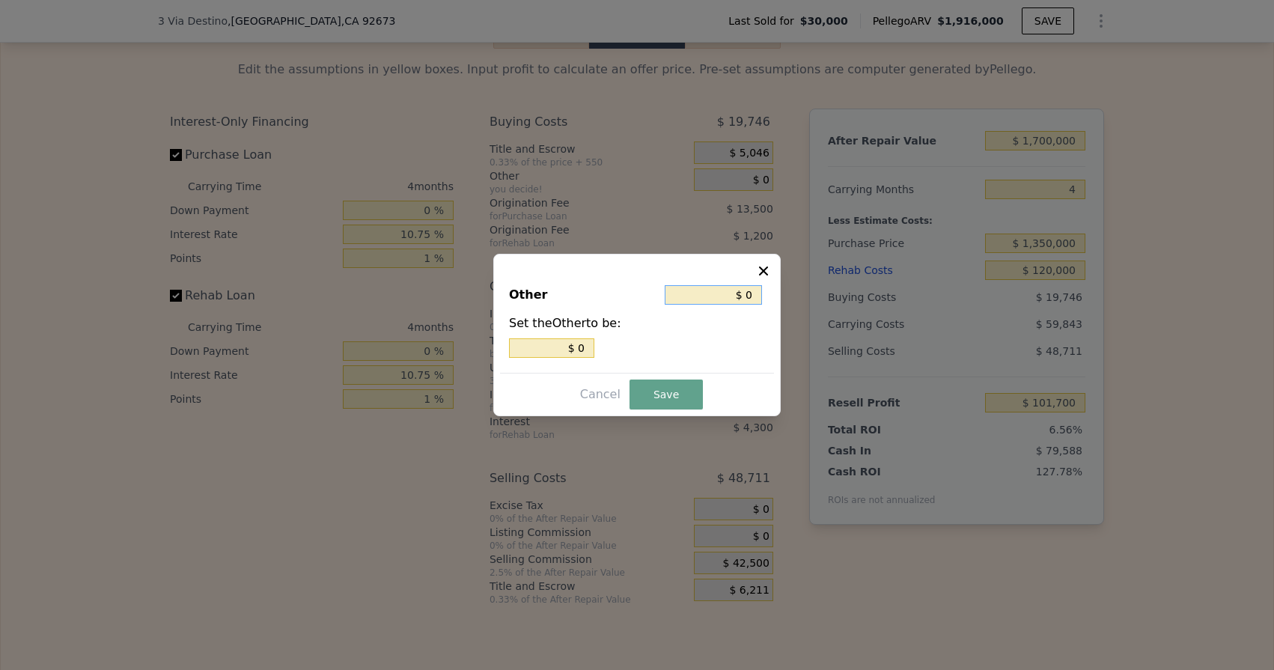
drag, startPoint x: 746, startPoint y: 295, endPoint x: 763, endPoint y: 295, distance: 16.5
click at [763, 295] on div "$ 0" at bounding box center [715, 294] width 100 height 27
click at [665, 392] on button "Save" at bounding box center [665, 394] width 73 height 30
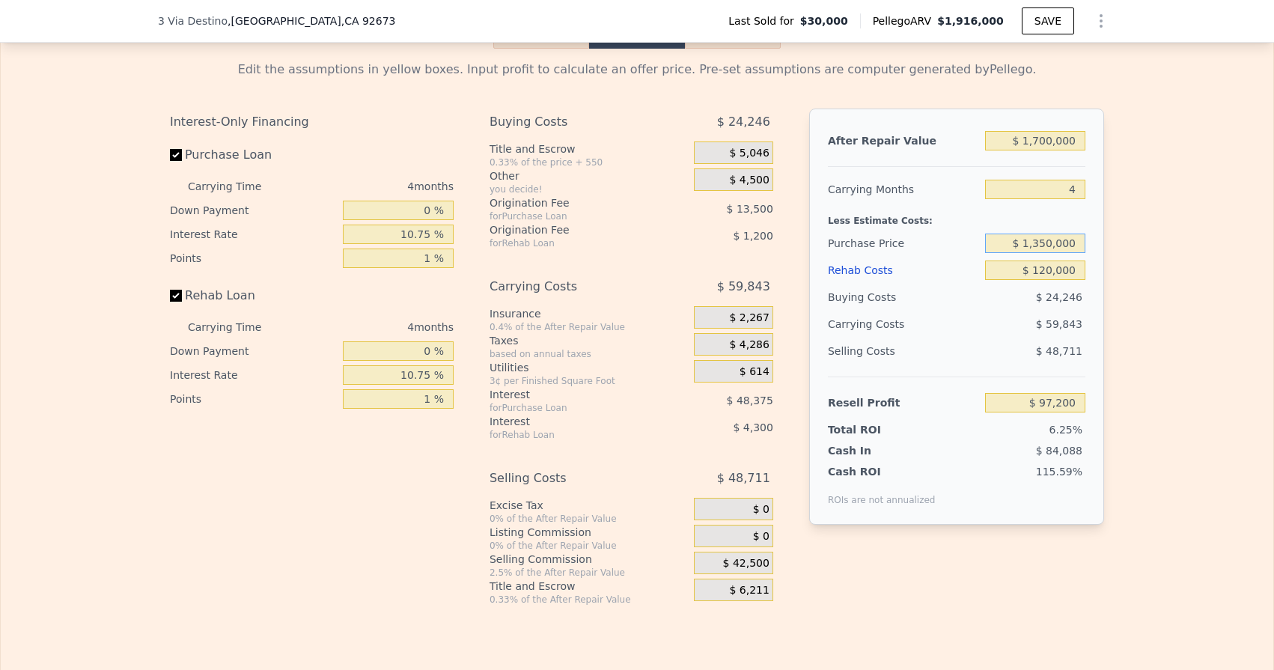
click at [1052, 243] on input "$ 1,350,000" at bounding box center [1035, 243] width 100 height 19
click at [1099, 265] on div "After Repair Value $ 1,700,000 Carrying Months 4 Less Estimate Costs: Purchase …" at bounding box center [956, 317] width 295 height 416
drag, startPoint x: 1064, startPoint y: 190, endPoint x: 1078, endPoint y: 191, distance: 14.2
click at [1078, 191] on input "4" at bounding box center [1035, 189] width 100 height 19
click at [1093, 221] on div "After Repair Value $ 1,700,000 Carrying Months 5 Less Estimate Costs: Purchase …" at bounding box center [956, 317] width 295 height 416
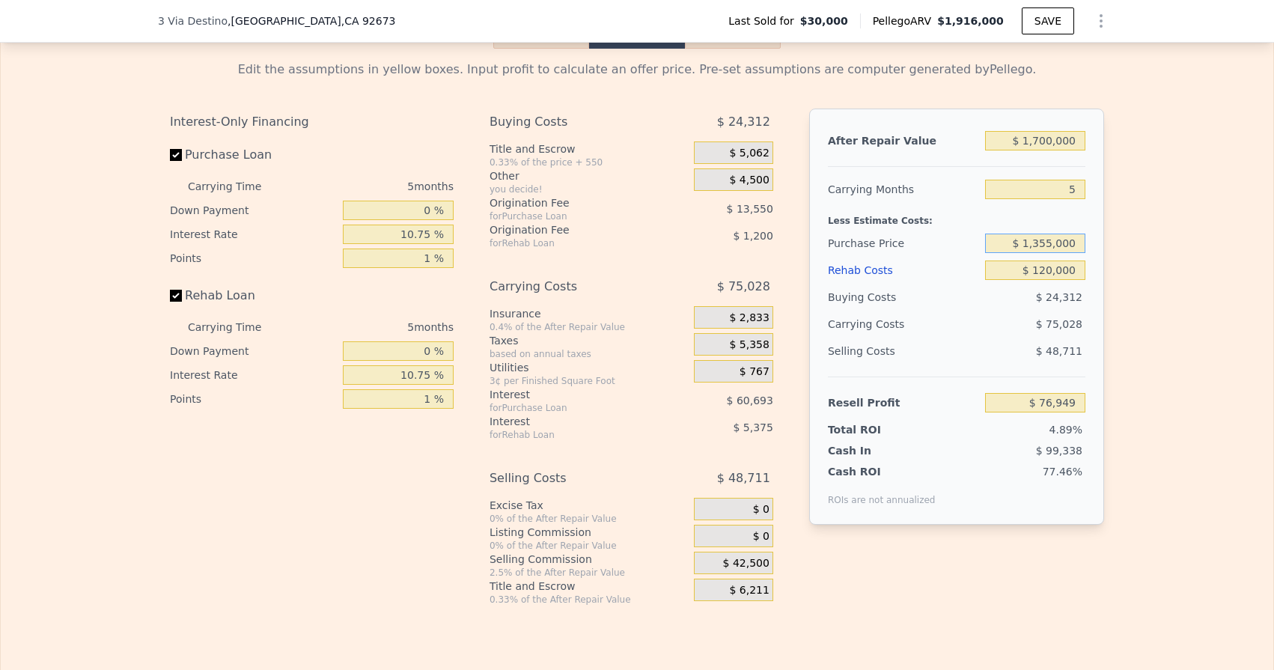
click at [1052, 238] on input "$ 1,355,000" at bounding box center [1035, 243] width 100 height 19
click at [1049, 266] on input "$ 120,000" at bounding box center [1035, 269] width 100 height 19
click at [1093, 281] on div "After Repair Value $ 1,700,000 Carrying Months 5 Less Estimate Costs: Purchase …" at bounding box center [956, 317] width 295 height 416
click at [1061, 267] on input "$ 115,000" at bounding box center [1035, 269] width 100 height 19
click at [1046, 137] on input "$ 1,916,000" at bounding box center [1035, 140] width 100 height 19
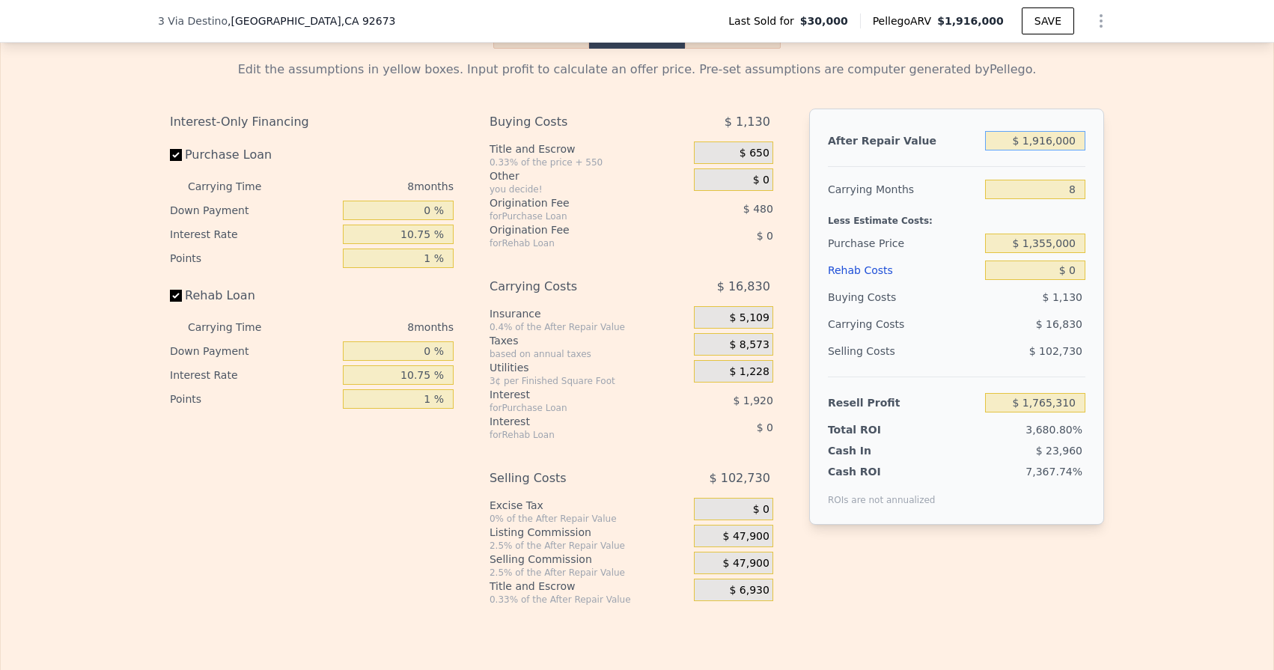
click at [1034, 140] on input "$ 1,916,000" at bounding box center [1035, 140] width 100 height 19
drag, startPoint x: 1037, startPoint y: 142, endPoint x: 1084, endPoint y: 143, distance: 46.4
click at [1084, 144] on input "$ 1,916,000" at bounding box center [1035, 140] width 100 height 19
drag, startPoint x: 1071, startPoint y: 189, endPoint x: 1079, endPoint y: 189, distance: 8.2
click at [1079, 189] on input "8" at bounding box center [1035, 189] width 100 height 19
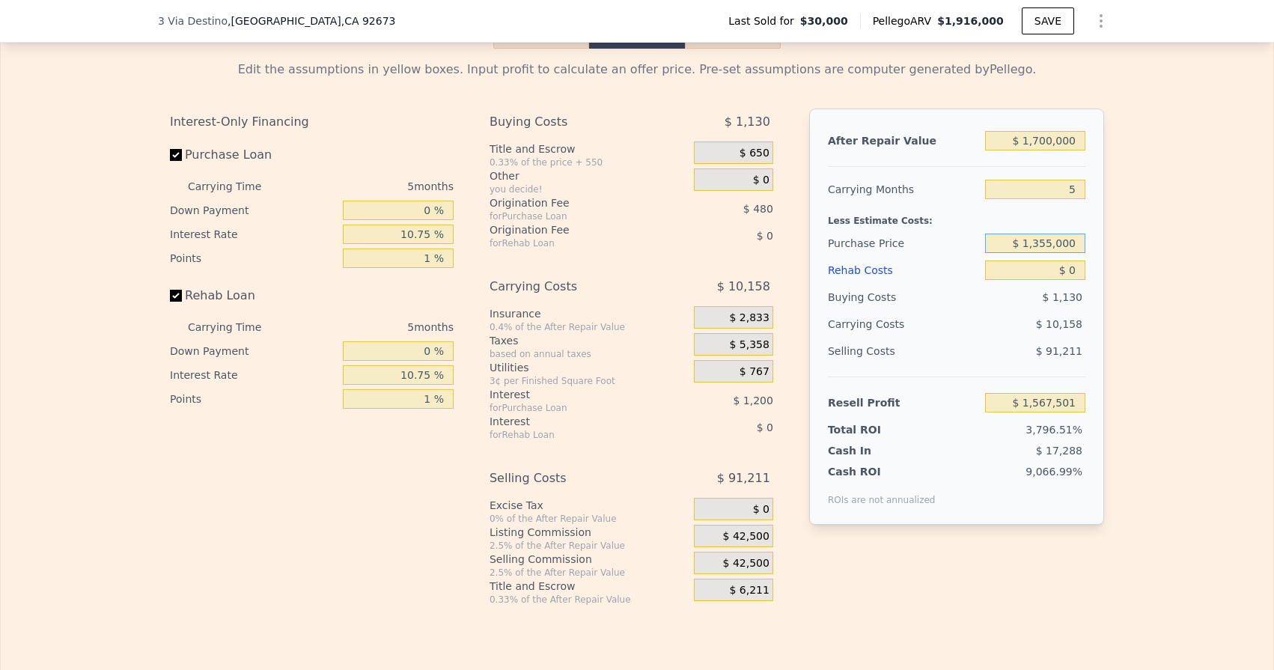
click at [1051, 244] on input "$ 1,355,000" at bounding box center [1035, 243] width 100 height 19
drag, startPoint x: 1067, startPoint y: 270, endPoint x: 1076, endPoint y: 270, distance: 9.0
click at [1076, 270] on input "$ 0" at bounding box center [1035, 269] width 100 height 19
click at [1072, 243] on input "$ 1,355,000" at bounding box center [1035, 243] width 100 height 19
click at [716, 525] on div "$ 42,500" at bounding box center [733, 536] width 79 height 22
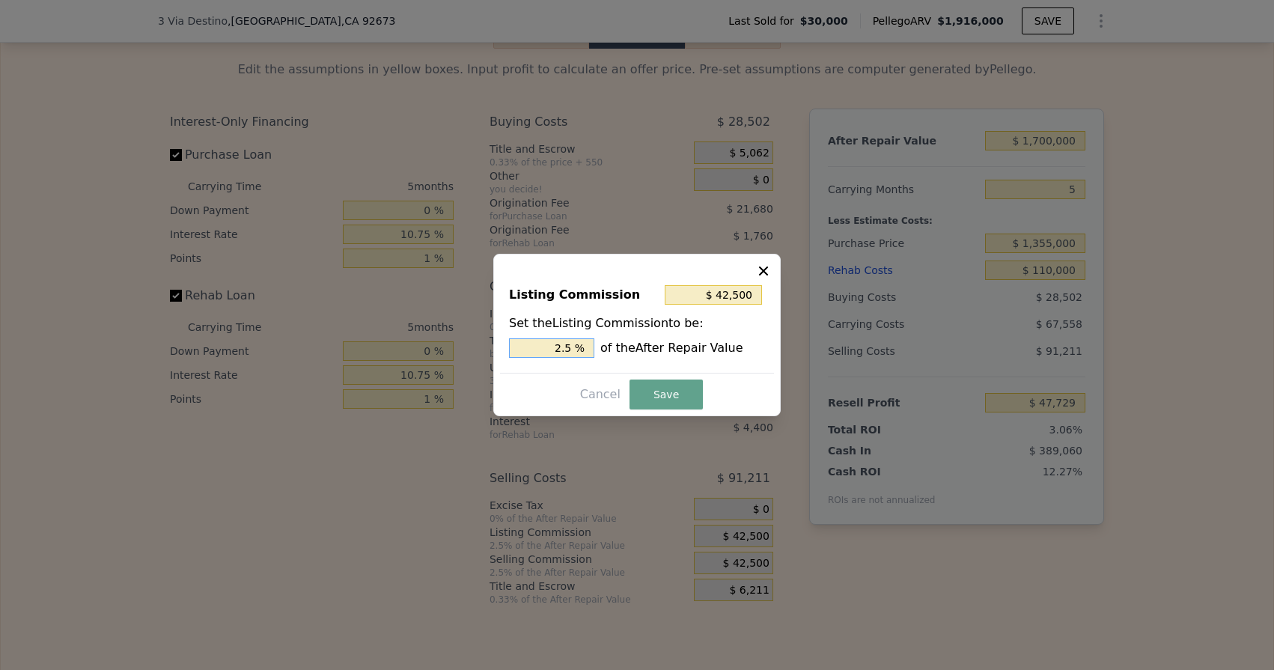
drag, startPoint x: 540, startPoint y: 350, endPoint x: 589, endPoint y: 350, distance: 49.4
click at [589, 350] on input "2.5 %" at bounding box center [551, 347] width 85 height 19
click at [661, 396] on button "Save" at bounding box center [665, 394] width 73 height 30
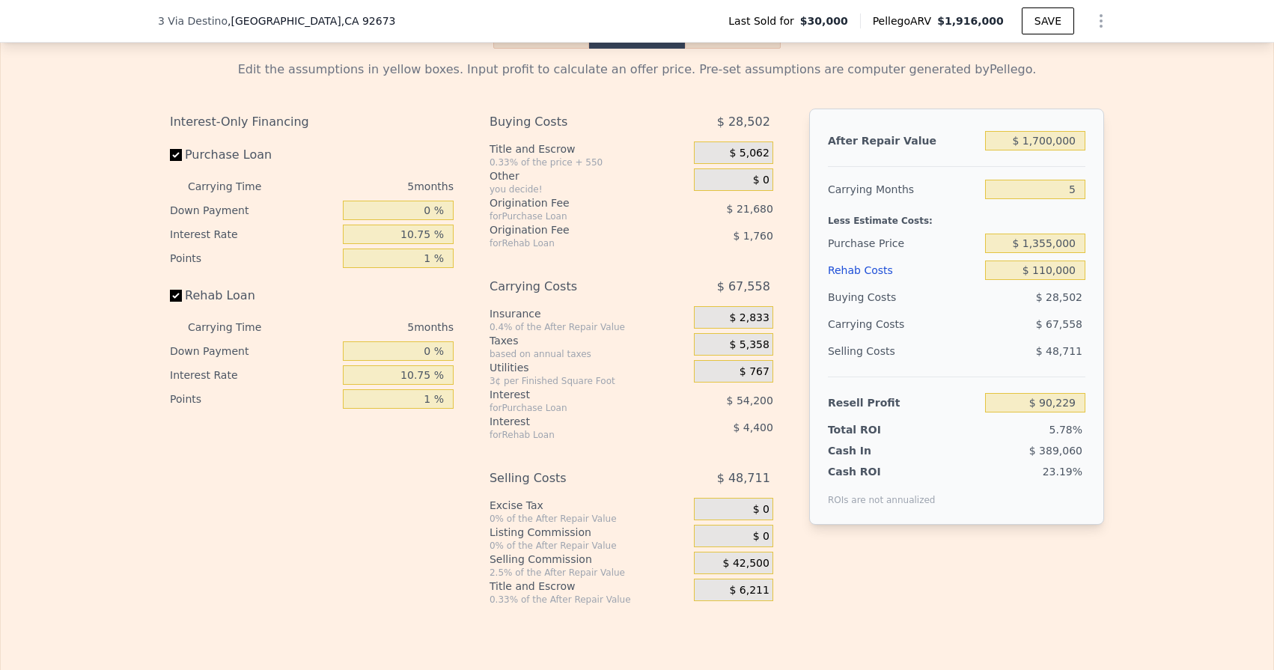
click at [754, 179] on span "$ 0" at bounding box center [761, 180] width 16 height 13
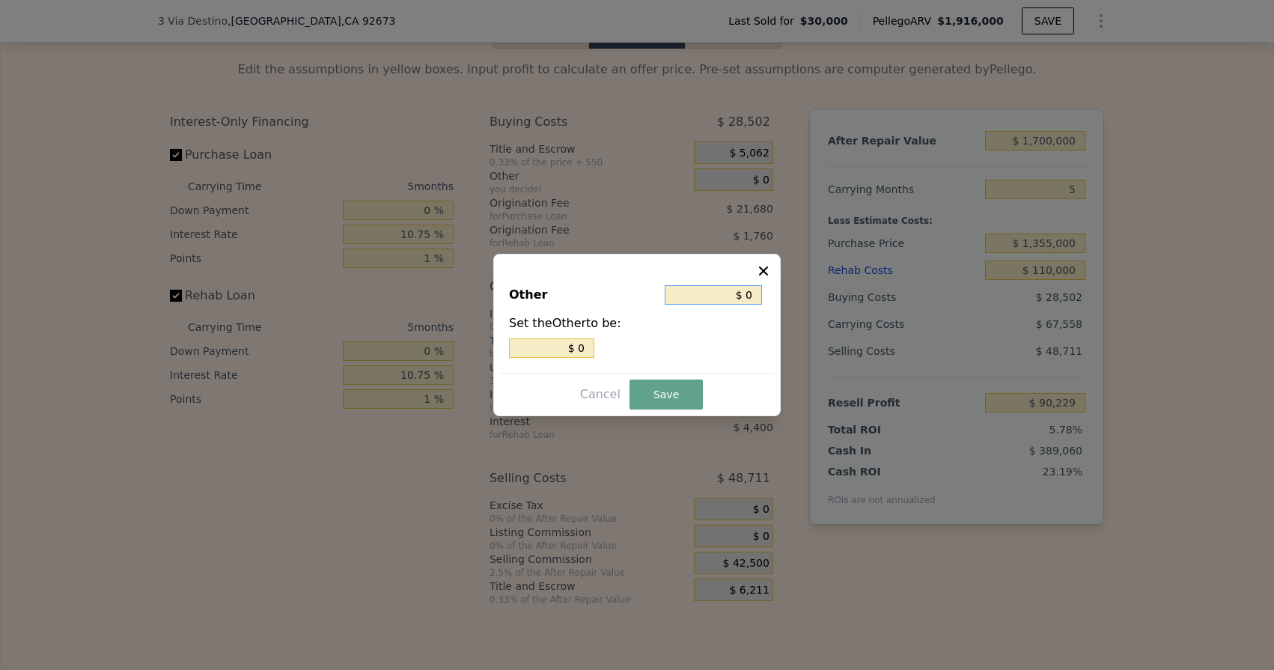
drag, startPoint x: 743, startPoint y: 299, endPoint x: 755, endPoint y: 299, distance: 12.7
click at [755, 299] on input "$ 0" at bounding box center [713, 294] width 97 height 19
click at [655, 391] on button "Save" at bounding box center [665, 394] width 73 height 30
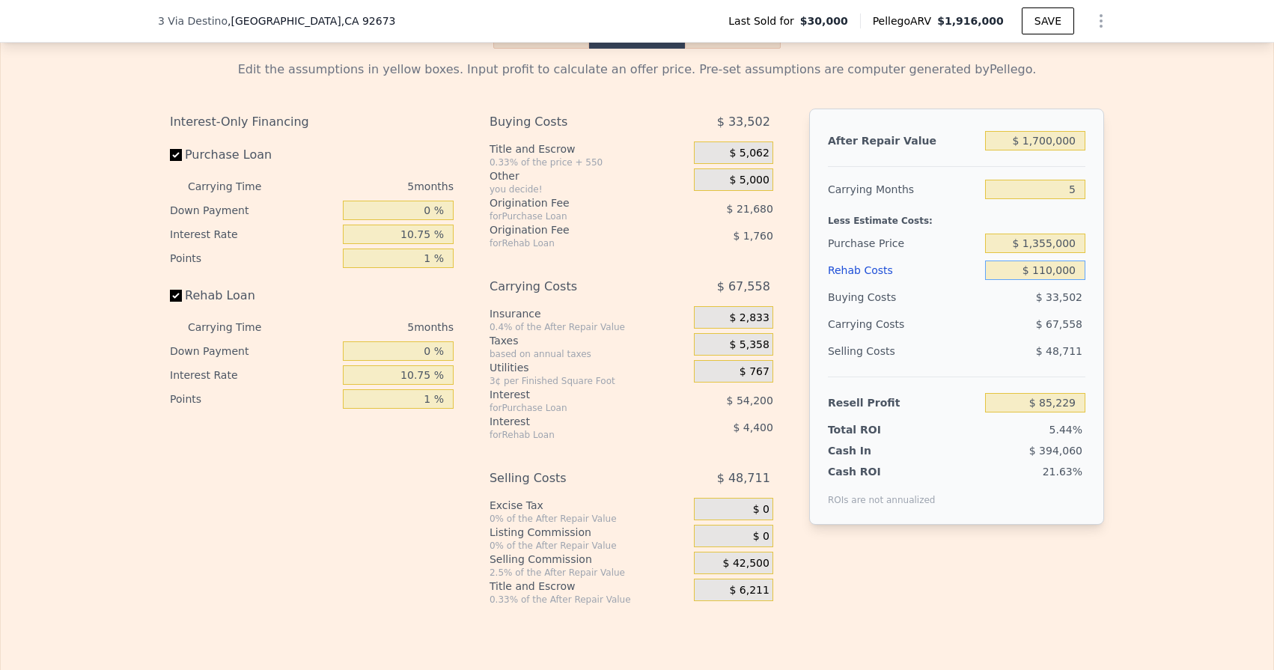
click at [1048, 272] on input "$ 110,000" at bounding box center [1035, 269] width 100 height 19
click at [1093, 262] on div "After Repair Value $ 1,700,000 Carrying Months 5 Less Estimate Costs: Purchase …" at bounding box center [956, 317] width 295 height 416
drag, startPoint x: 1070, startPoint y: 185, endPoint x: 1089, endPoint y: 185, distance: 19.5
click at [1089, 185] on div "After Repair Value $ 1,700,000 Carrying Months 5 Less Estimate Costs: Purchase …" at bounding box center [956, 317] width 295 height 416
click at [1086, 188] on div "After Repair Value $ 1,700,000 Carrying Months 4 Less Estimate Costs: Purchase …" at bounding box center [956, 317] width 295 height 416
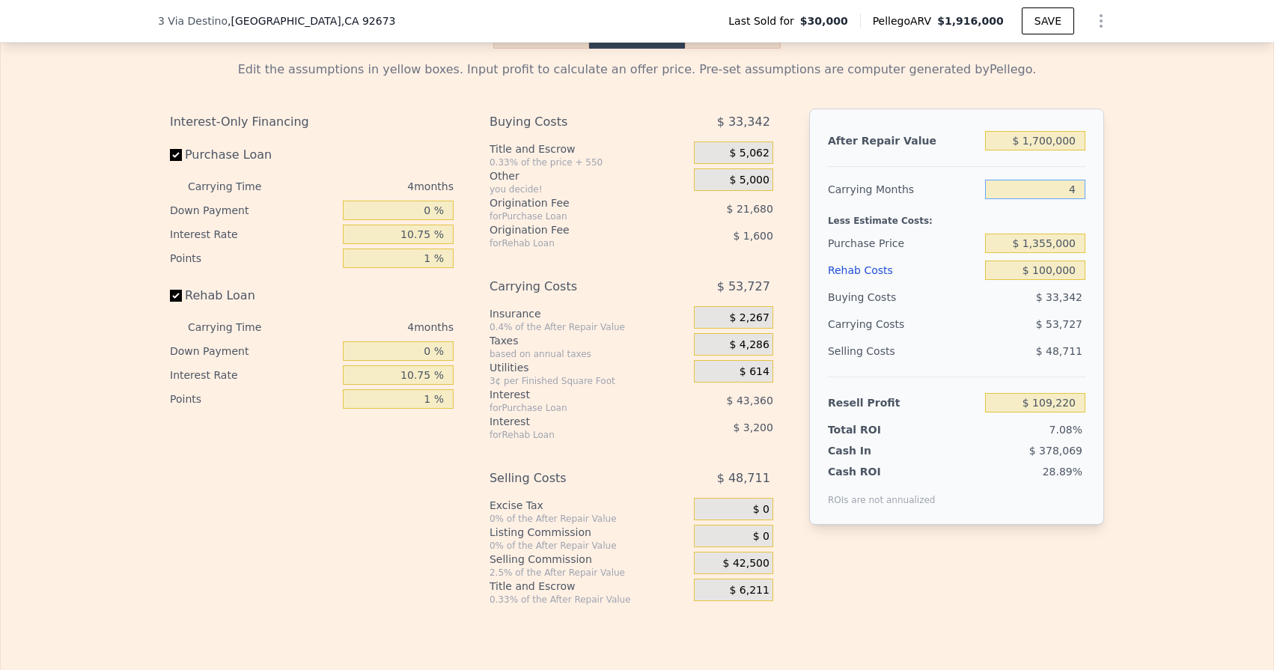
click at [1076, 192] on input "4" at bounding box center [1035, 189] width 100 height 19
click at [1089, 225] on div "After Repair Value $ 1,700,000 Carrying Months 5 Less Estimate Costs: Purchase …" at bounding box center [956, 317] width 295 height 416
drag, startPoint x: 1070, startPoint y: 187, endPoint x: 1083, endPoint y: 188, distance: 13.5
click at [1083, 188] on input "5" at bounding box center [1035, 189] width 100 height 19
click at [1081, 207] on div "Less Estimate Costs:" at bounding box center [956, 216] width 257 height 27
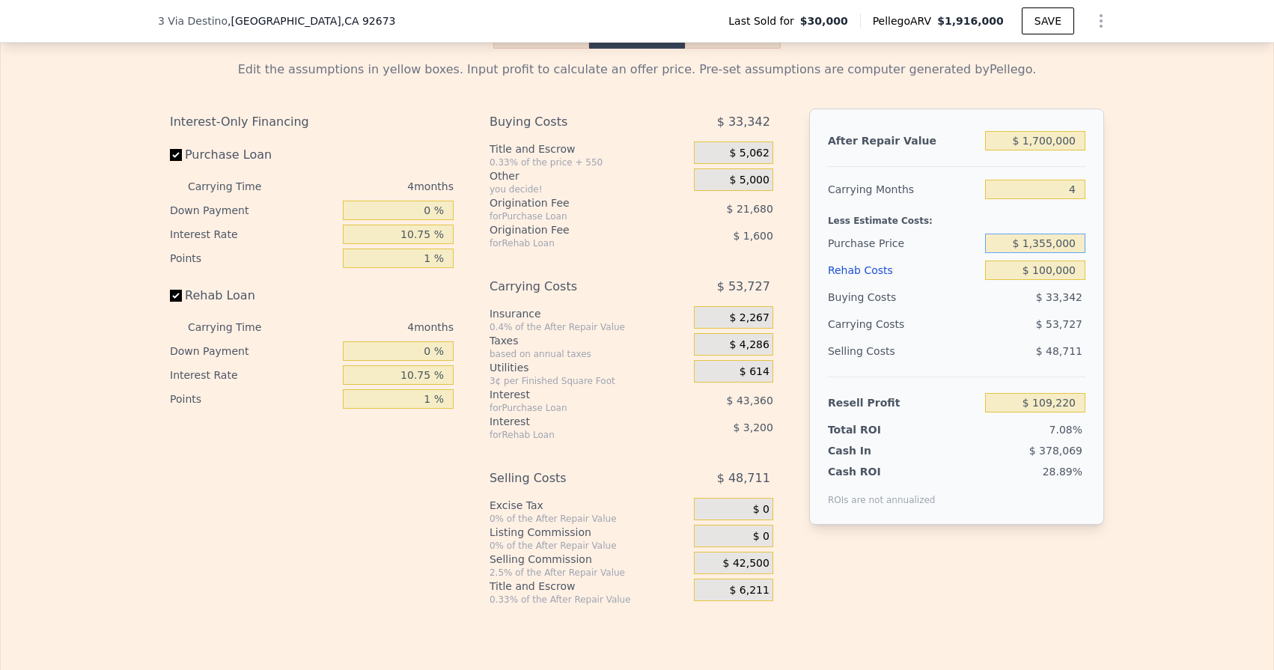
click at [1052, 242] on input "$ 1,355,000" at bounding box center [1035, 243] width 100 height 19
click at [1085, 246] on div "After Repair Value $ 1,700,000 Carrying Months 4 Less Estimate Costs: Purchase …" at bounding box center [956, 317] width 295 height 416
click at [757, 180] on span "$ 5,000" at bounding box center [749, 180] width 40 height 13
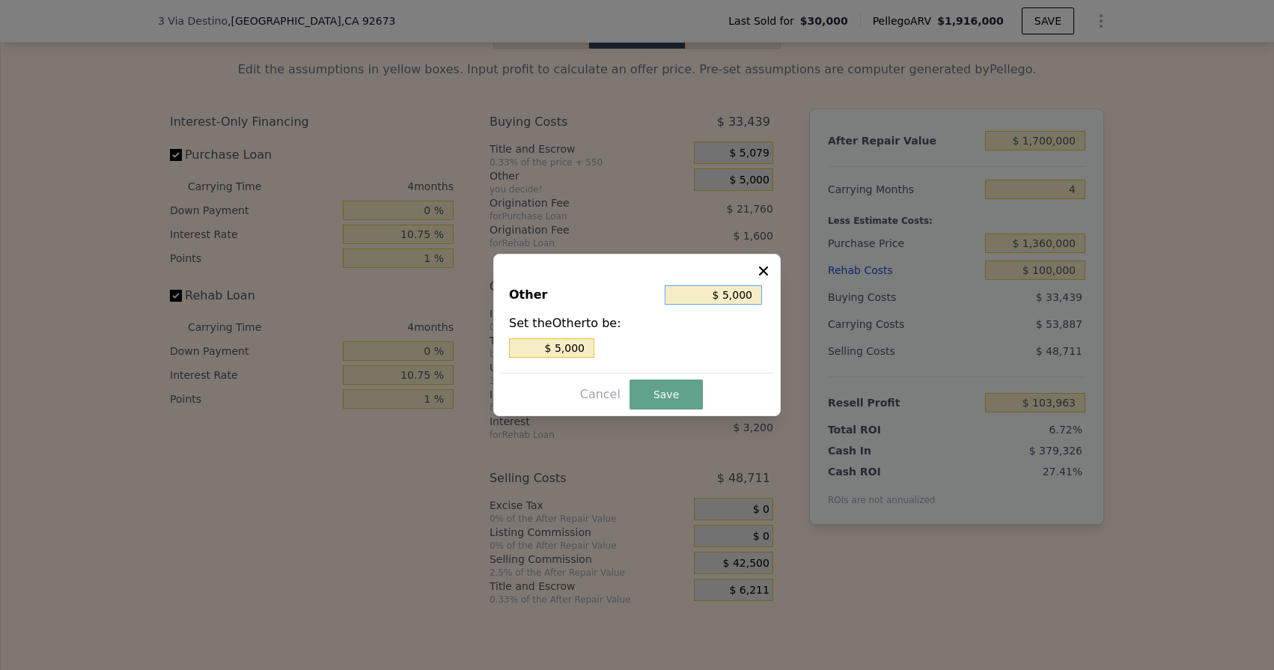
click at [741, 296] on input "$ 5,000" at bounding box center [713, 294] width 97 height 19
click at [665, 392] on button "Save" at bounding box center [665, 394] width 73 height 30
